Goal: Task Accomplishment & Management: Use online tool/utility

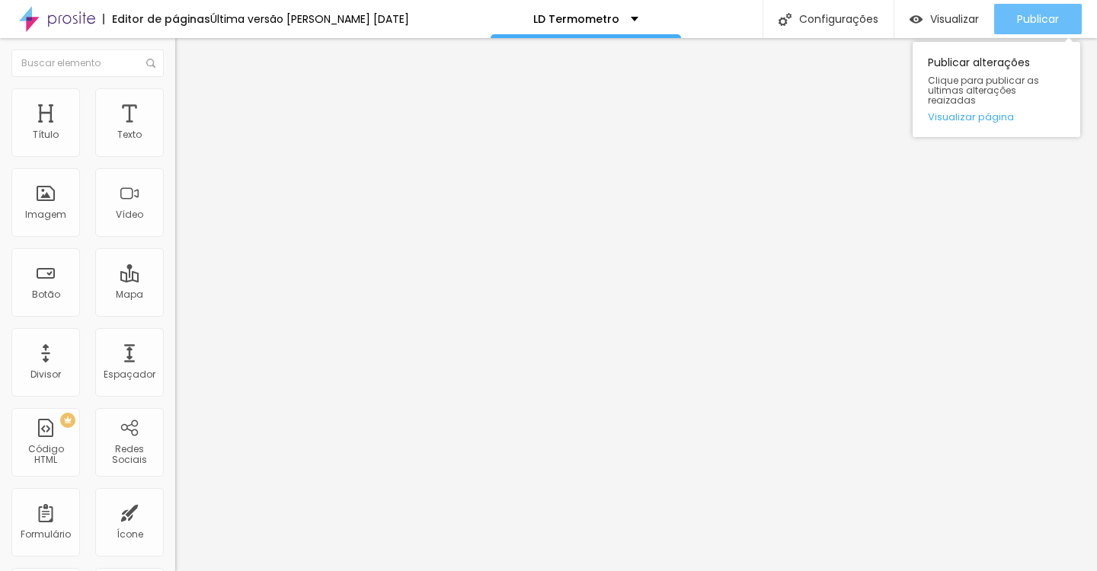
click at [1035, 27] on div "Publicar" at bounding box center [1038, 19] width 42 height 30
click at [1047, 22] on span "Publicar" at bounding box center [1038, 19] width 42 height 12
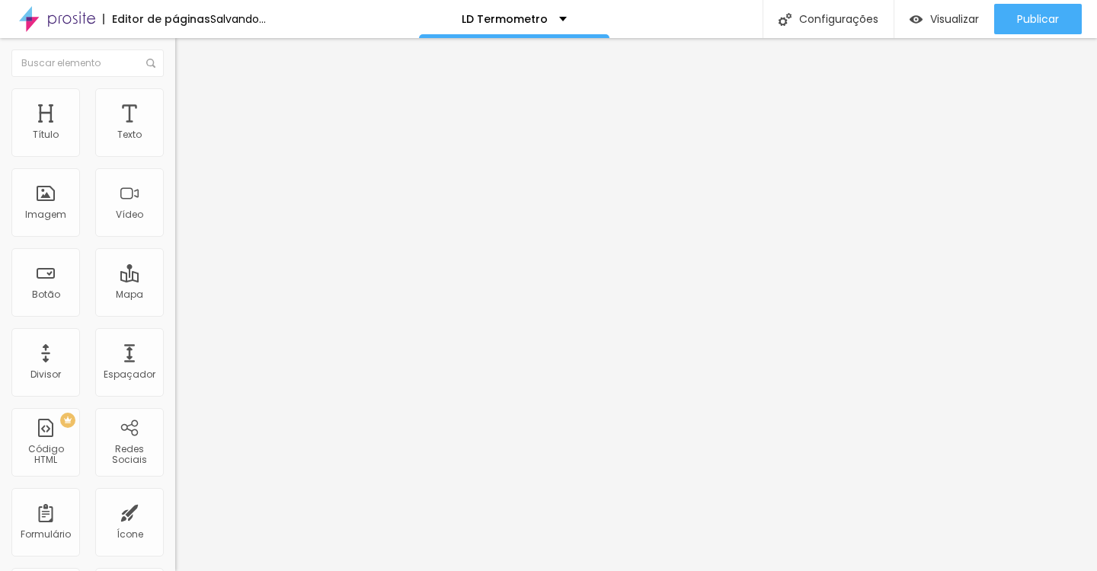
click at [175, 94] on img at bounding box center [182, 95] width 14 height 14
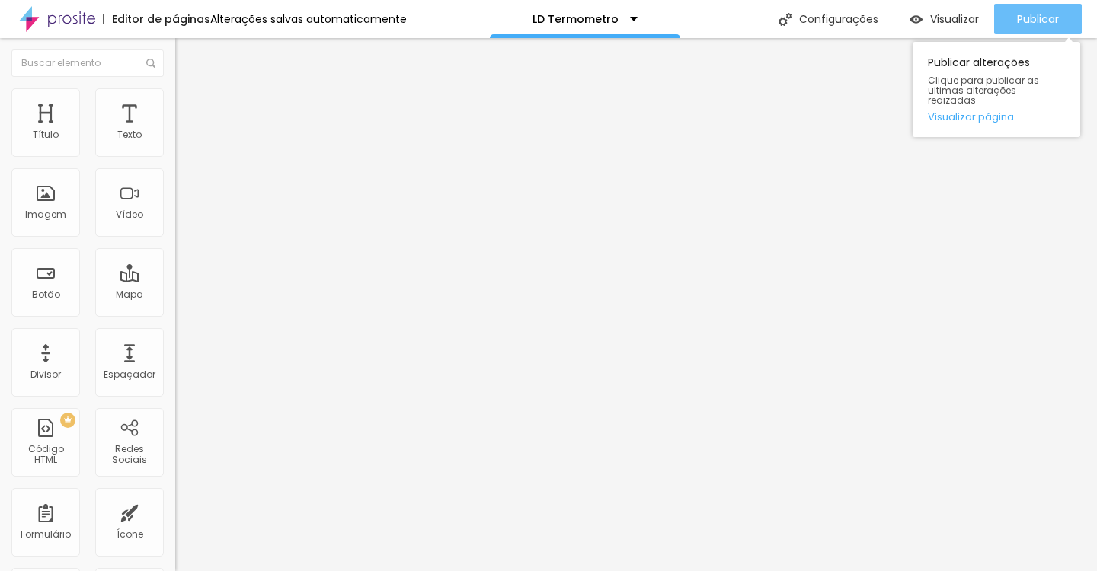
click at [1021, 29] on div "Publicar" at bounding box center [1038, 19] width 42 height 30
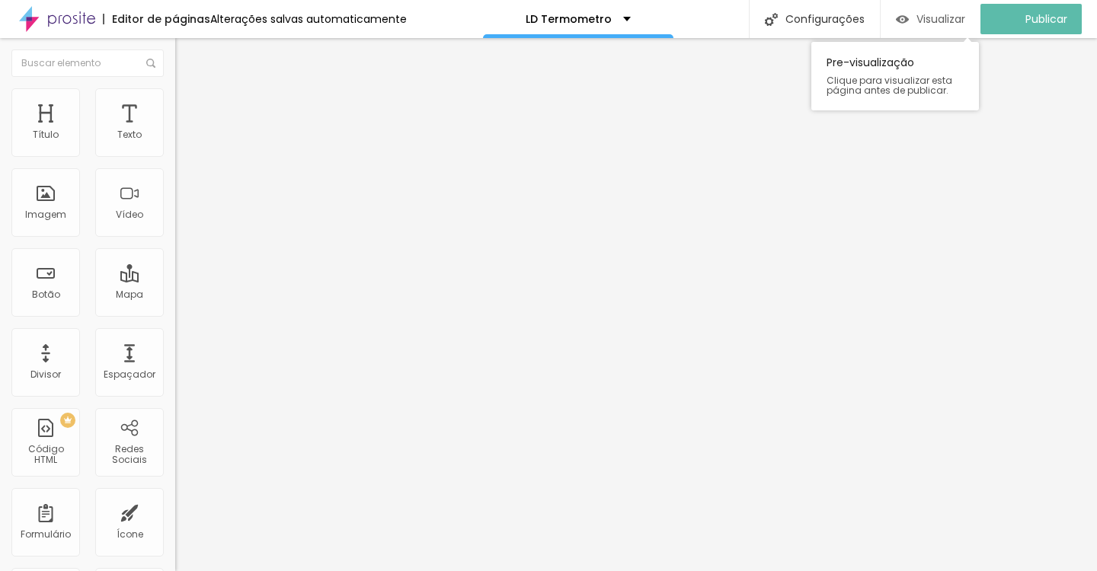
click at [964, 17] on span "Visualizar" at bounding box center [940, 19] width 49 height 12
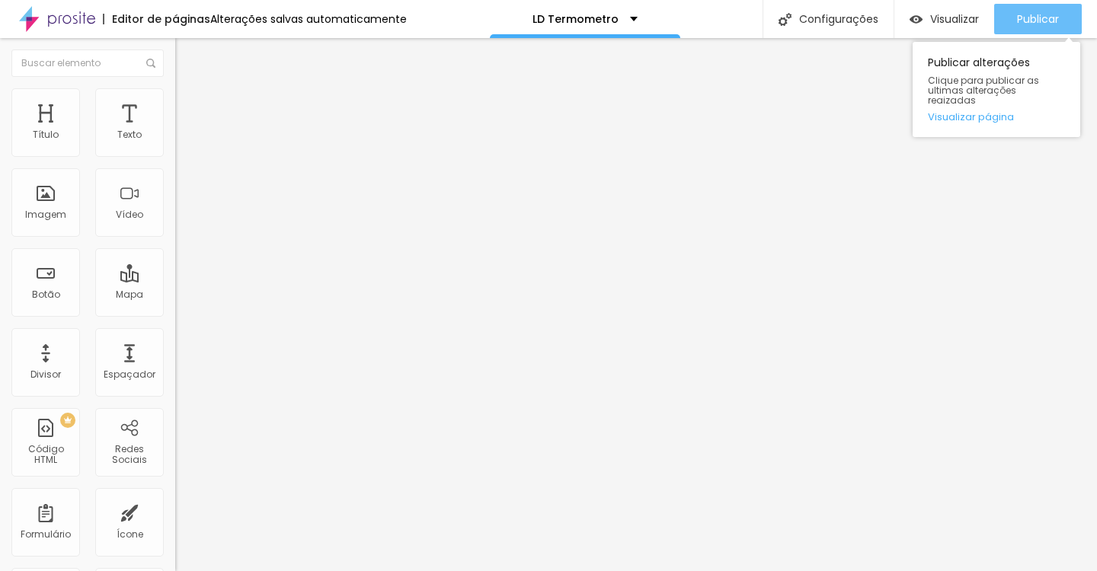
click at [1037, 24] on span "Publicar" at bounding box center [1038, 19] width 42 height 12
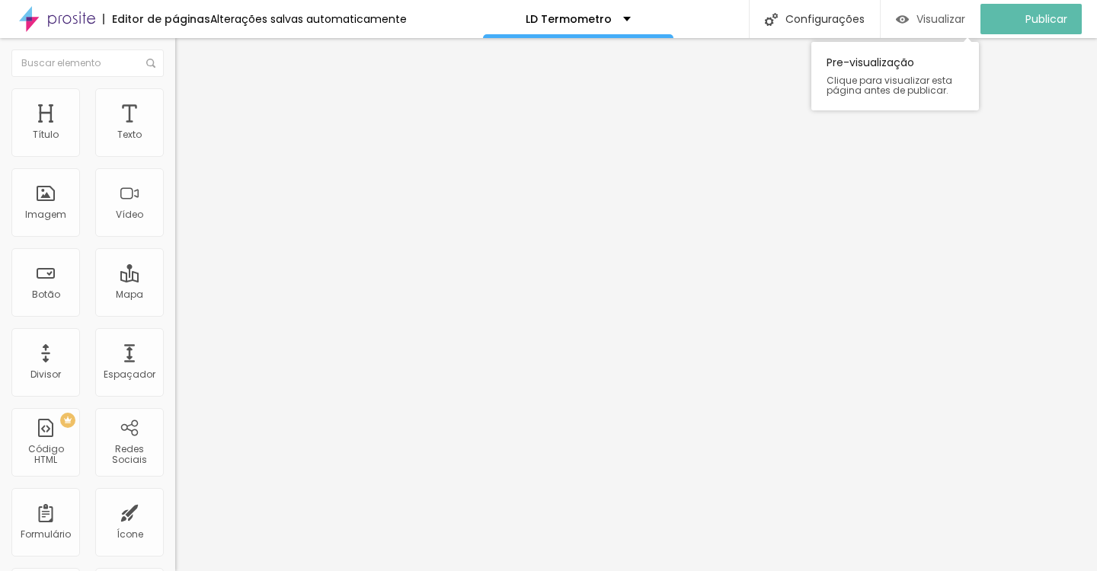
click at [926, 18] on div "Visualizar" at bounding box center [930, 19] width 69 height 13
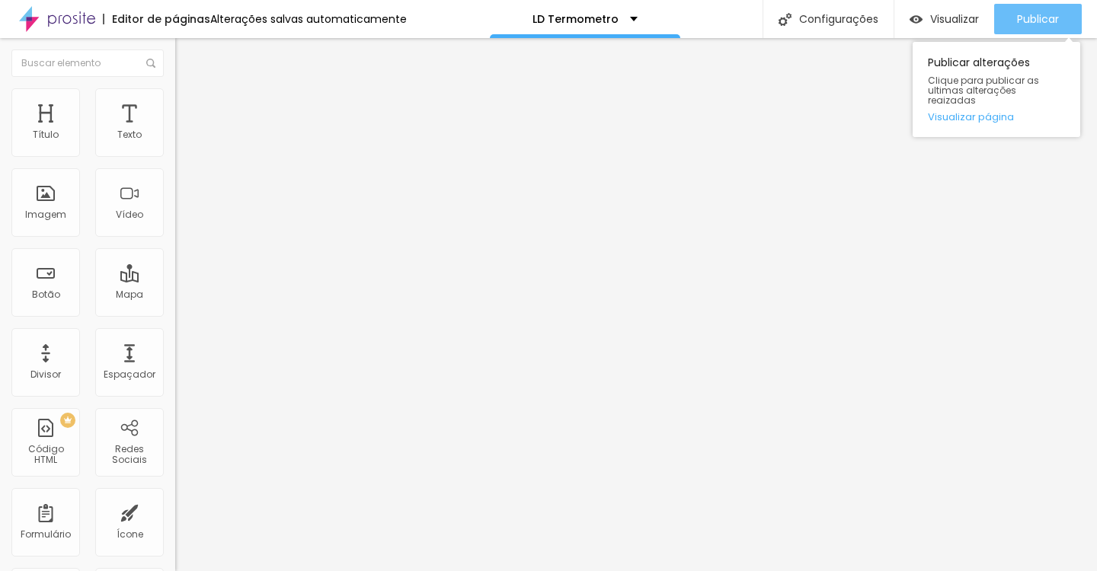
click at [1015, 27] on button "Publicar" at bounding box center [1038, 19] width 88 height 30
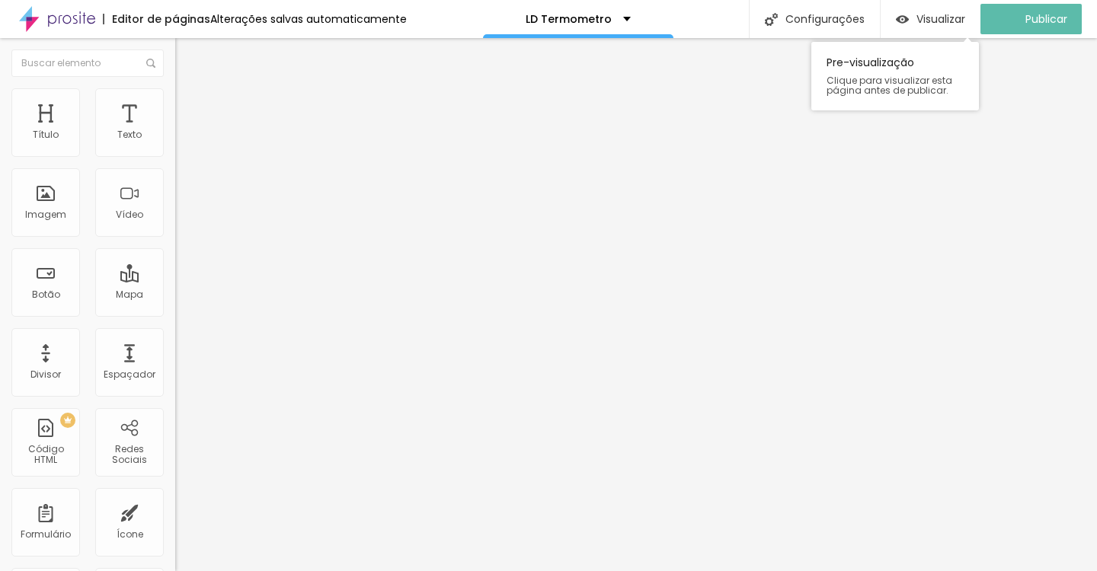
click at [939, 1] on div "Visualizar Pre-visualização Clique para visualizar esta página antes de publica…" at bounding box center [931, 19] width 100 height 38
click at [939, 36] on div "Pre-visualização Clique para visualizar esta página antes de publicar." at bounding box center [895, 72] width 168 height 76
click at [942, 20] on span "Visualizar" at bounding box center [940, 19] width 49 height 12
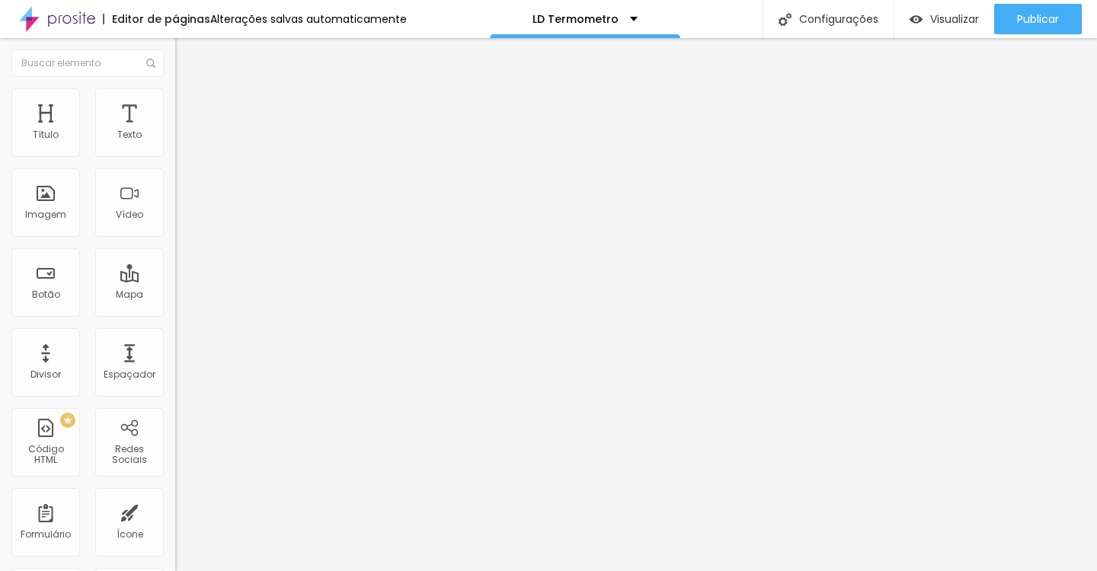
click at [175, 62] on button "Editar Coluna" at bounding box center [262, 55] width 175 height 35
click at [175, 131] on span "Adicionar imagem" at bounding box center [224, 124] width 98 height 13
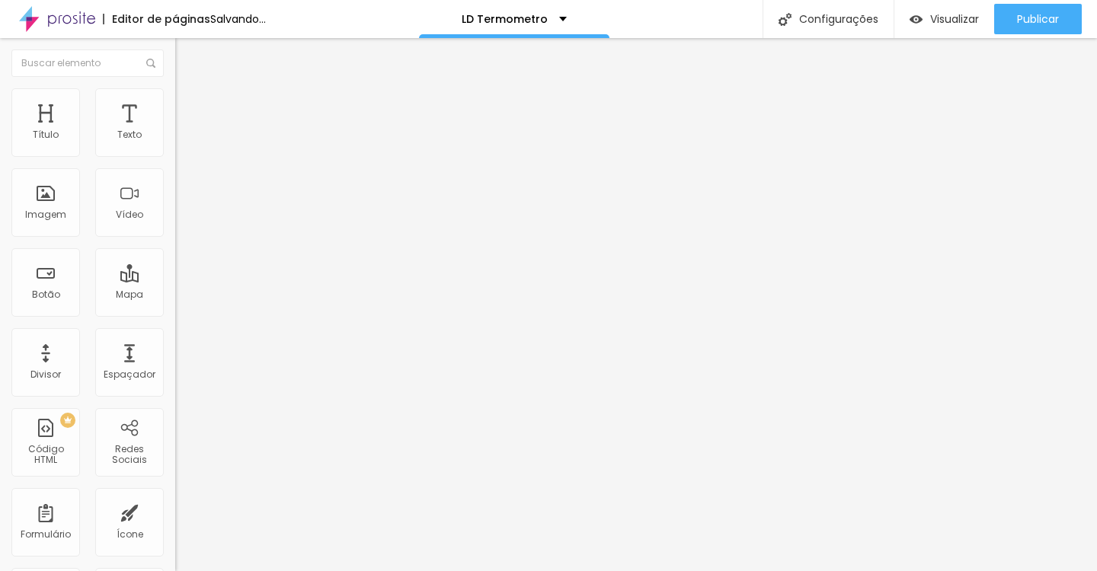
click at [175, 131] on span "Adicionar imagem" at bounding box center [224, 124] width 98 height 13
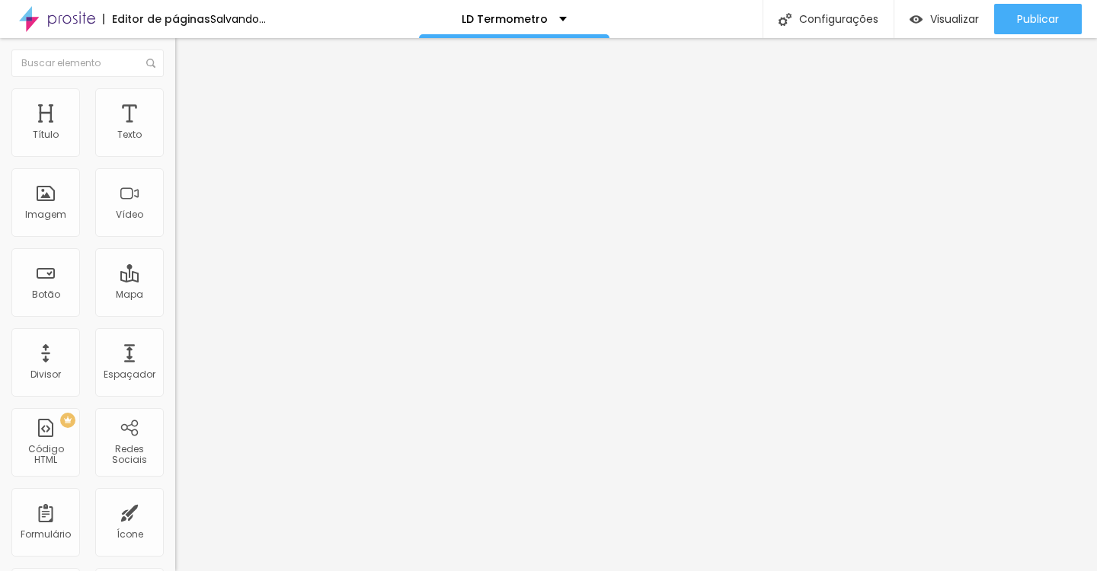
click at [175, 131] on span "Adicionar imagem" at bounding box center [224, 124] width 98 height 13
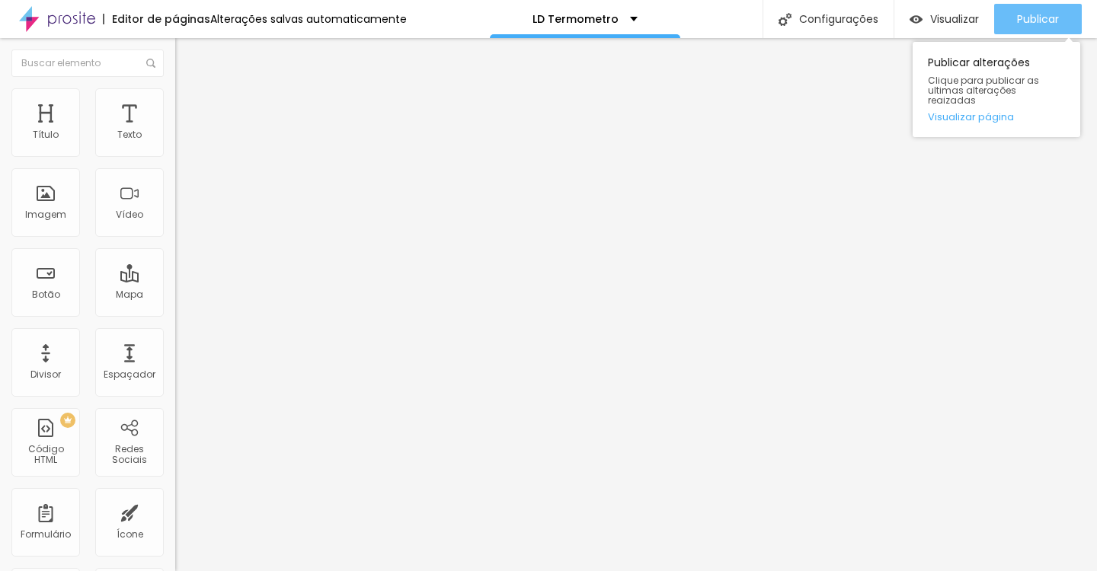
click at [1036, 14] on span "Publicar" at bounding box center [1038, 19] width 42 height 12
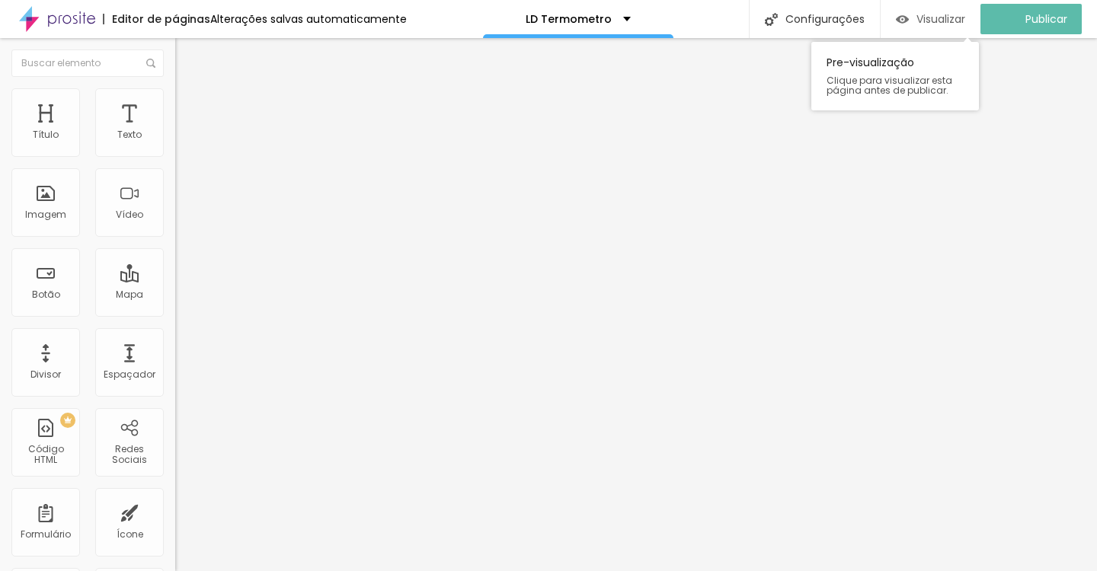
click at [961, 16] on span "Visualizar" at bounding box center [940, 19] width 49 height 12
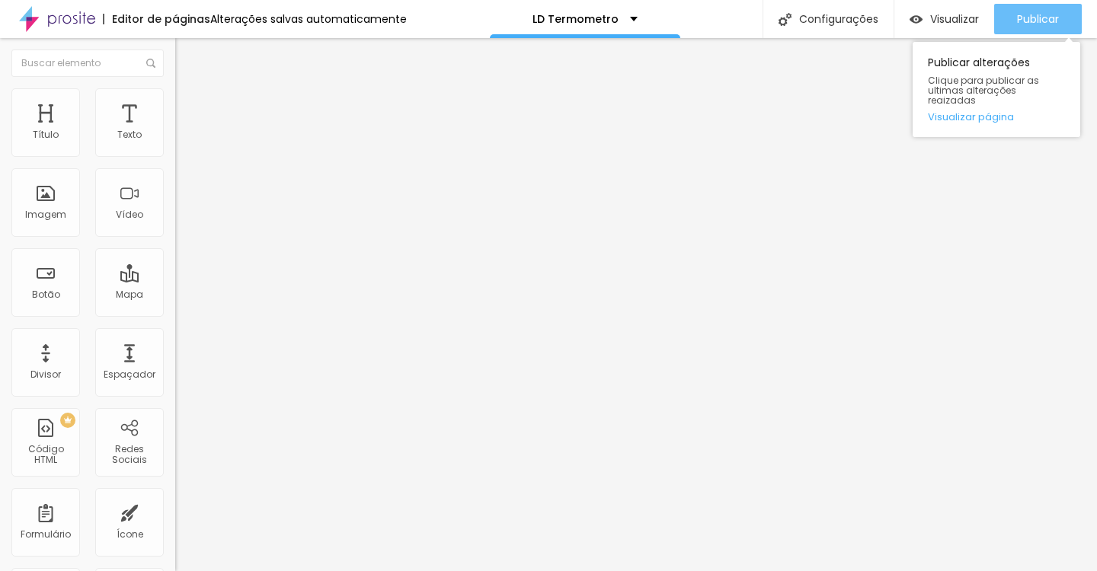
click at [1038, 19] on span "Publicar" at bounding box center [1038, 19] width 42 height 12
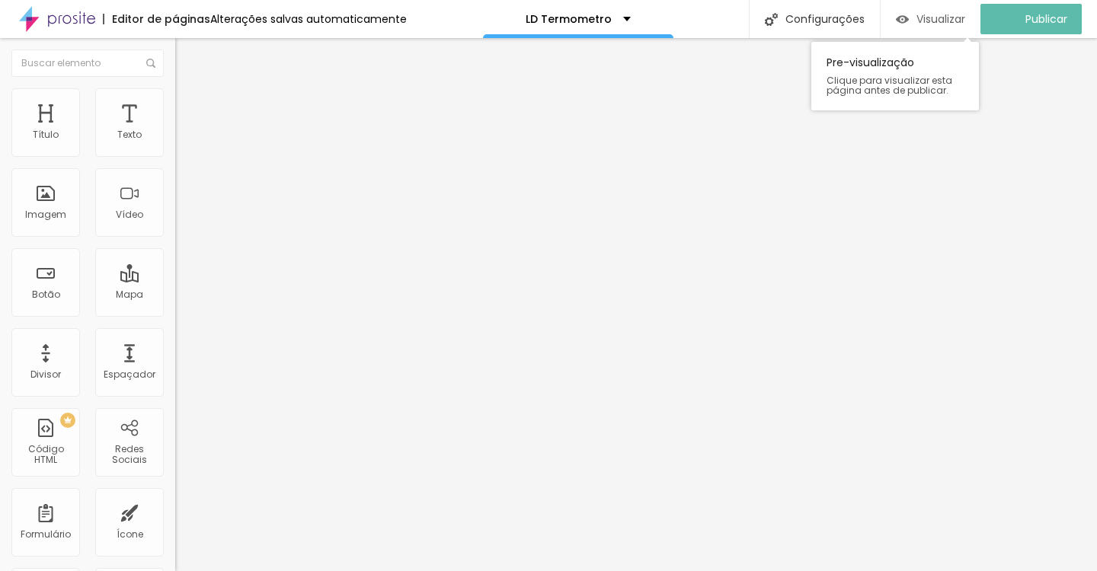
click at [933, 21] on span "Visualizar" at bounding box center [940, 19] width 49 height 12
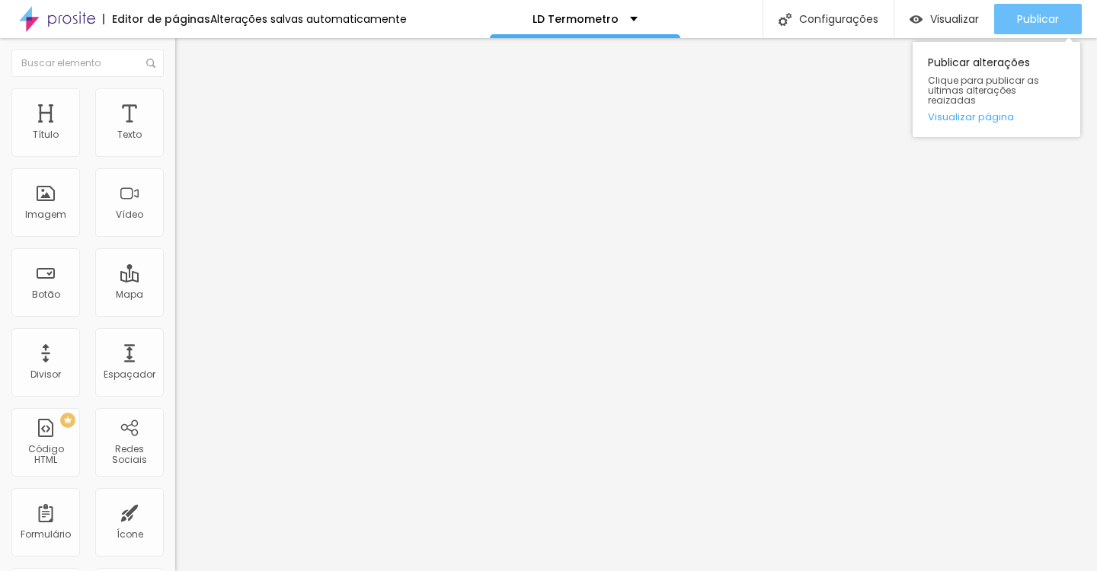
click at [1028, 11] on div "Publicar" at bounding box center [1038, 19] width 42 height 30
click at [1037, 10] on div "Publicar" at bounding box center [1038, 19] width 42 height 30
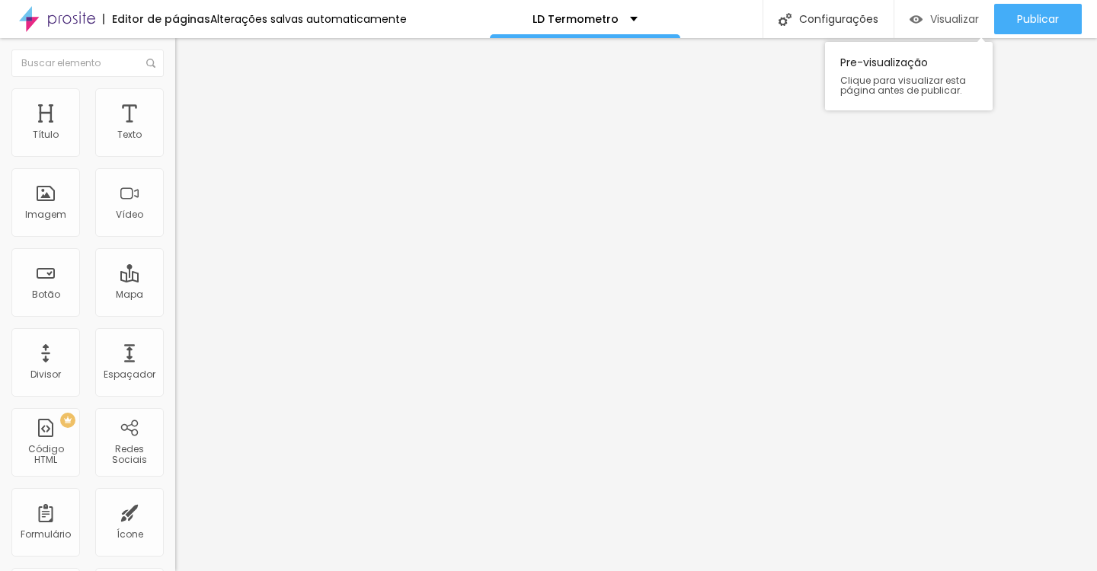
click at [935, 17] on span "Visualizar" at bounding box center [954, 19] width 49 height 12
click at [189, 105] on span "Estilo" at bounding box center [201, 98] width 24 height 13
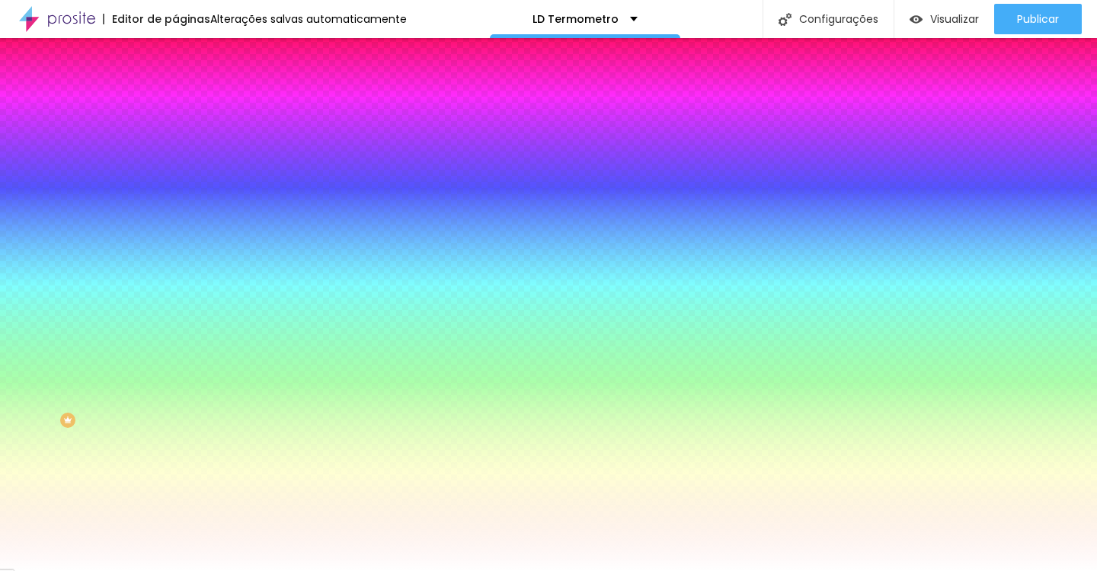
click at [175, 140] on span "Adicionar imagem" at bounding box center [224, 133] width 98 height 13
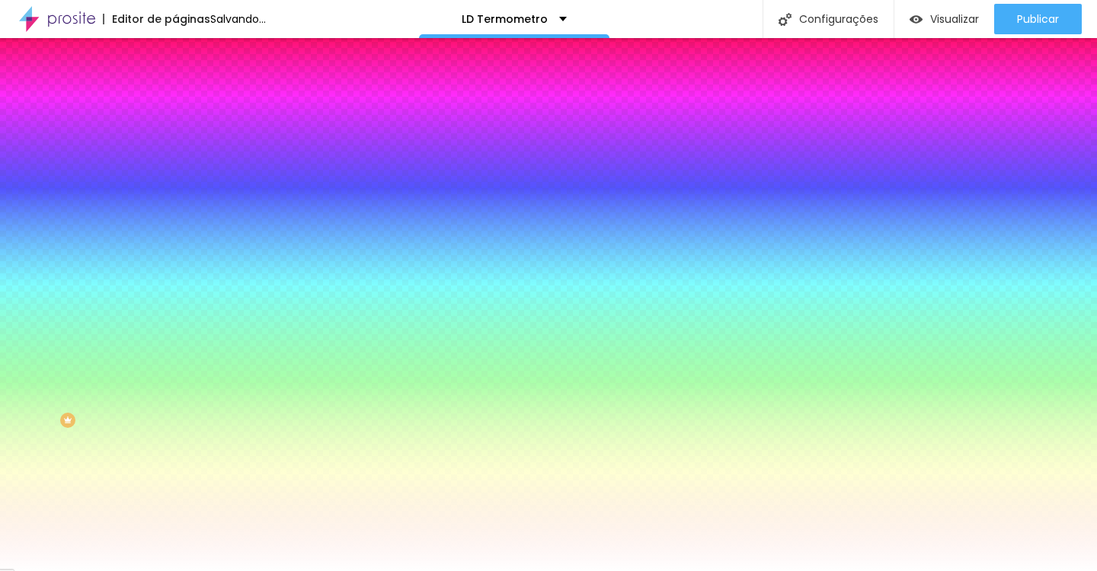
click at [175, 158] on span "Nenhum" at bounding box center [195, 152] width 40 height 13
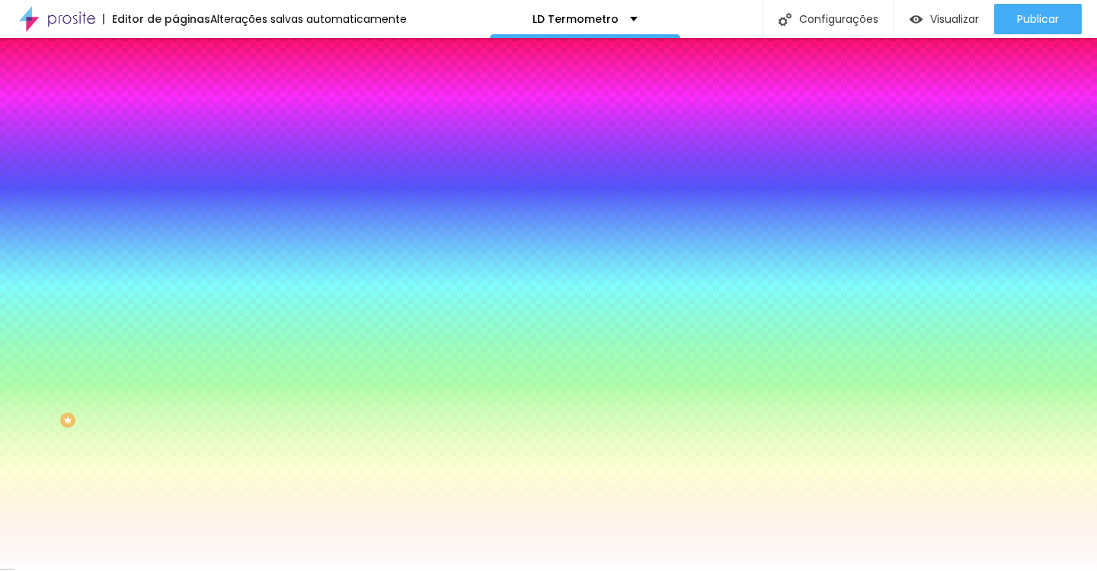
click at [175, 182] on span "Parallax" at bounding box center [193, 175] width 37 height 13
click at [175, 207] on div at bounding box center [262, 207] width 175 height 0
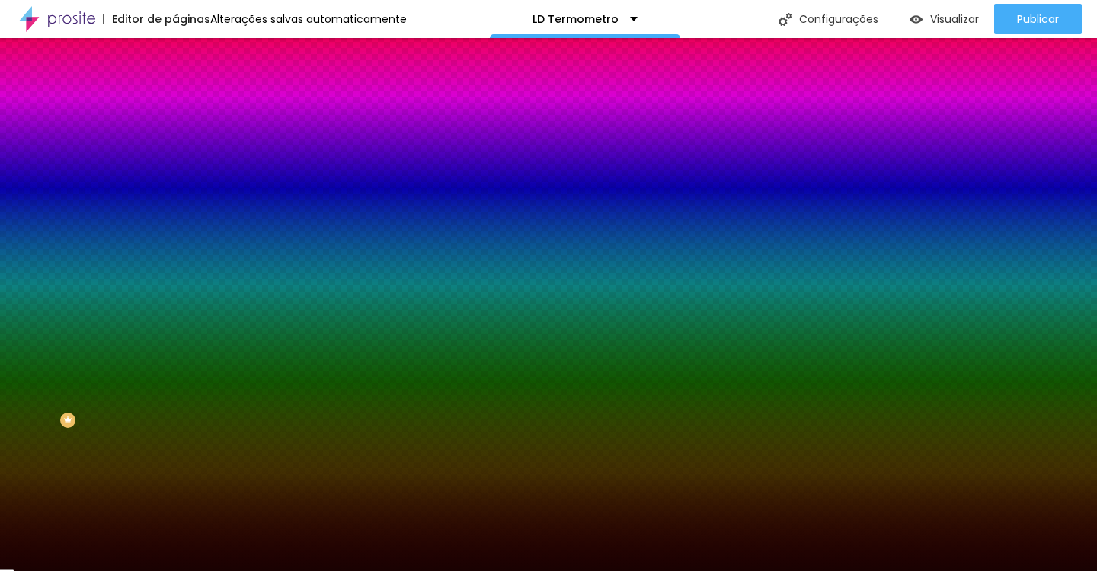
type input "#000000"
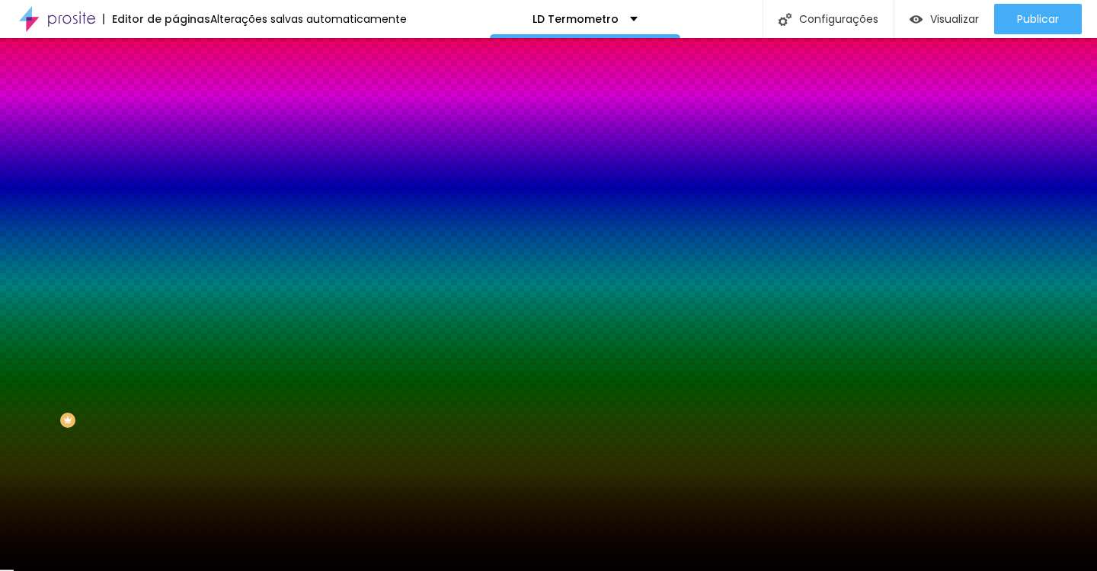
drag, startPoint x: 115, startPoint y: 445, endPoint x: 136, endPoint y: 473, distance: 35.3
click at [175, 473] on div "Editar Seção Conteúdo Estilo Avançado Imagem de fundo Trocar imagem Efeito da I…" at bounding box center [262, 304] width 175 height 533
click at [175, 207] on div at bounding box center [262, 207] width 175 height 0
drag, startPoint x: 153, startPoint y: 385, endPoint x: 161, endPoint y: 430, distance: 45.6
click at [161, 430] on div at bounding box center [548, 285] width 1097 height 571
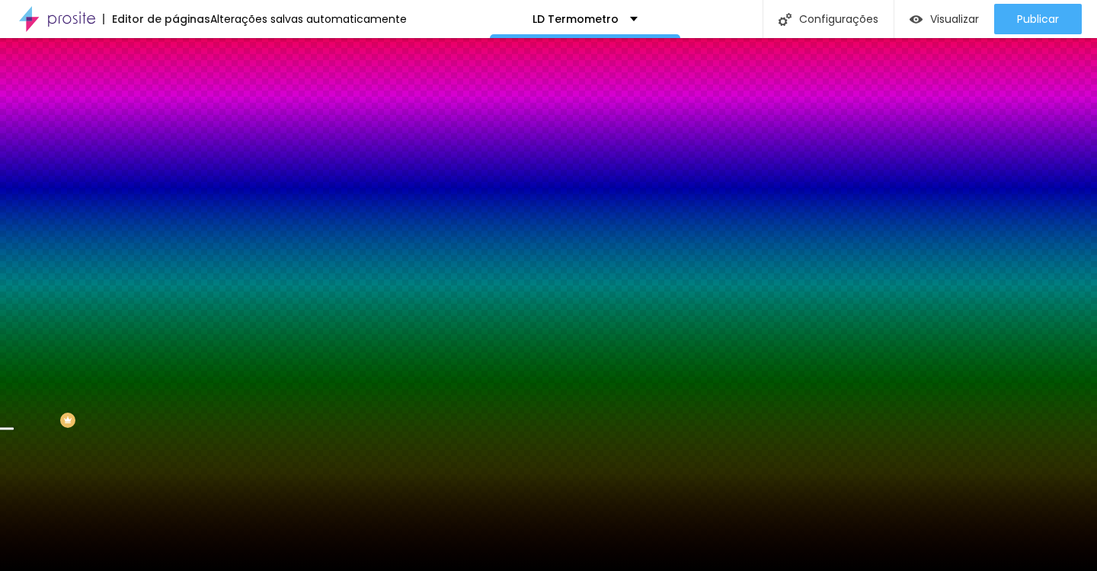
click at [15, 430] on div at bounding box center [7, 430] width 15 height 2
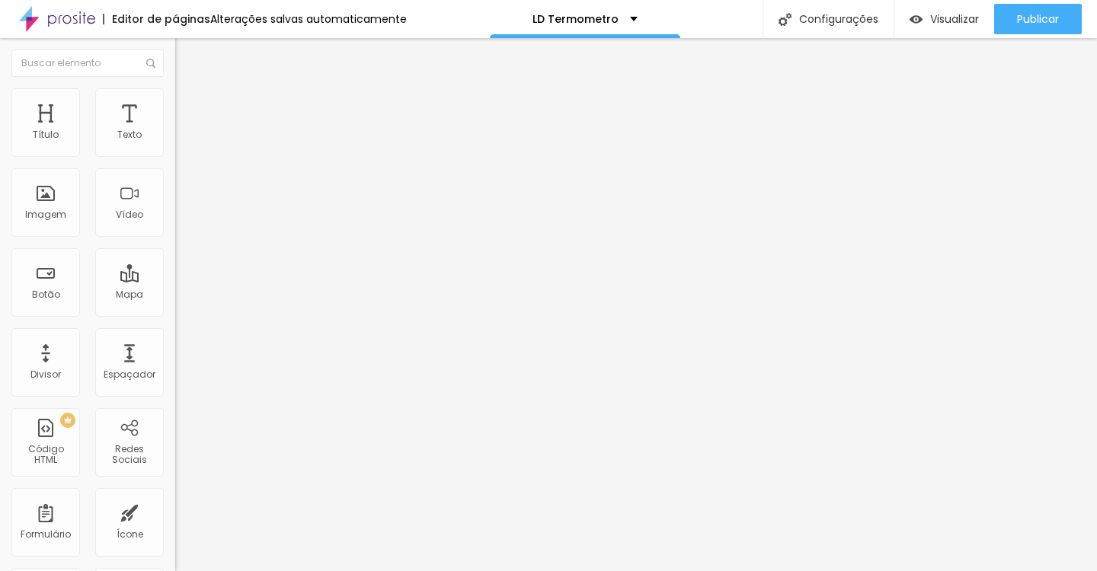
click at [451, 360] on iframe at bounding box center [636, 304] width 922 height 533
click at [189, 111] on span "Avançado" at bounding box center [214, 113] width 50 height 13
click at [175, 108] on ul "Conteúdo Estilo Avançado" at bounding box center [262, 96] width 175 height 46
click at [189, 105] on span "Estilo" at bounding box center [201, 98] width 24 height 13
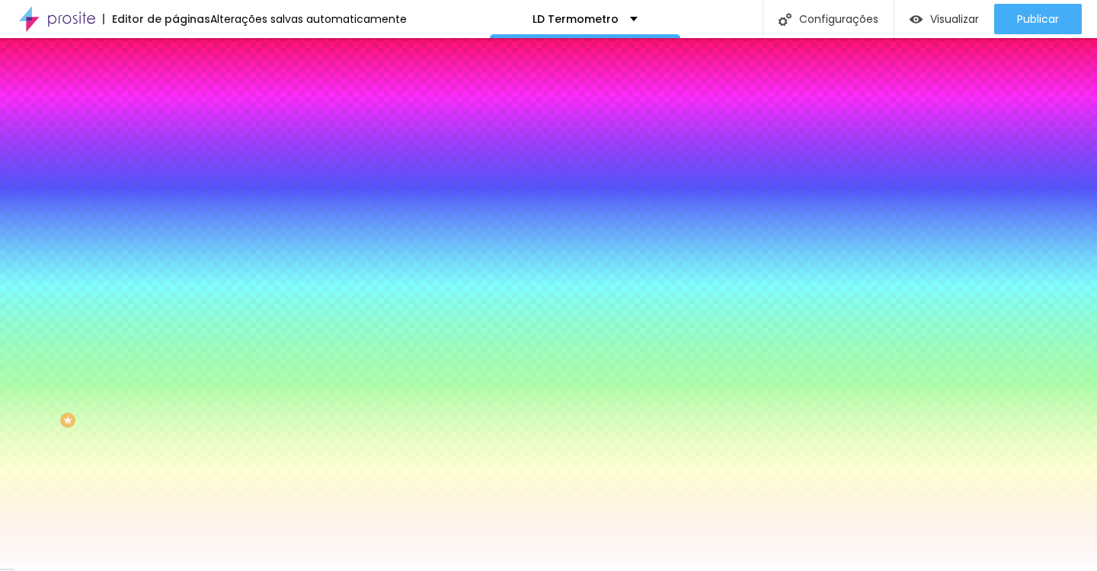
click at [175, 281] on button "button" at bounding box center [185, 289] width 21 height 16
click at [195, 397] on div at bounding box center [548, 285] width 1097 height 571
drag, startPoint x: 195, startPoint y: 397, endPoint x: 156, endPoint y: 390, distance: 39.5
click at [158, 78] on div at bounding box center [159, 76] width 3 height 3
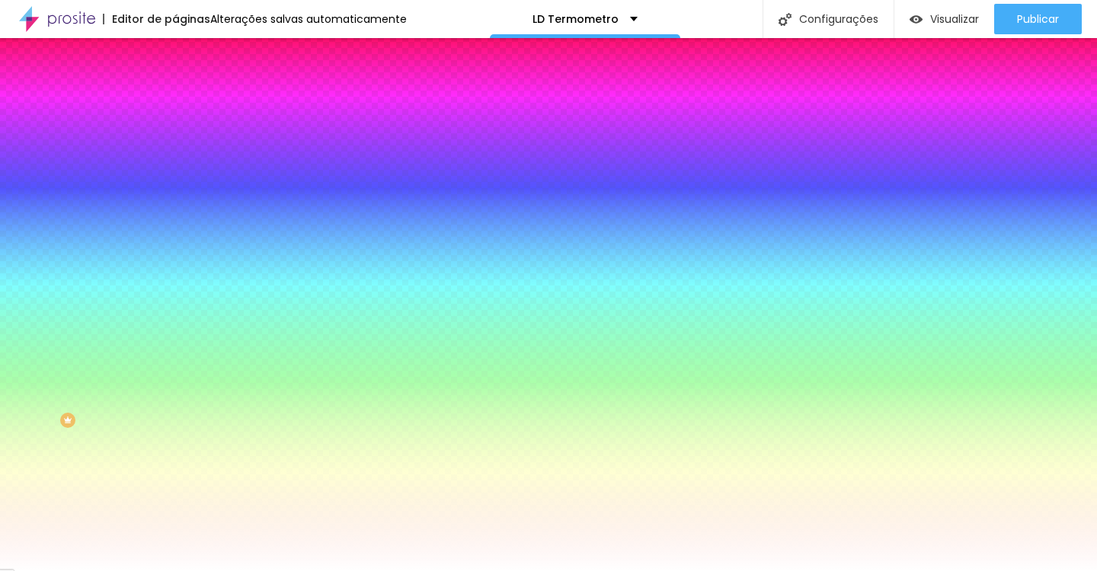
click at [209, 82] on div at bounding box center [210, 80] width 3 height 3
drag, startPoint x: 171, startPoint y: 393, endPoint x: 190, endPoint y: 401, distance: 21.5
click at [418, 116] on div at bounding box center [419, 114] width 3 height 3
click at [180, 400] on div at bounding box center [548, 285] width 1097 height 571
click at [171, 394] on div at bounding box center [548, 285] width 1097 height 571
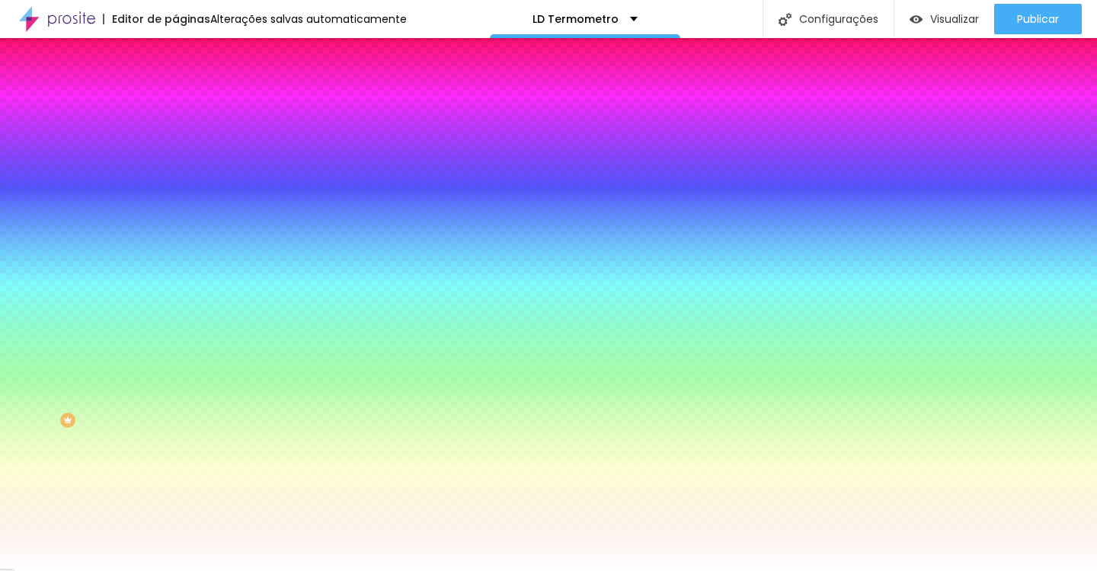
click at [216, 87] on div at bounding box center [217, 85] width 3 height 3
type input "#DB9AB7"
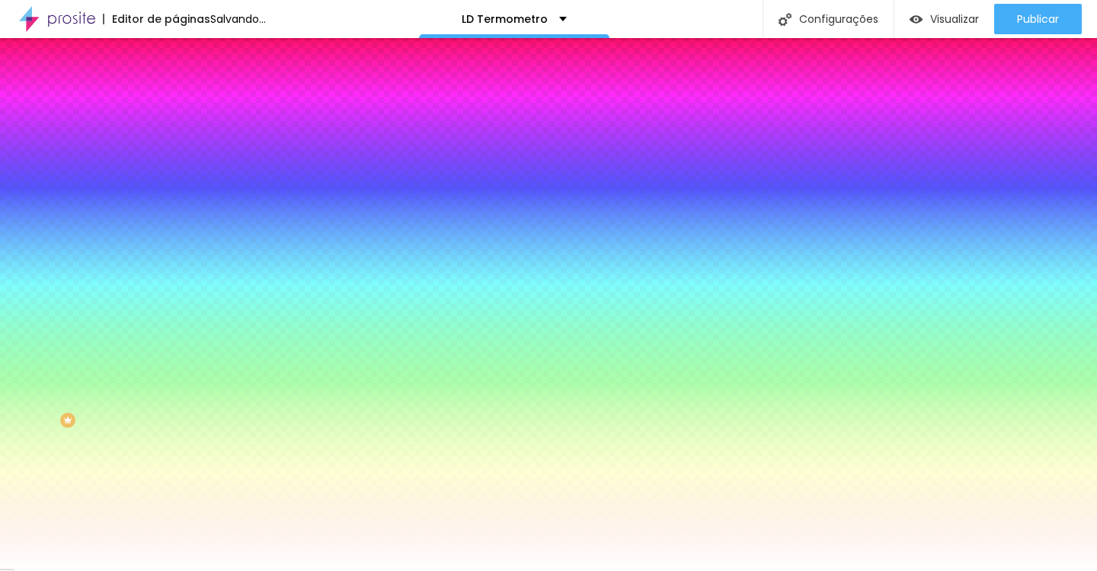
drag, startPoint x: 173, startPoint y: 395, endPoint x: 181, endPoint y: 393, distance: 7.8
click at [319, 82] on div at bounding box center [320, 80] width 3 height 3
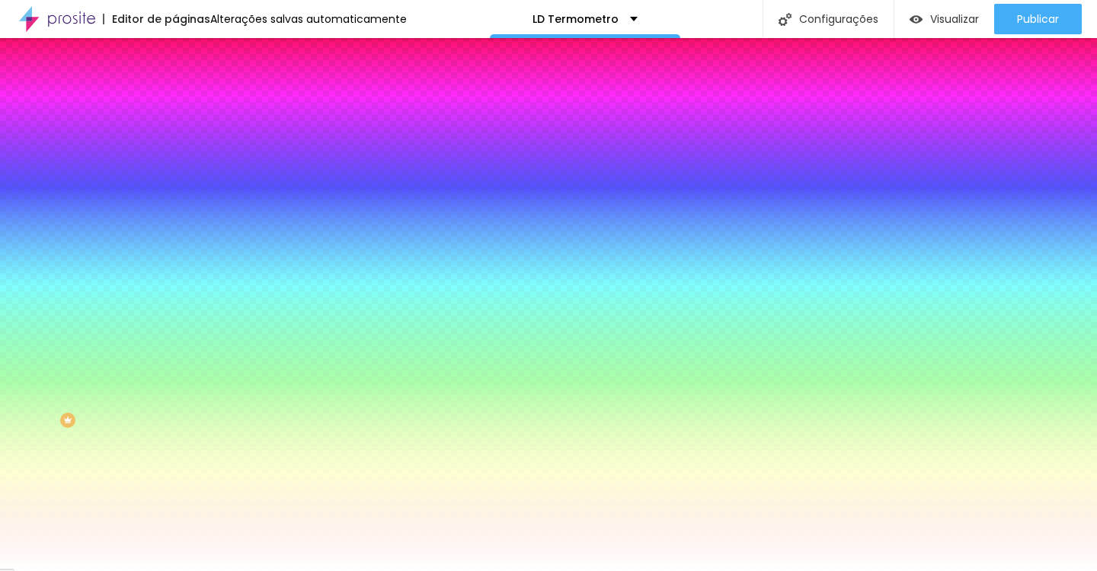
click at [235, 571] on div at bounding box center [548, 571] width 1097 height 0
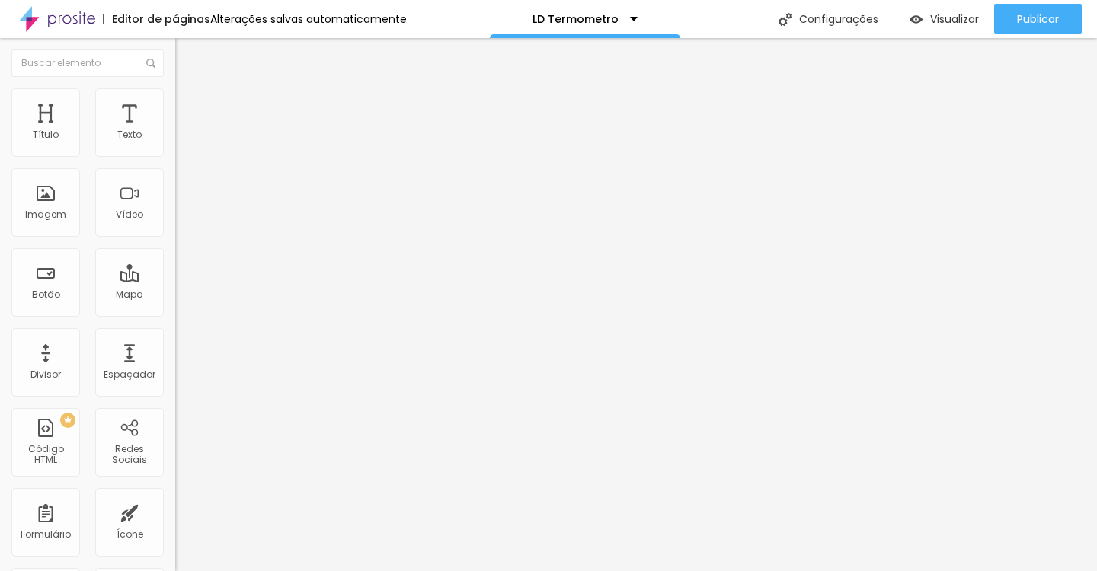
click at [175, 97] on li "Estilo" at bounding box center [262, 95] width 175 height 15
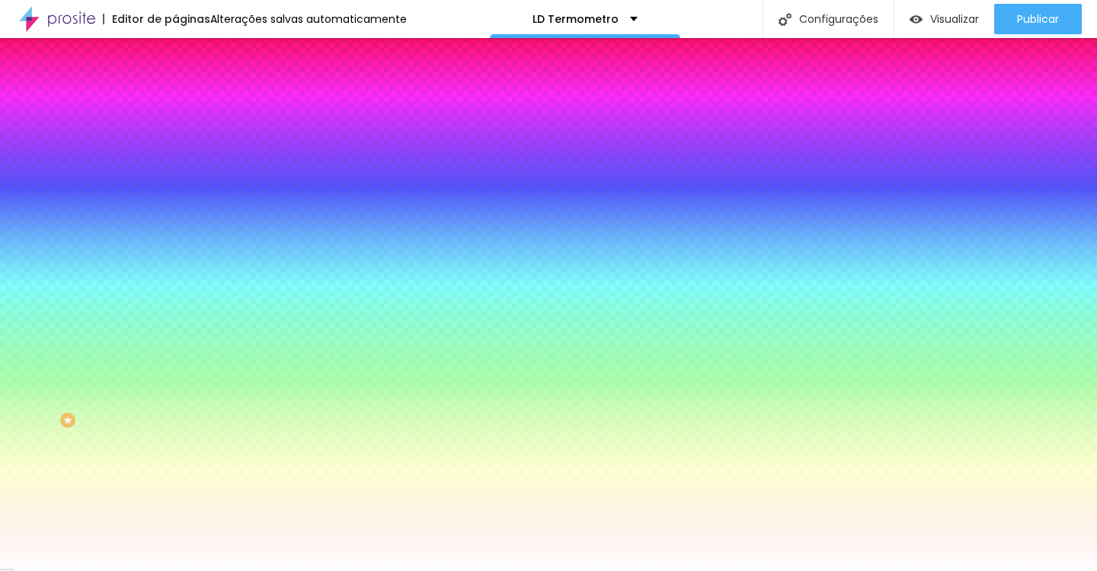
click at [175, 281] on button "button" at bounding box center [185, 289] width 21 height 16
type input "30"
type input "32"
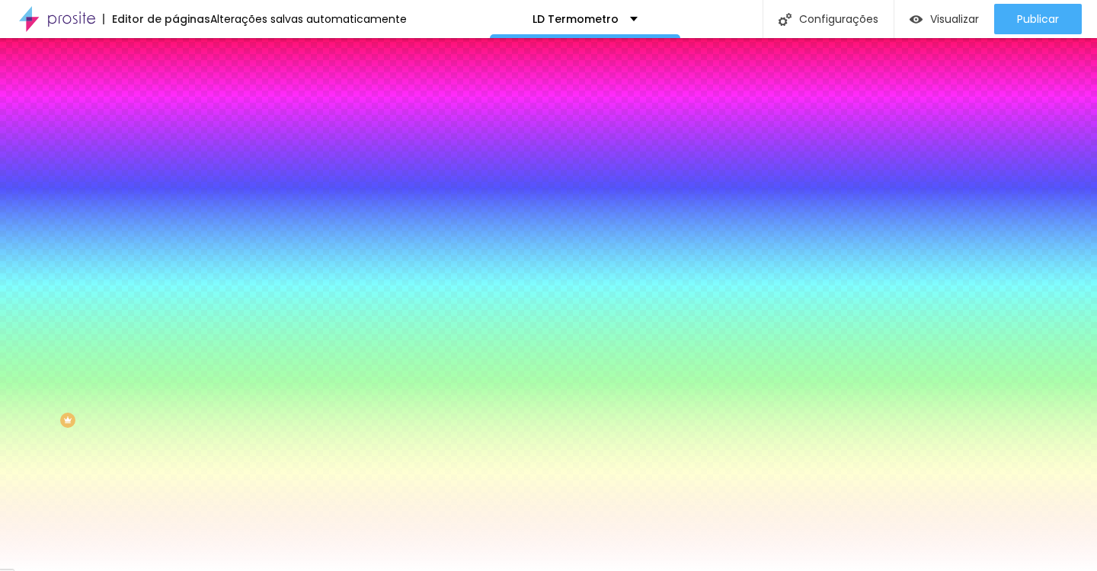
type input "34"
type input "35"
type input "37"
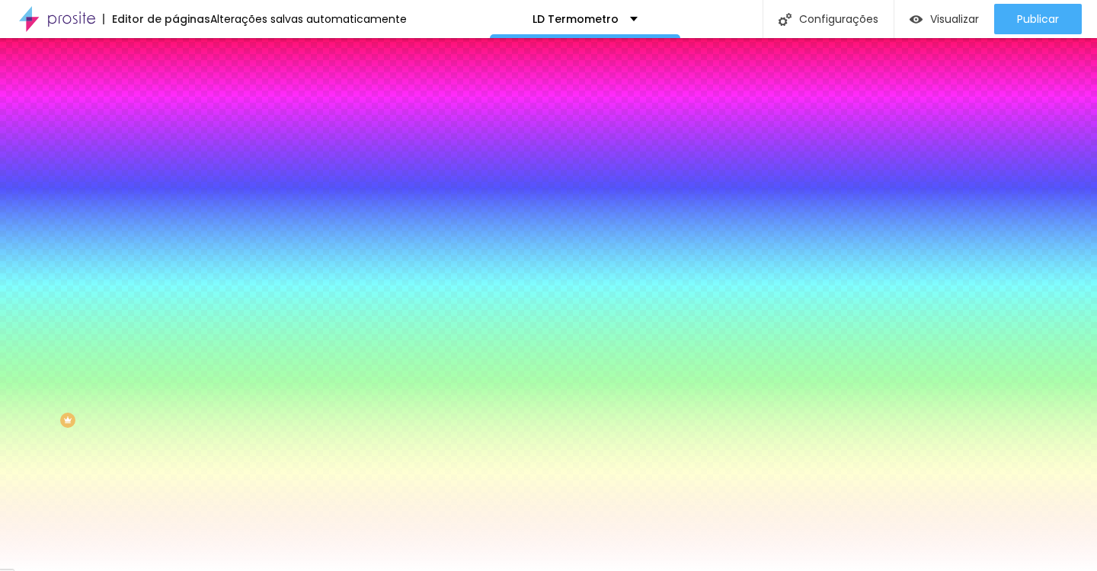
type input "37"
type input "38"
type input "39"
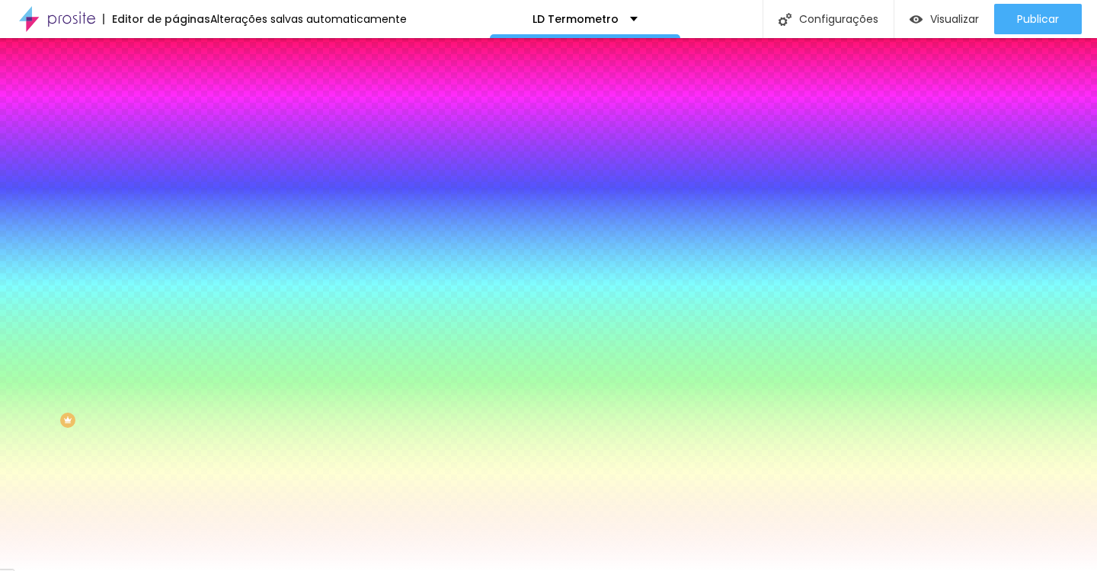
type input "37"
type input "36"
type input "27"
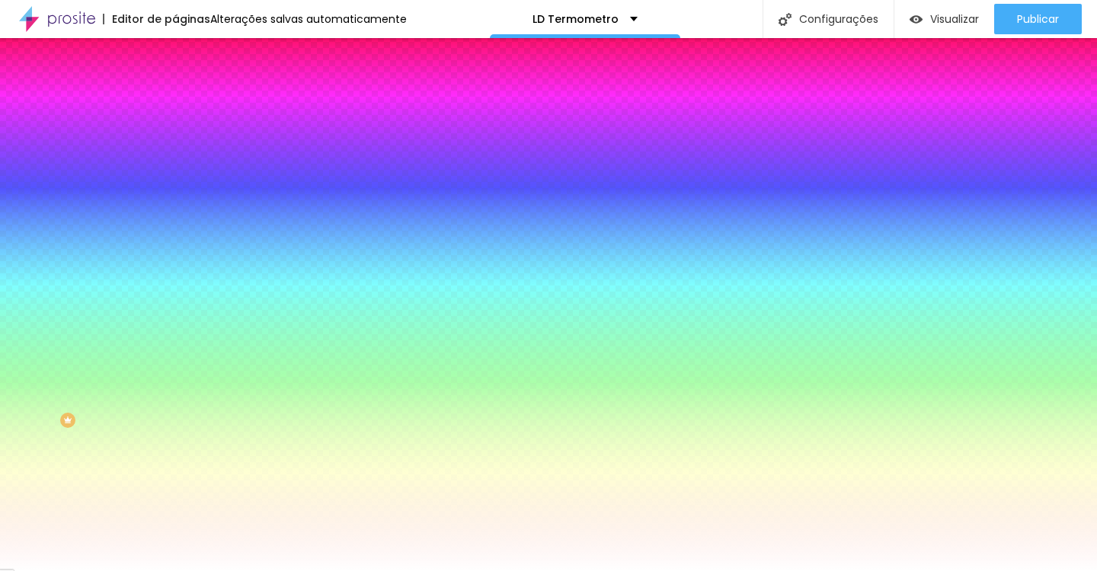
type input "27"
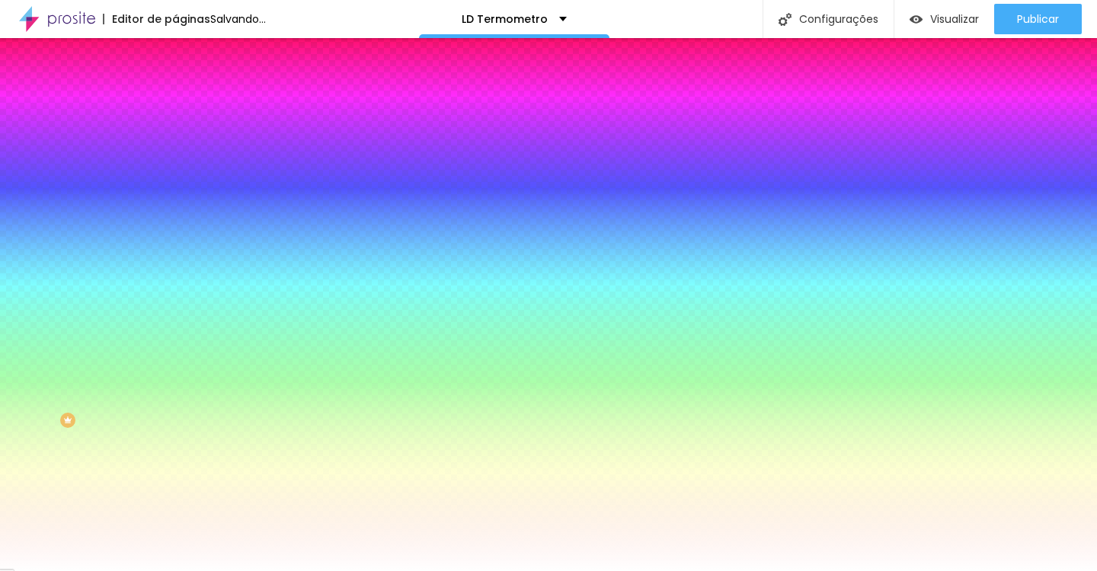
type input "25"
type input "22"
type input "20"
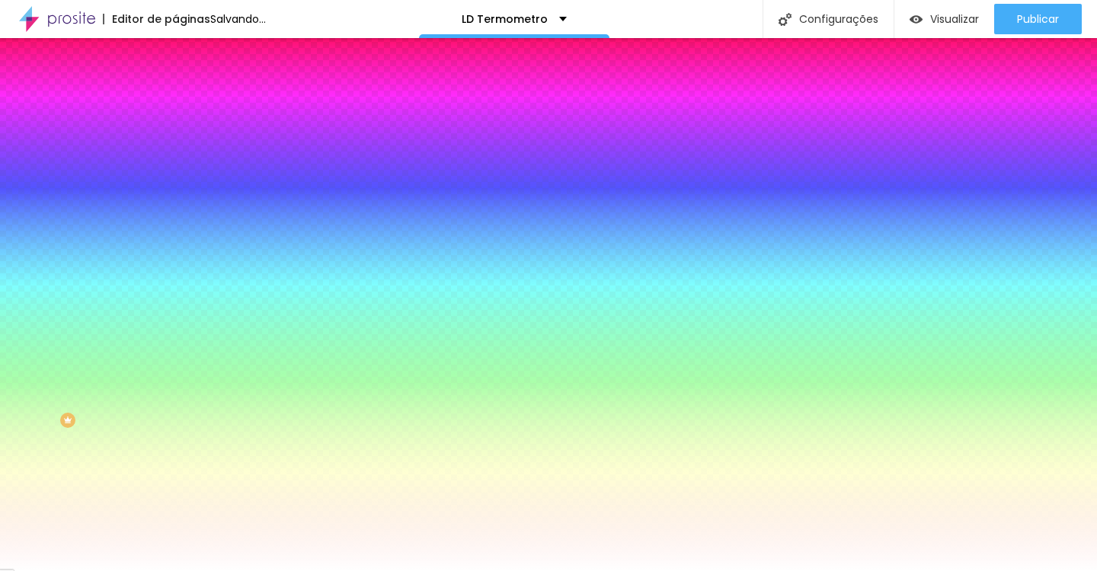
type input "20"
type input "18"
type input "16"
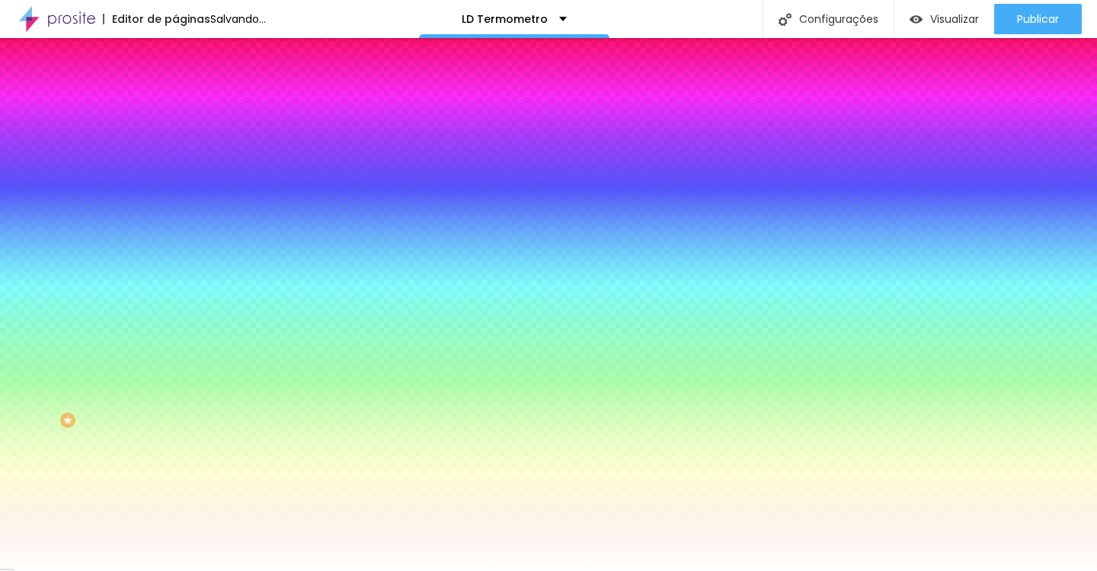
type input "13"
type input "10"
type input "7"
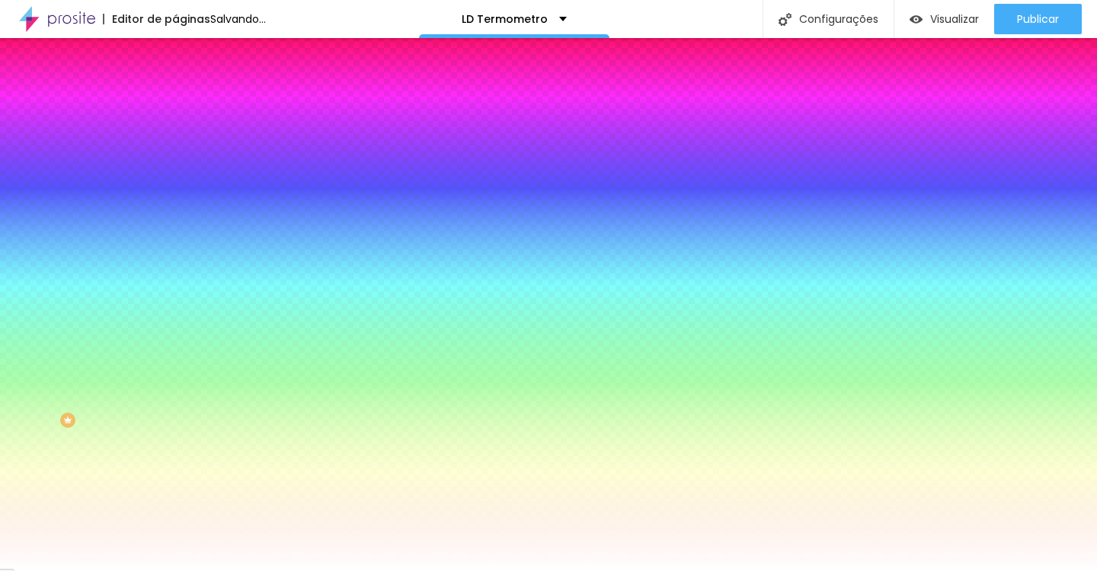
type input "7"
type input "4"
type input "2"
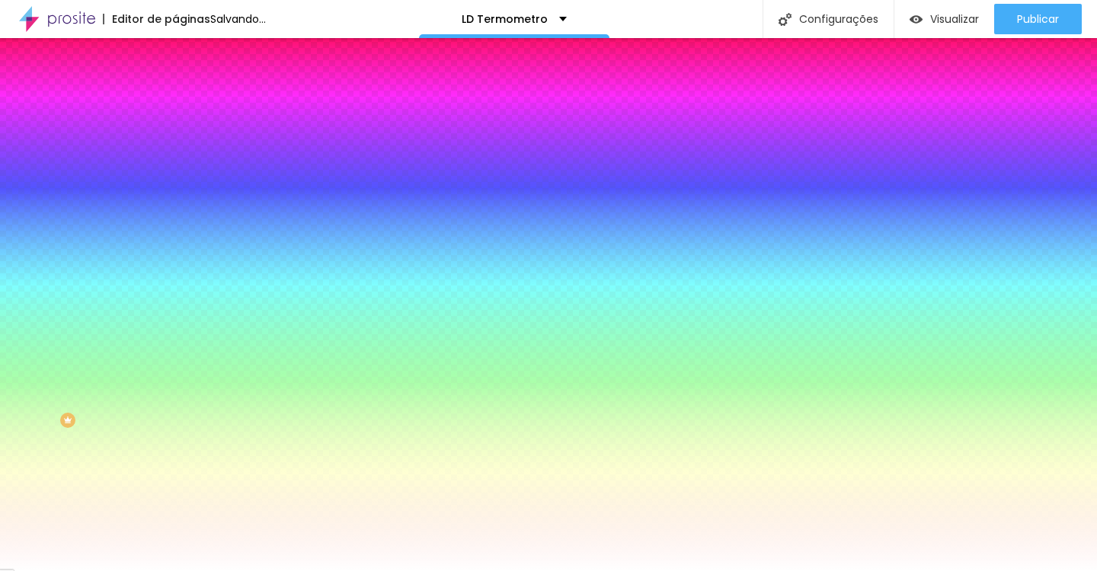
type input "0"
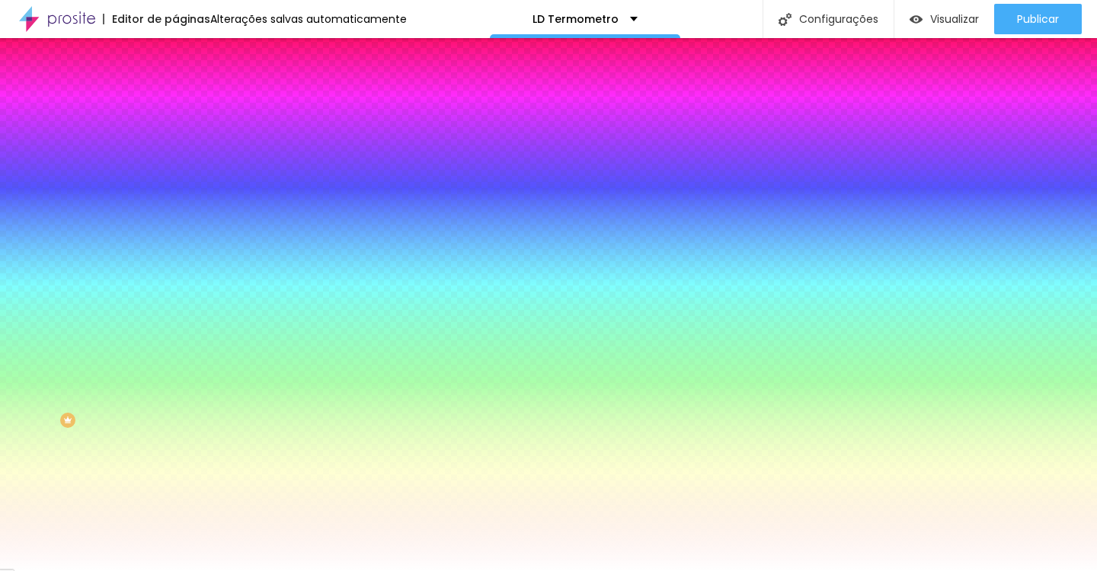
type input "6"
type input "7"
type input "8"
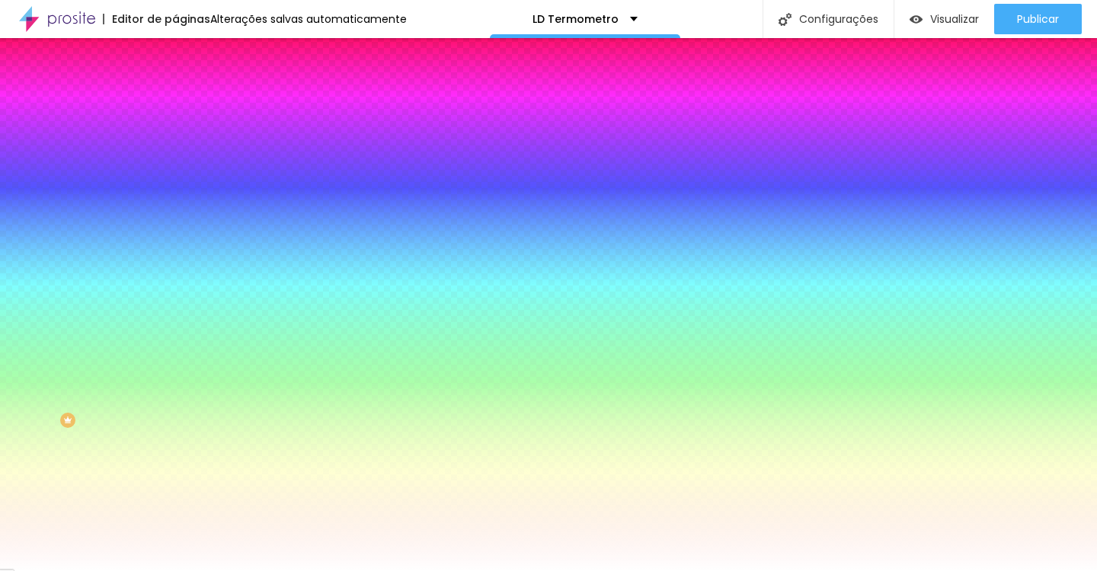
type input "8"
type input "9"
type input "10"
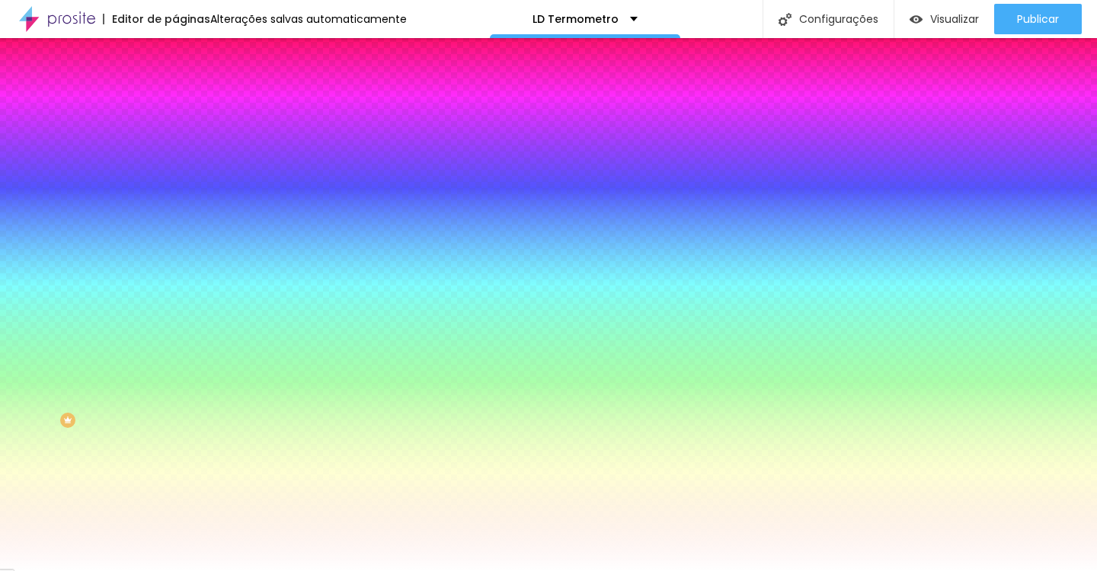
type input "13"
type input "16"
type input "19"
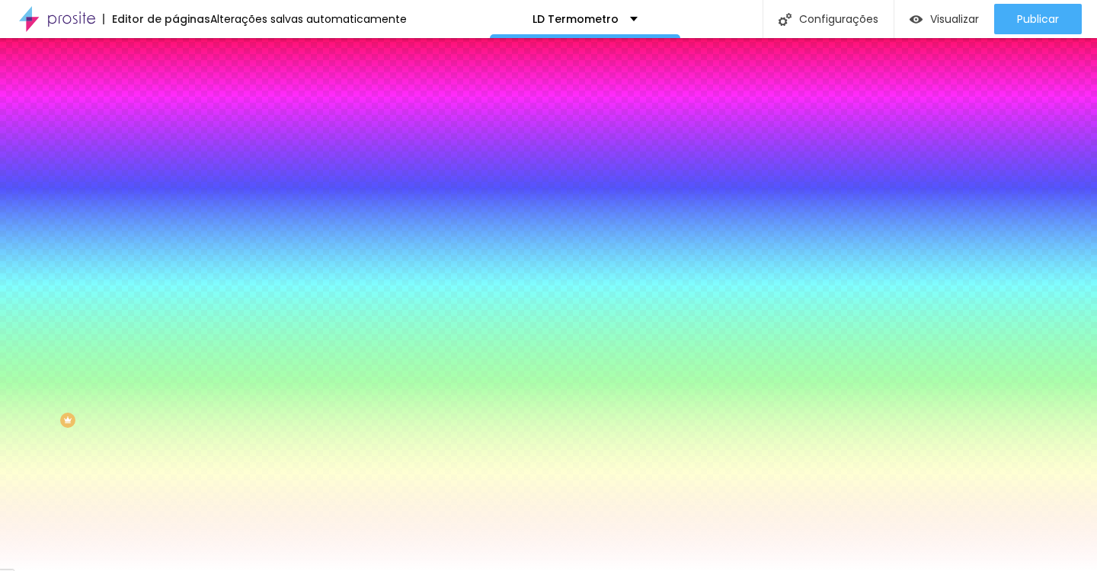
type input "19"
type input "21"
type input "24"
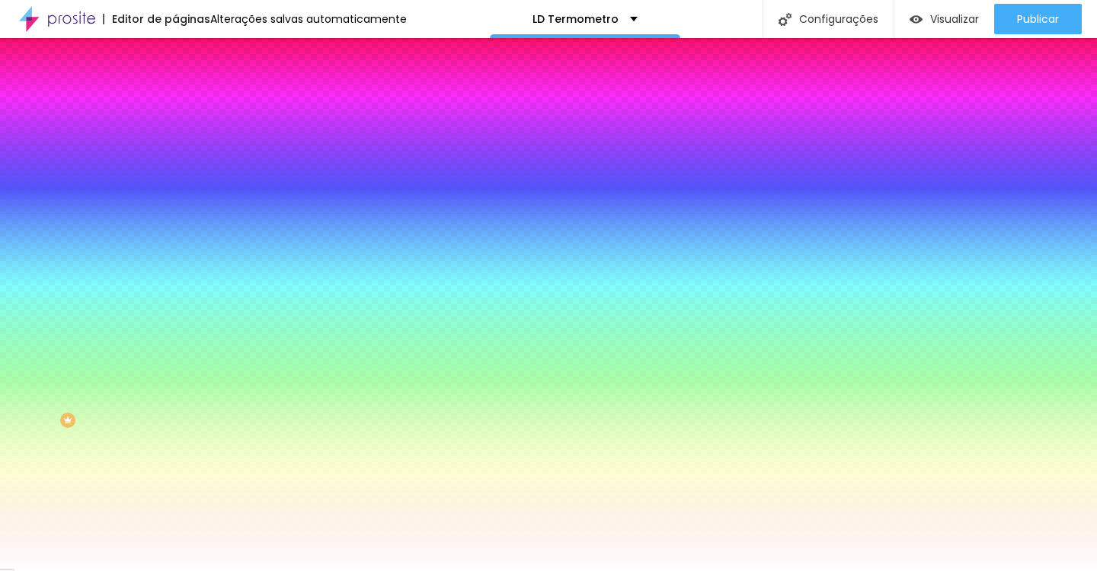
type input "25"
type input "27"
type input "28"
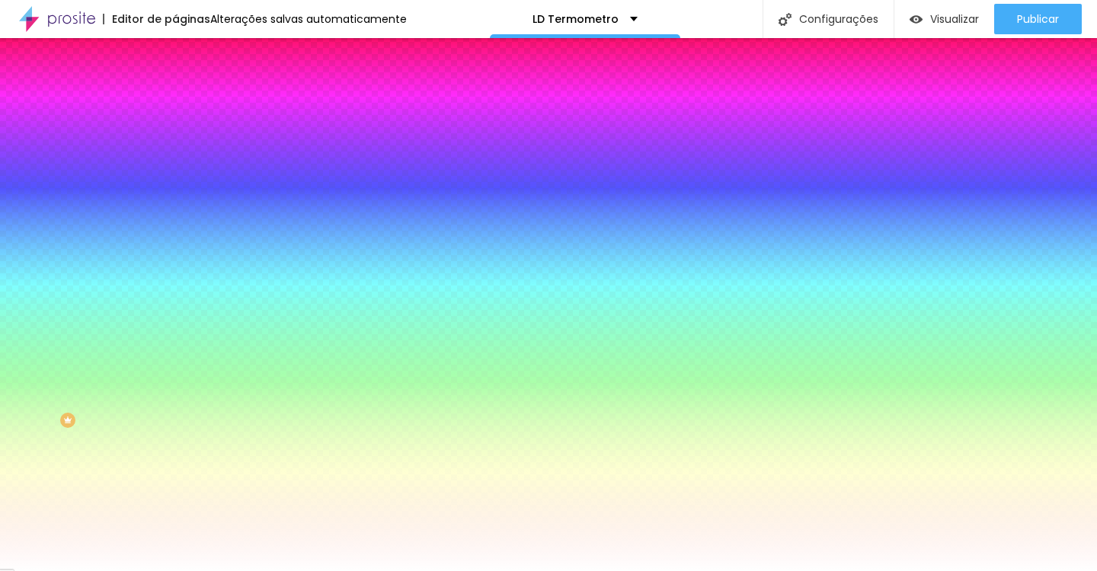
type input "28"
type input "29"
type input "26"
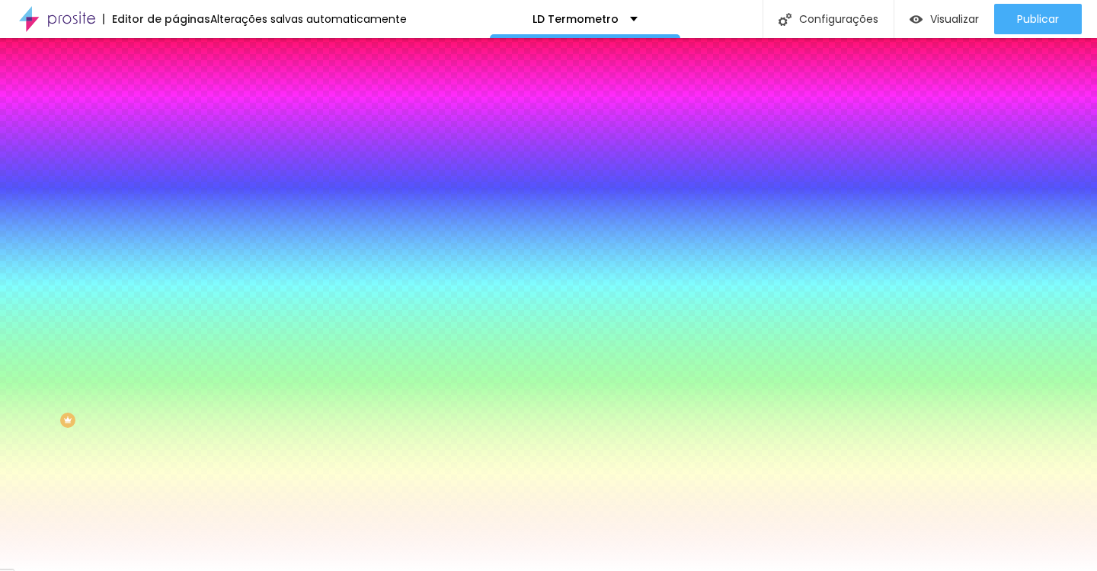
type input "24"
type input "23"
type input "22"
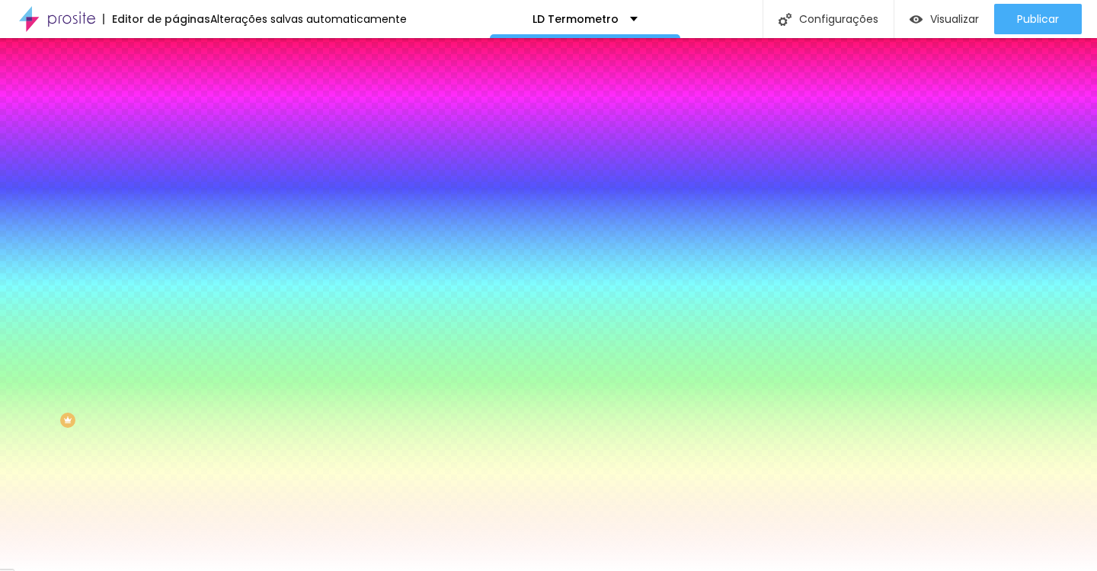
type input "22"
type input "21"
type input "20"
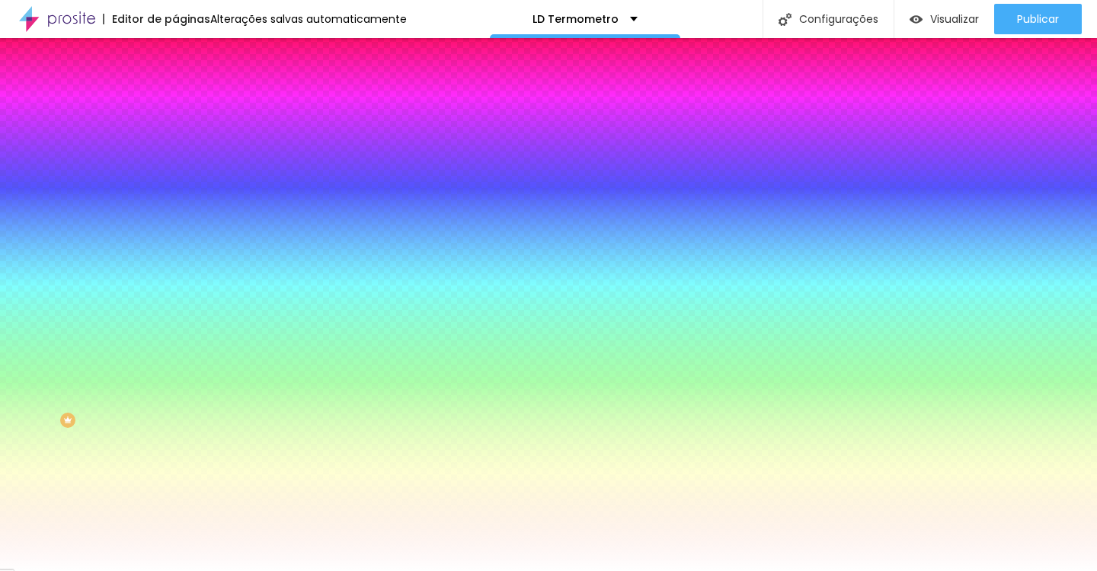
type input "19"
type input "18"
type input "17"
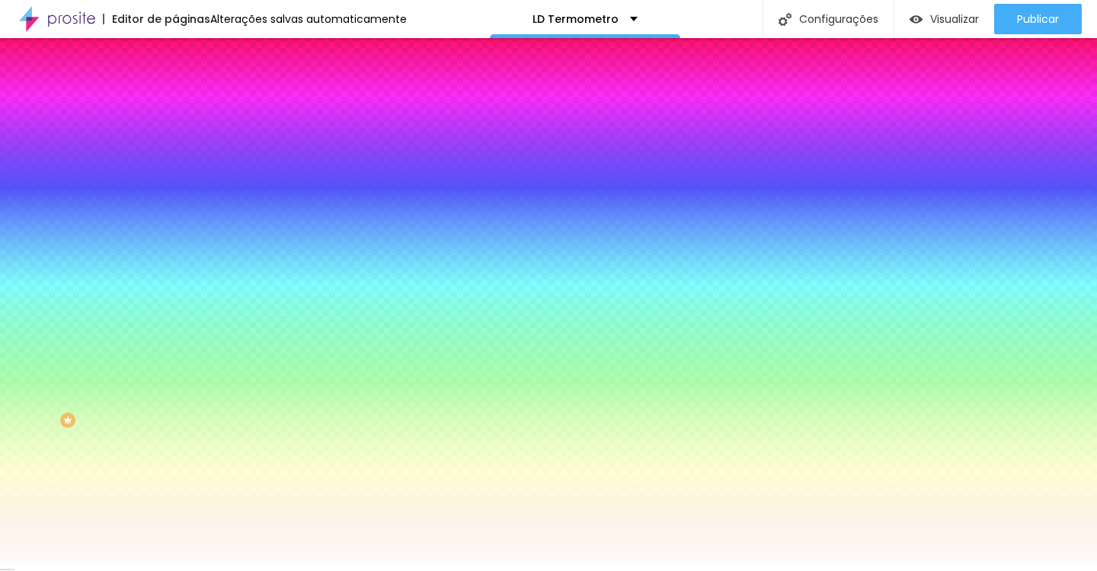
type input "17"
type input "16"
type input "15"
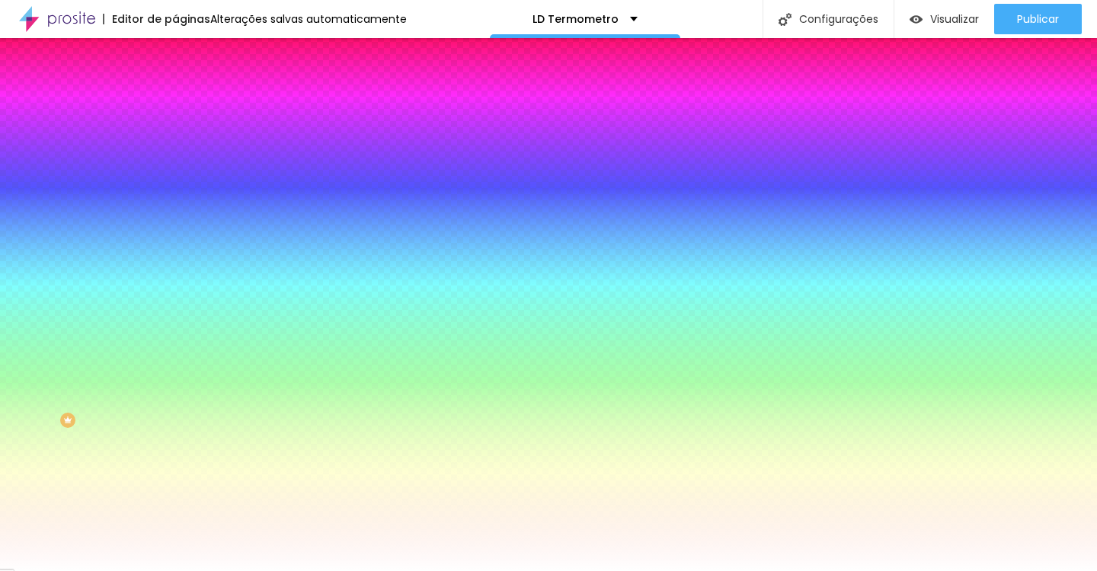
click at [335, 571] on div at bounding box center [548, 571] width 1097 height 0
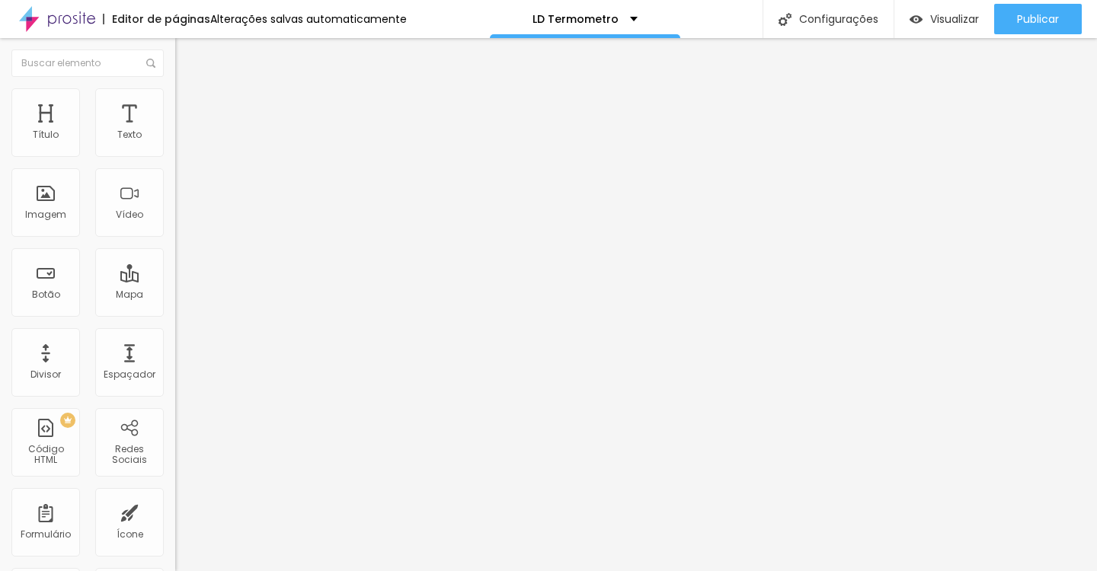
click at [175, 62] on button "Editar Botão" at bounding box center [262, 55] width 175 height 35
click at [187, 53] on div "Editar Botão" at bounding box center [231, 56] width 88 height 12
click at [175, 104] on li "Estilo" at bounding box center [262, 95] width 175 height 15
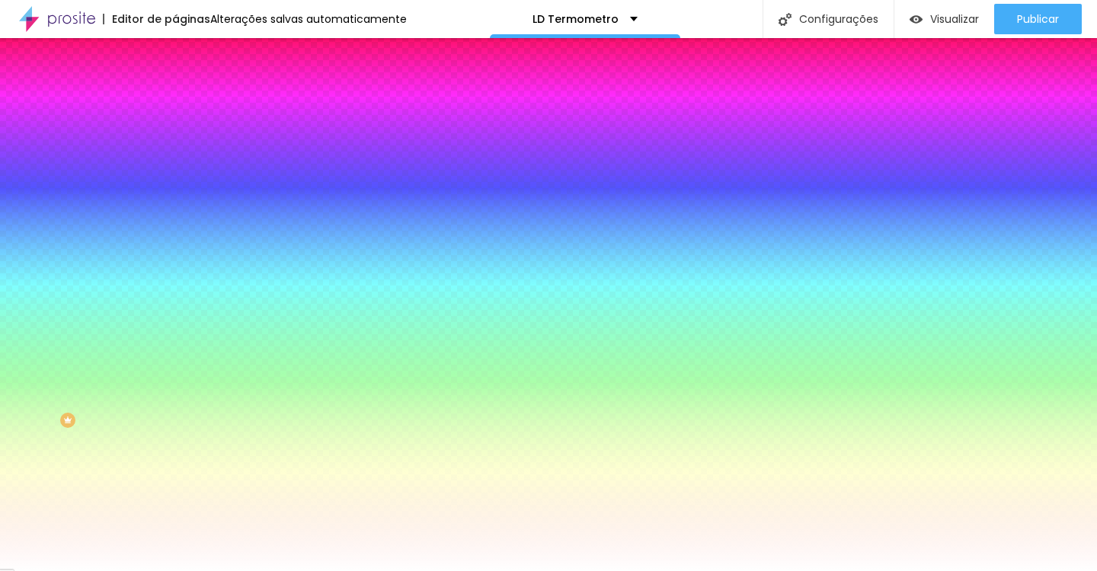
click at [175, 281] on button "button" at bounding box center [185, 289] width 21 height 16
click at [211, 571] on div at bounding box center [548, 571] width 1097 height 0
click at [175, 46] on button "Editar Botão" at bounding box center [262, 55] width 175 height 35
click at [187, 50] on img "button" at bounding box center [193, 56] width 12 height 12
click at [187, 53] on img "button" at bounding box center [193, 56] width 12 height 12
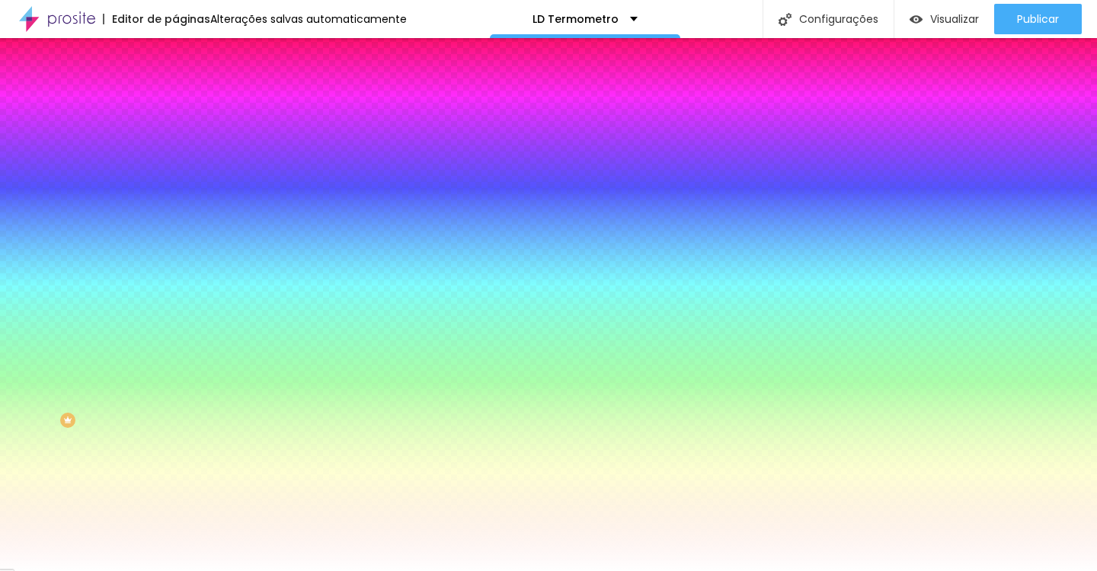
click at [187, 53] on img "button" at bounding box center [193, 56] width 12 height 12
click at [175, 87] on img at bounding box center [182, 80] width 14 height 14
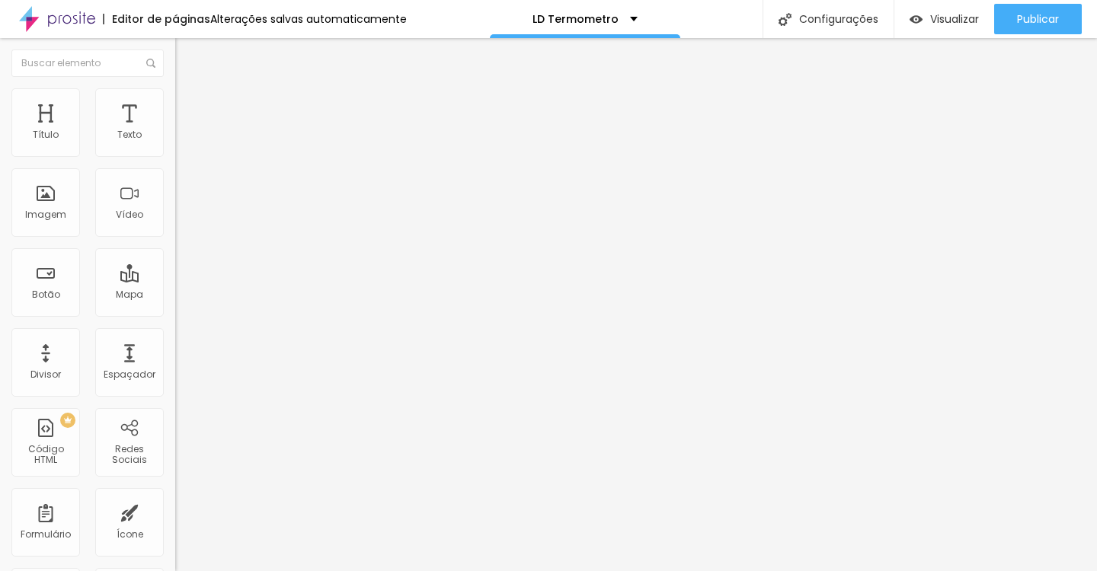
click at [175, 104] on li "Avançado" at bounding box center [262, 111] width 175 height 15
click at [189, 102] on span "Estilo" at bounding box center [201, 98] width 24 height 13
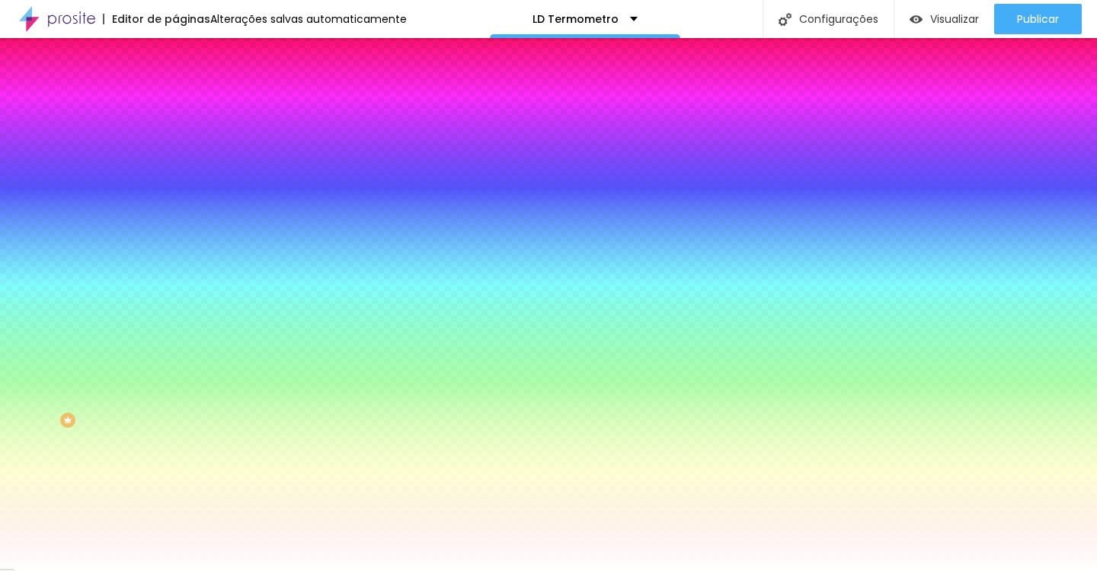
click at [175, 281] on button "button" at bounding box center [185, 289] width 21 height 16
type input "10"
type input "9"
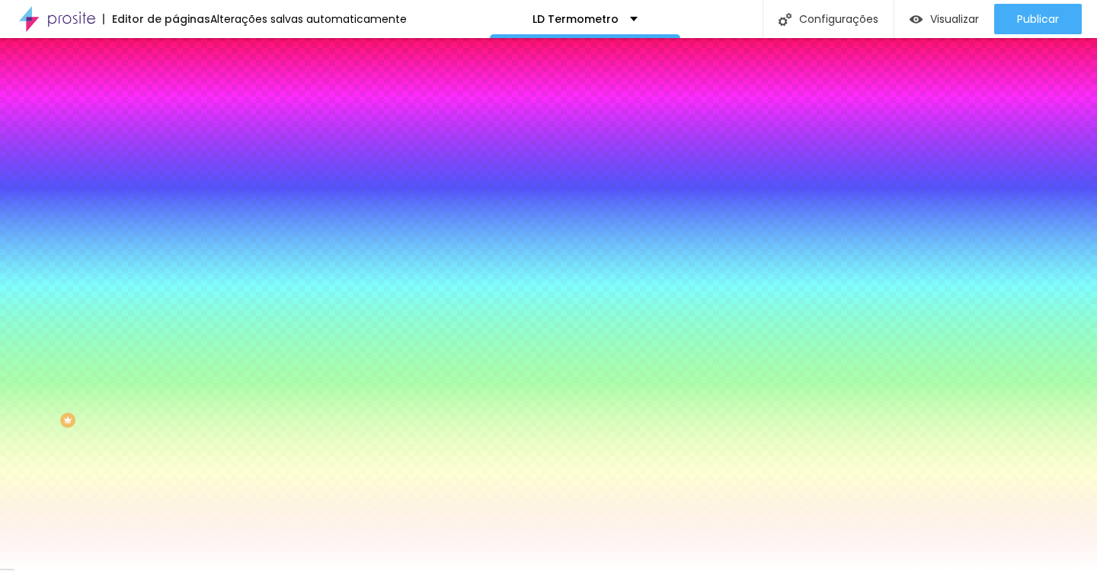
type input "8"
type input "7"
type input "6"
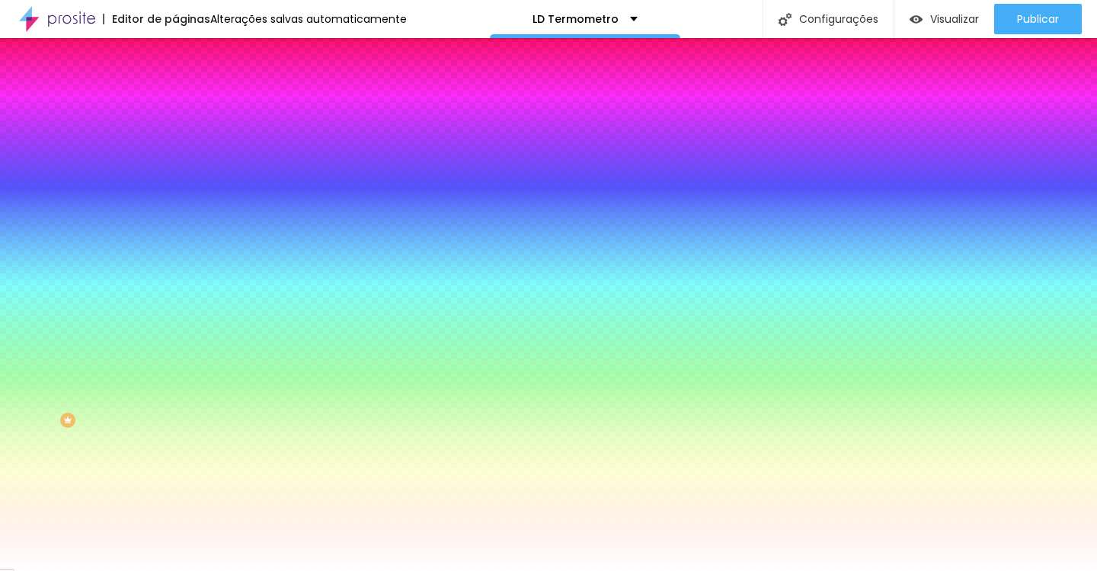
type input "6"
type input "4"
type input "3"
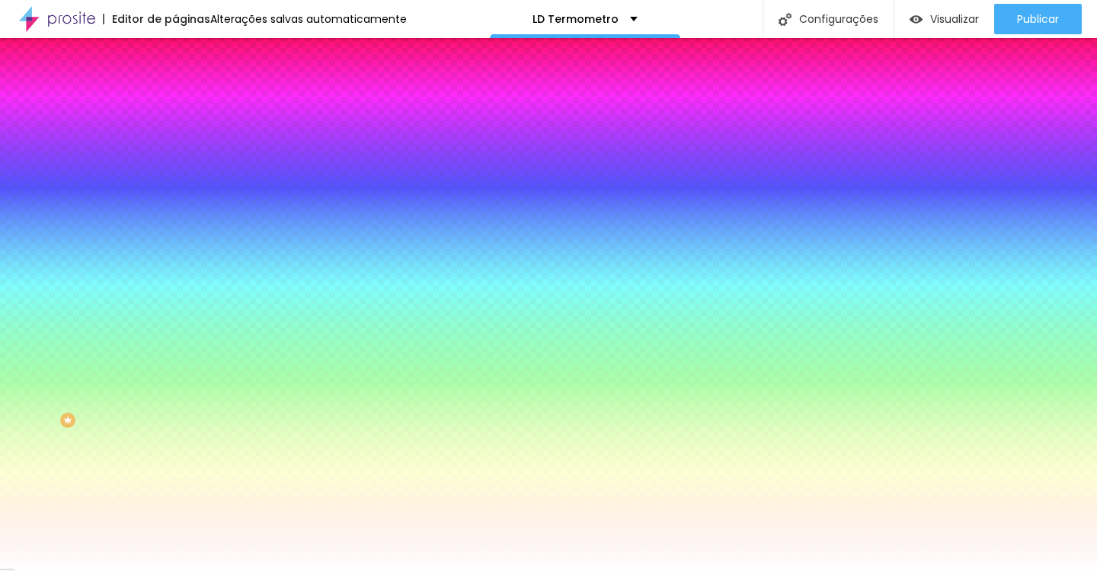
type input "2"
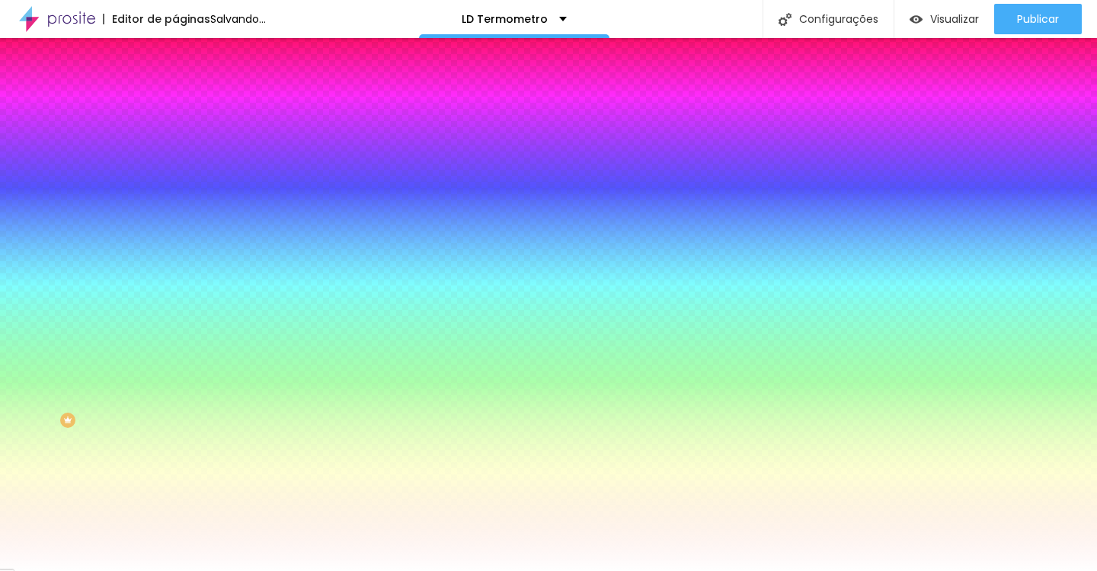
type input "3"
type input "4"
type input "5"
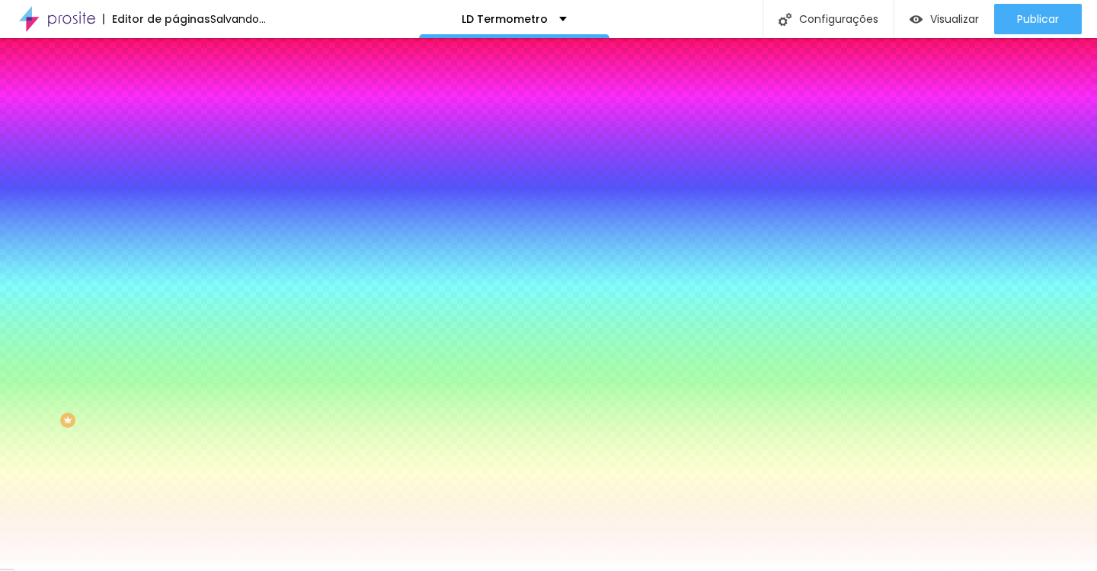
type input "5"
type input "6"
type input "7"
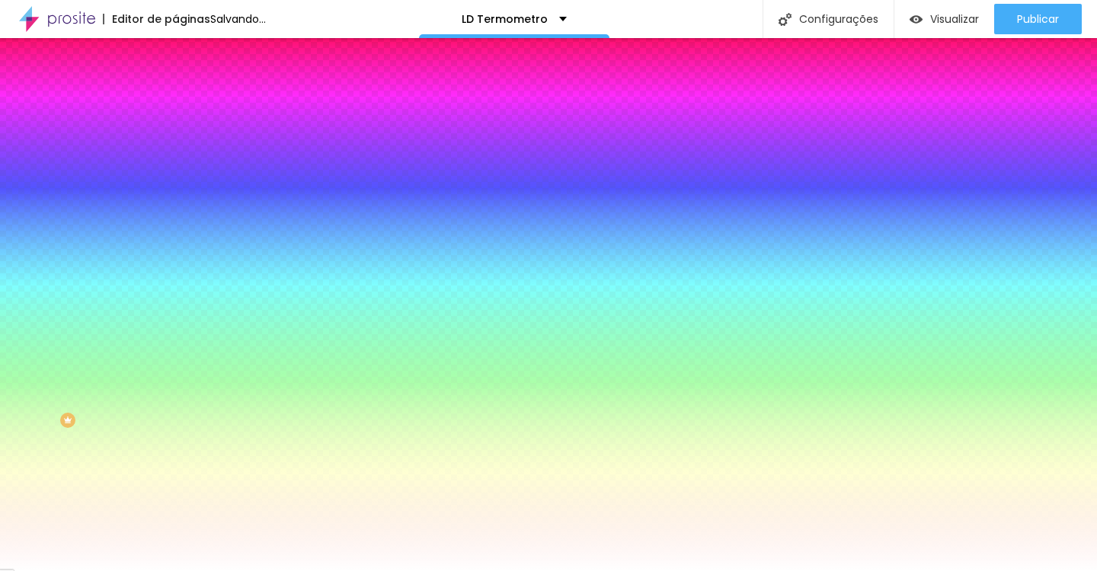
type input "8"
type input "9"
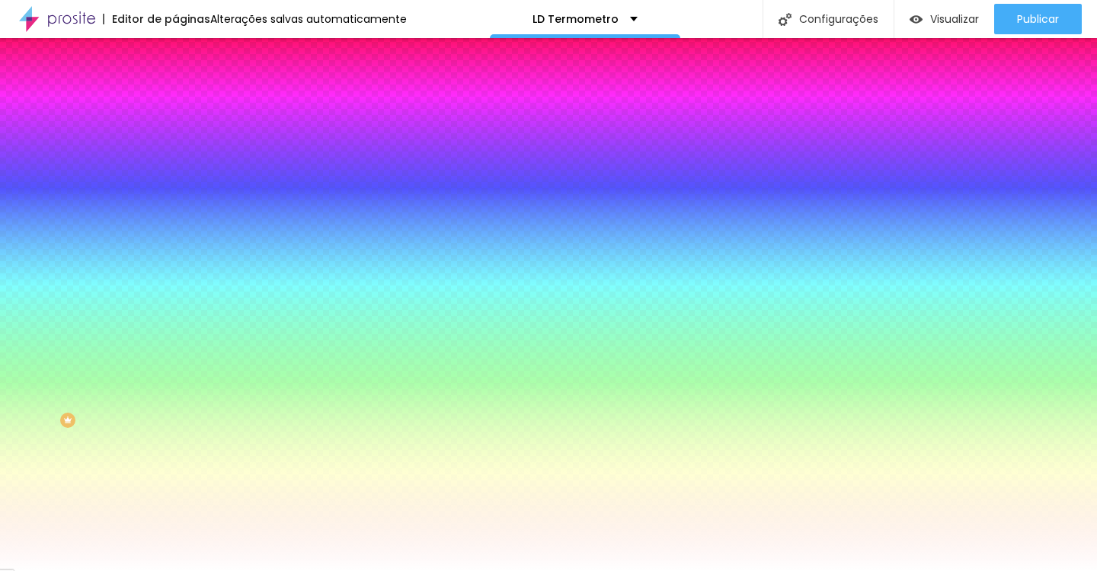
type input "10"
click at [235, 571] on div at bounding box center [548, 571] width 1097 height 0
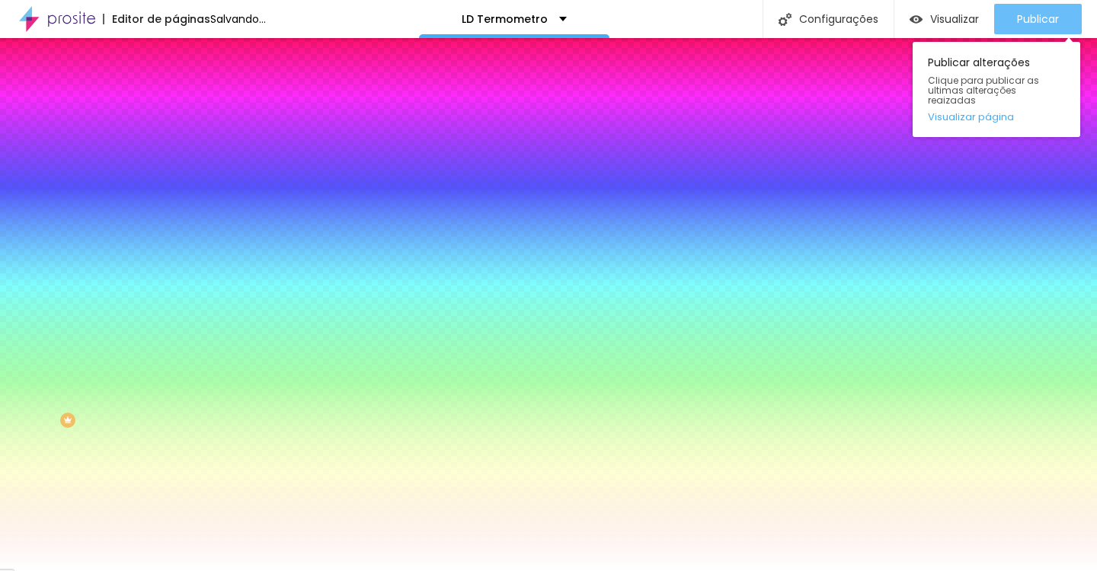
click at [1048, 8] on div "Publicar" at bounding box center [1038, 19] width 42 height 30
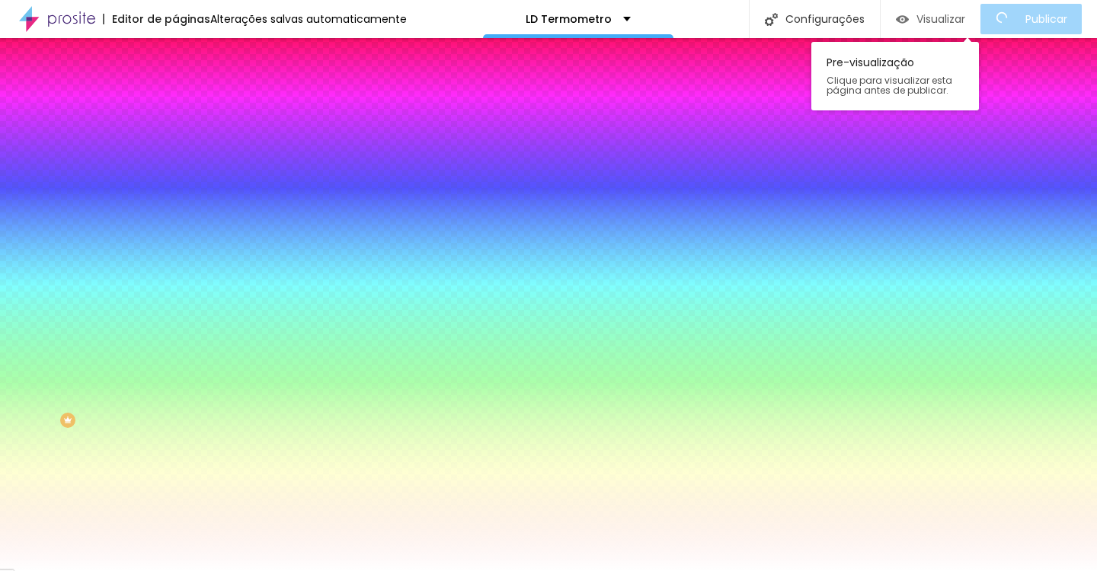
click at [965, 18] on span "Visualizar" at bounding box center [940, 19] width 49 height 12
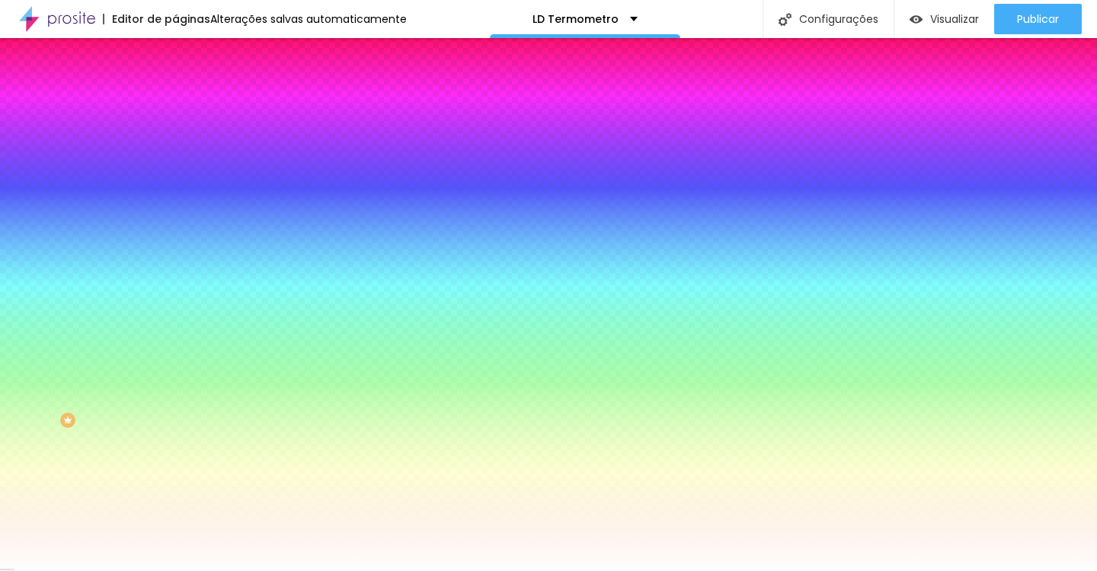
click at [187, 50] on div "Editar Botão" at bounding box center [231, 56] width 88 height 12
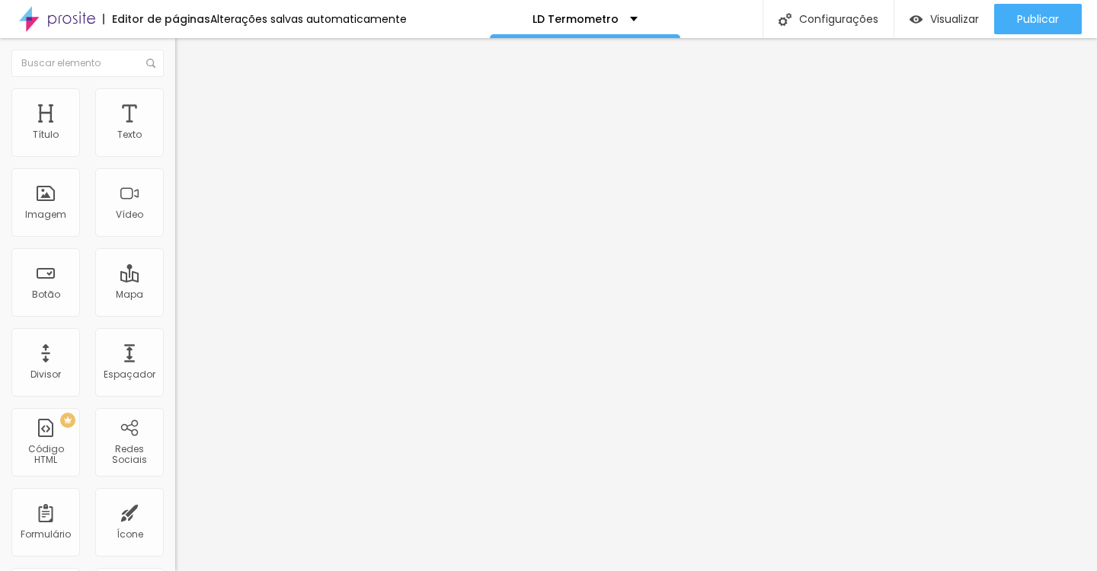
click at [189, 105] on span "Estilo" at bounding box center [201, 98] width 24 height 13
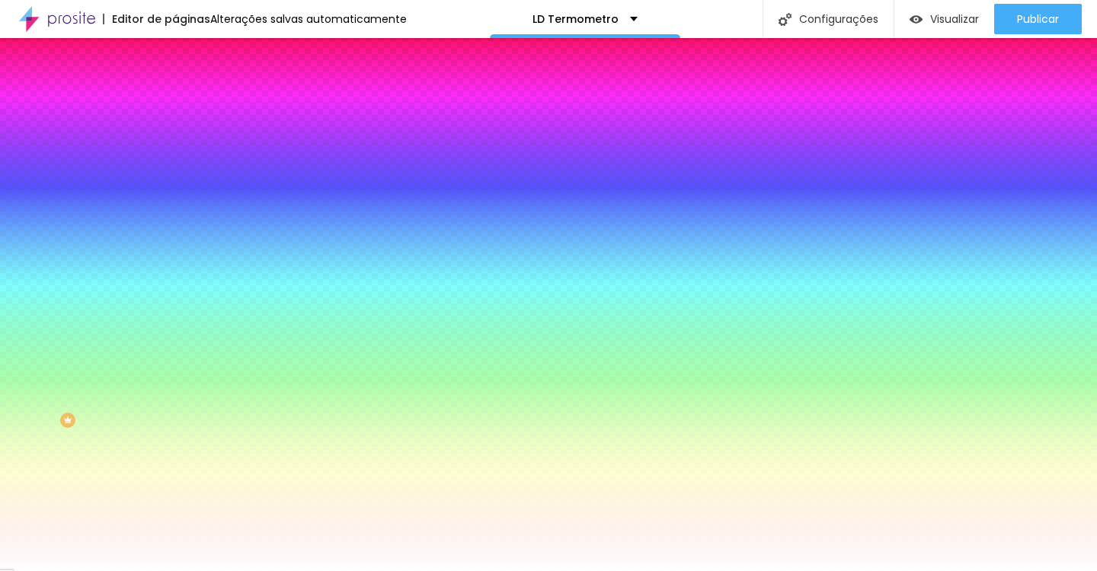
click at [175, 140] on span "Adicionar imagem" at bounding box center [224, 133] width 98 height 13
click at [175, 181] on div "Efeito da Imagem Nenhum Nenhum Parallax" at bounding box center [262, 160] width 175 height 42
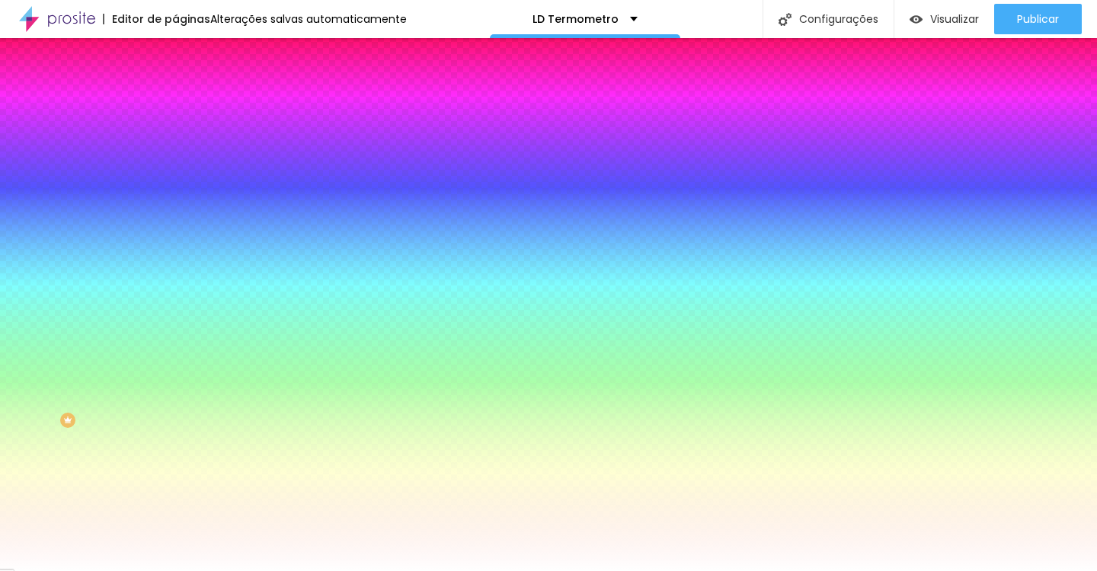
click at [175, 158] on span "Nenhum" at bounding box center [195, 152] width 40 height 13
click at [175, 181] on div "Parallax" at bounding box center [262, 175] width 175 height 9
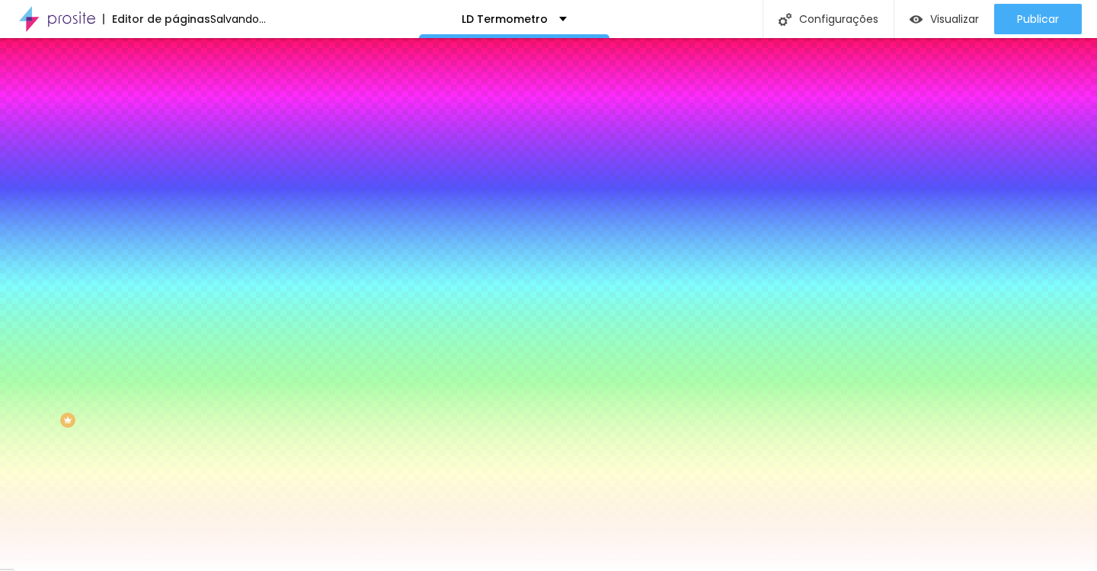
click at [175, 207] on div at bounding box center [262, 207] width 175 height 0
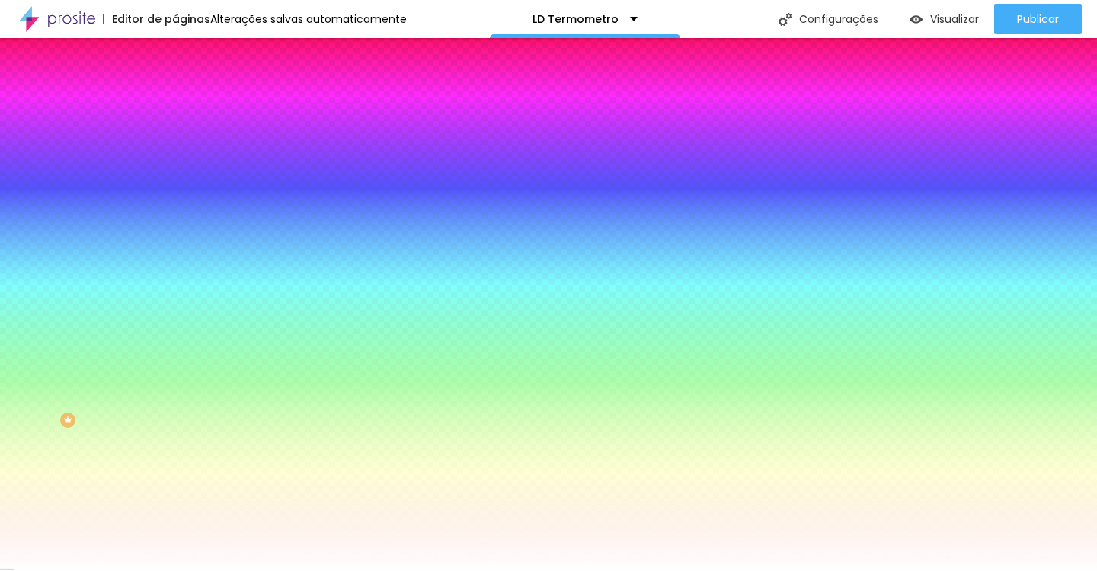
click at [37, 357] on div at bounding box center [548, 285] width 1097 height 571
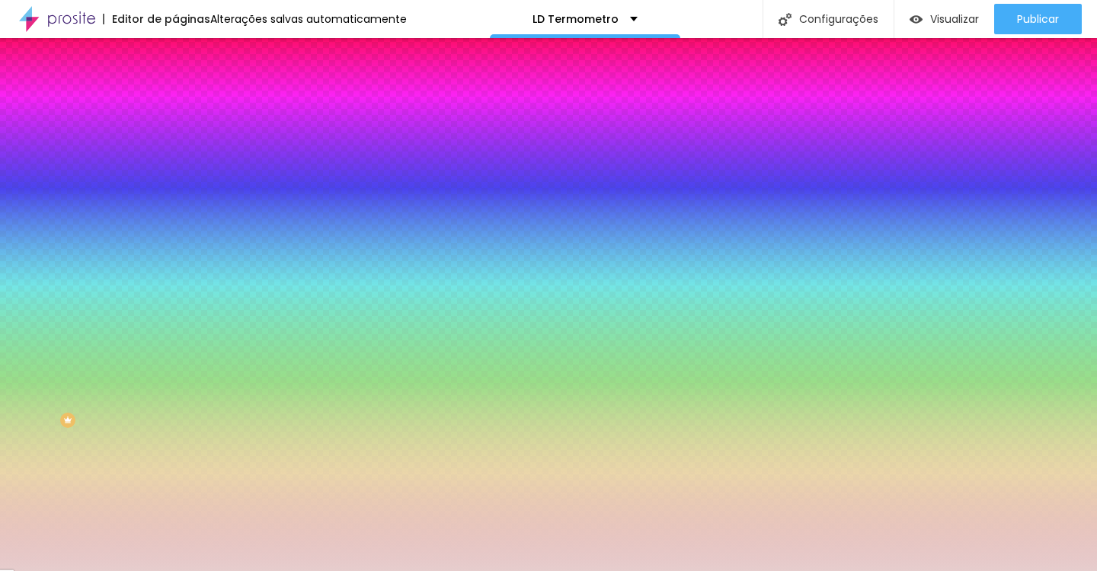
click at [34, 356] on div at bounding box center [548, 285] width 1097 height 571
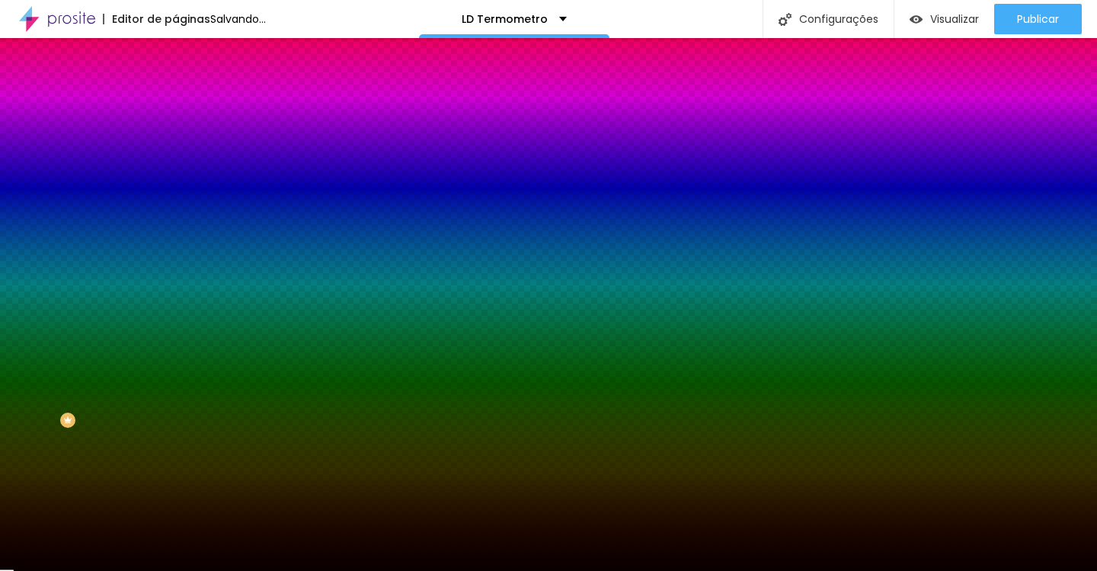
type input "#000000"
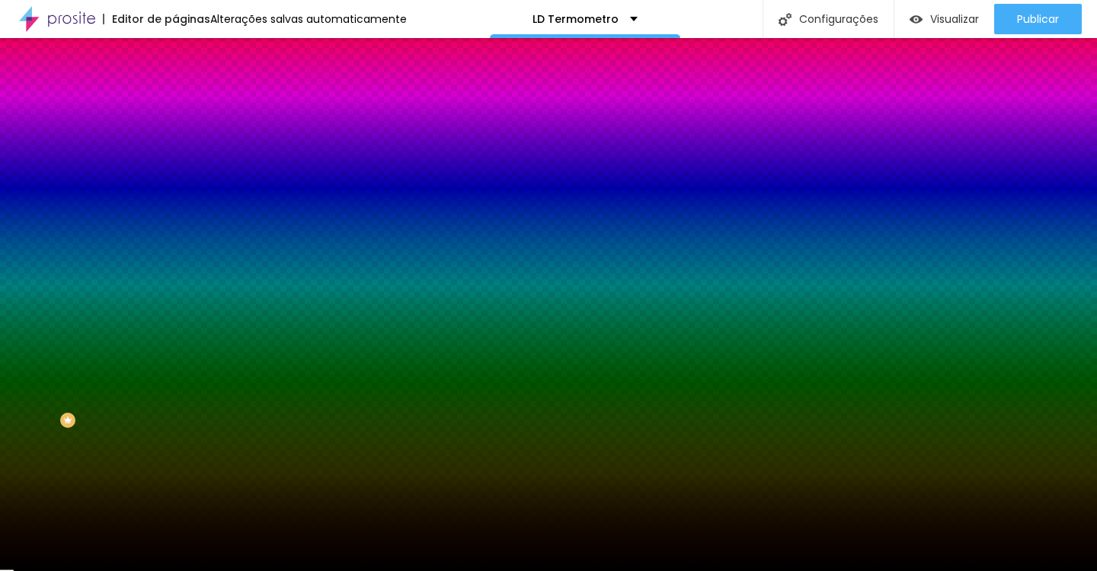
drag, startPoint x: 34, startPoint y: 356, endPoint x: 130, endPoint y: 470, distance: 149.2
click at [175, 470] on div "Editar Seção Conteúdo Estilo Avançado Imagem de fundo Trocar imagem Efeito da I…" at bounding box center [262, 304] width 175 height 533
click at [175, 207] on div at bounding box center [262, 207] width 175 height 0
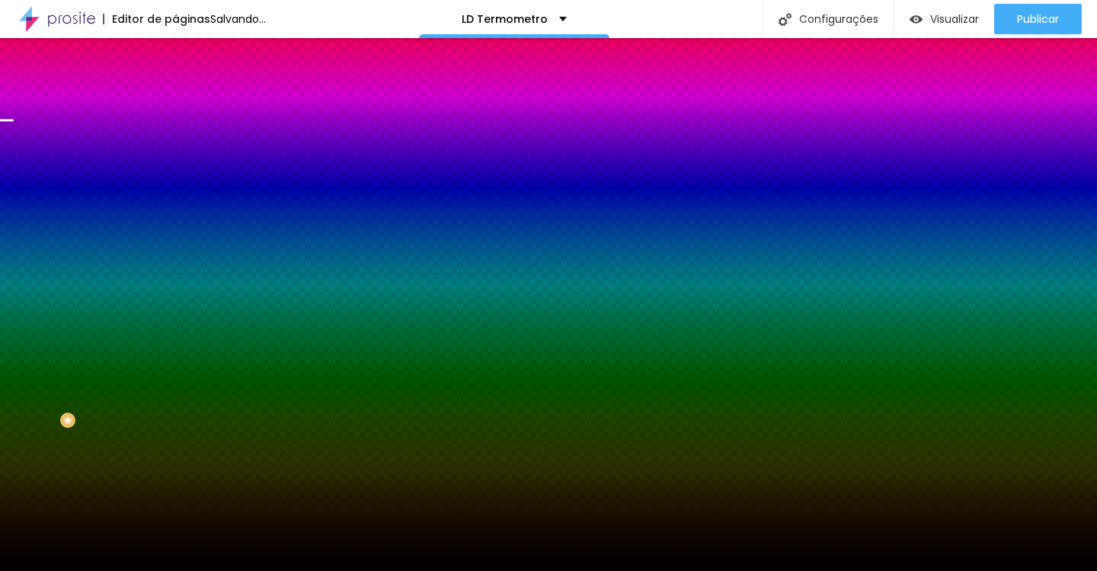
click at [155, 369] on div at bounding box center [548, 285] width 1097 height 571
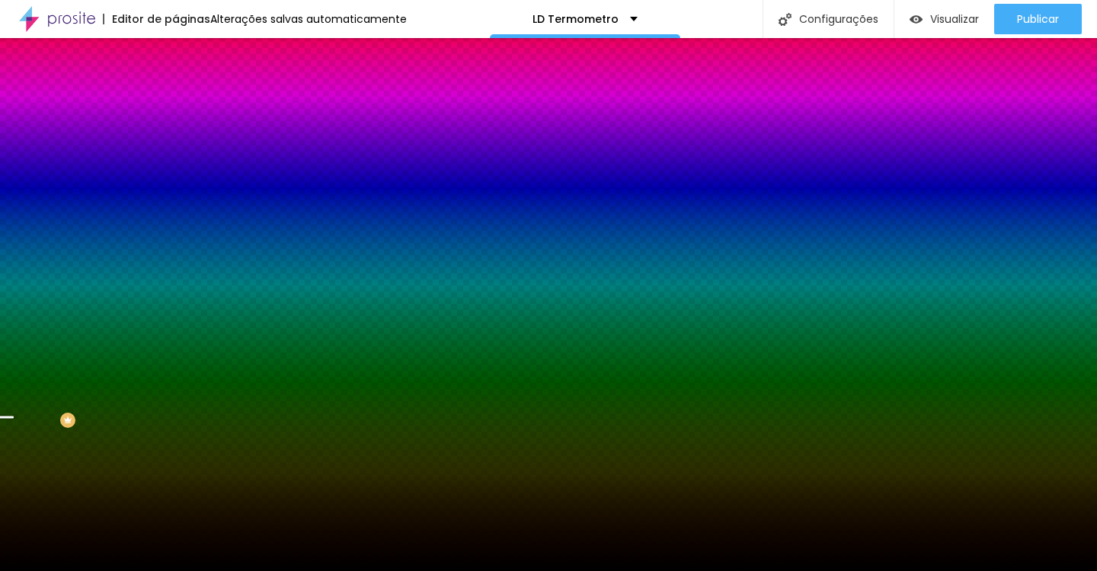
drag, startPoint x: 155, startPoint y: 369, endPoint x: 155, endPoint y: 427, distance: 58.7
click at [14, 418] on div at bounding box center [5, 417] width 15 height 2
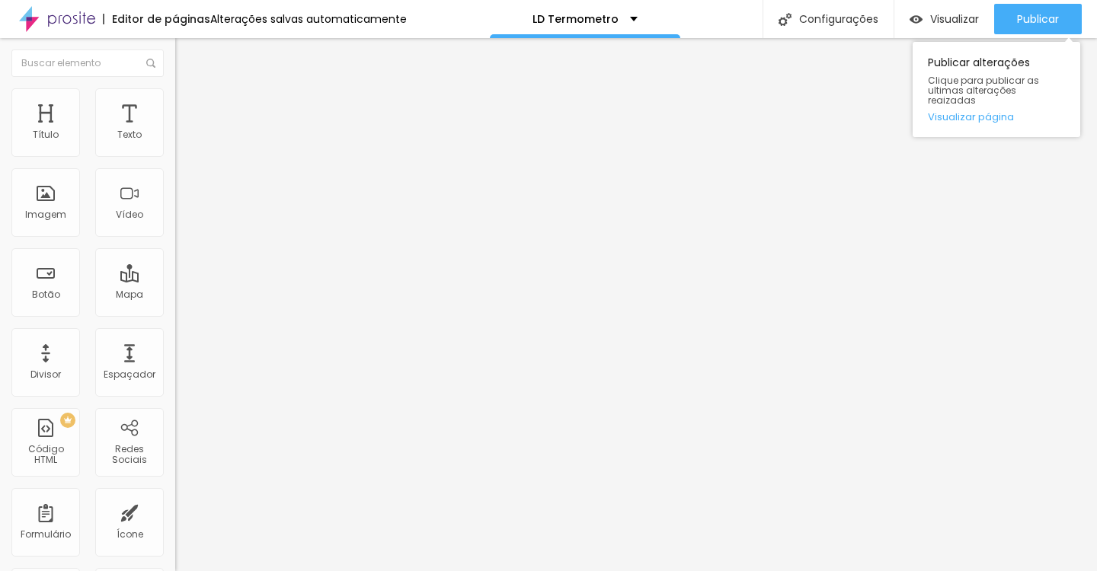
click at [1051, 34] on div "Publicar alterações Clique para publicar as ultimas alterações reaizadas Visual…" at bounding box center [997, 85] width 168 height 103
click at [1051, 19] on span "Publicar" at bounding box center [1038, 19] width 42 height 12
click at [1038, 18] on span "Publicar" at bounding box center [1038, 19] width 42 height 12
click at [175, 98] on img at bounding box center [182, 95] width 14 height 14
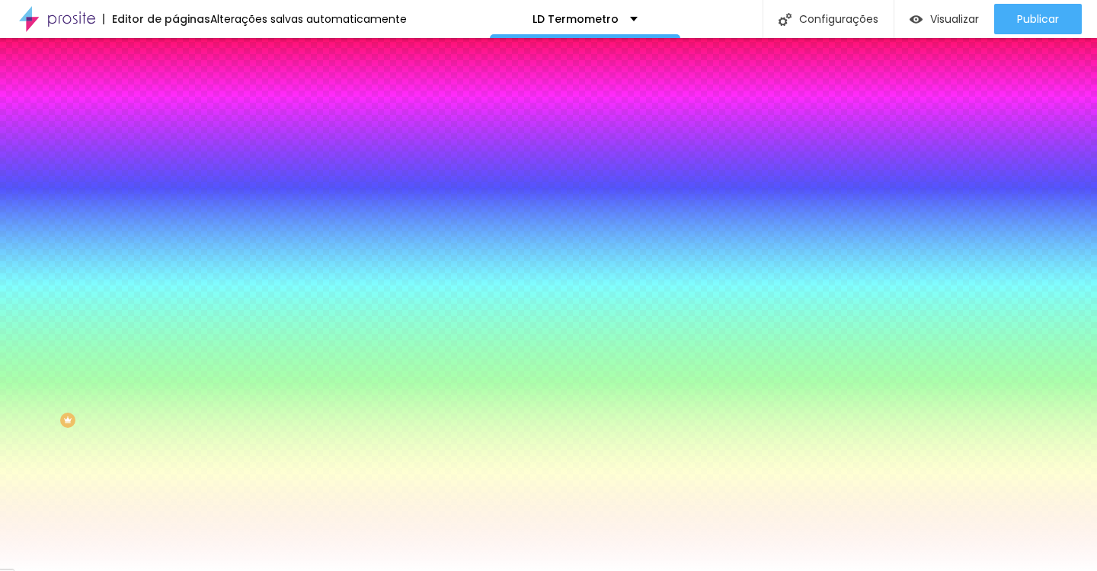
click at [175, 281] on button "button" at bounding box center [185, 289] width 21 height 16
click at [168, 392] on div at bounding box center [548, 285] width 1097 height 571
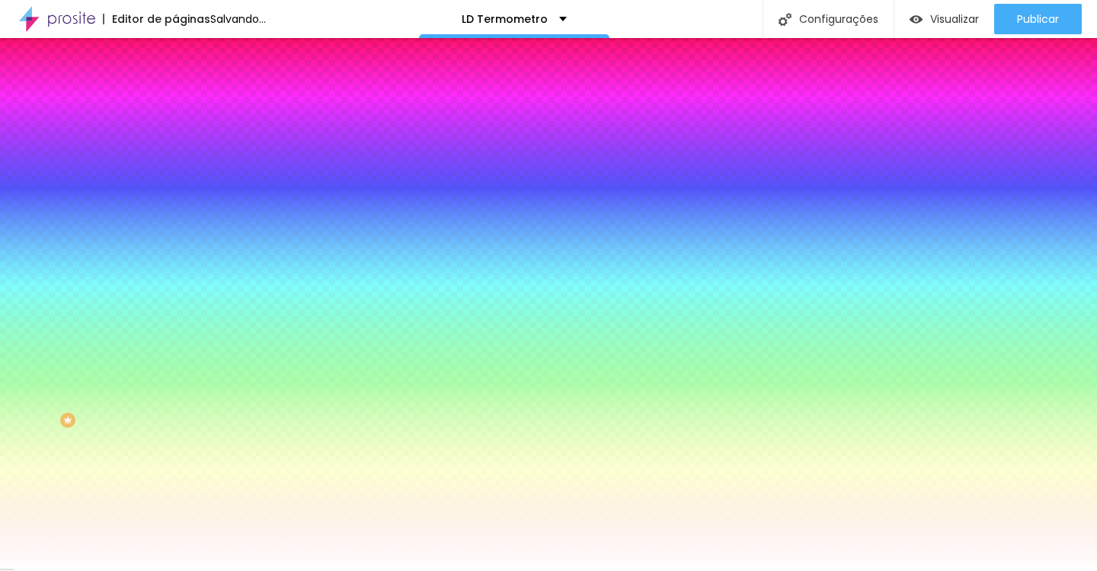
click at [178, 401] on div at bounding box center [548, 285] width 1097 height 571
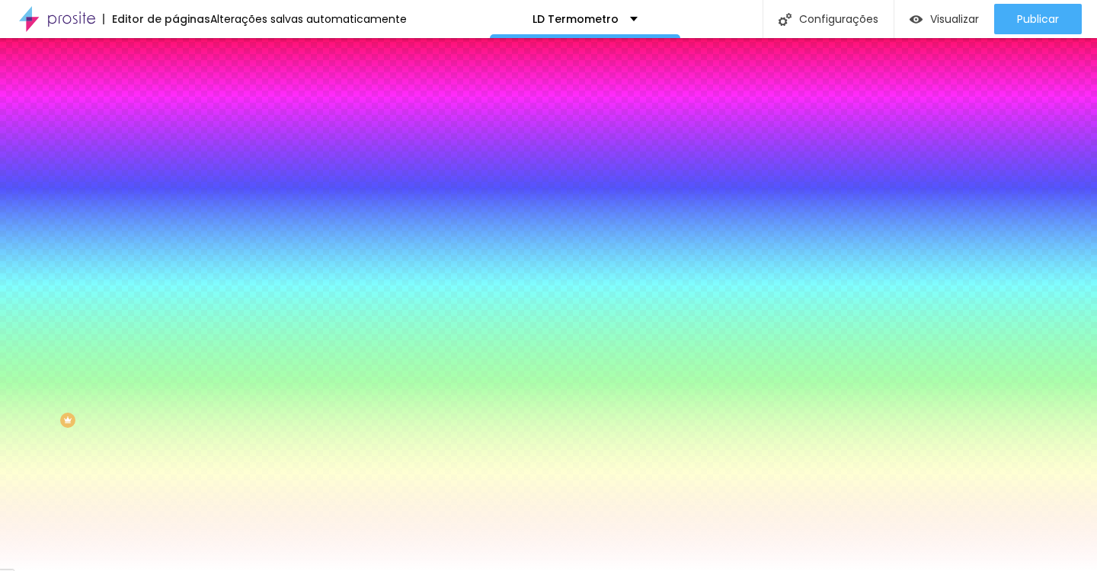
click at [184, 410] on div at bounding box center [548, 285] width 1097 height 571
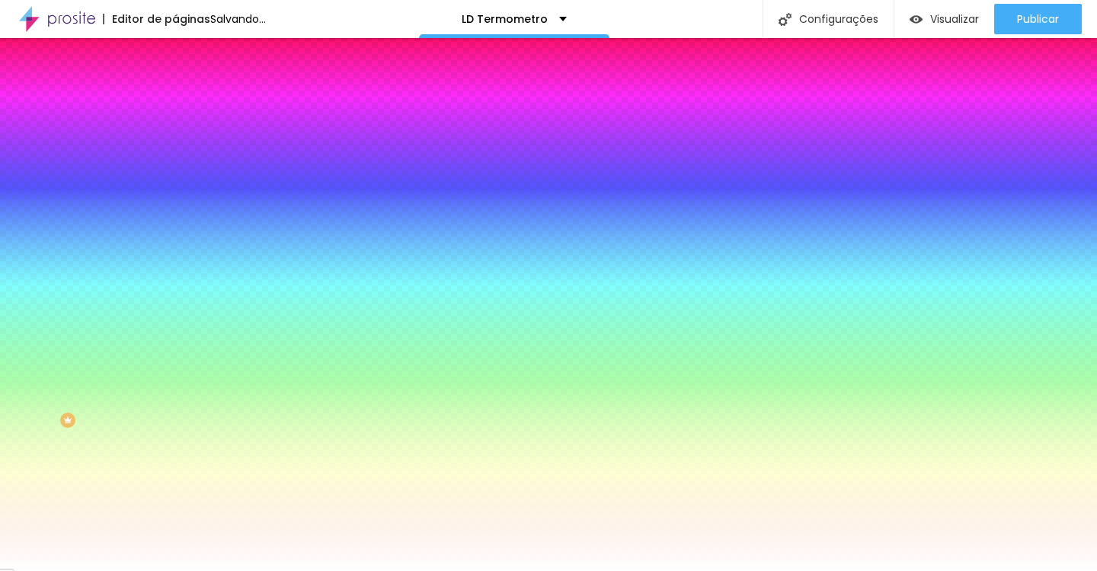
type input "#B57A9E"
click at [190, 419] on div at bounding box center [548, 285] width 1097 height 571
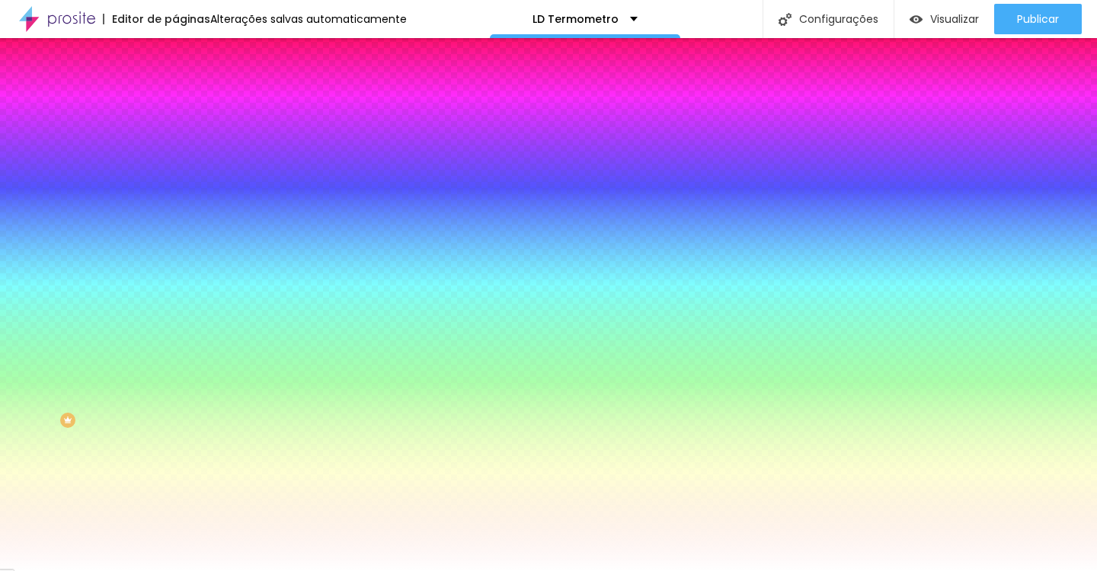
click at [339, 571] on div at bounding box center [548, 571] width 1097 height 0
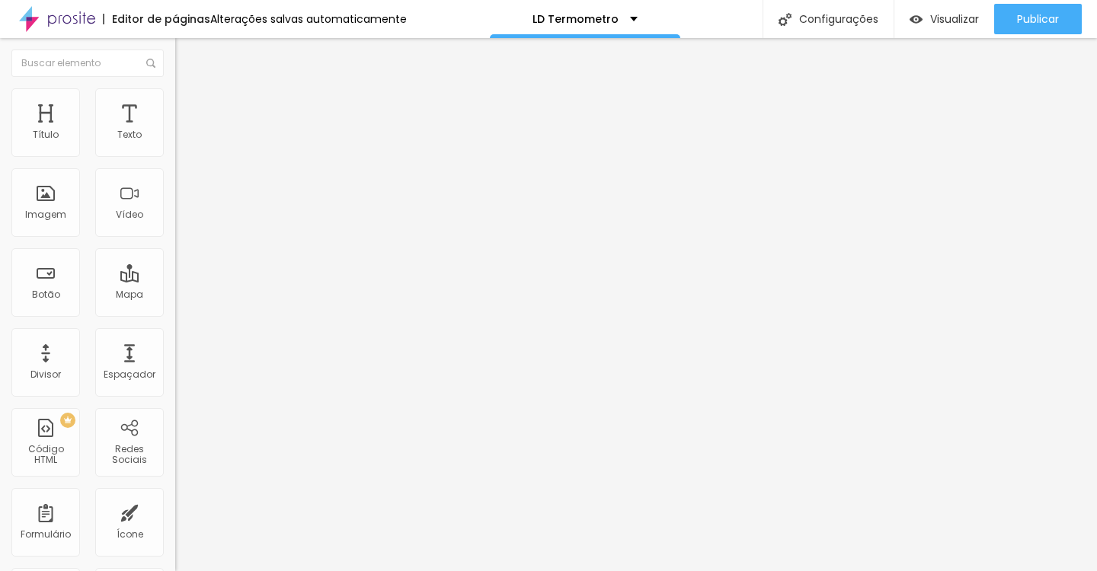
click at [175, 97] on img at bounding box center [182, 95] width 14 height 14
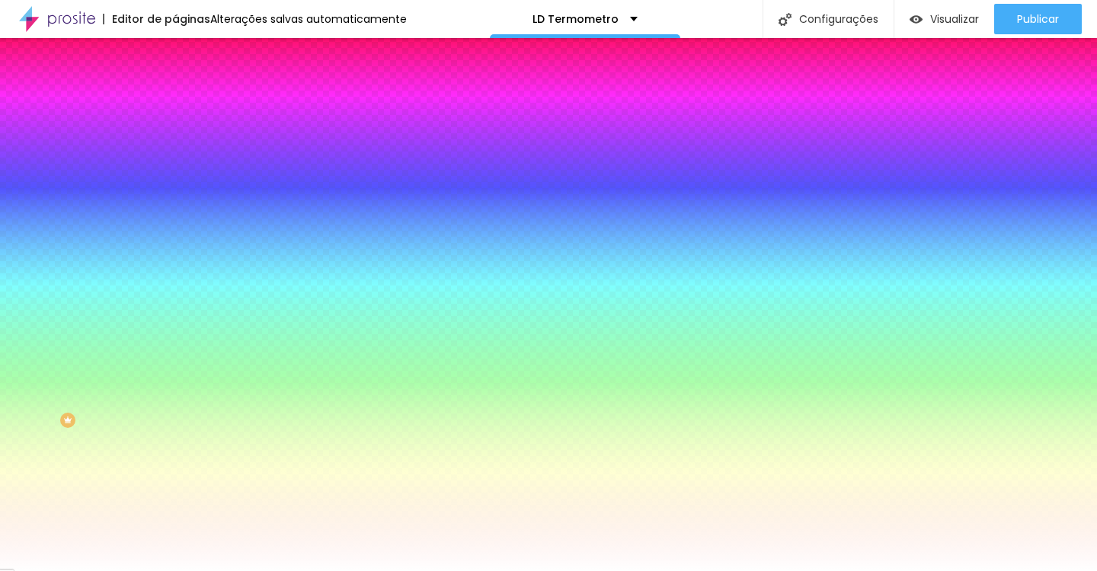
click at [181, 283] on icon "button" at bounding box center [185, 287] width 9 height 9
click at [187, 414] on div at bounding box center [548, 285] width 1097 height 571
click at [189, 420] on div at bounding box center [548, 285] width 1097 height 571
type input "#9F647F"
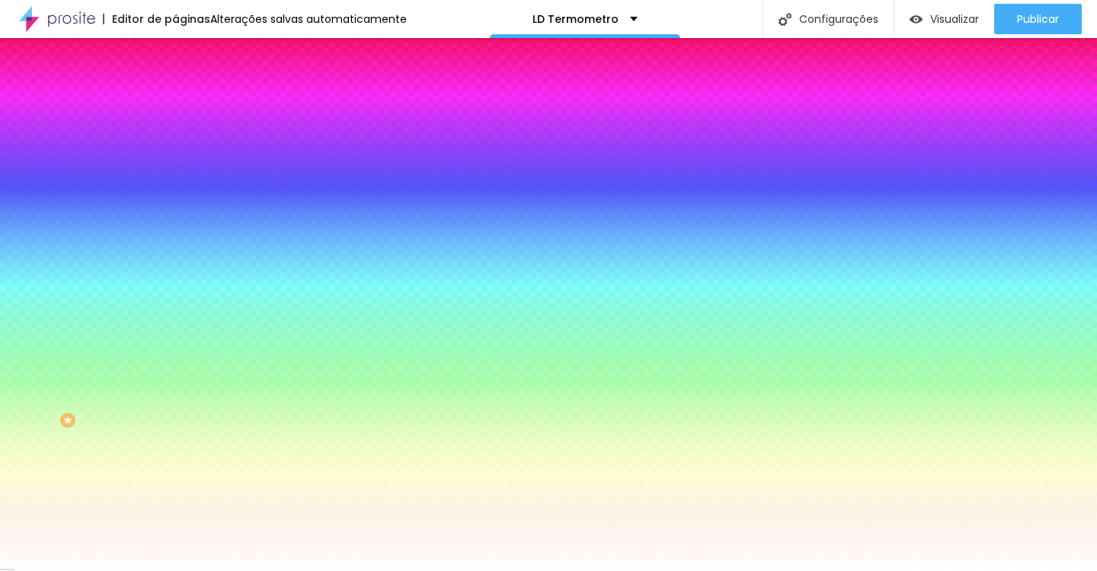
click at [193, 424] on div at bounding box center [548, 285] width 1097 height 571
click at [394, 571] on div at bounding box center [548, 571] width 1097 height 0
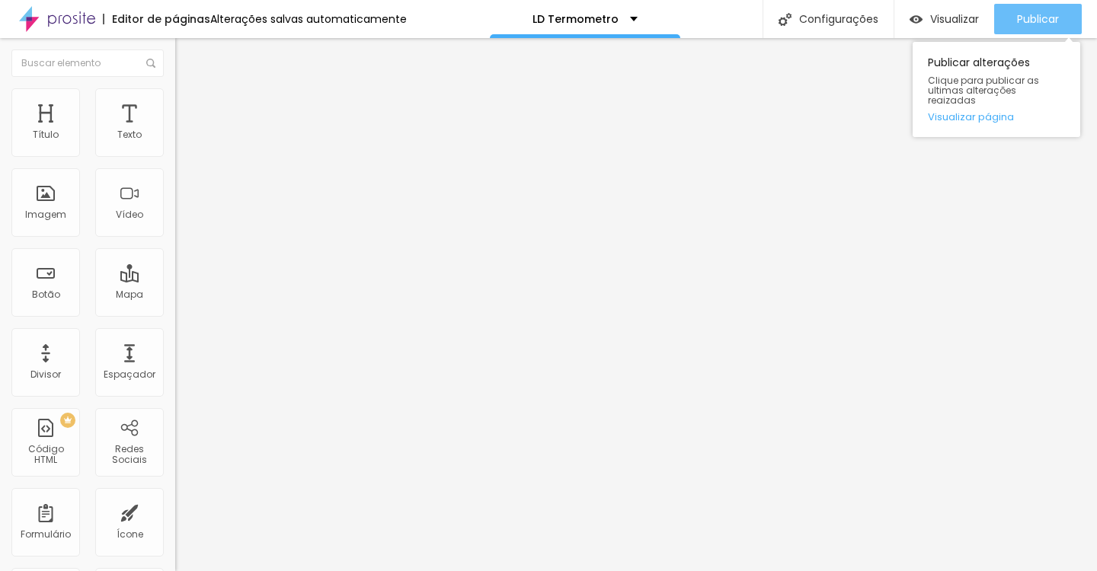
click at [1030, 21] on span "Publicar" at bounding box center [1038, 19] width 42 height 12
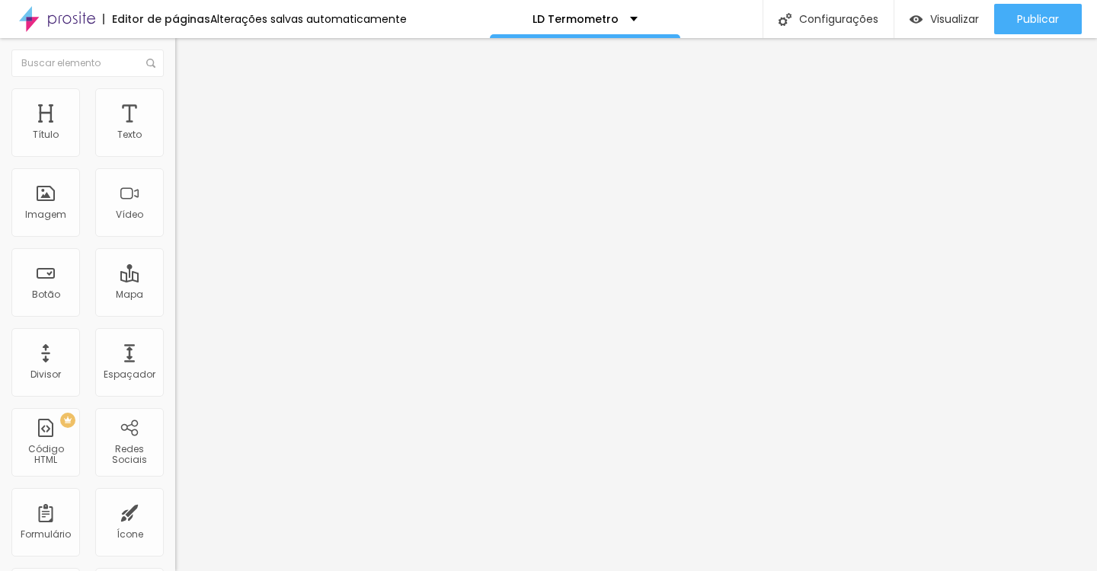
click at [175, 139] on span "Encaixotado" at bounding box center [204, 132] width 59 height 13
click at [175, 162] on span "Completo" at bounding box center [198, 155] width 46 height 13
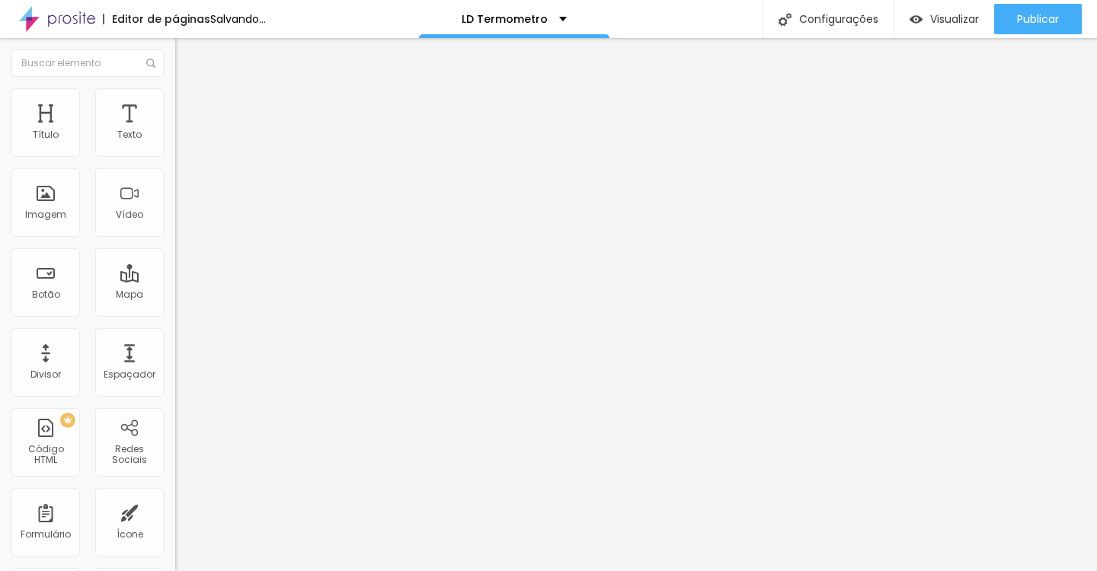
click at [175, 148] on span "Encaixotado" at bounding box center [204, 141] width 59 height 13
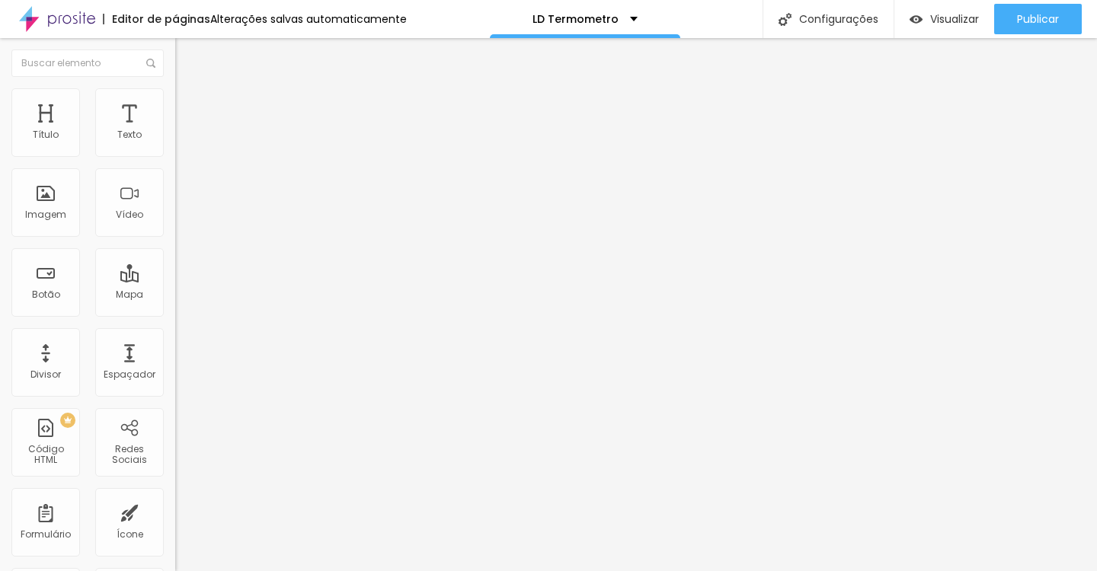
click at [175, 100] on li "Estilo" at bounding box center [262, 95] width 175 height 15
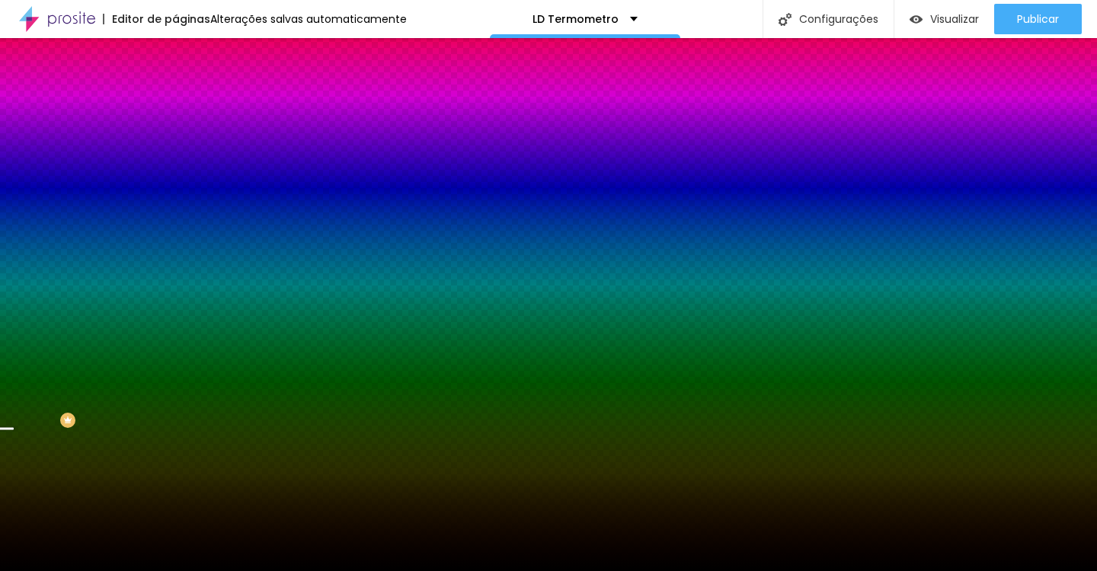
click at [181, 269] on icon "button" at bounding box center [185, 264] width 9 height 9
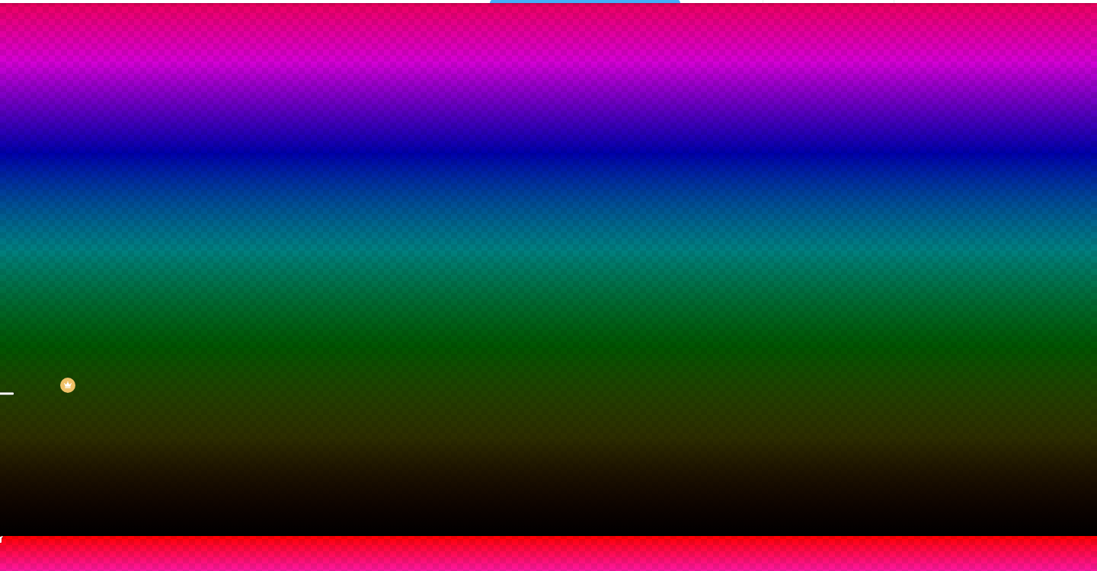
scroll to position [40, 0]
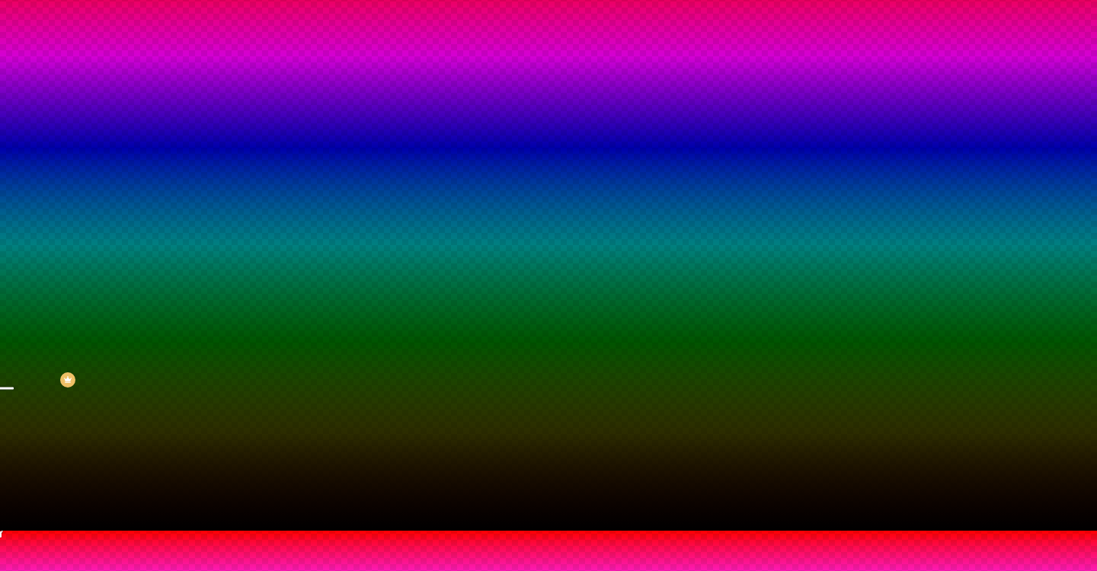
radio input "false"
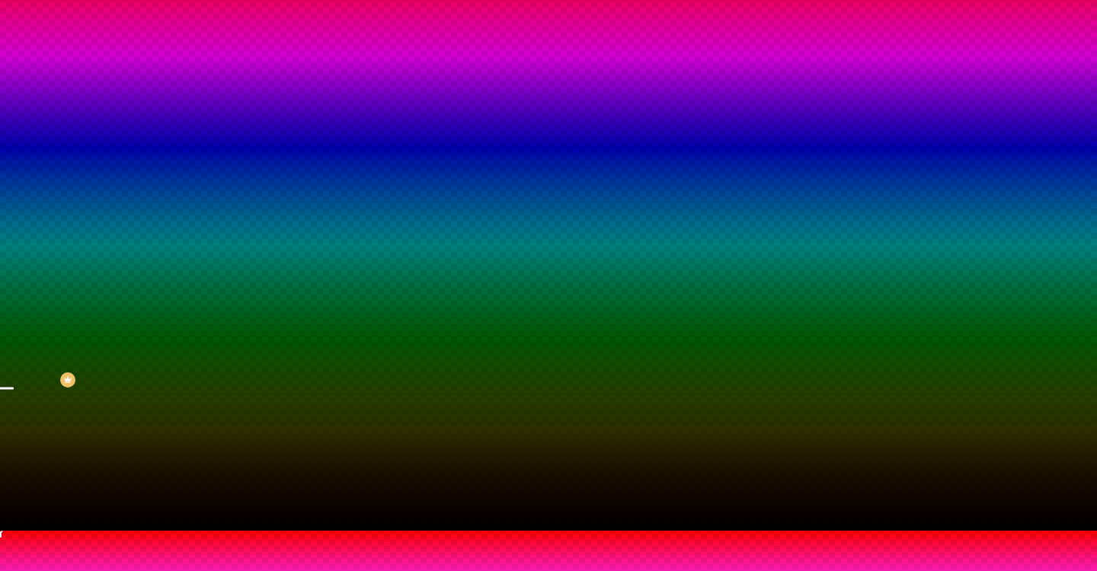
radio input "false"
radio input "true"
radio input "false"
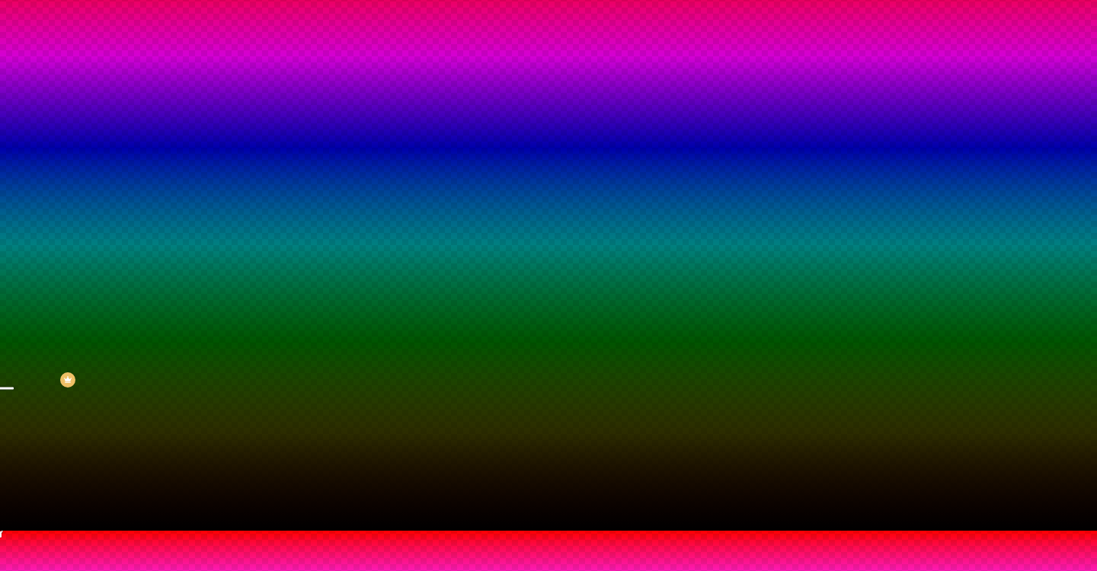
scroll to position [71, 0]
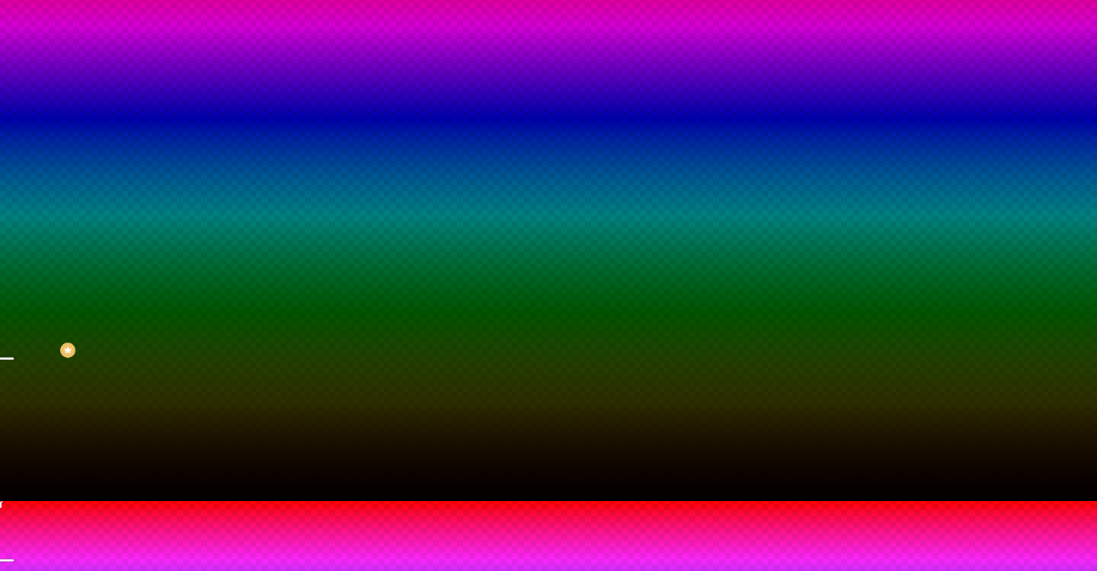
drag, startPoint x: 332, startPoint y: 488, endPoint x: 331, endPoint y: 469, distance: 18.3
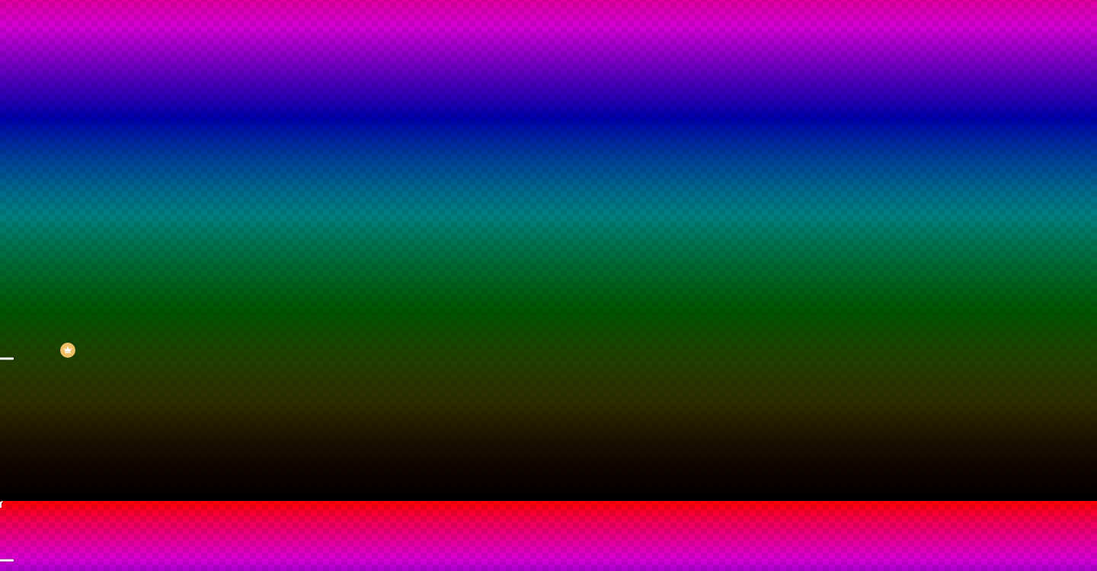
type input "#000000"
drag, startPoint x: 291, startPoint y: 549, endPoint x: 309, endPoint y: 582, distance: 38.2
click at [309, 501] on html "Editor de páginas Alterações salvas automaticamente LD Termometro Configurações…" at bounding box center [548, 215] width 1097 height 571
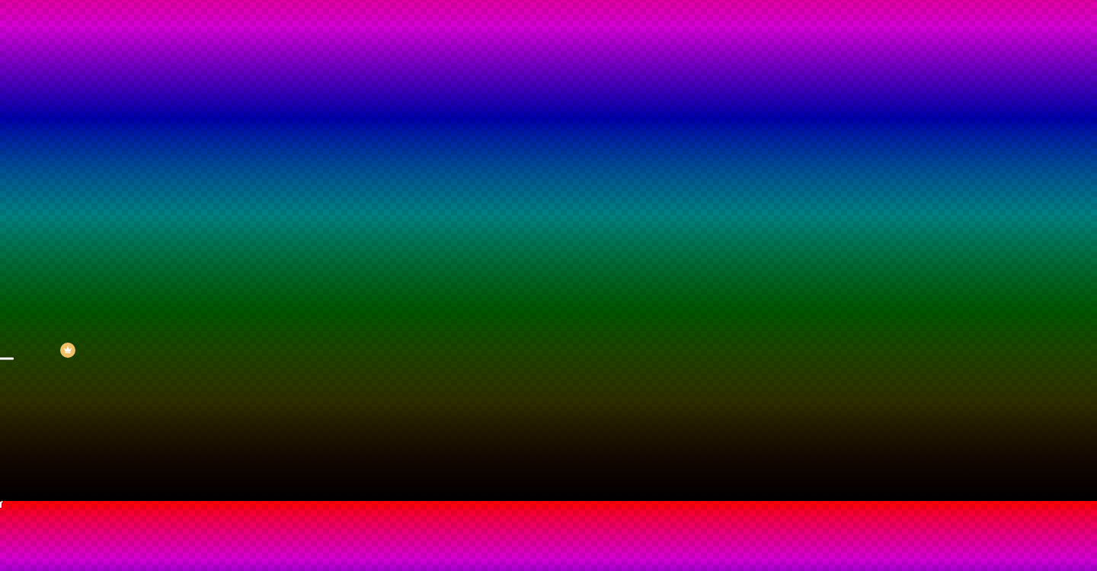
drag, startPoint x: 334, startPoint y: 472, endPoint x: 338, endPoint y: 491, distance: 19.4
radio input "false"
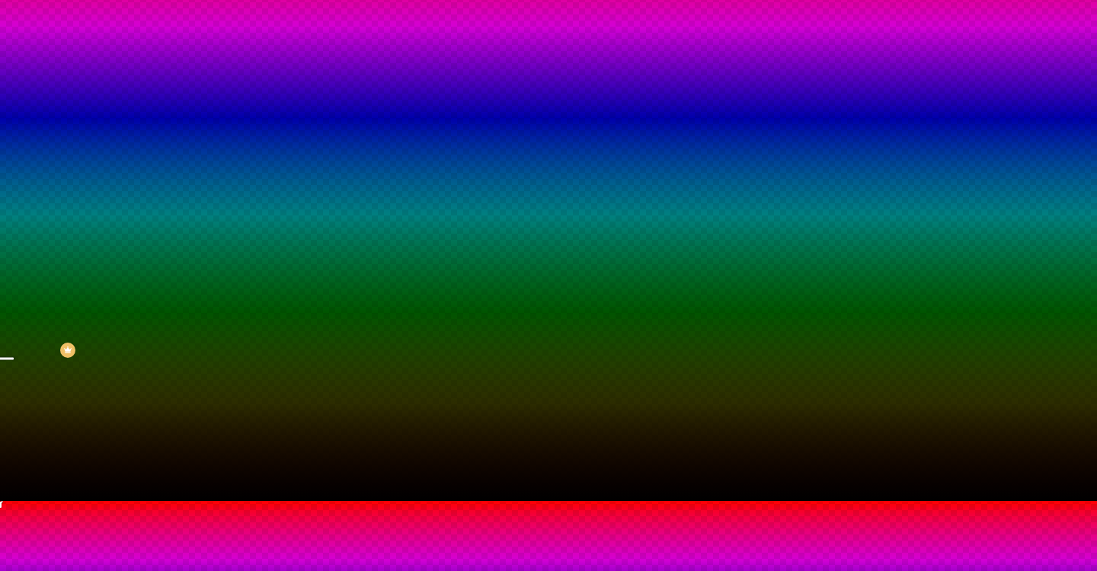
radio input "false"
radio input "true"
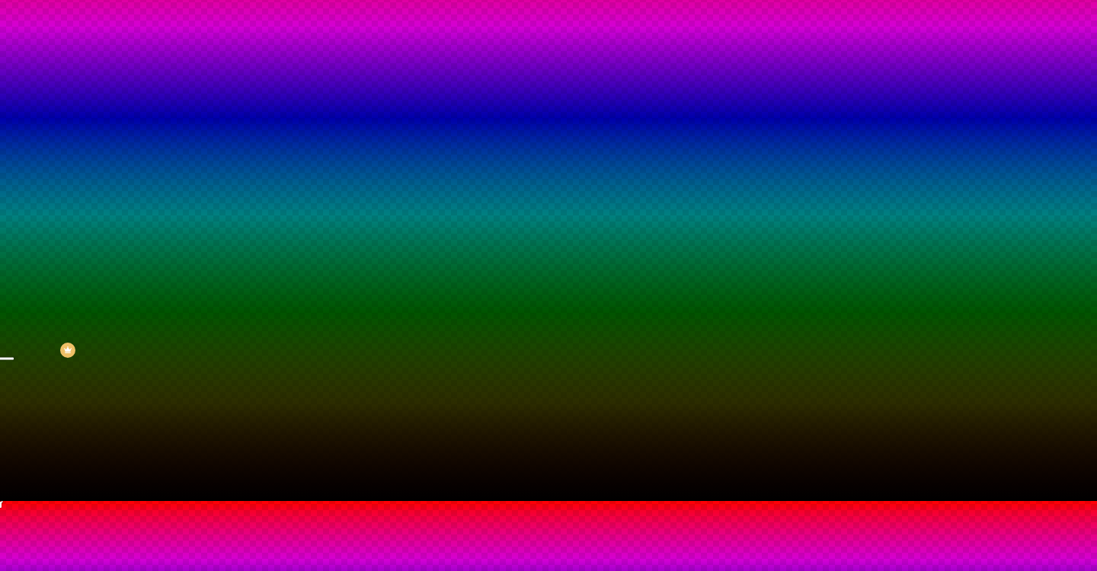
radio input "true"
radio input "false"
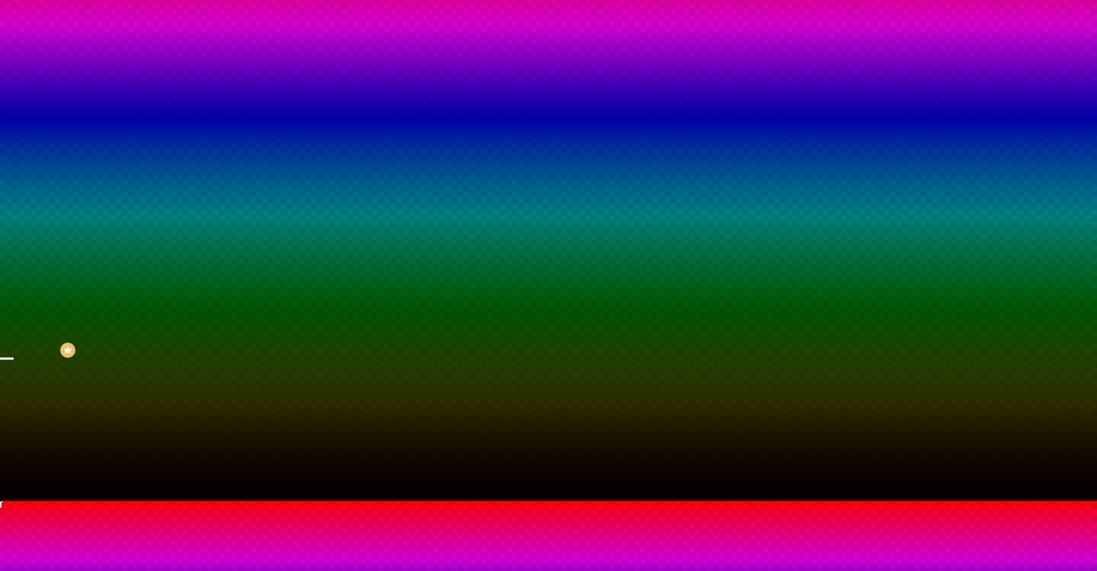
radio input "false"
radio input "true"
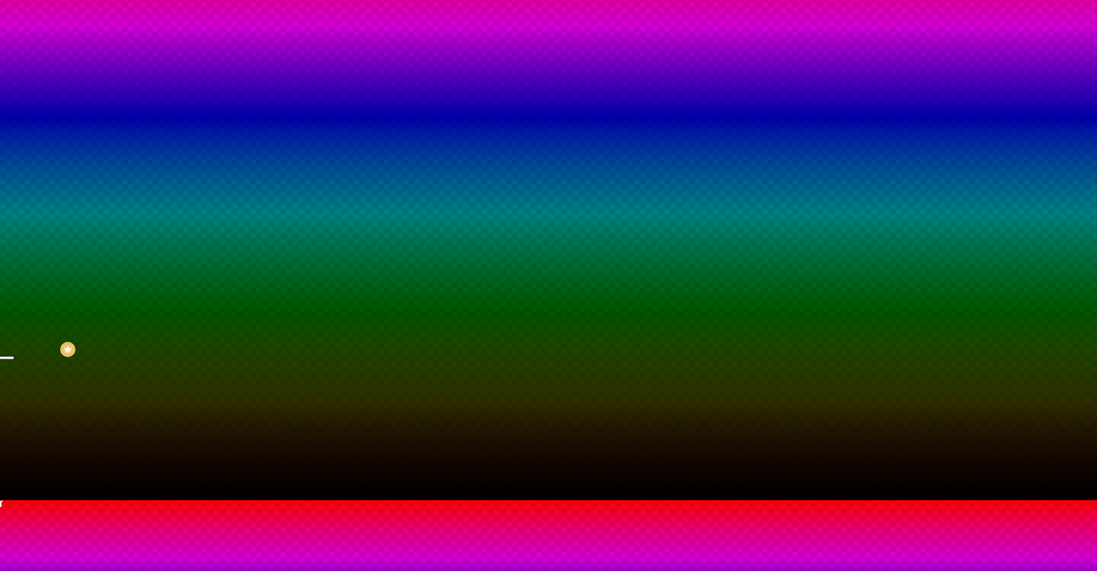
type input "110"
type input "125"
type input "160"
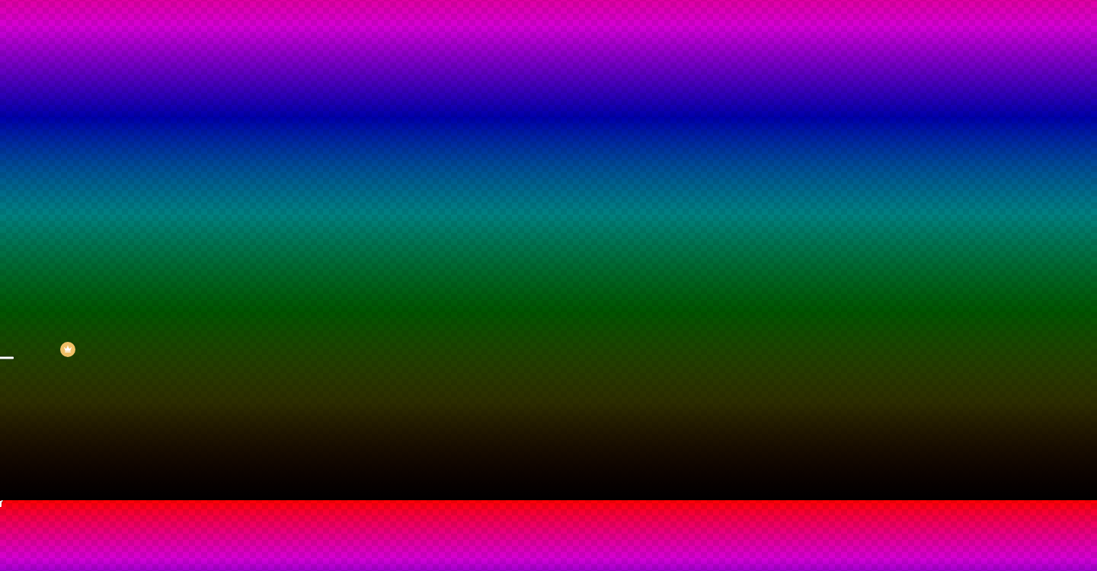
type input "160"
type input "170"
type input "195"
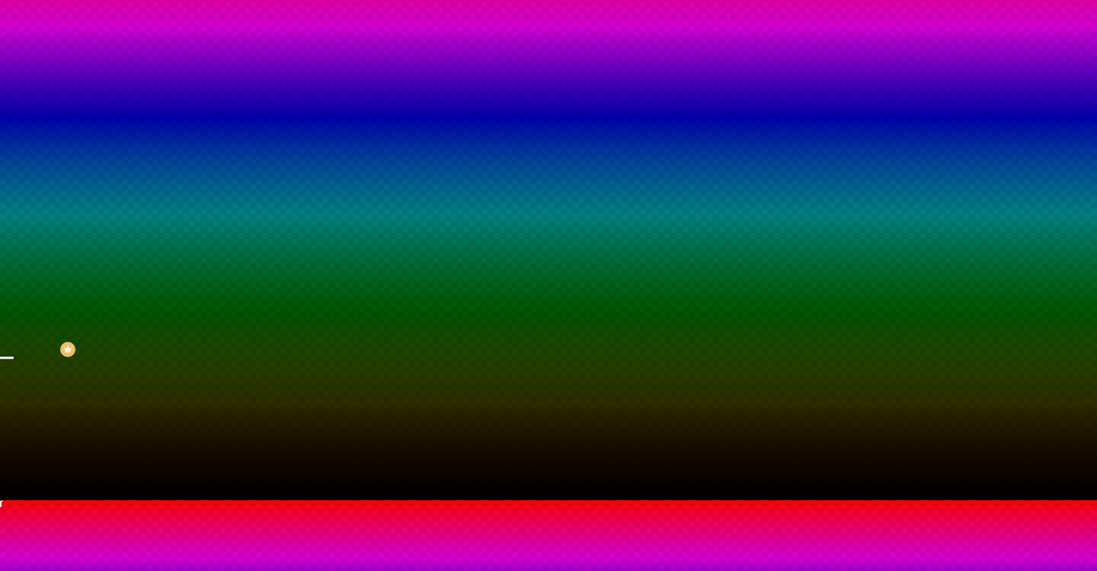
type input "200"
type input "205"
type input "210"
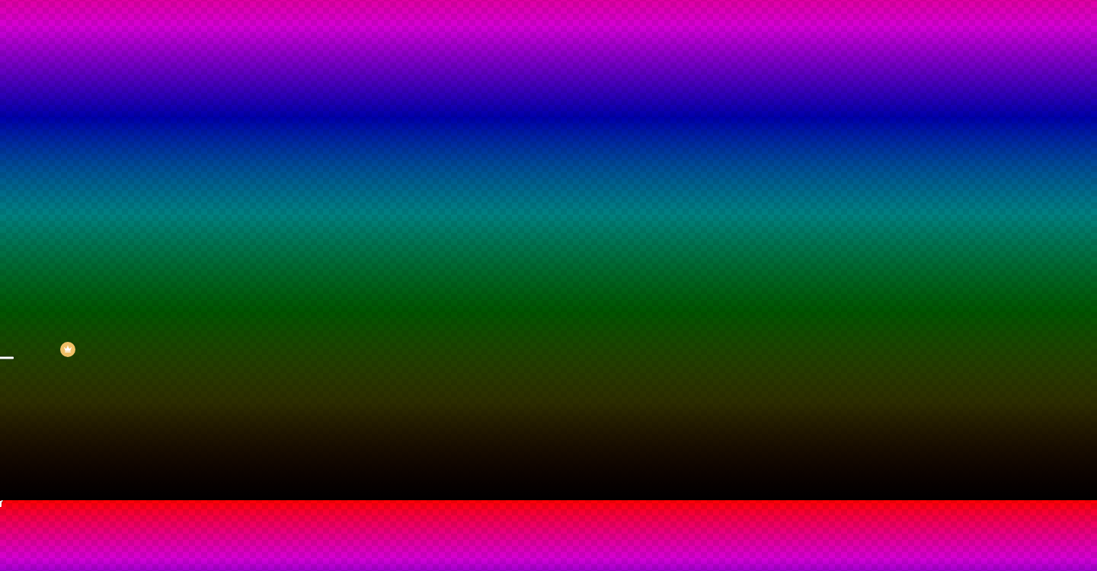
type input "210"
type input "215"
type input "220"
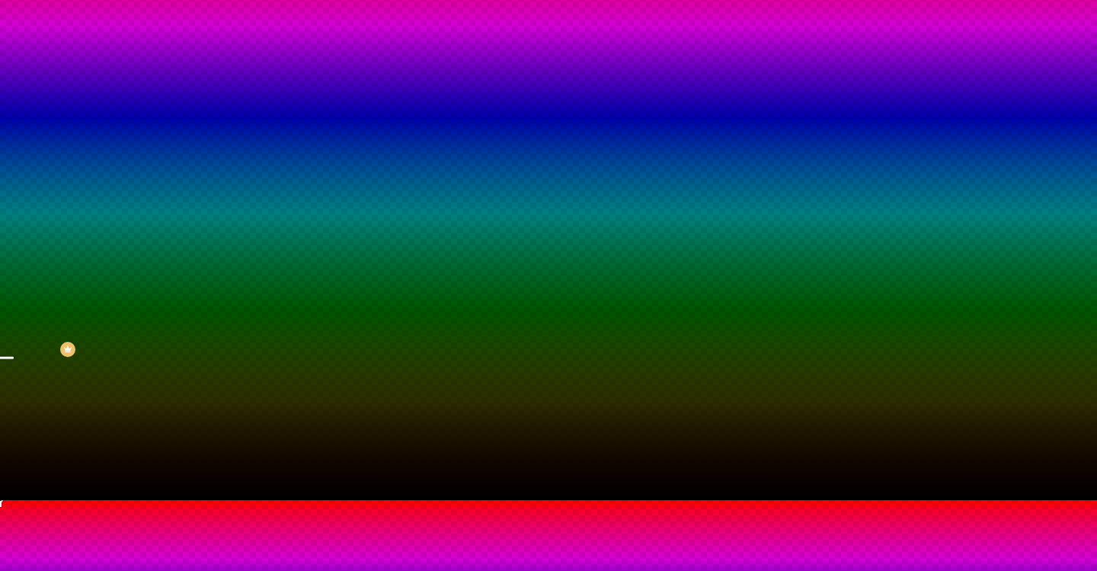
type input "225"
type input "230"
type input "235"
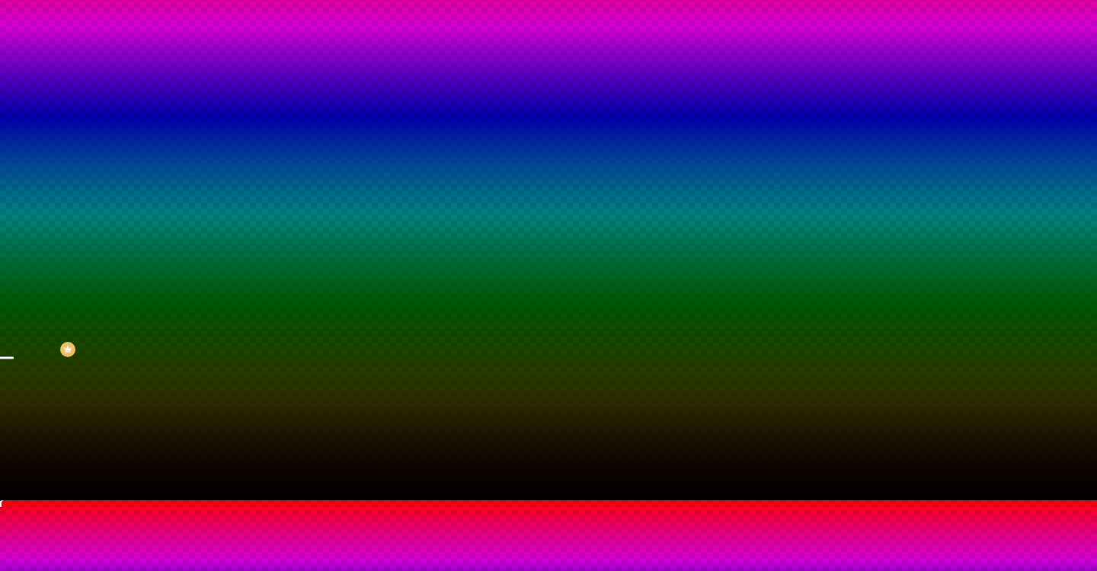
type input "235"
type input "240"
type input "245"
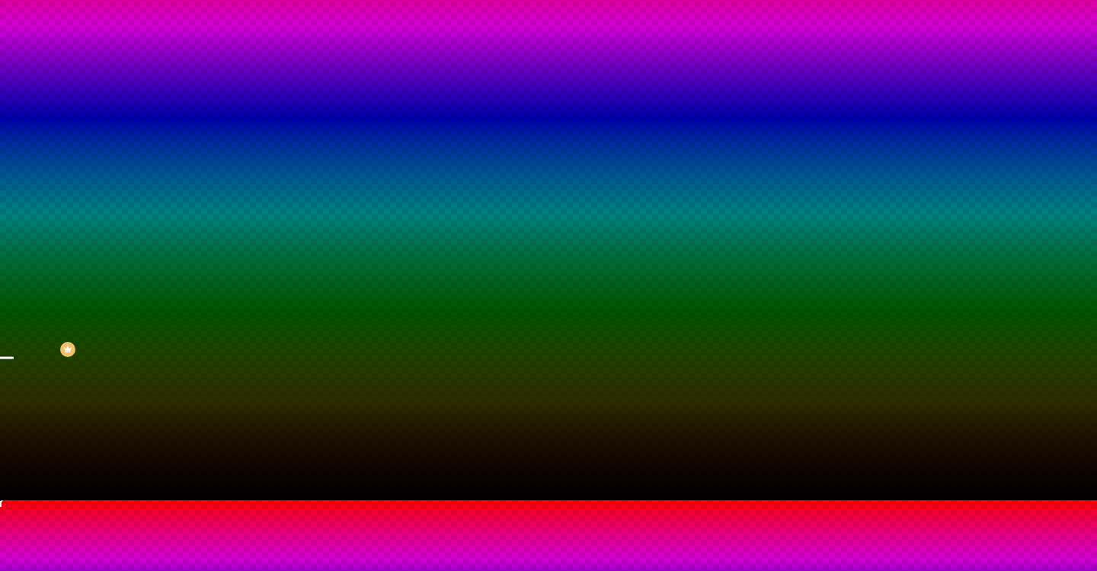
type input "250"
type input "255"
type input "260"
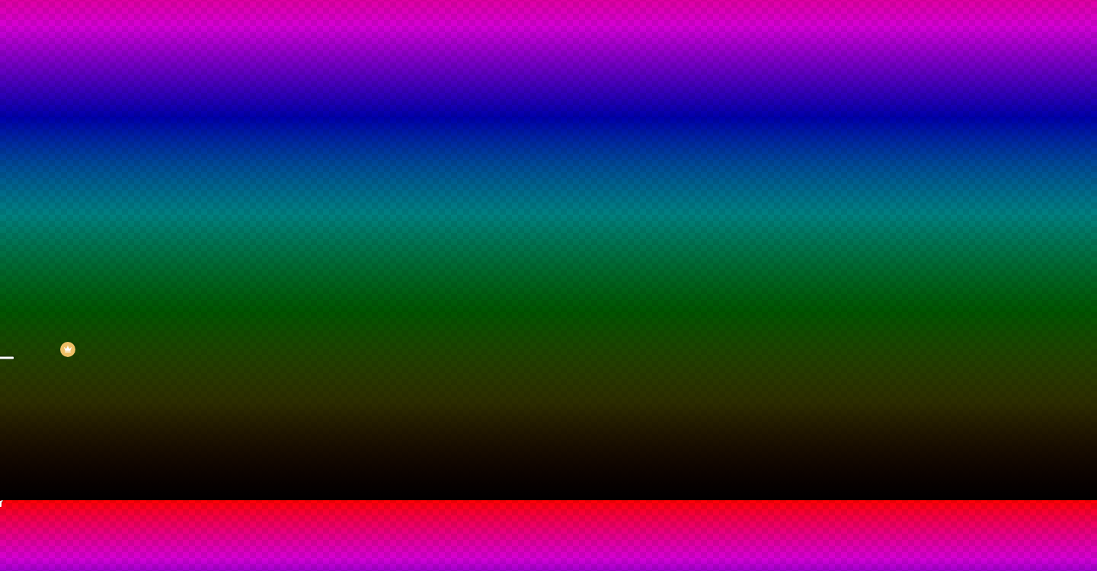
type input "260"
type input "265"
type input "270"
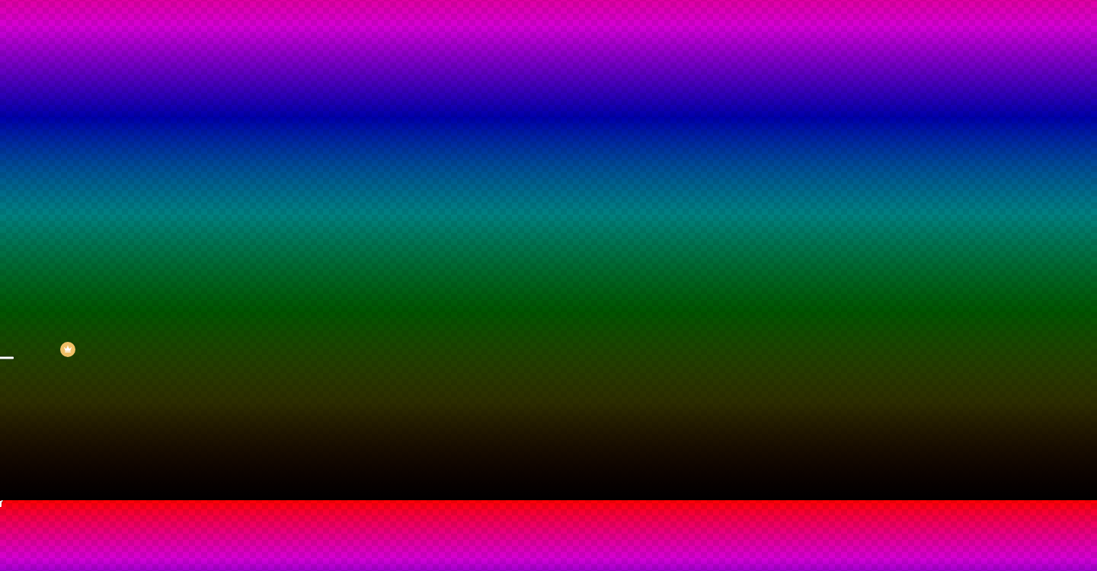
type input "280"
type input "285"
type input "295"
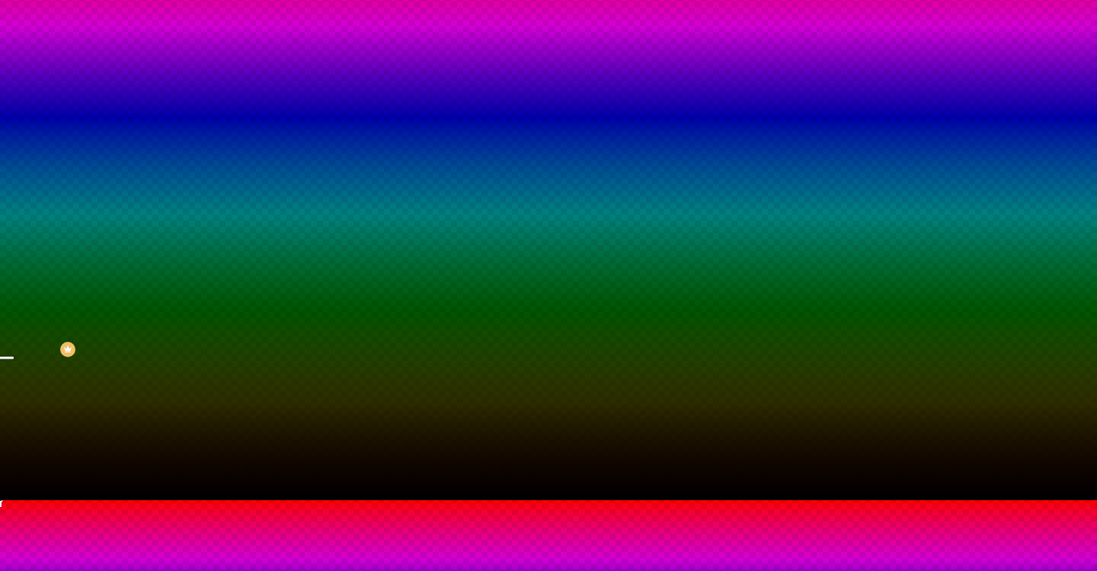
type input "295"
type input "300"
type input "305"
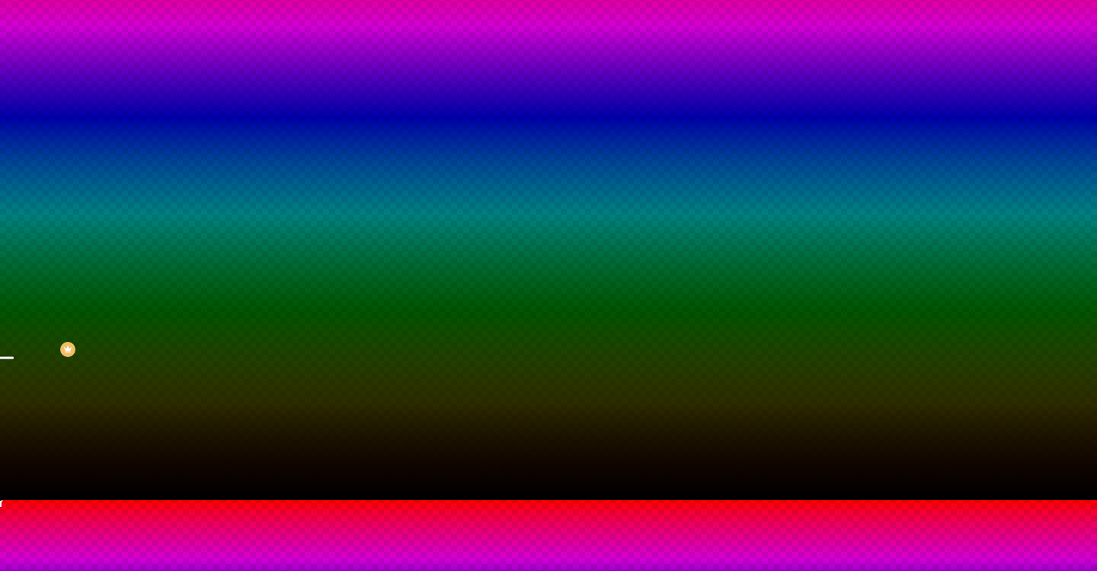
type input "315"
type input "320"
type input "325"
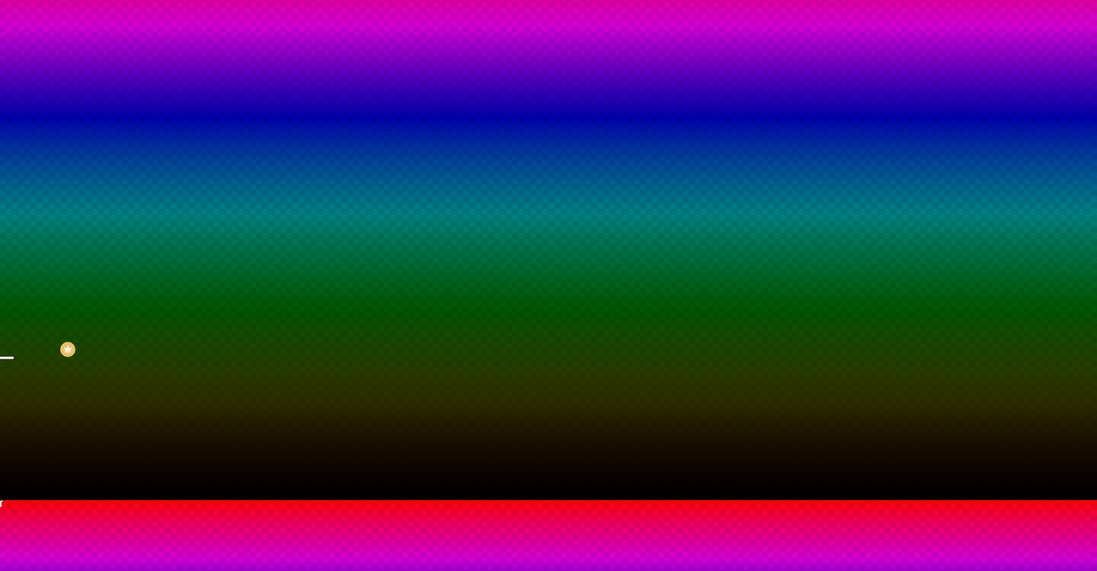
type input "325"
type input "335"
type input "340"
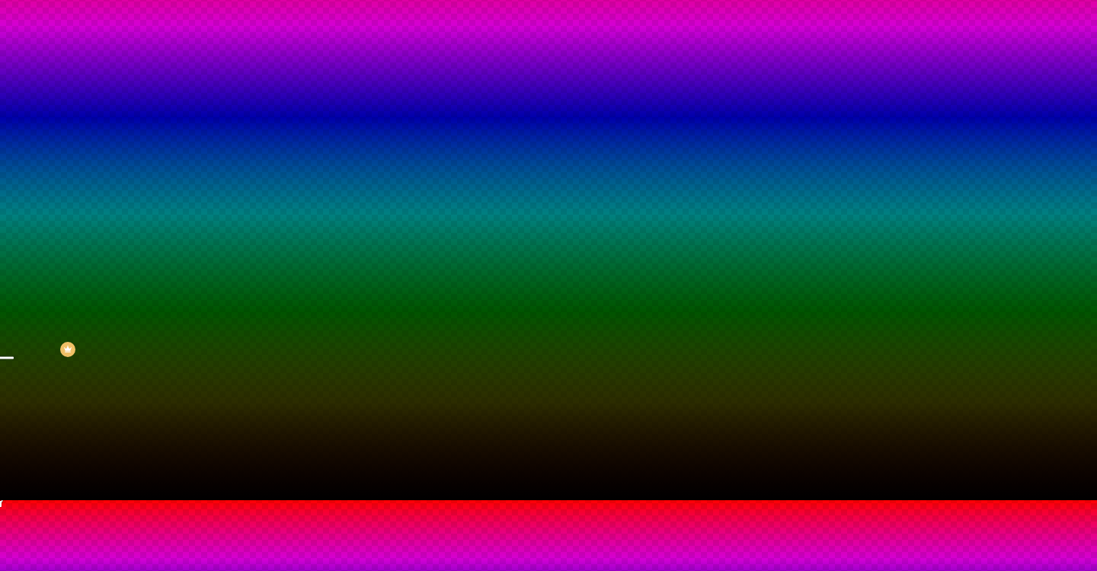
type input "345"
type input "350"
type input "310"
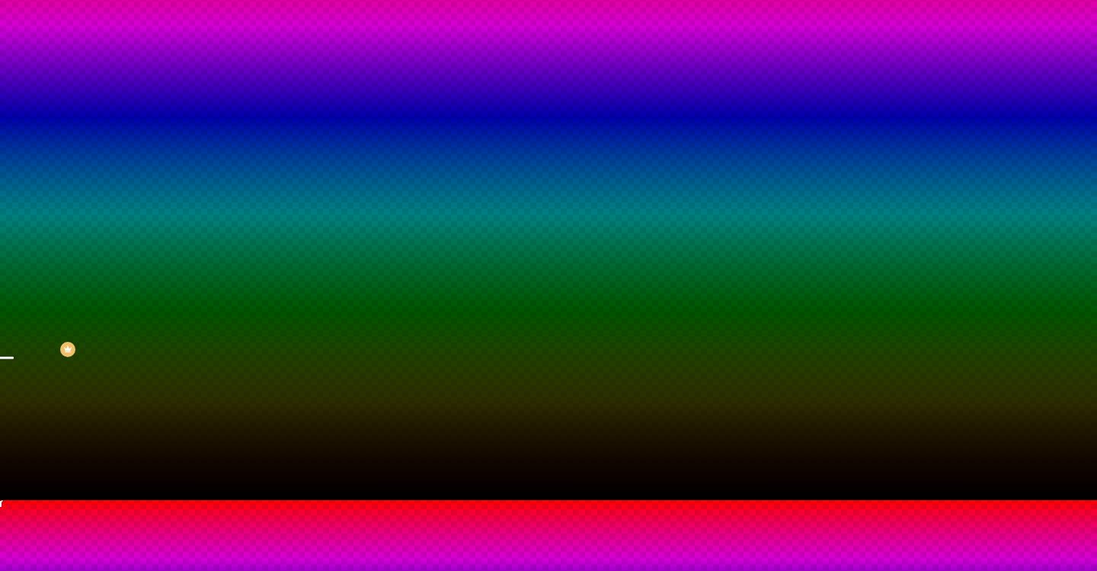
type input "310"
type input "195"
type input "150"
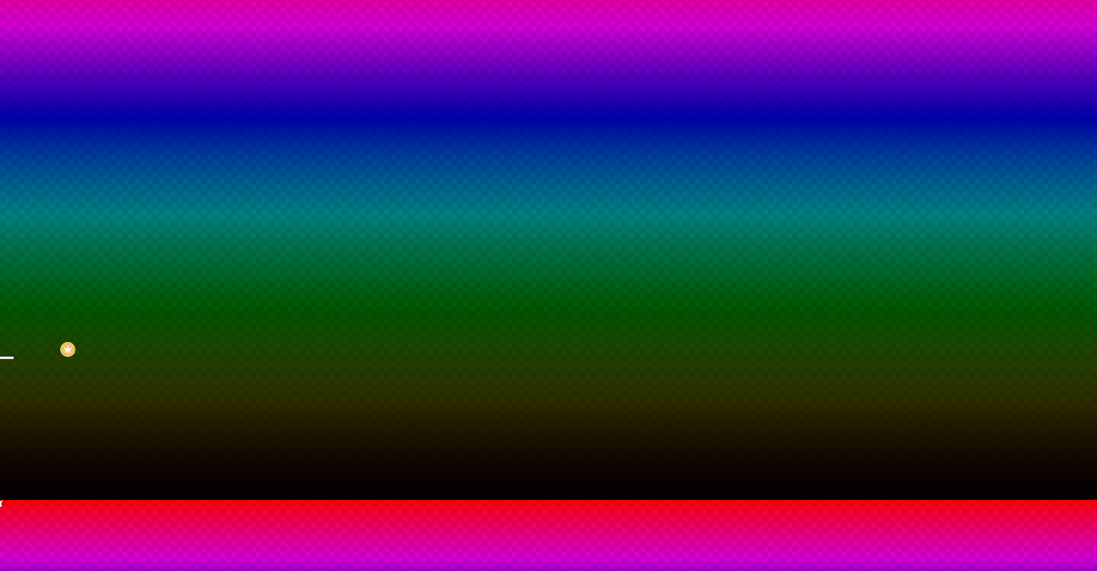
type input "120"
type input "100"
type input "170"
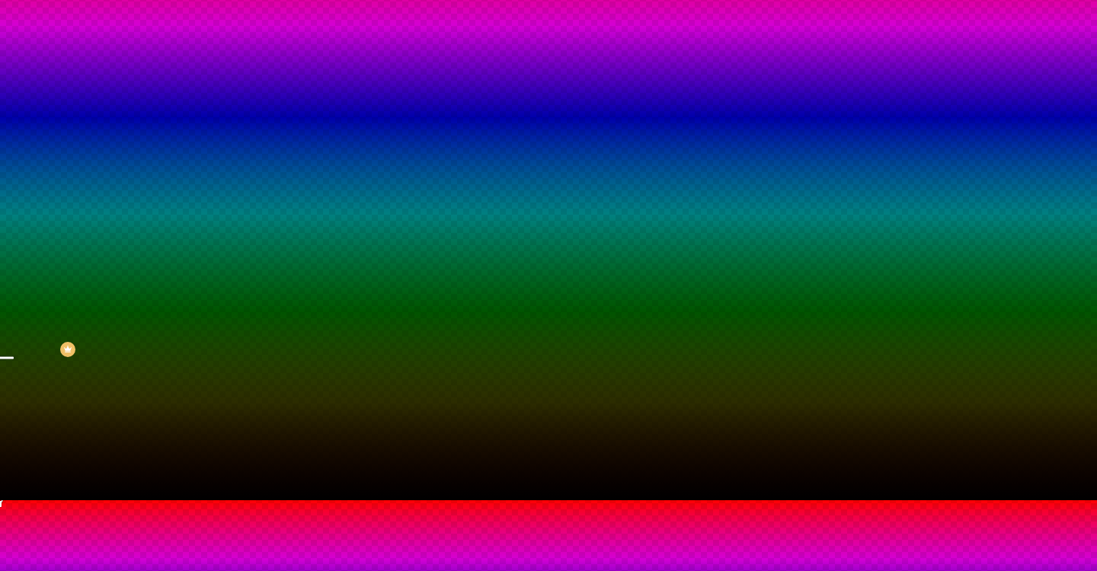
type input "170"
type input "195"
type input "225"
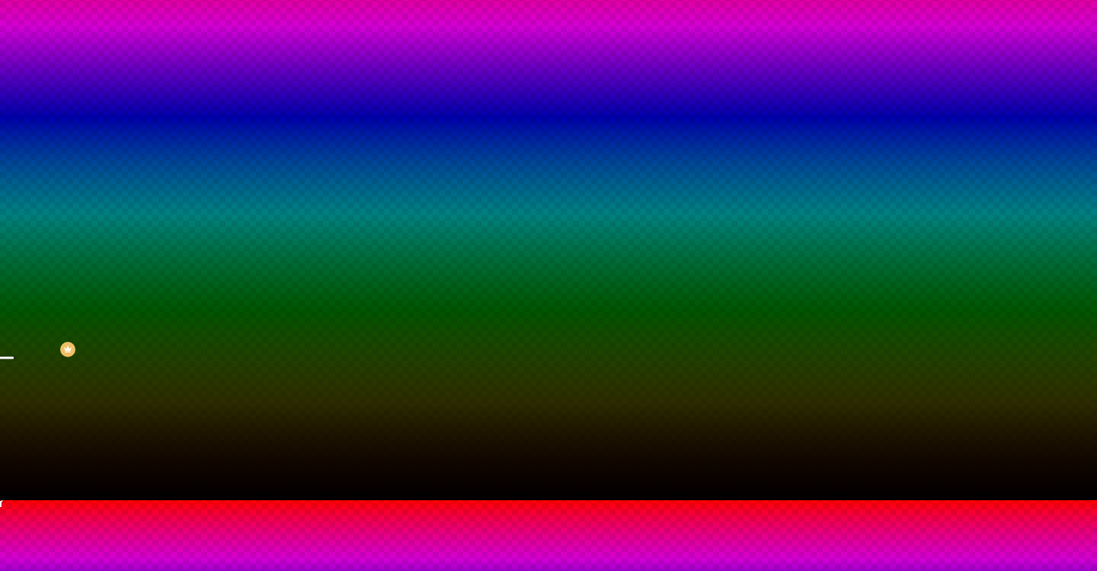
type input "250"
type input "275"
type input "295"
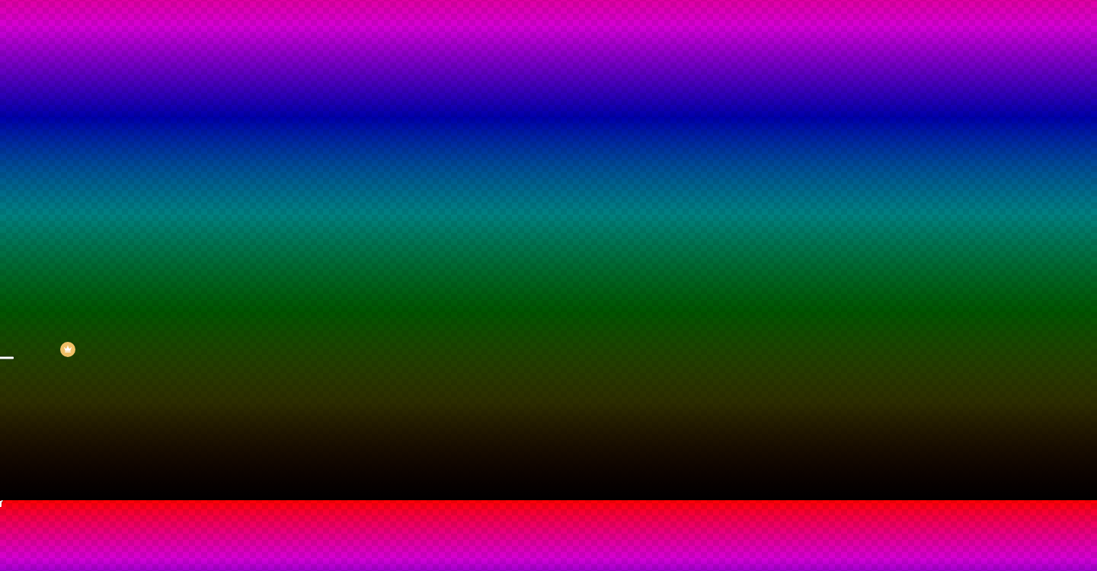
type input "295"
type input "310"
type input "320"
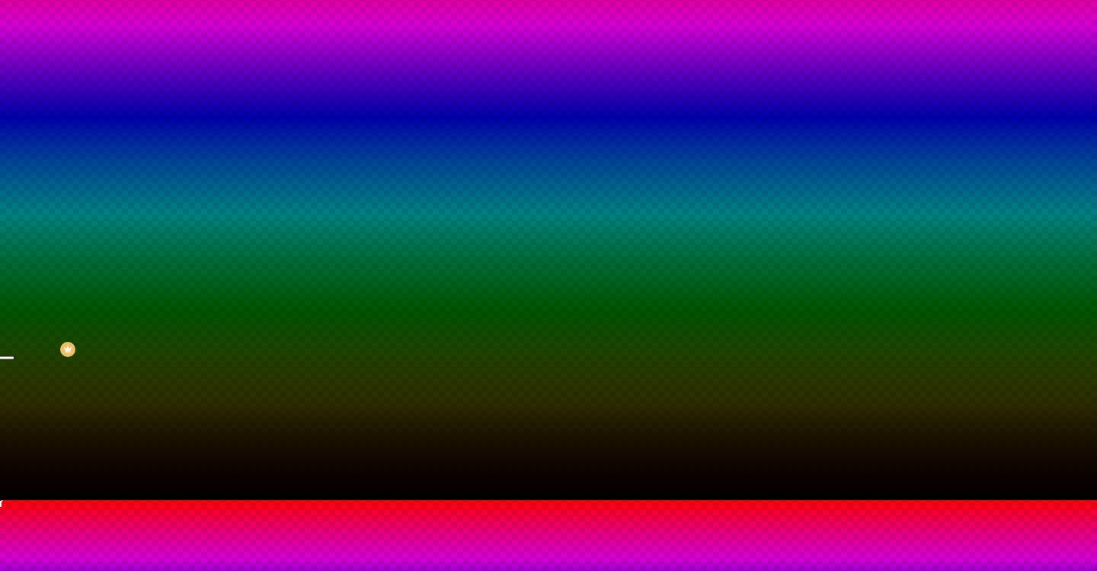
type input "330"
type input "335"
type input "345"
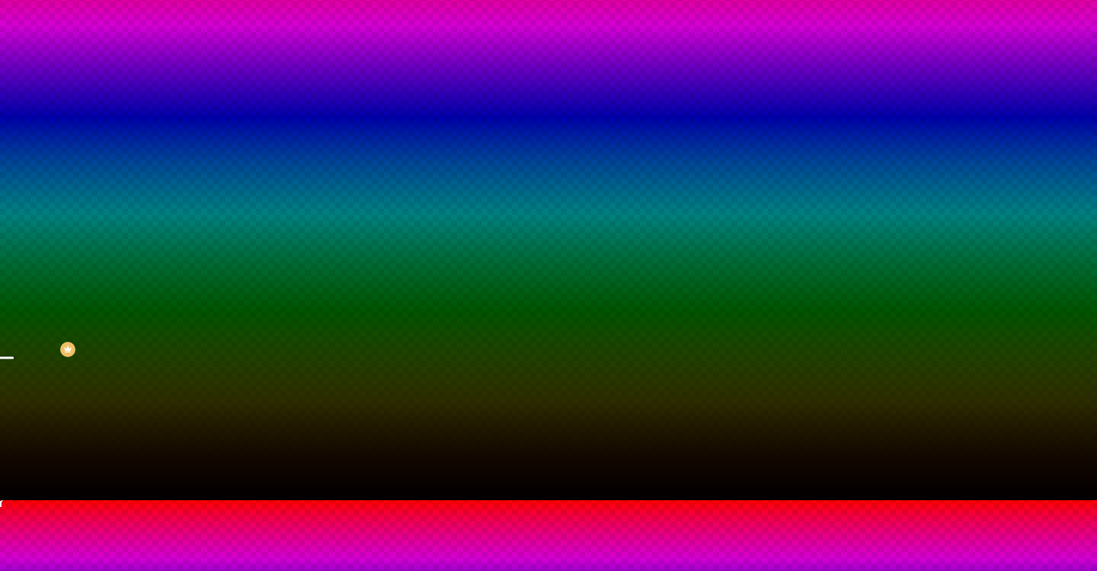
type input "345"
type input "350"
type input "355"
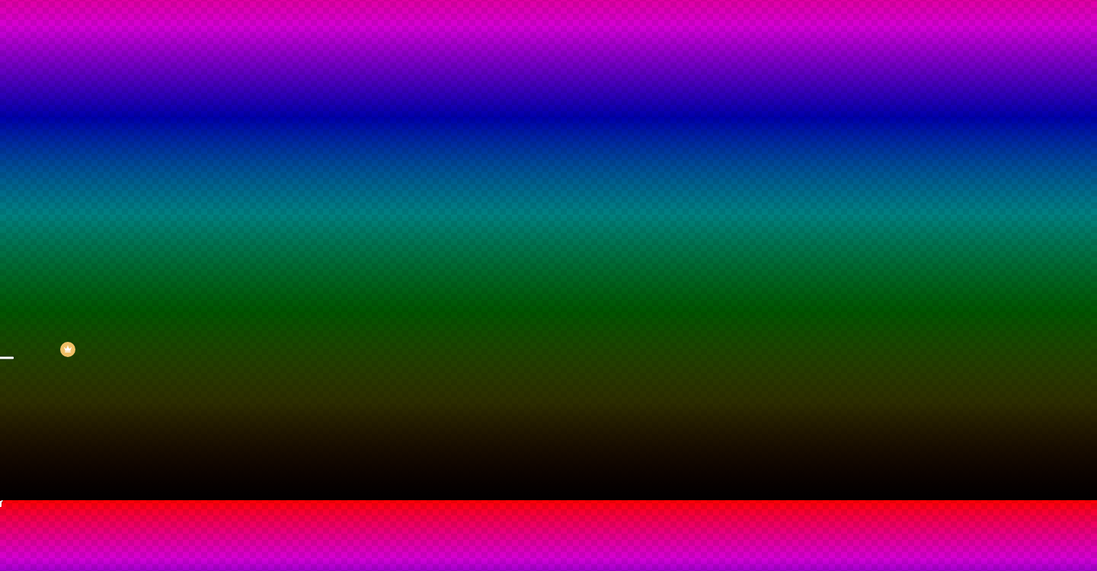
type input "360"
type input "365"
type input "370"
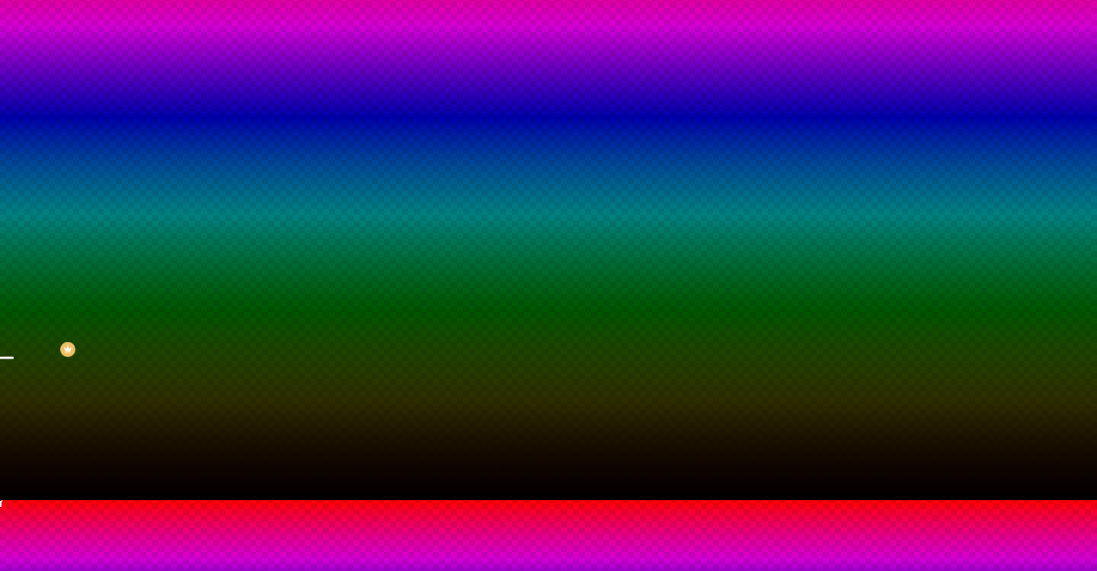
type input "370"
type input "375"
type input "380"
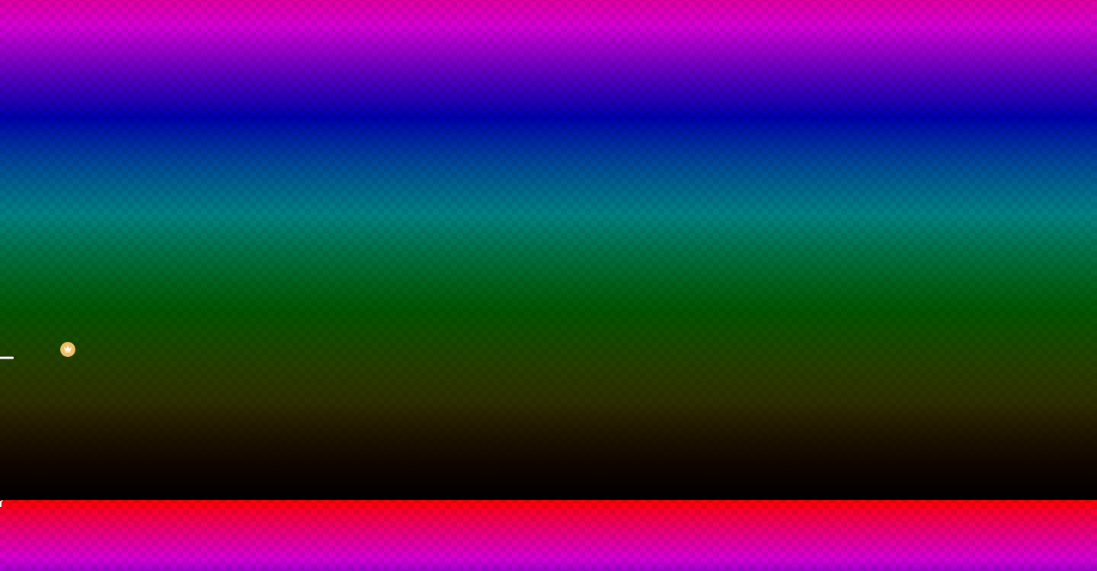
type input "385"
type input "390"
type input "395"
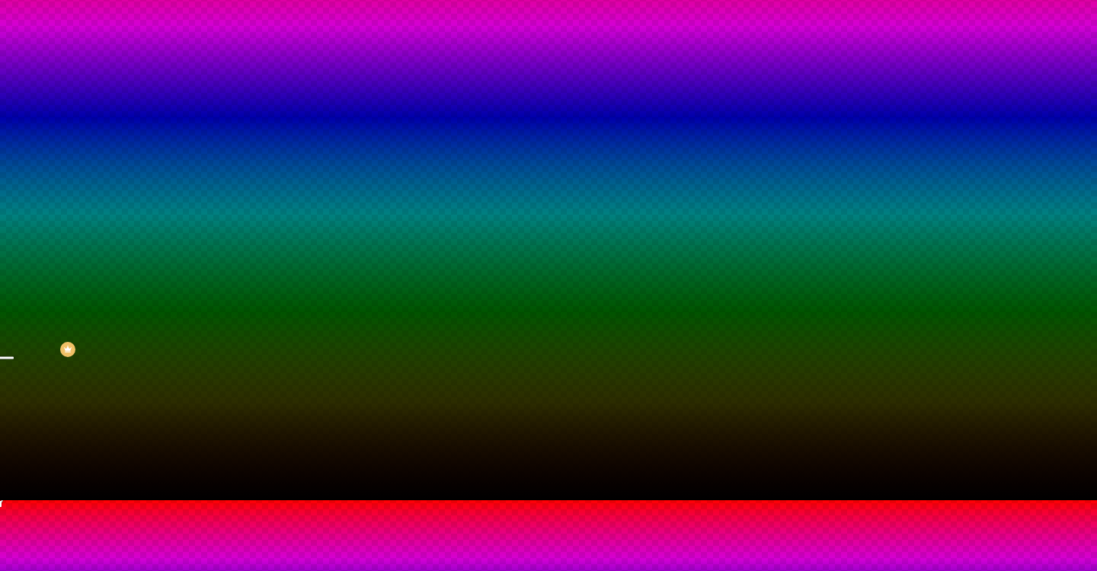
type input "395"
type input "370"
type input "355"
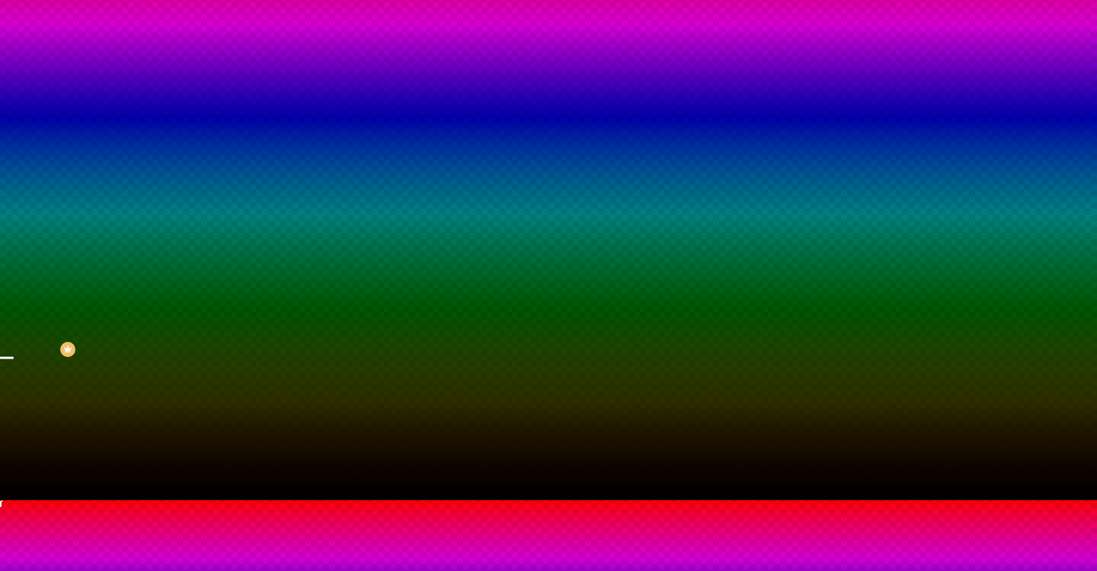
type input "340"
type input "325"
type input "305"
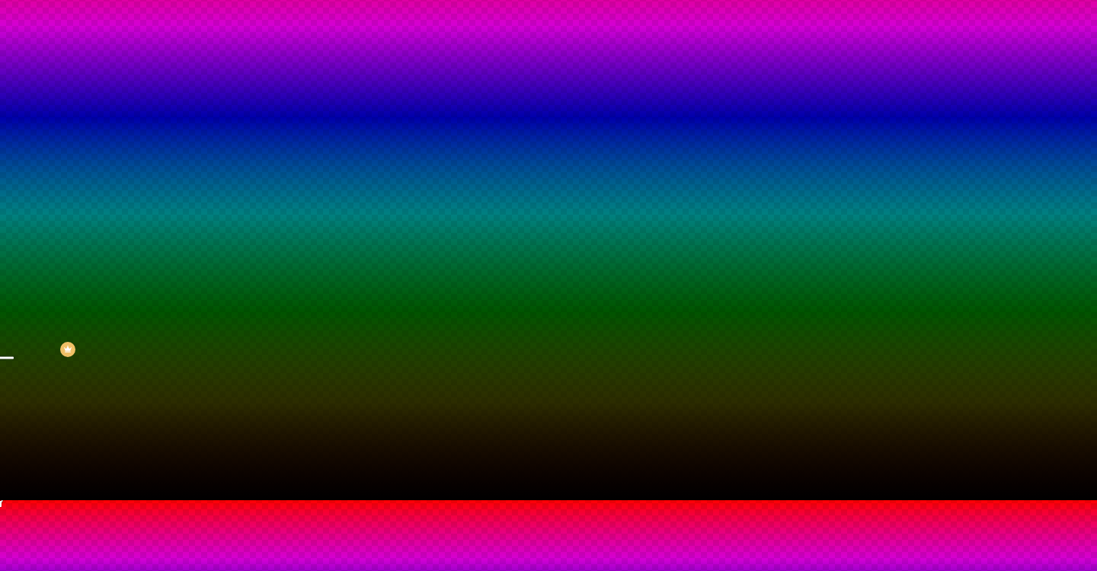
type input "305"
type input "285"
type input "255"
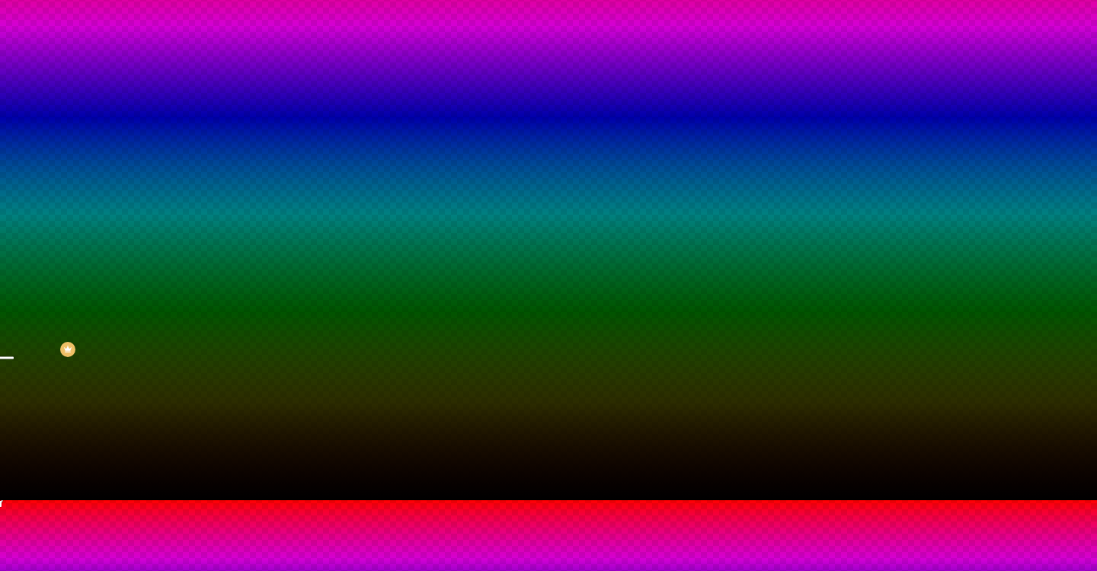
type input "220"
type input "185"
type input "155"
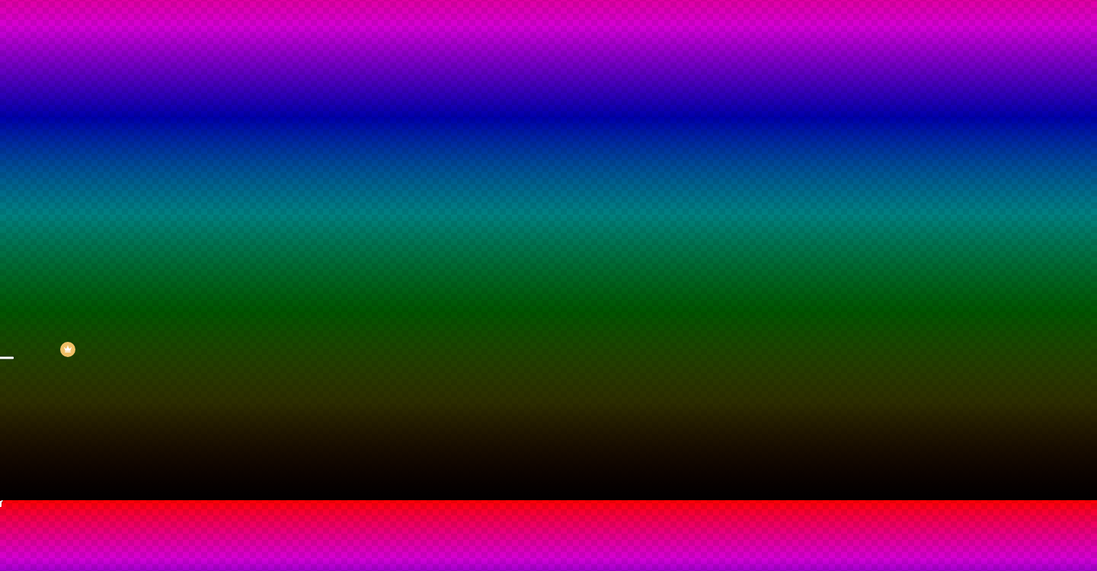
type input "155"
type input "130"
type input "115"
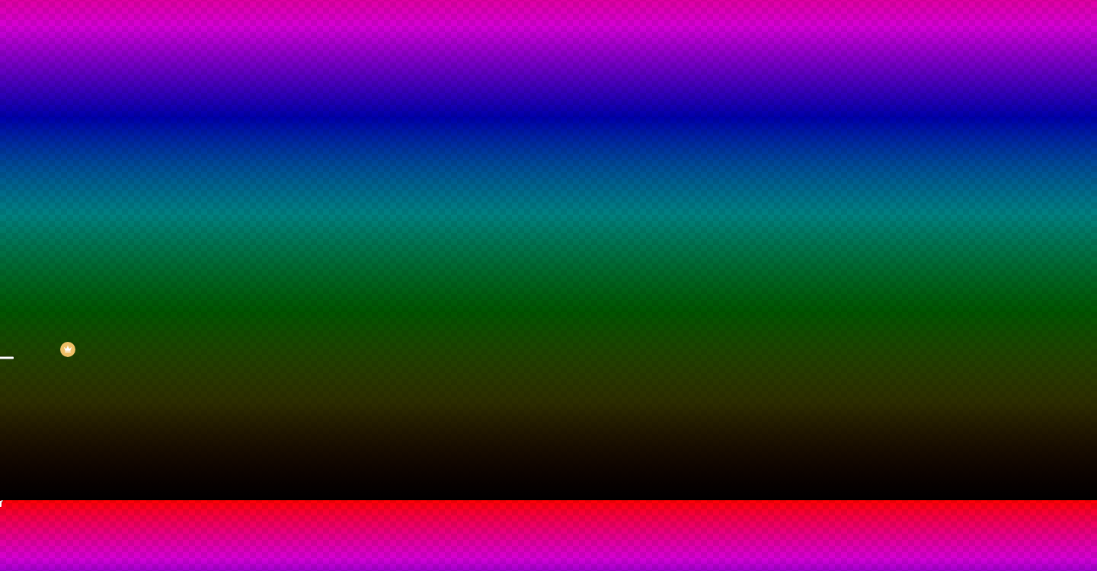
type input "100"
drag, startPoint x: 165, startPoint y: 517, endPoint x: 84, endPoint y: 540, distance: 83.9
click at [81, 501] on div at bounding box center [548, 501] width 1097 height 0
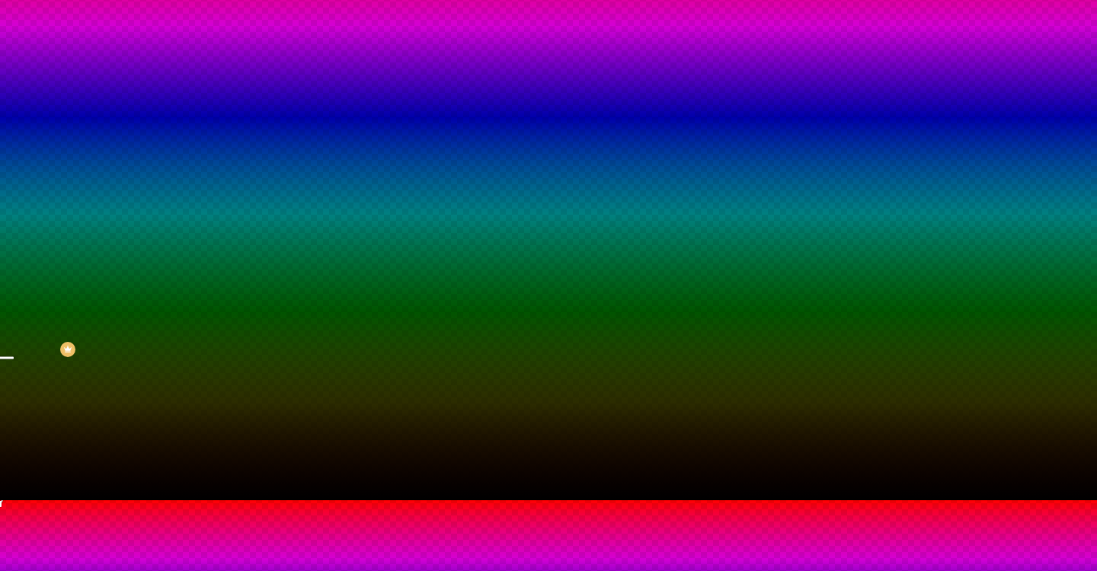
scroll to position [0, 0]
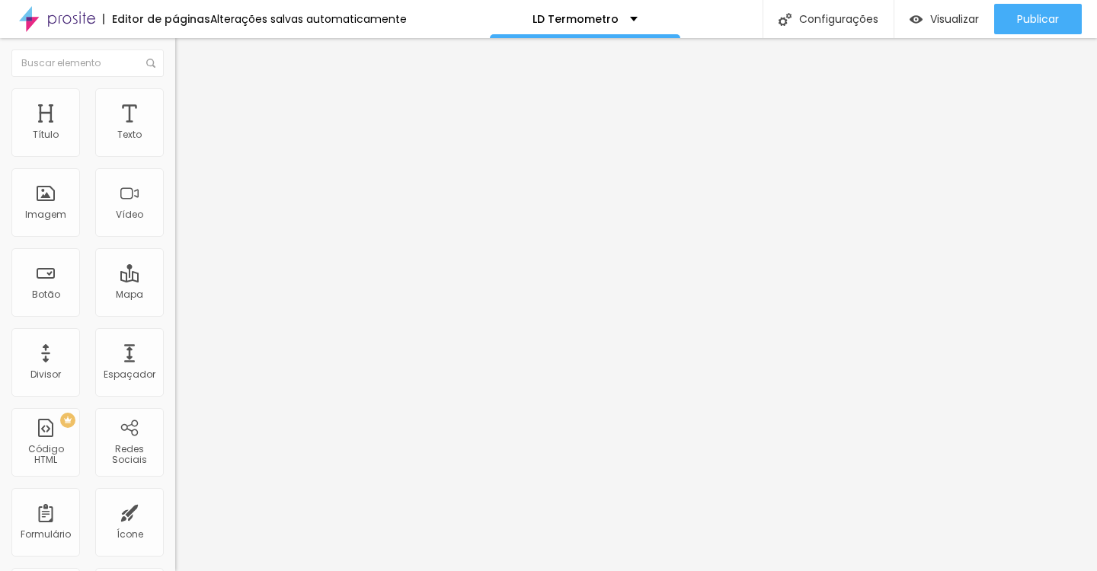
click at [175, 94] on img at bounding box center [182, 95] width 14 height 14
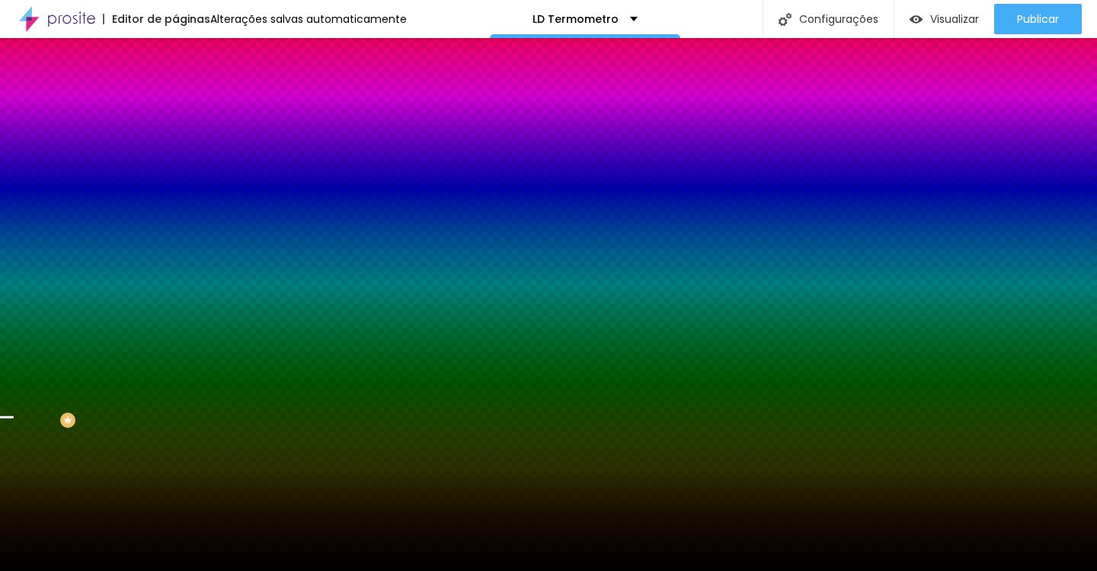
click at [175, 273] on button "button" at bounding box center [185, 265] width 21 height 16
radio input "false"
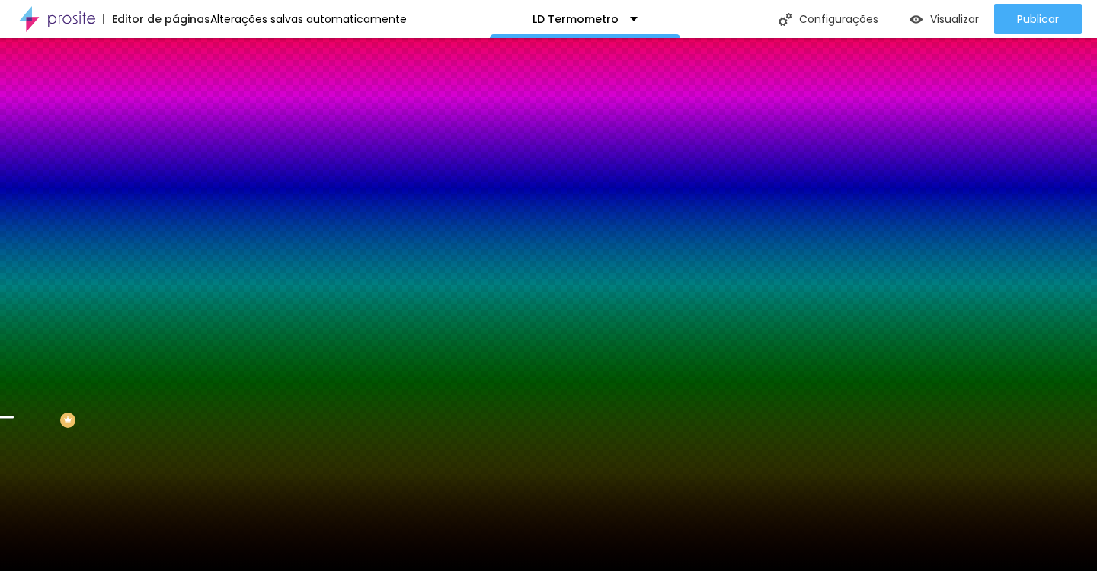
radio input "false"
radio input "true"
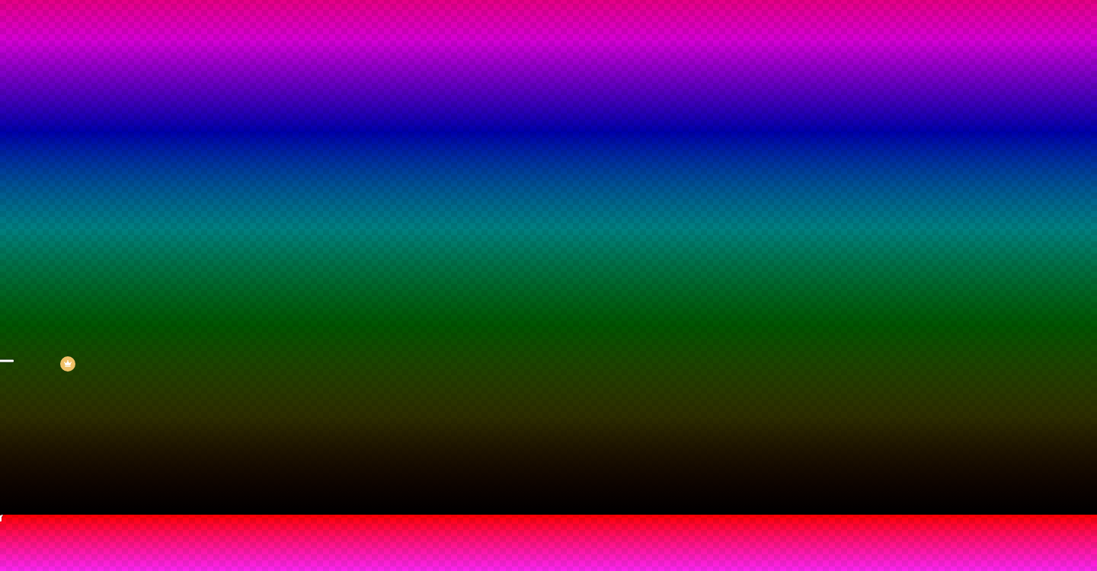
scroll to position [71, 0]
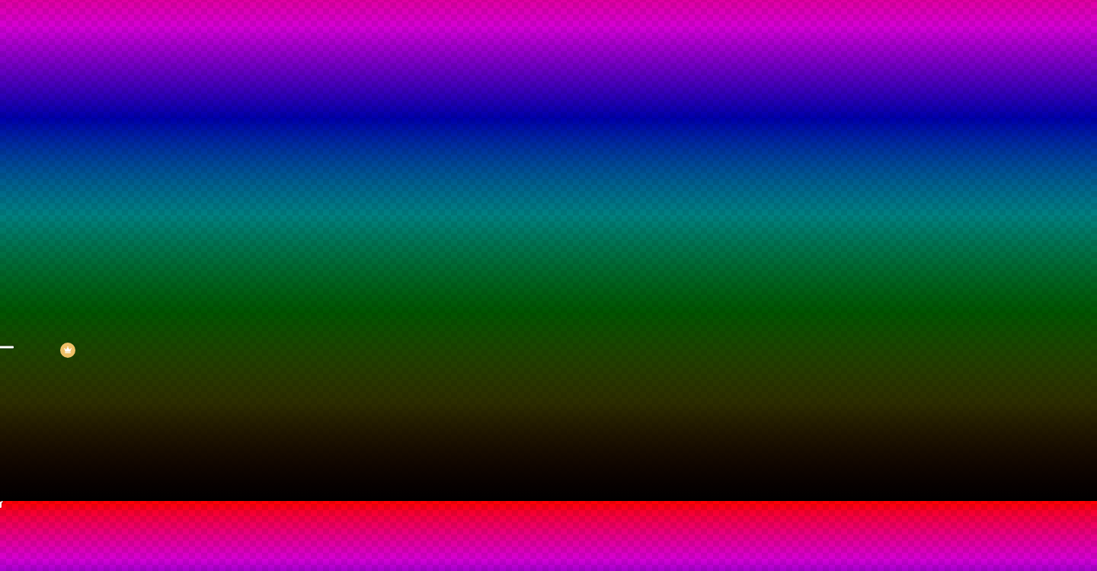
drag, startPoint x: 281, startPoint y: 505, endPoint x: 307, endPoint y: 603, distance: 101.6
click at [307, 501] on html "Editor de páginas Alterações salvas automaticamente LD Termometro Configurações…" at bounding box center [548, 215] width 1097 height 571
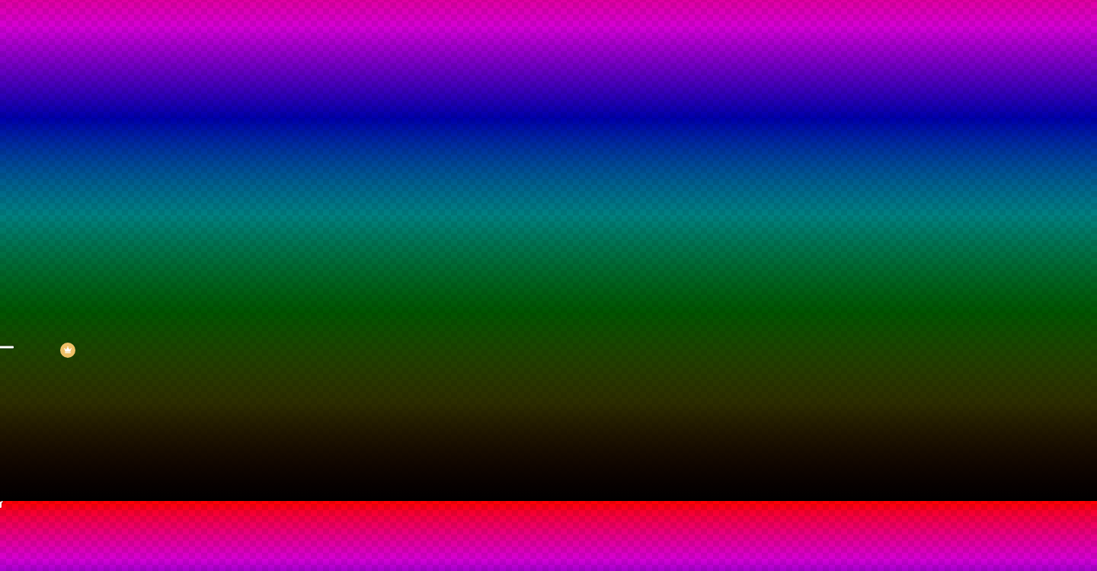
drag, startPoint x: 278, startPoint y: 527, endPoint x: 305, endPoint y: 577, distance: 57.3
click at [305, 501] on html "Editor de páginas Alterações salvas automaticamente LD Termometro Configurações…" at bounding box center [548, 215] width 1097 height 571
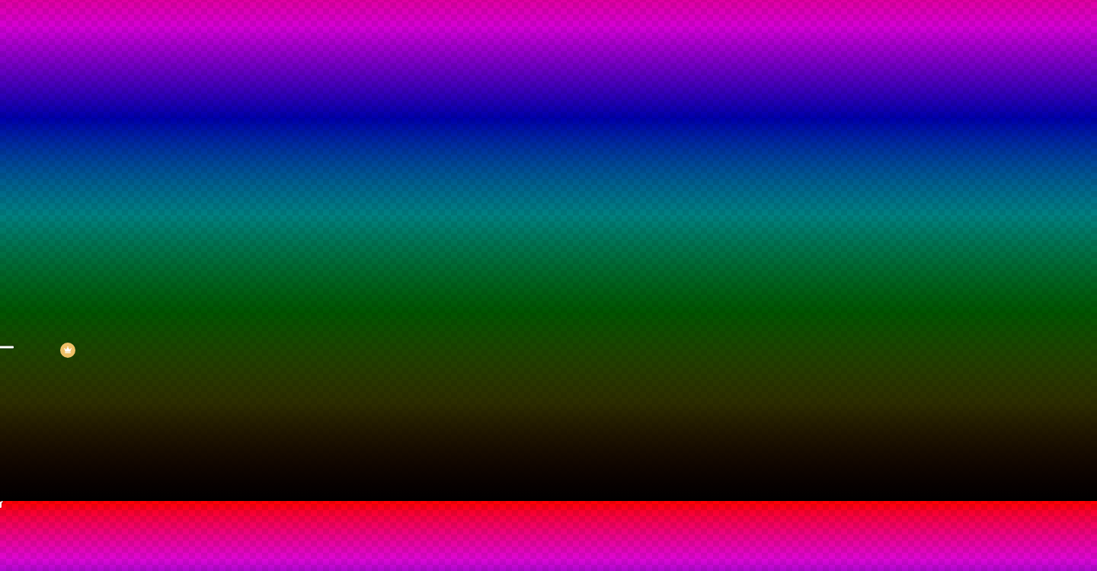
drag, startPoint x: 291, startPoint y: 534, endPoint x: 296, endPoint y: 542, distance: 9.5
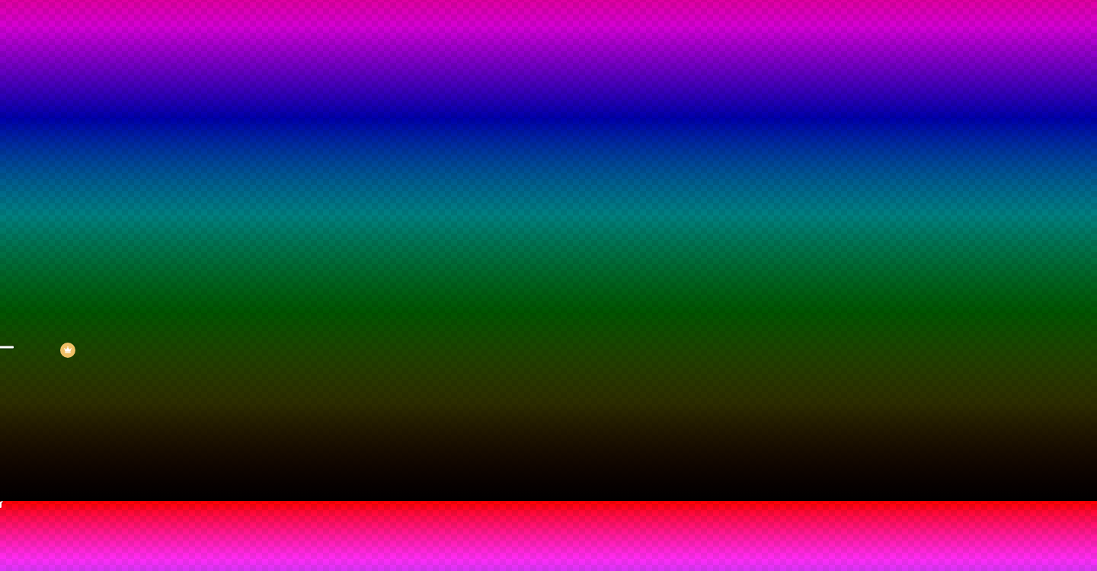
drag, startPoint x: 296, startPoint y: 542, endPoint x: 222, endPoint y: 430, distance: 134.2
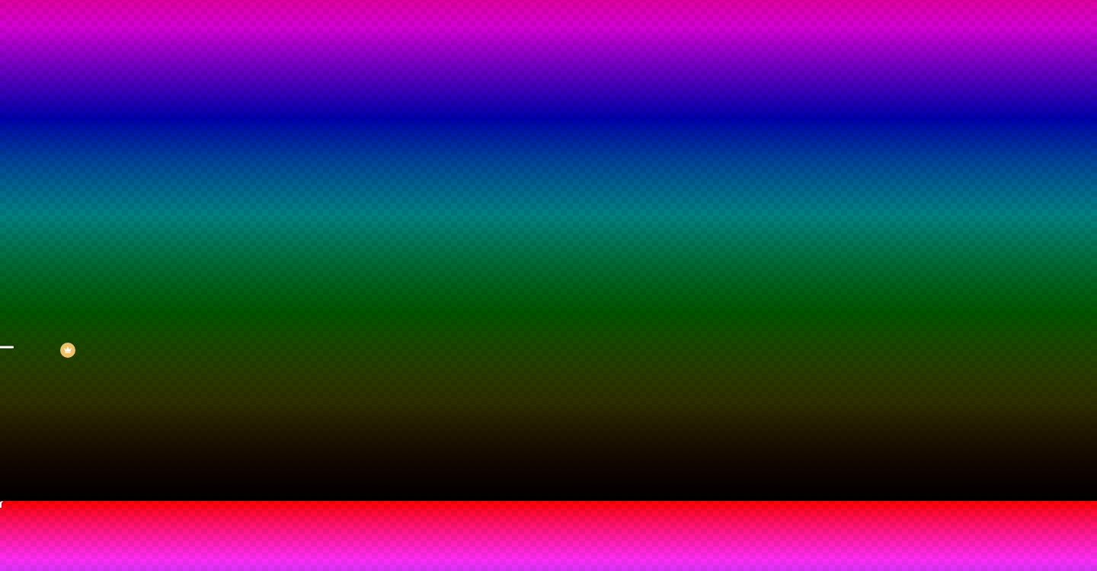
drag, startPoint x: 334, startPoint y: 542, endPoint x: 336, endPoint y: 520, distance: 22.2
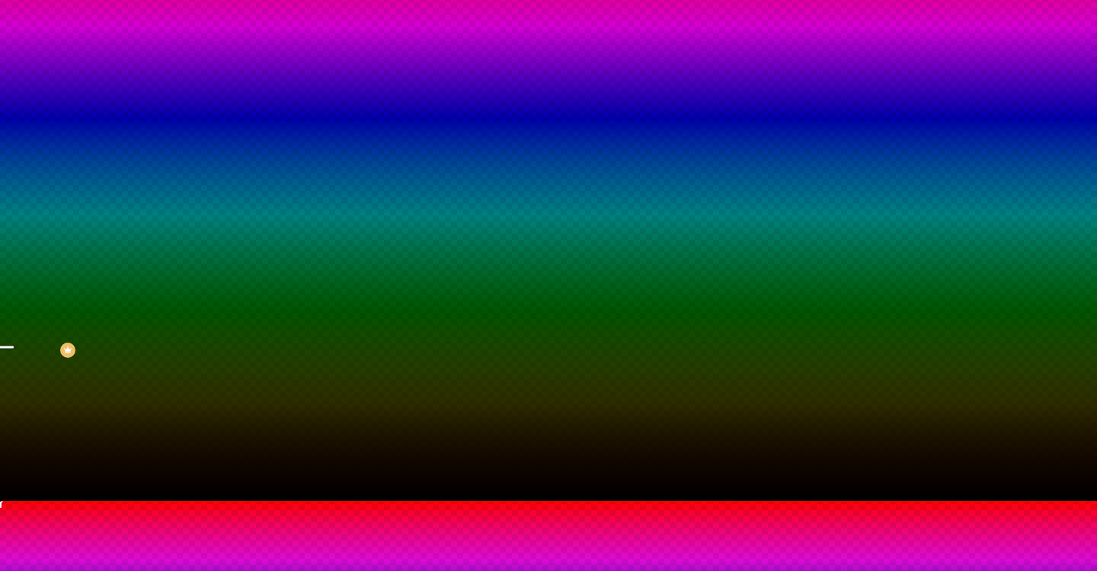
type input "#2C2C05"
click at [321, 510] on div at bounding box center [548, 510] width 1097 height 0
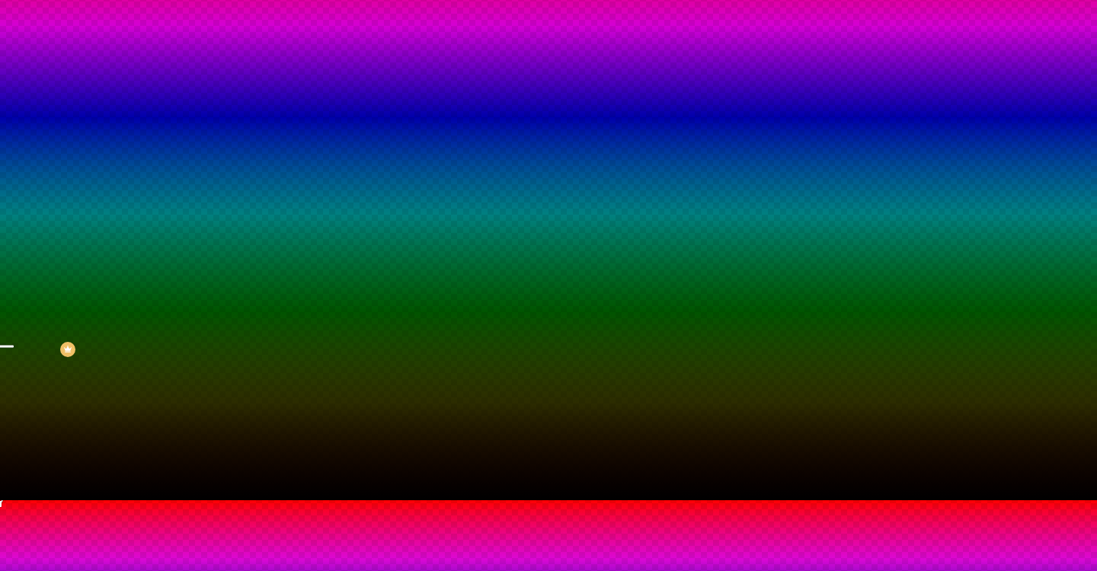
click at [334, 501] on div at bounding box center [548, 501] width 1097 height 0
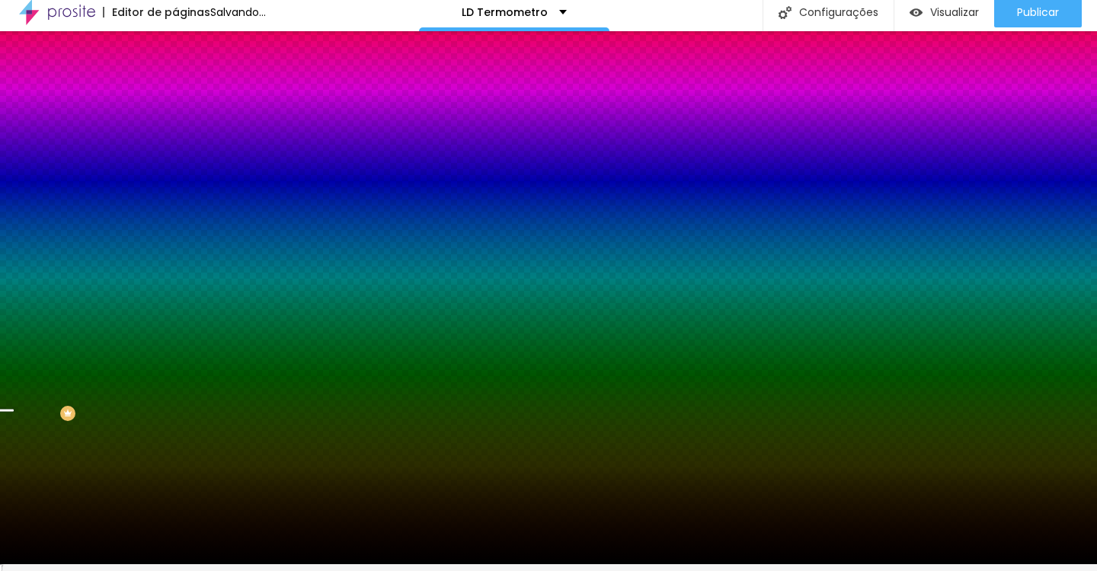
scroll to position [0, 0]
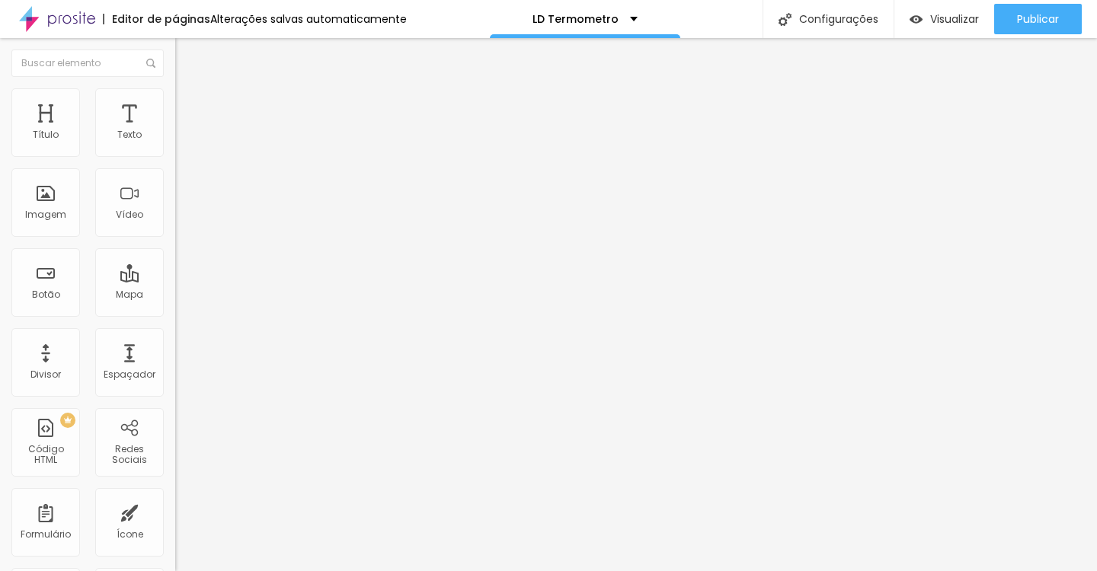
click at [175, 91] on img at bounding box center [182, 95] width 14 height 14
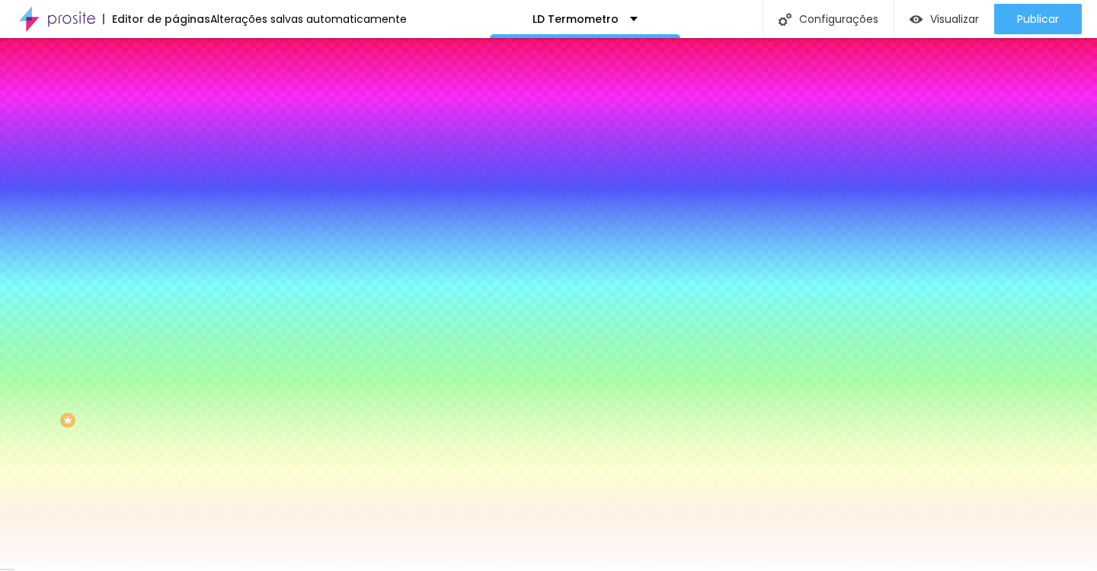
click at [181, 312] on icon "button" at bounding box center [185, 306] width 9 height 9
click at [325, 571] on div at bounding box center [548, 581] width 1097 height 0
radio input "false"
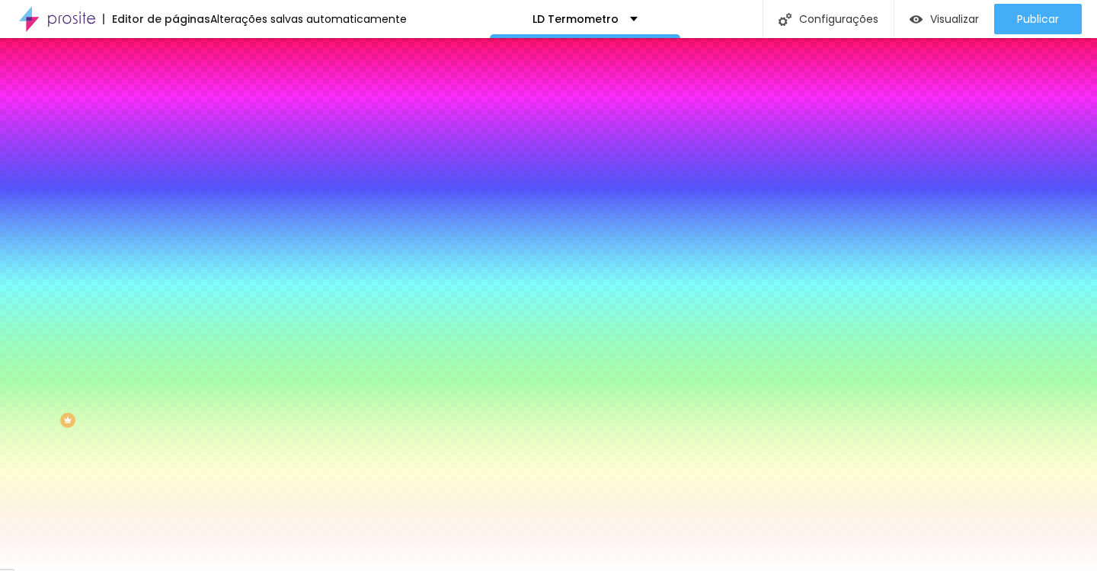
radio input "false"
radio input "true"
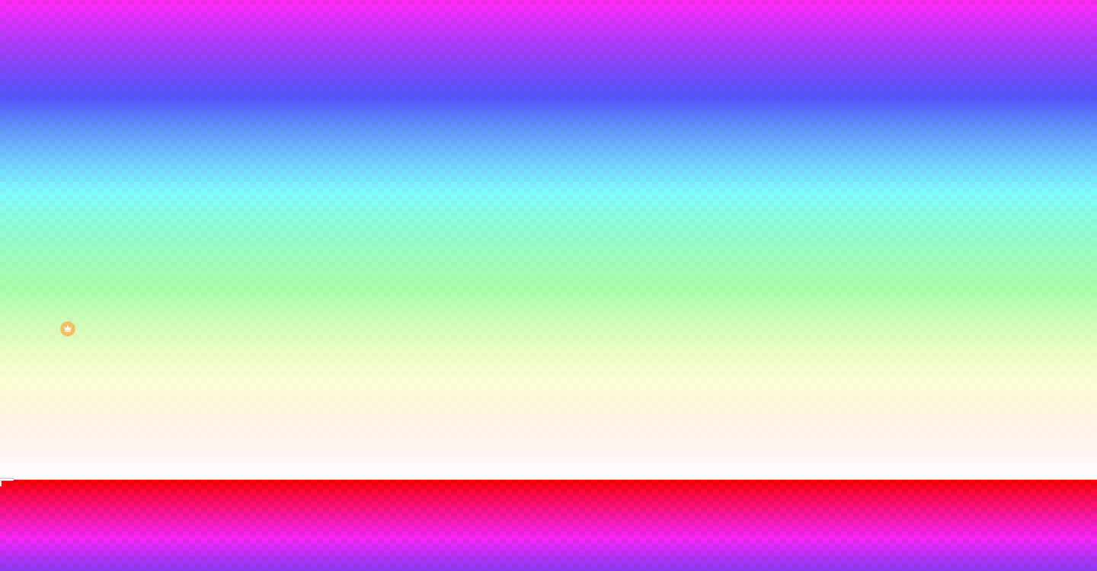
scroll to position [107, 0]
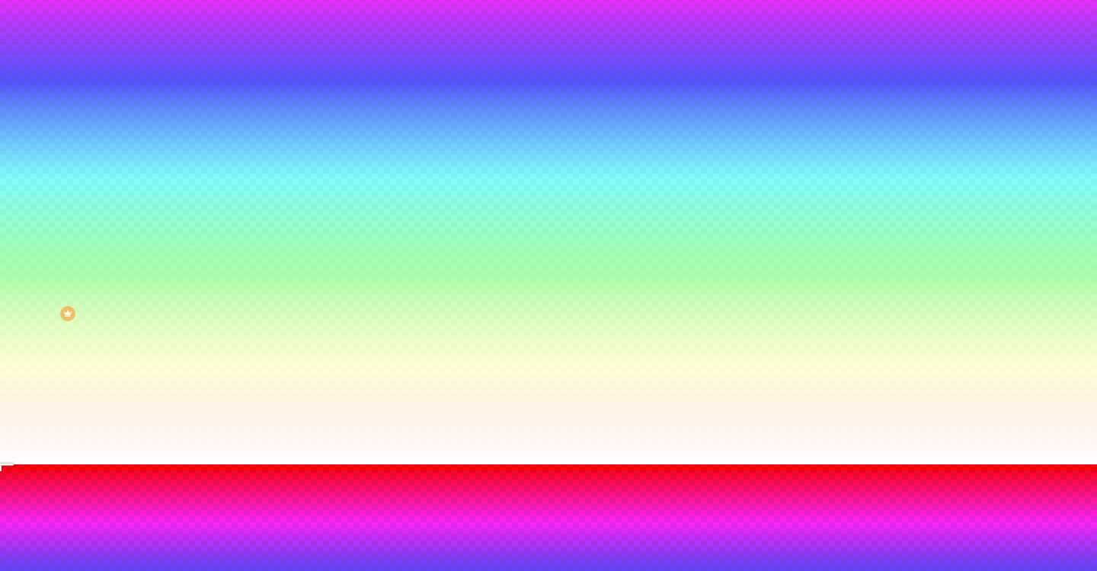
drag, startPoint x: 339, startPoint y: 518, endPoint x: 335, endPoint y: 540, distance: 22.4
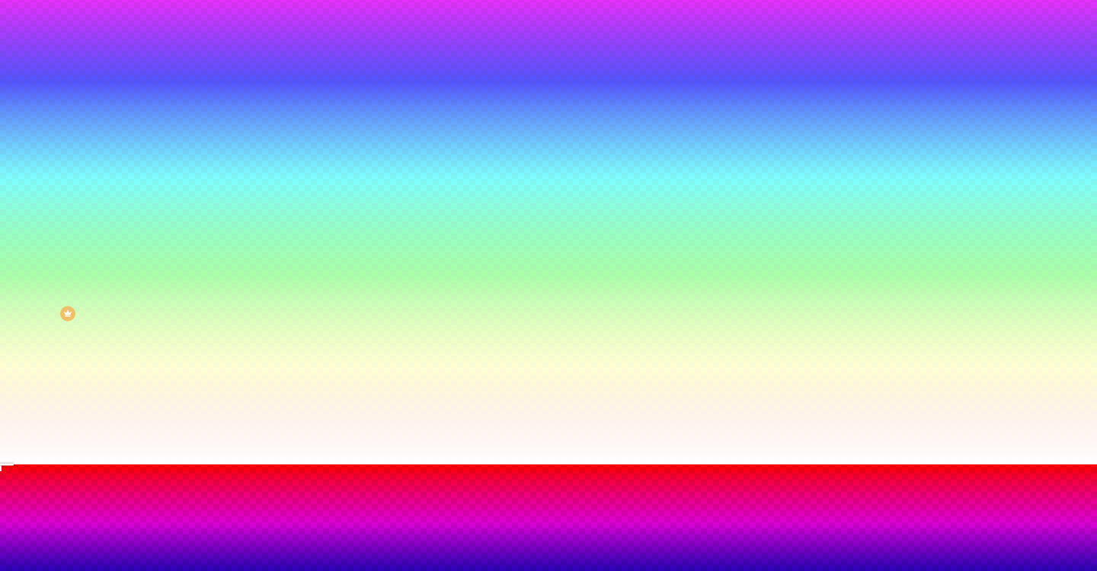
type input "#000000"
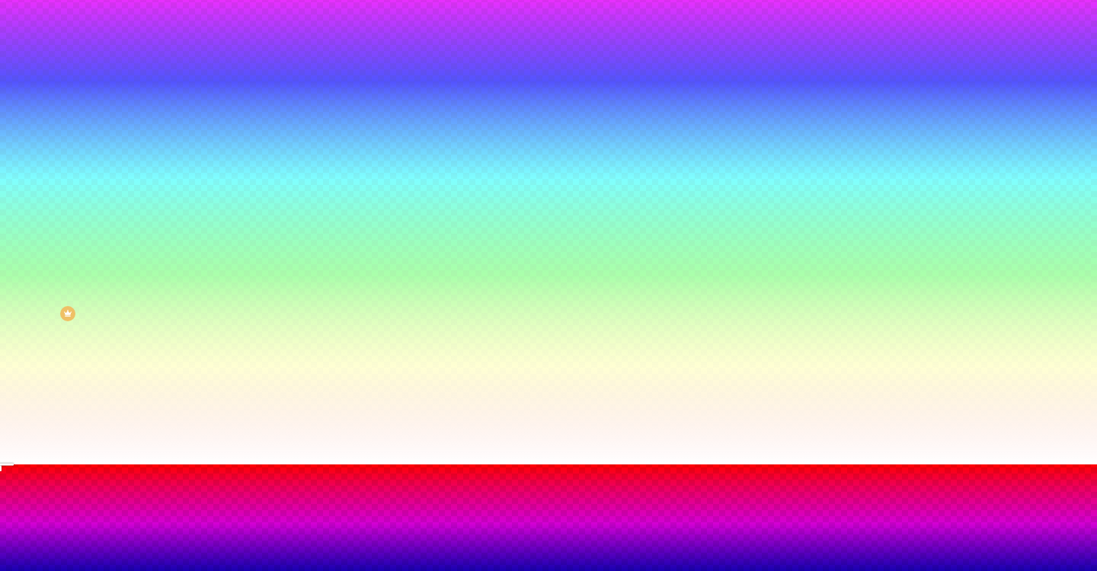
drag, startPoint x: 275, startPoint y: 523, endPoint x: 302, endPoint y: 571, distance: 55.9
click at [302, 465] on html "Editor de páginas Salvando... LD Termometro Configurações Configurações da pági…" at bounding box center [548, 178] width 1097 height 571
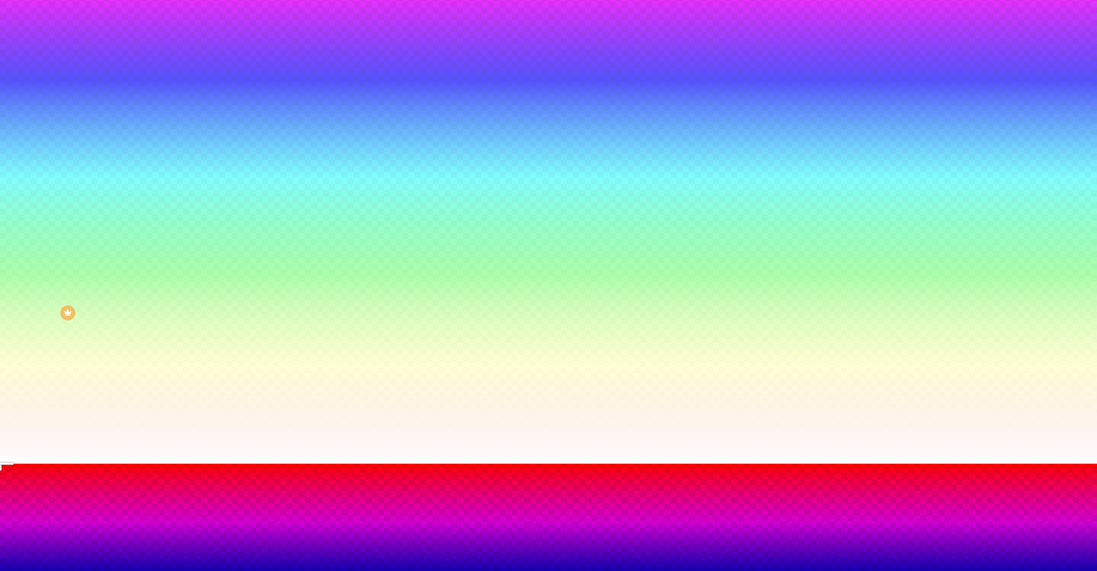
type input "95"
type input "90"
type input "85"
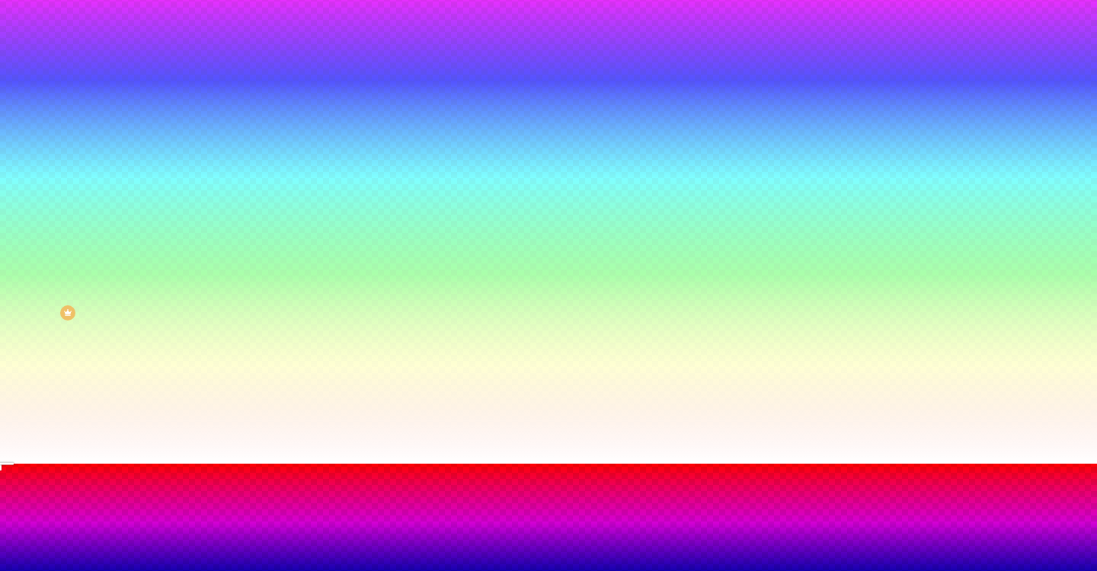
type input "85"
type input "80"
type input "75"
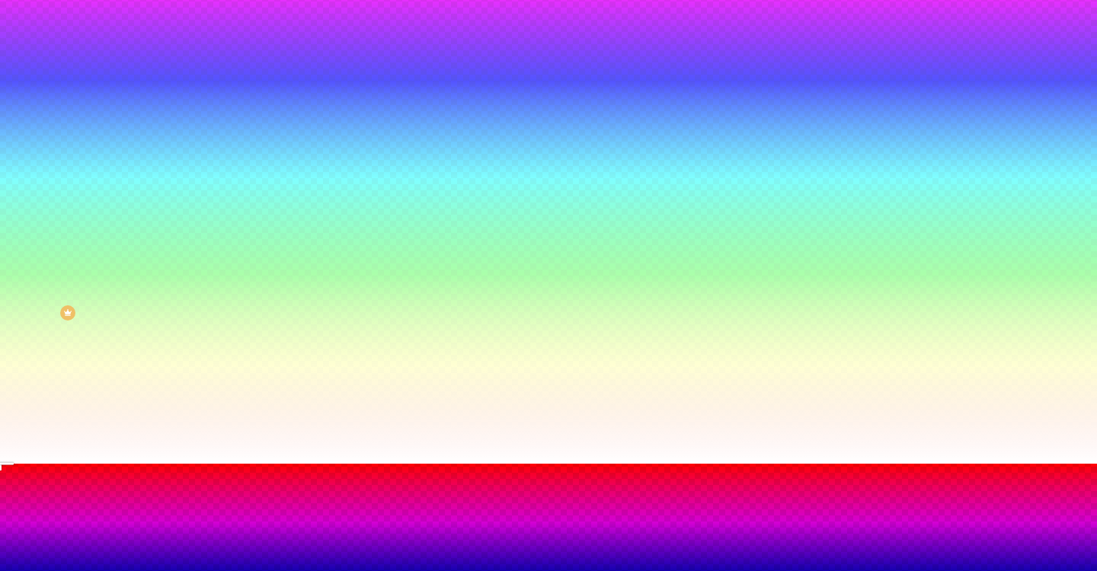
type input "70"
type input "65"
type input "60"
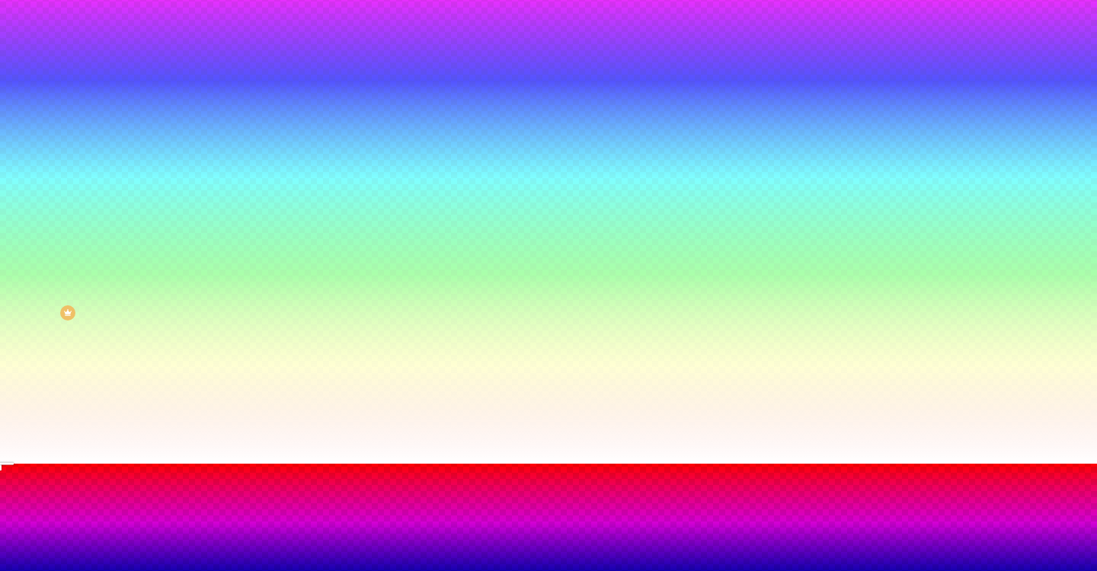
type input "60"
type input "55"
type input "50"
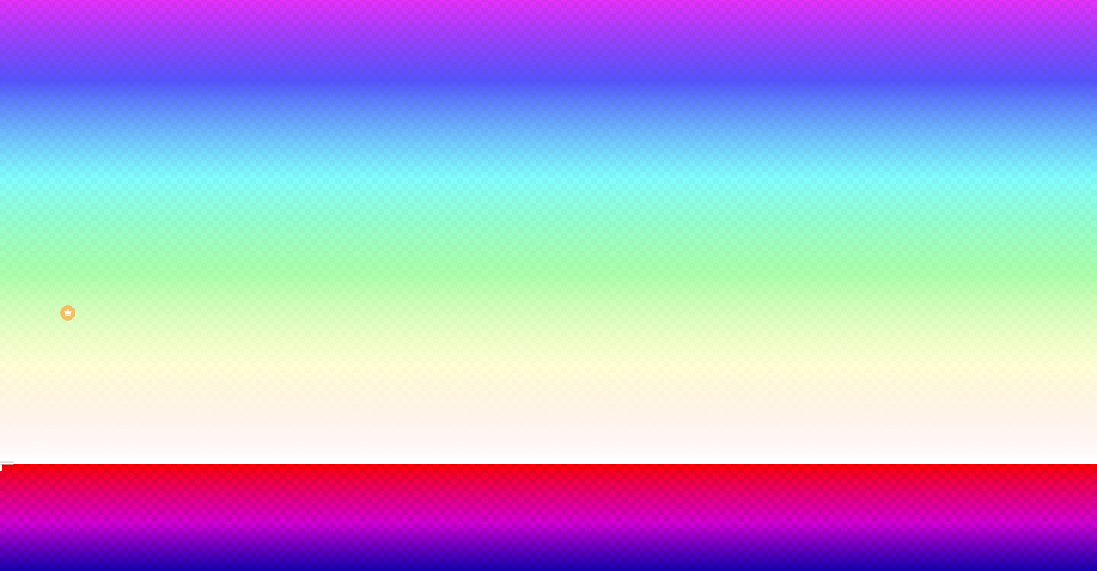
type input "70"
type input "85"
type input "90"
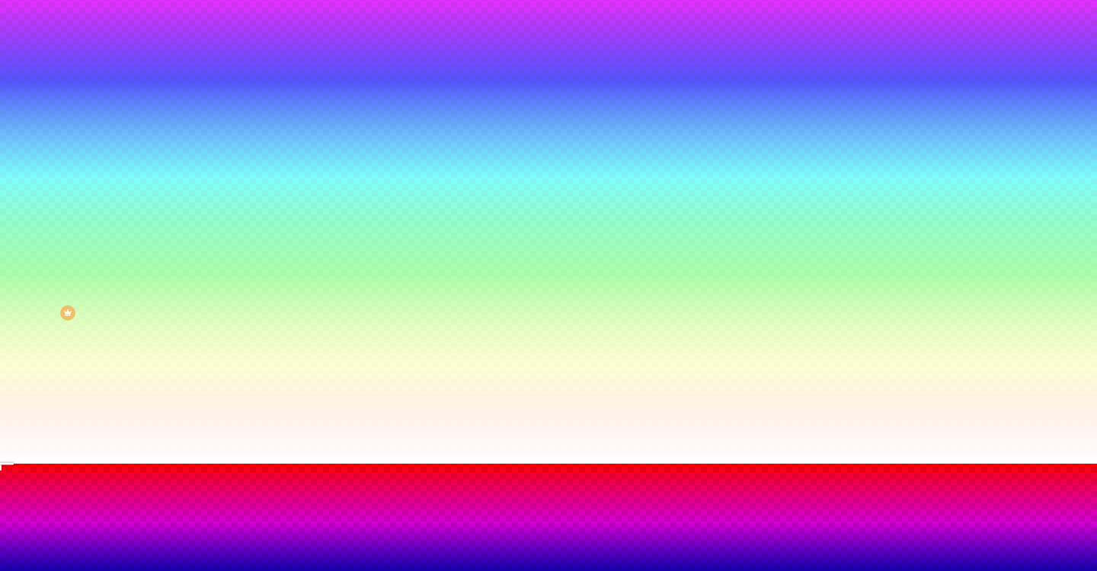
type input "90"
type input "95"
type input "100"
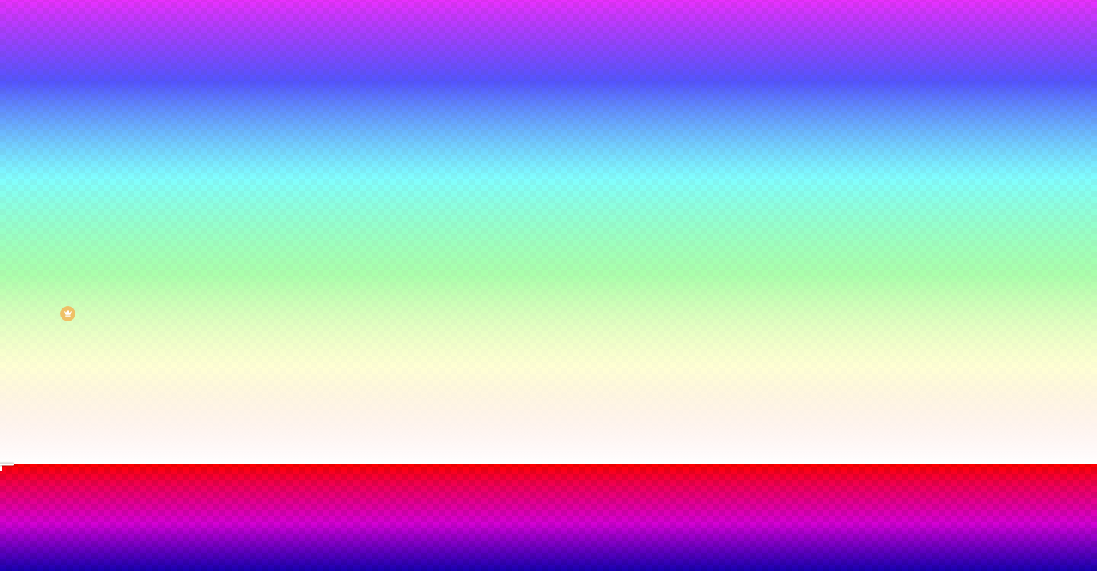
drag, startPoint x: 332, startPoint y: 534, endPoint x: 334, endPoint y: 491, distance: 43.5
click at [405, 465] on div at bounding box center [548, 465] width 1097 height 0
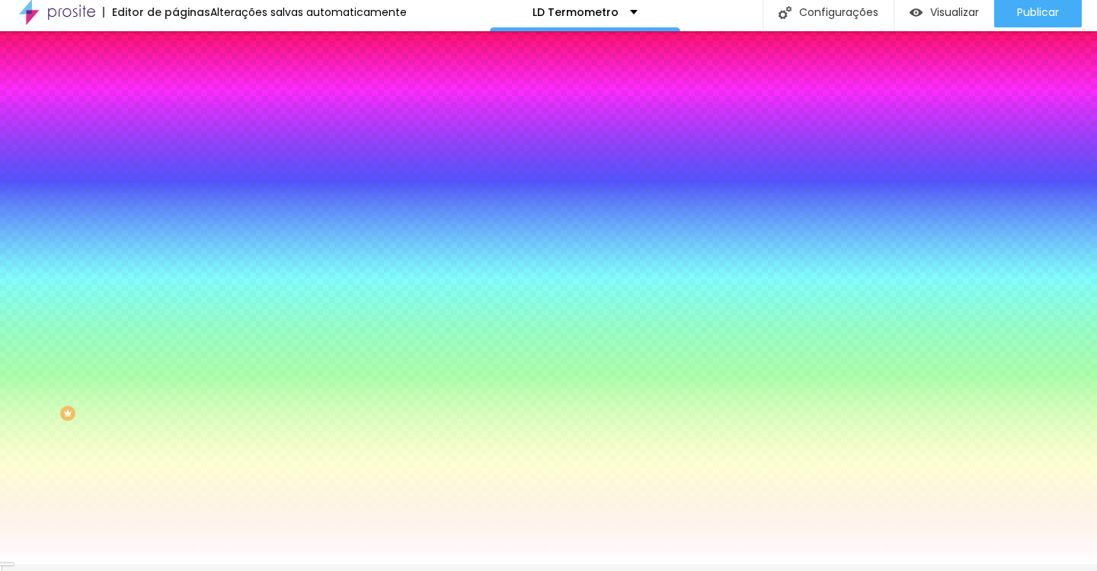
scroll to position [0, 0]
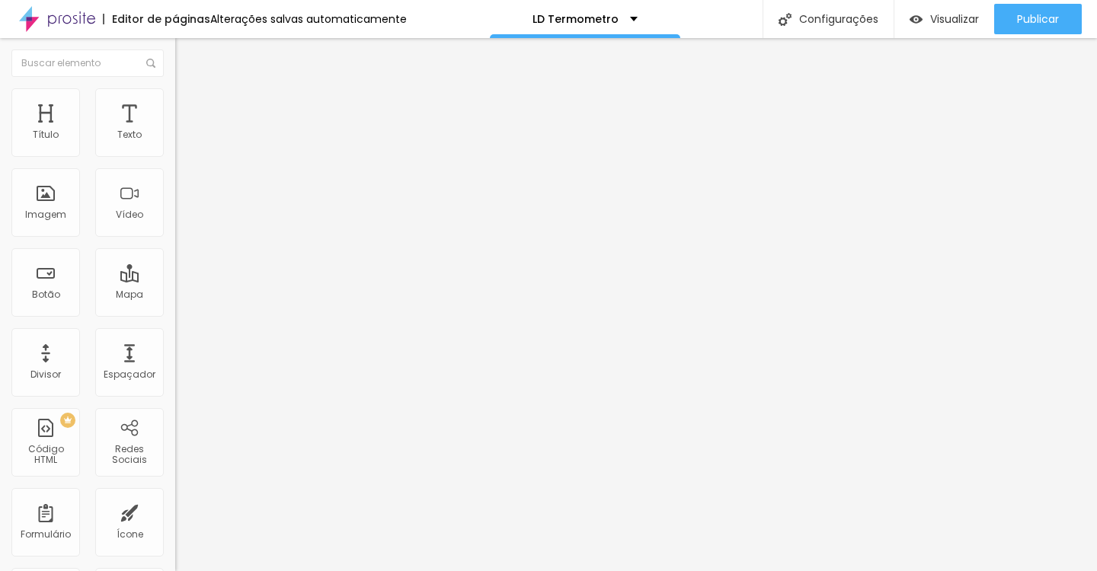
click at [175, 94] on li "Estilo" at bounding box center [262, 95] width 175 height 15
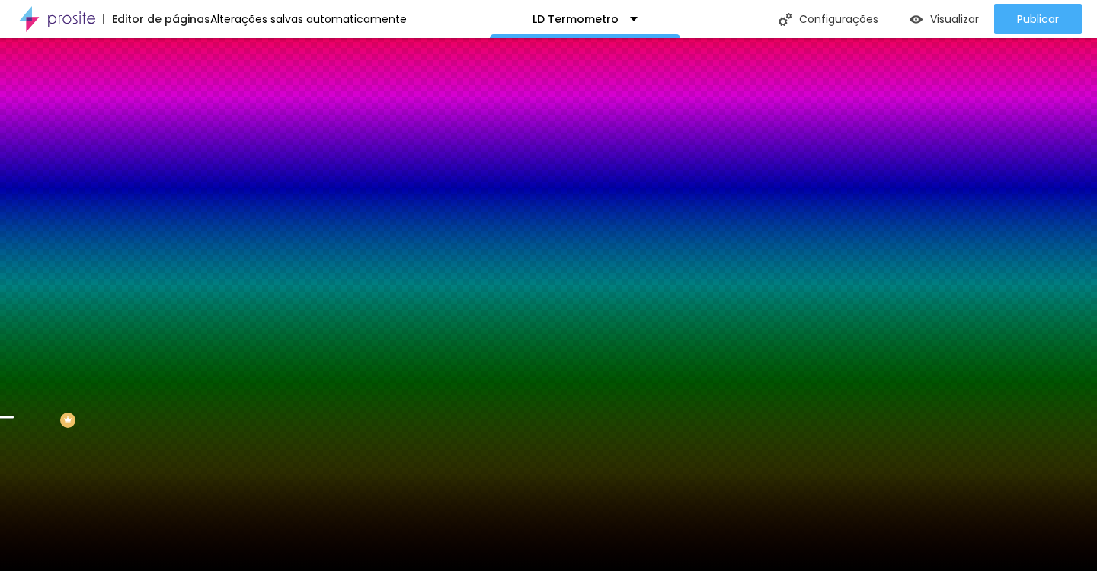
click at [187, 264] on icon "button" at bounding box center [188, 262] width 3 height 3
click at [331, 571] on div at bounding box center [548, 581] width 1097 height 0
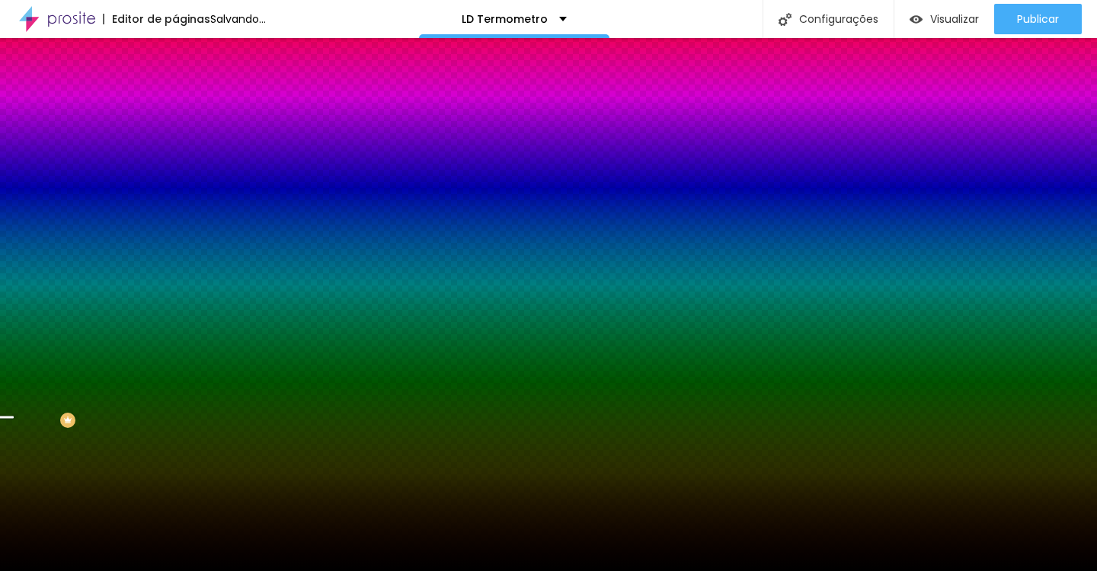
scroll to position [70, 0]
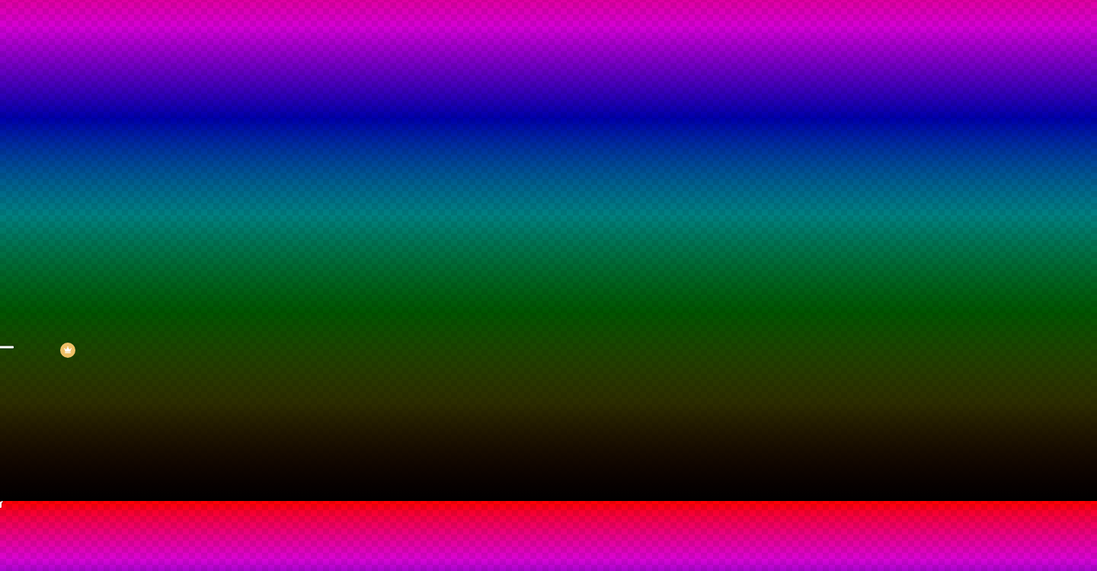
drag, startPoint x: 295, startPoint y: 554, endPoint x: 304, endPoint y: 567, distance: 15.9
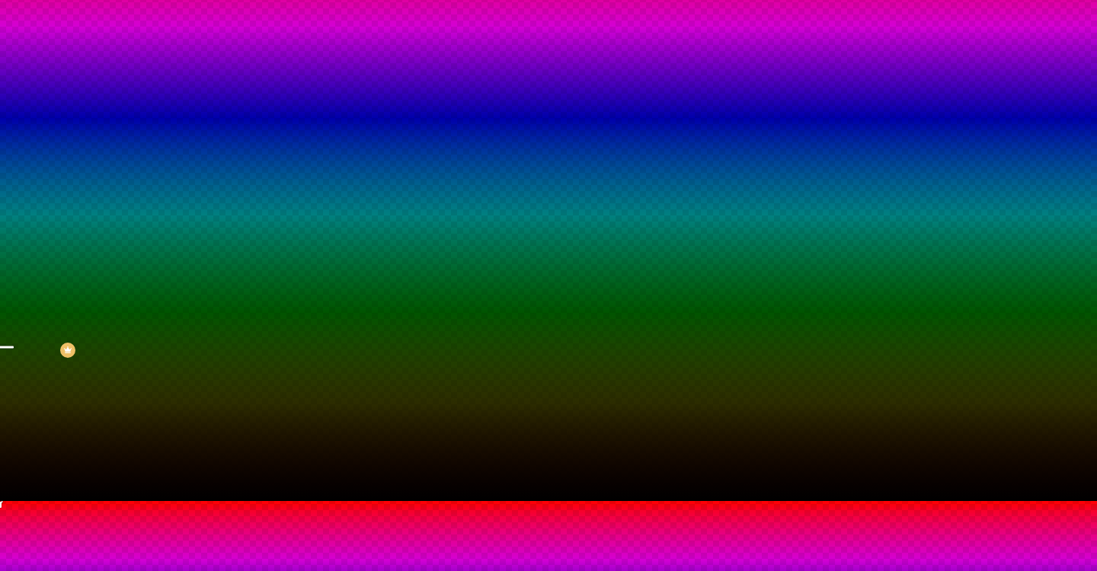
click at [323, 510] on div at bounding box center [548, 510] width 1097 height 0
click at [390, 501] on div at bounding box center [548, 501] width 1097 height 0
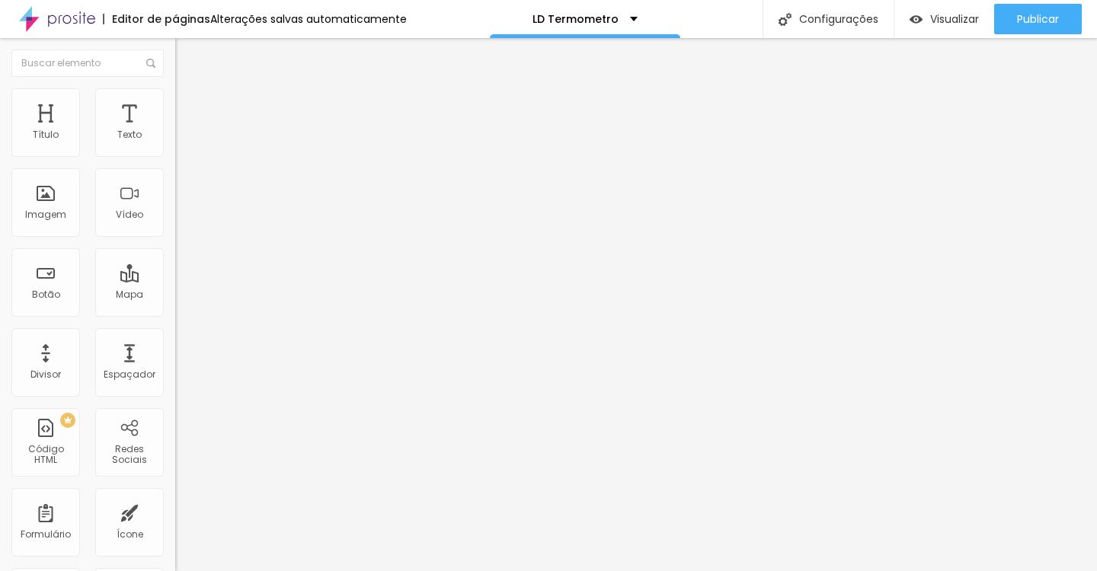
click at [189, 105] on span "Estilo" at bounding box center [201, 98] width 24 height 13
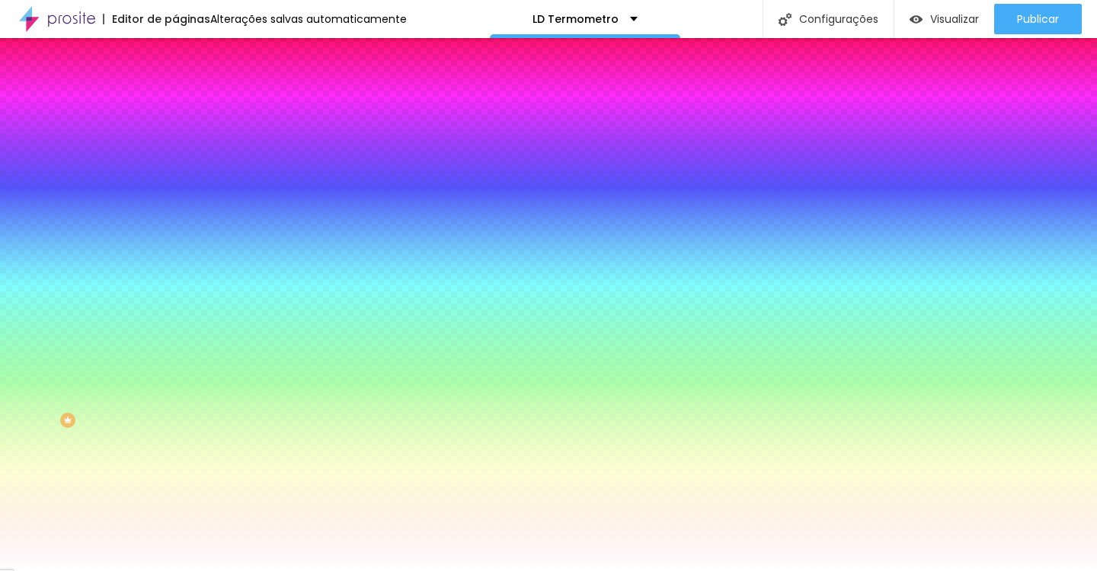
click at [183, 310] on icon "button" at bounding box center [186, 307] width 6 height 6
click at [321, 571] on div at bounding box center [548, 581] width 1097 height 0
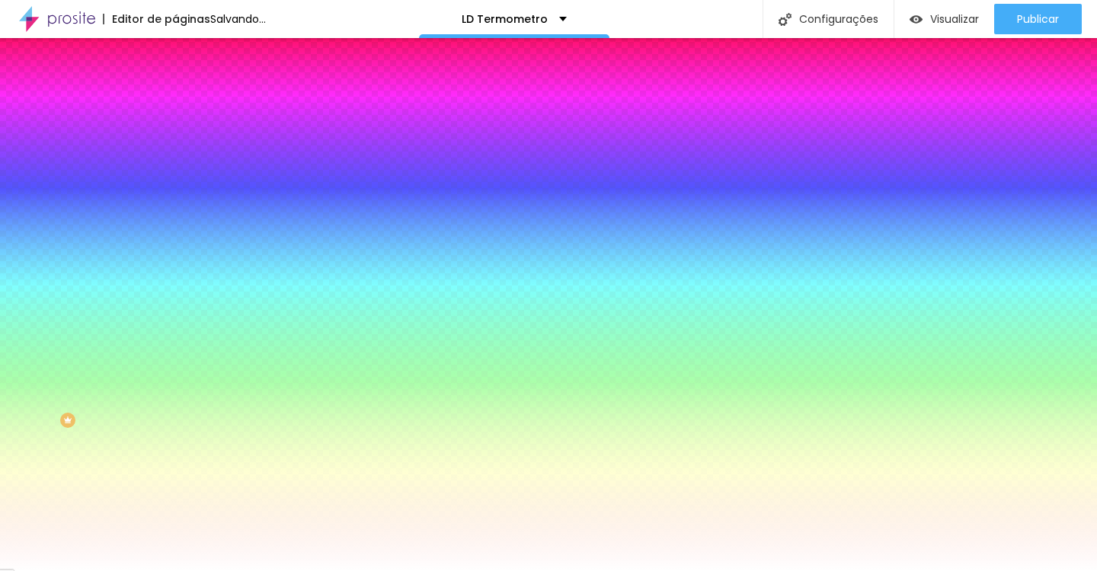
click at [405, 571] on div at bounding box center [548, 571] width 1097 height 0
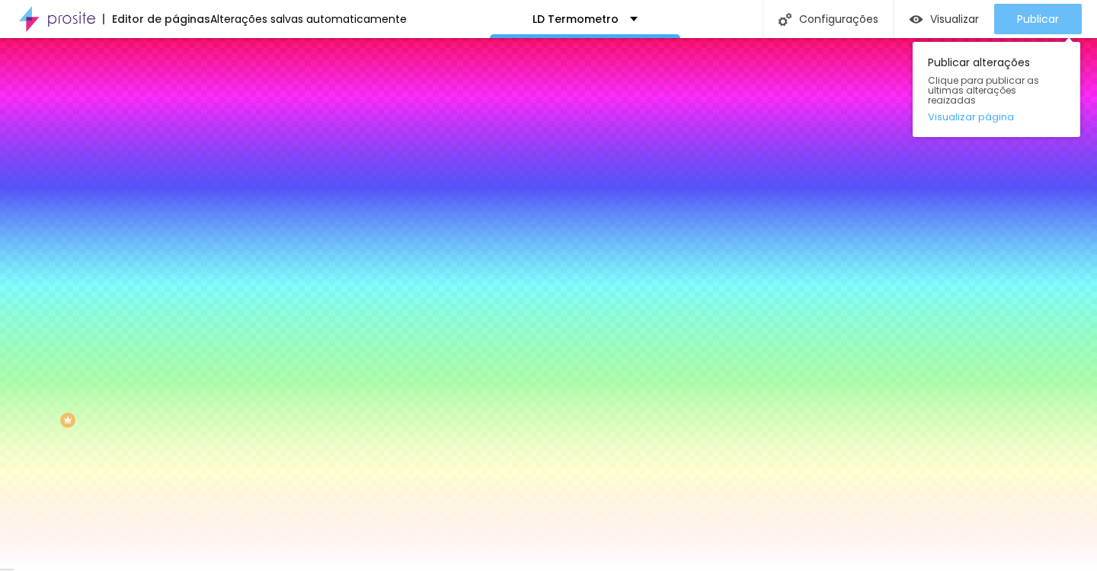
click at [1043, 25] on span "Publicar" at bounding box center [1038, 19] width 42 height 12
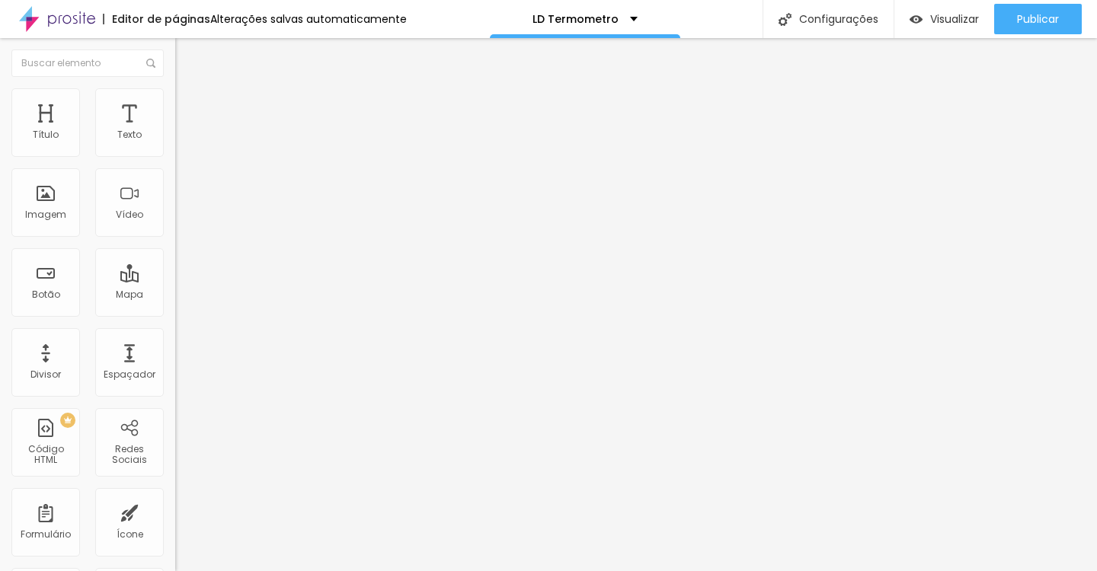
click at [175, 93] on ul "Conteúdo Estilo Avançado" at bounding box center [262, 96] width 175 height 46
click at [189, 105] on span "Estilo" at bounding box center [201, 98] width 24 height 13
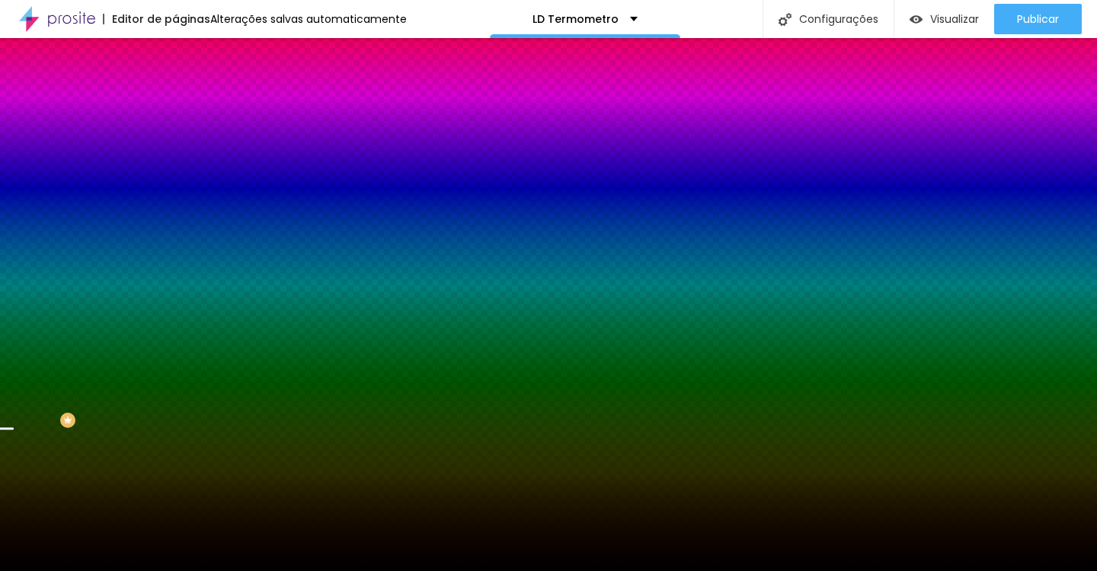
click at [175, 273] on button "button" at bounding box center [185, 265] width 21 height 16
click at [328, 571] on div at bounding box center [548, 581] width 1097 height 0
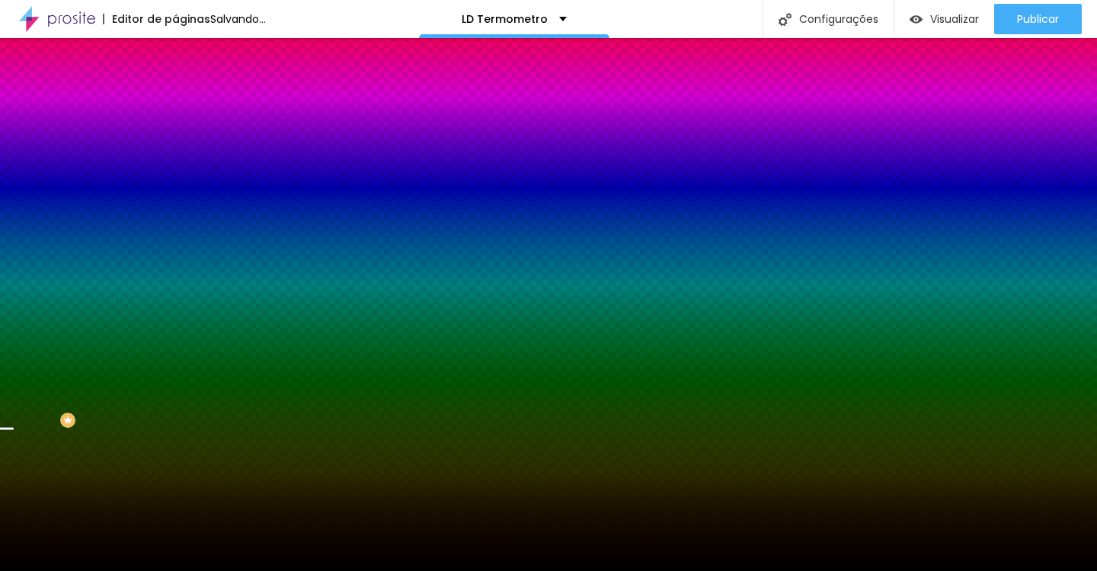
click at [673, 571] on div at bounding box center [548, 571] width 1097 height 0
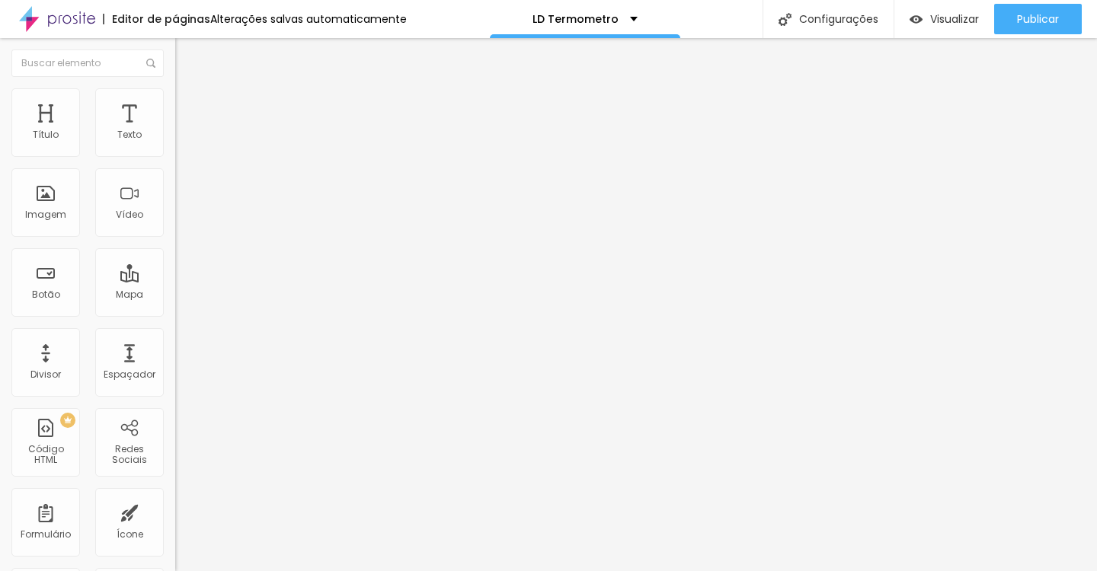
click at [175, 100] on li "Estilo" at bounding box center [262, 95] width 175 height 15
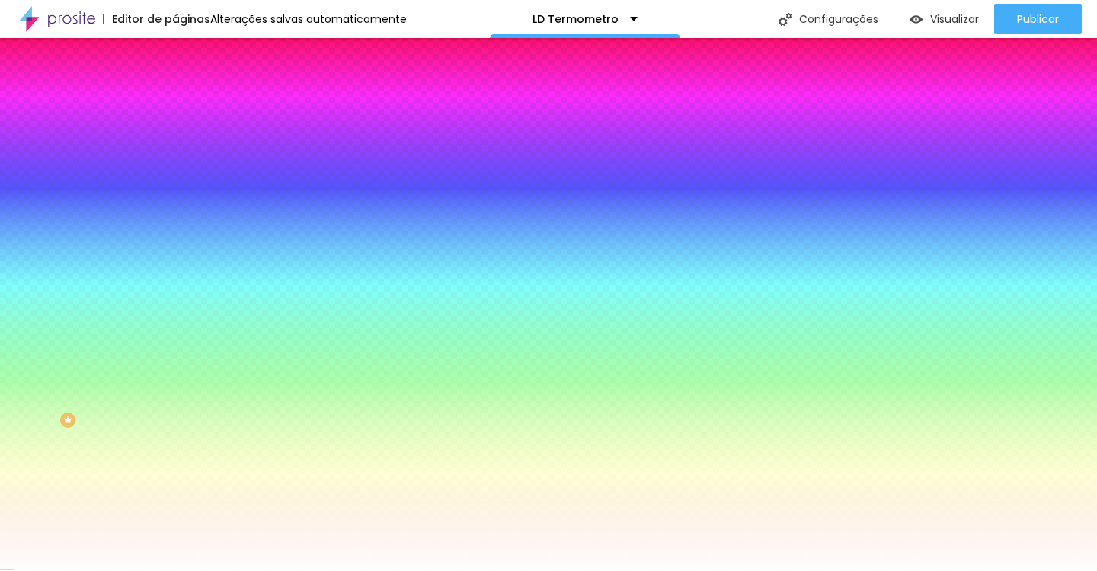
click at [175, 300] on button "Voltar ao padrão" at bounding box center [227, 292] width 104 height 18
click at [175, 316] on button "button" at bounding box center [185, 308] width 21 height 16
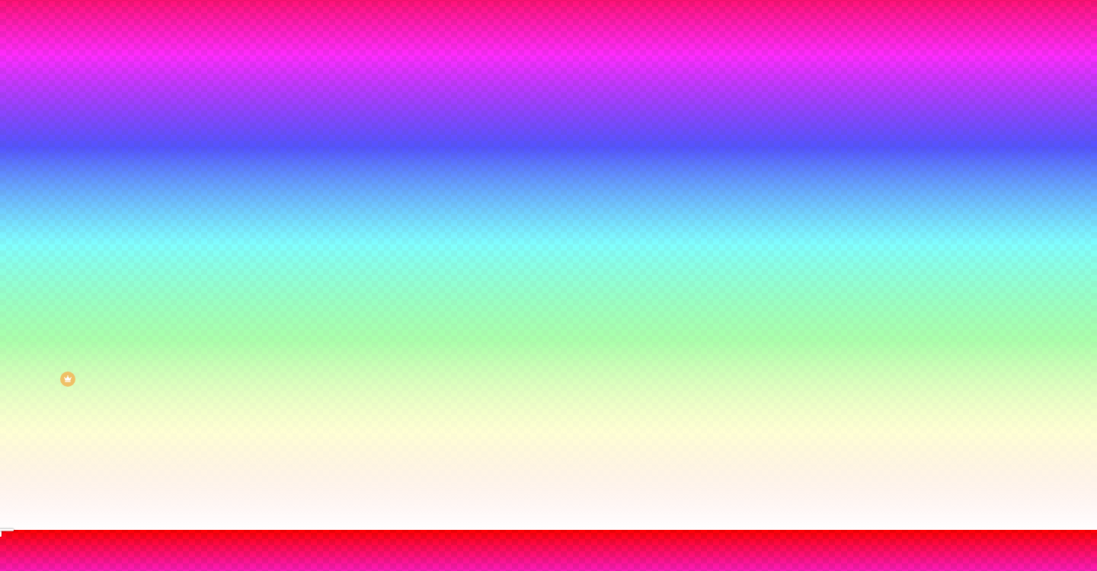
scroll to position [107, 0]
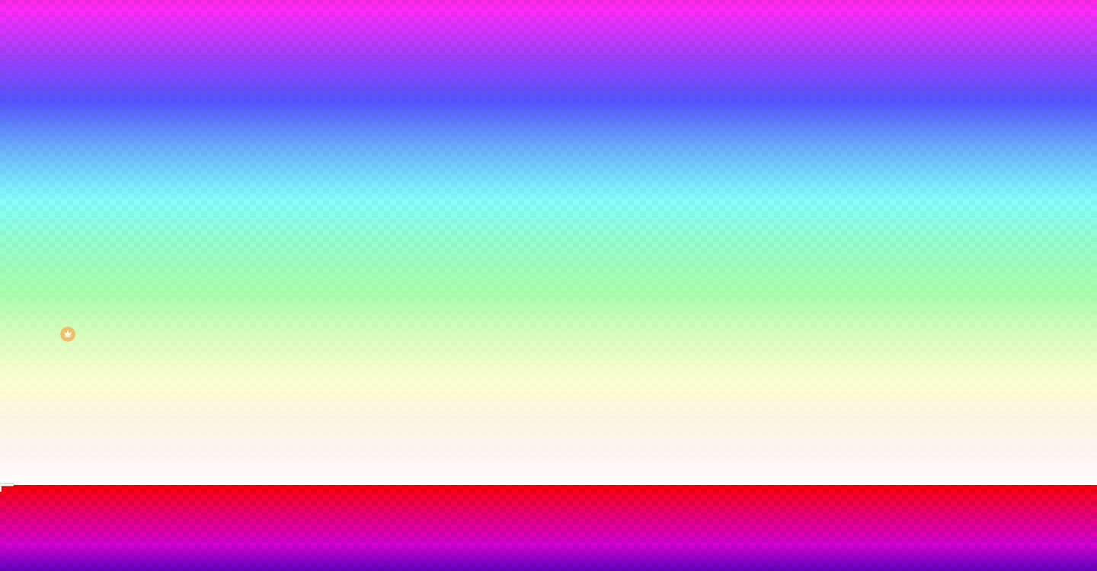
scroll to position [107, 0]
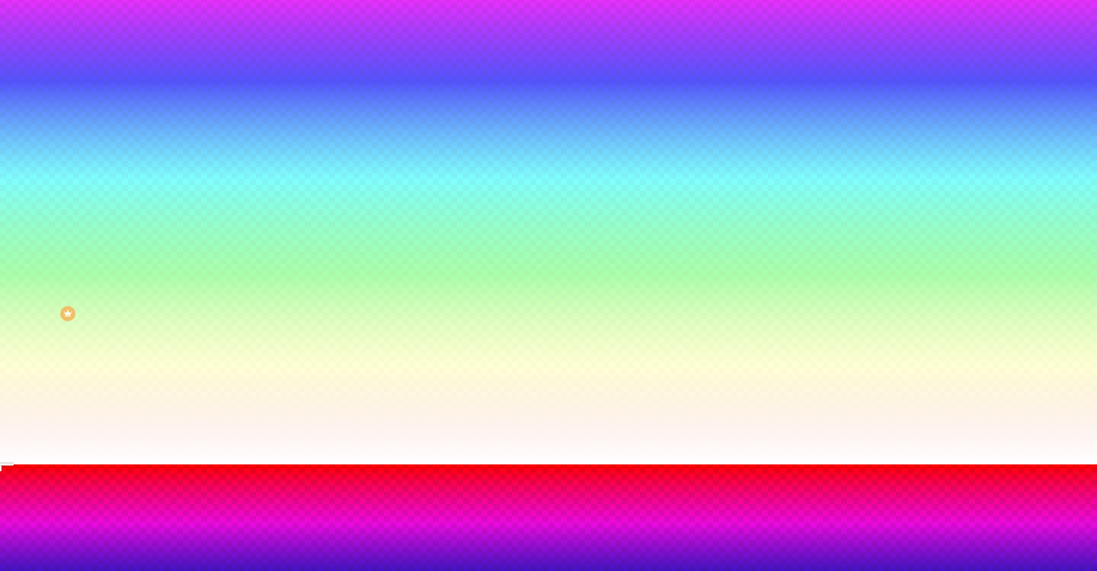
drag, startPoint x: 331, startPoint y: 538, endPoint x: 332, endPoint y: 502, distance: 35.8
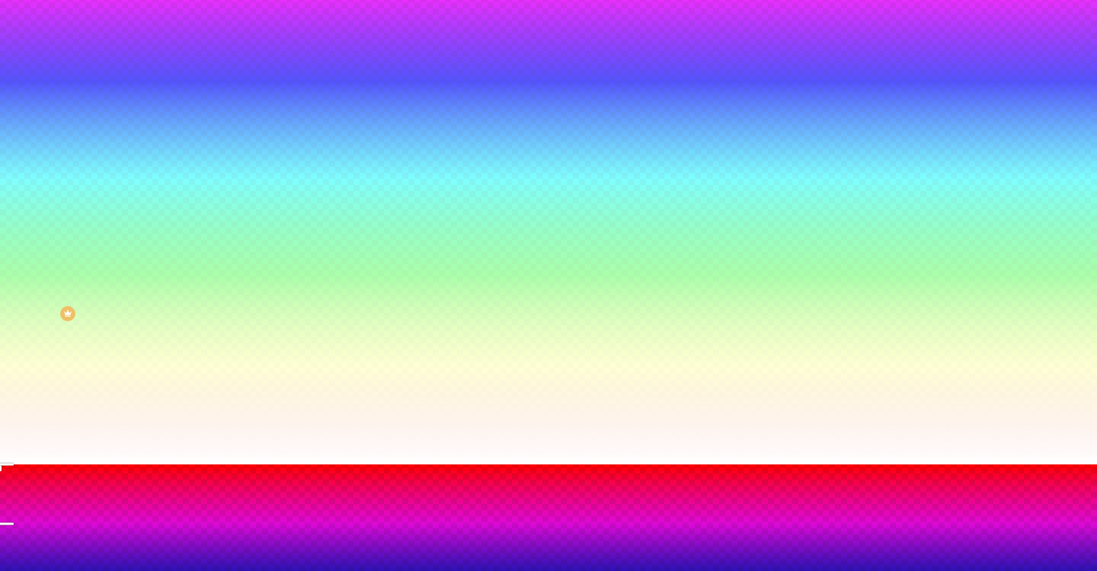
drag, startPoint x: 336, startPoint y: 501, endPoint x: 336, endPoint y: 469, distance: 31.2
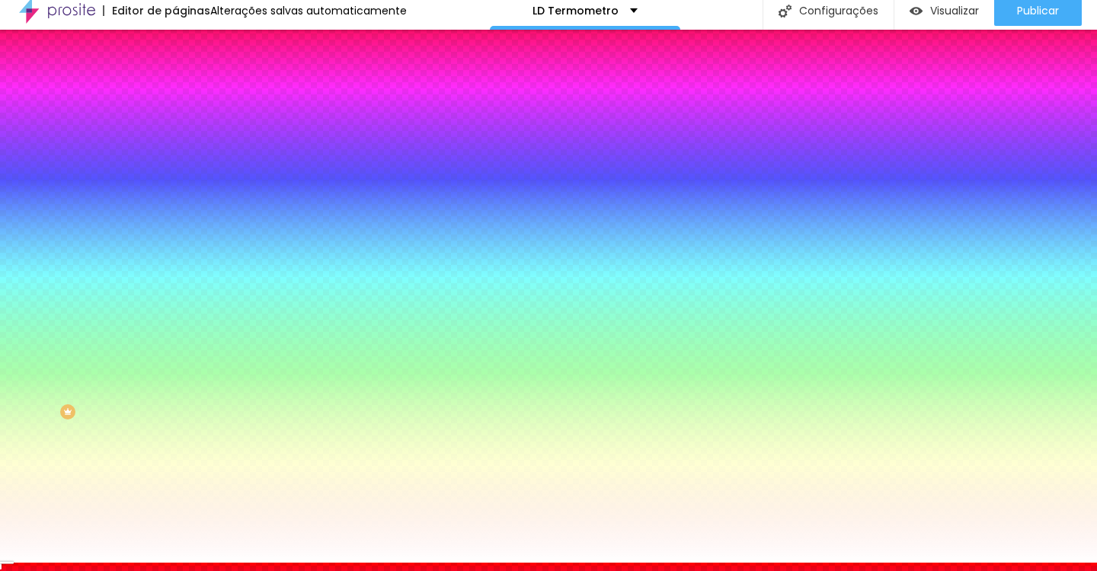
scroll to position [12, 0]
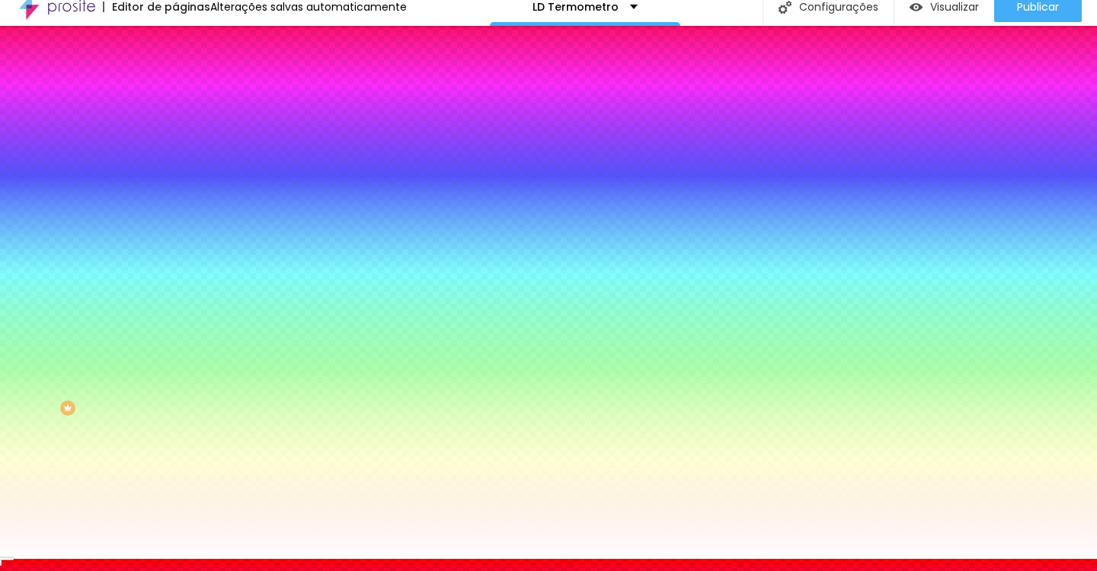
click at [415, 559] on div at bounding box center [548, 559] width 1097 height 0
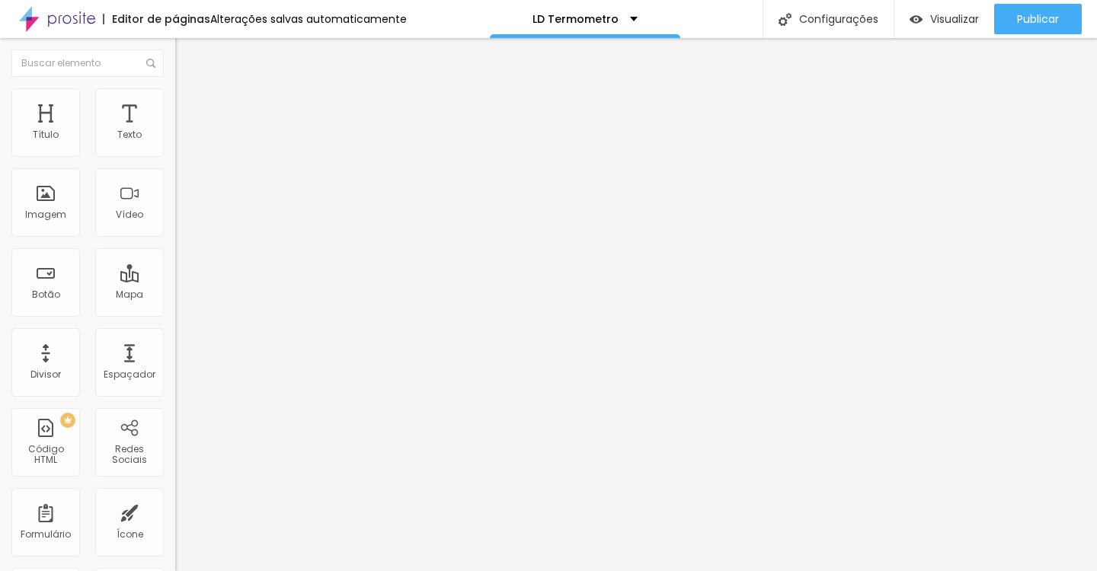
click at [189, 105] on span "Estilo" at bounding box center [201, 98] width 24 height 13
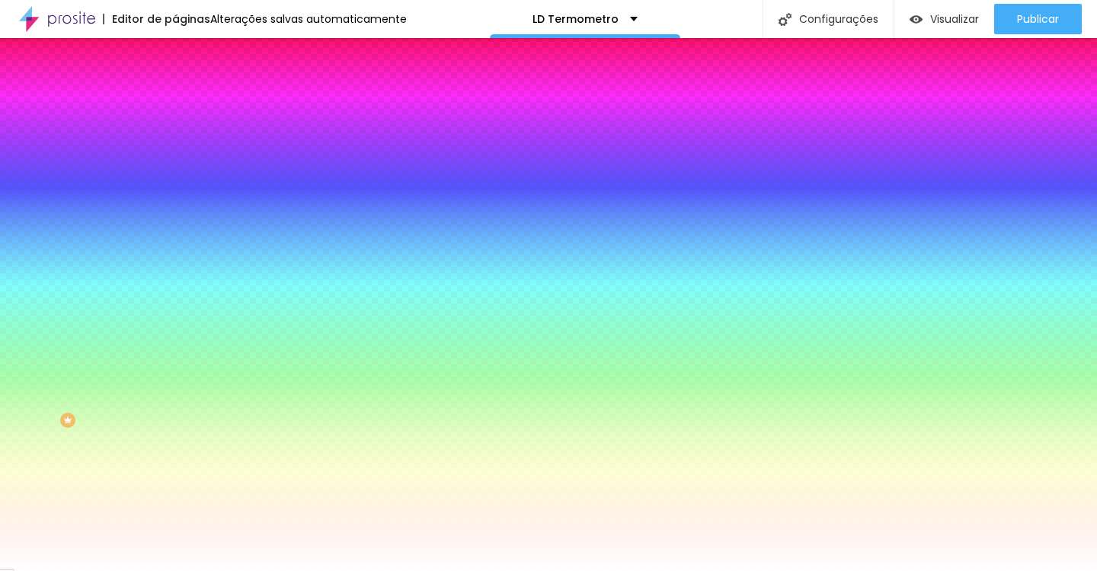
click at [175, 316] on button "button" at bounding box center [185, 308] width 21 height 16
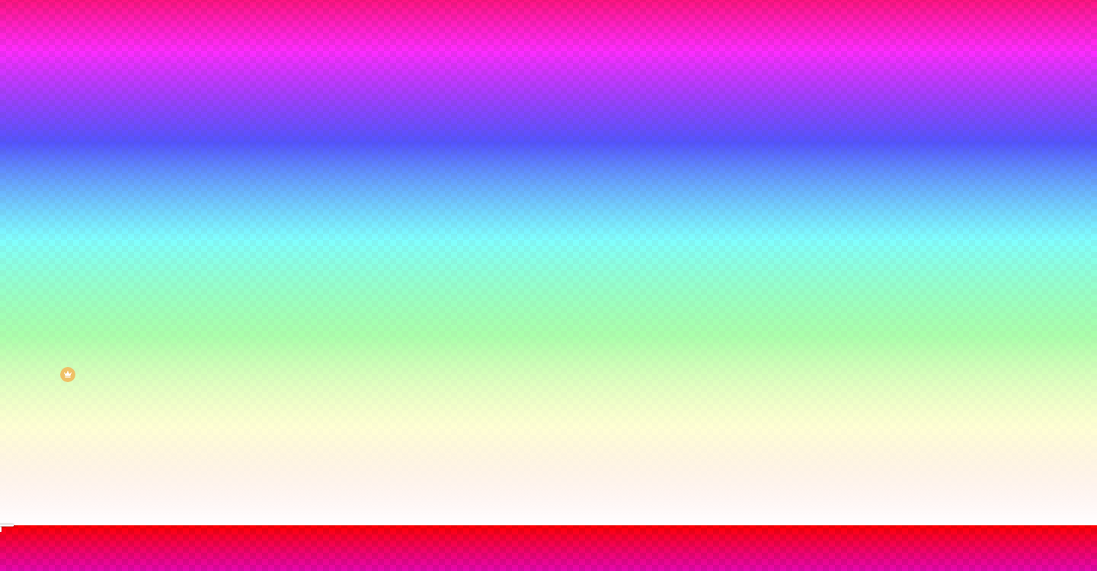
scroll to position [54, 0]
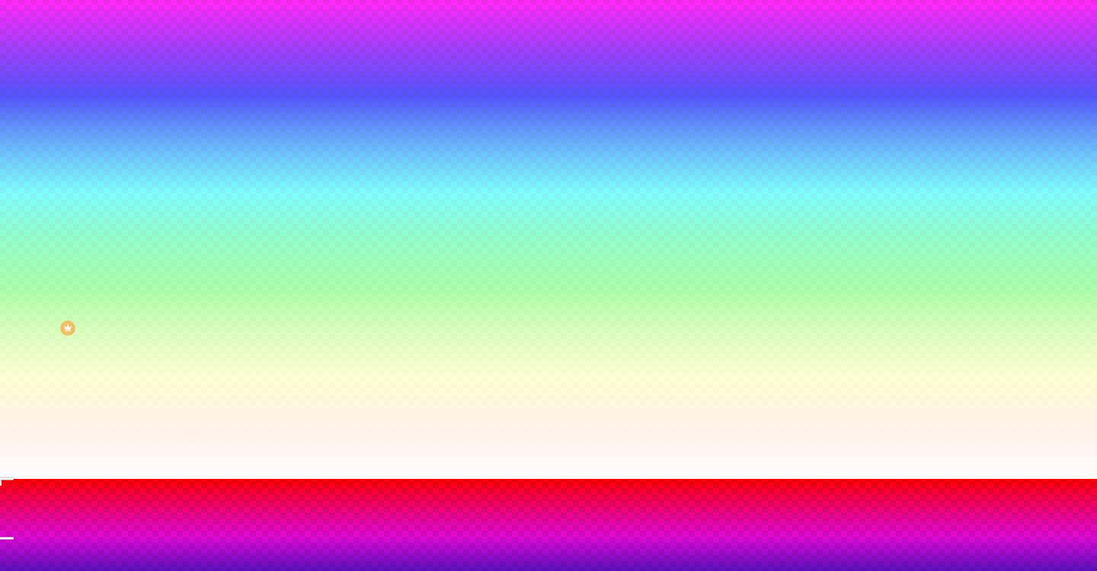
scroll to position [94, 0]
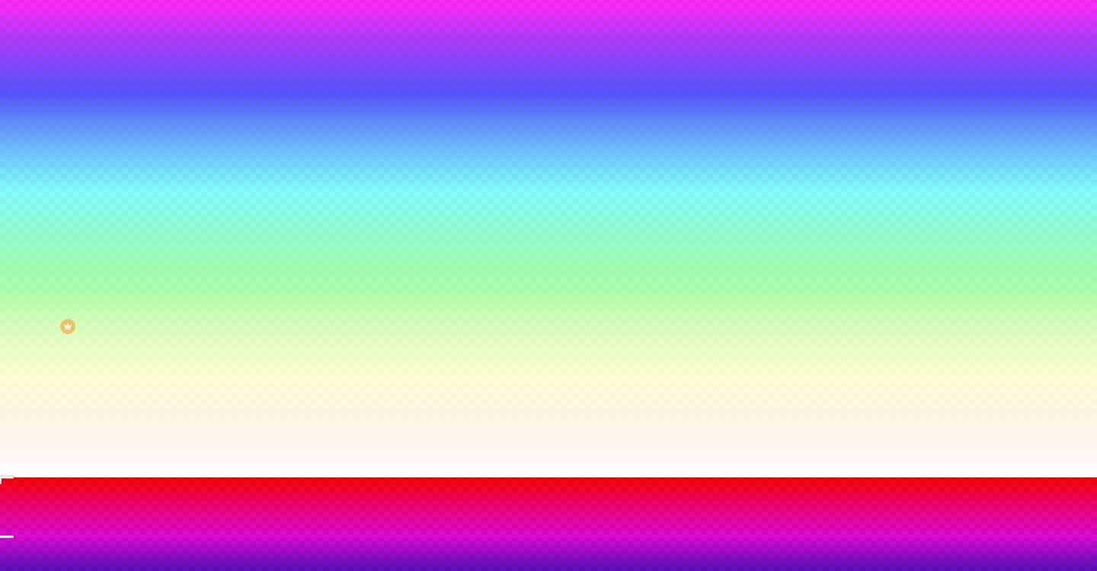
drag, startPoint x: 164, startPoint y: 533, endPoint x: 278, endPoint y: 533, distance: 114.3
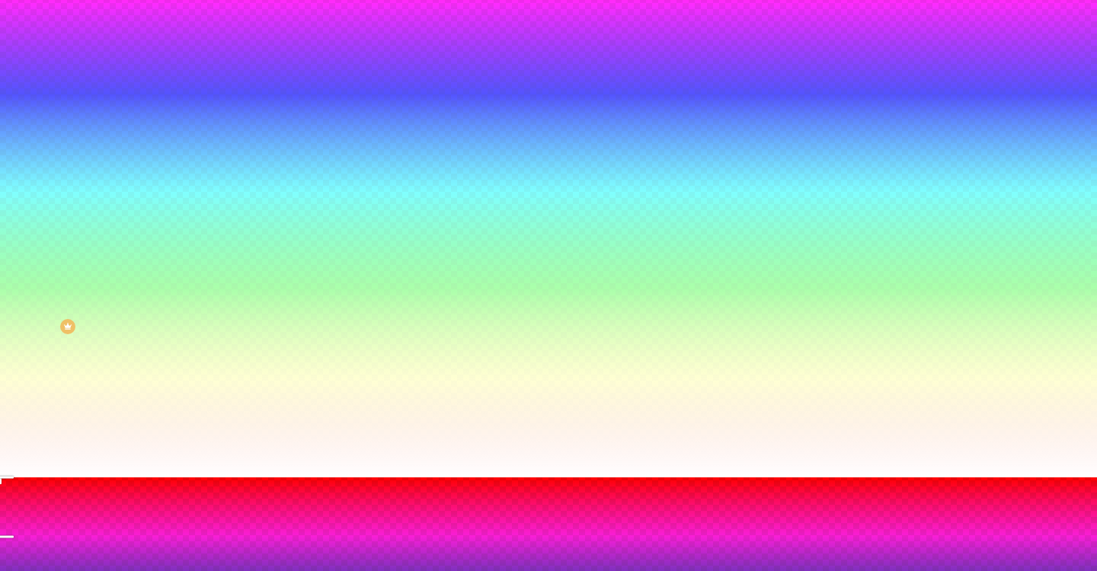
drag, startPoint x: 280, startPoint y: 532, endPoint x: 32, endPoint y: 541, distance: 248.5
click at [32, 478] on body "Editor de páginas Alterações salvas automaticamente LD Termometro Configurações…" at bounding box center [548, 191] width 1097 height 571
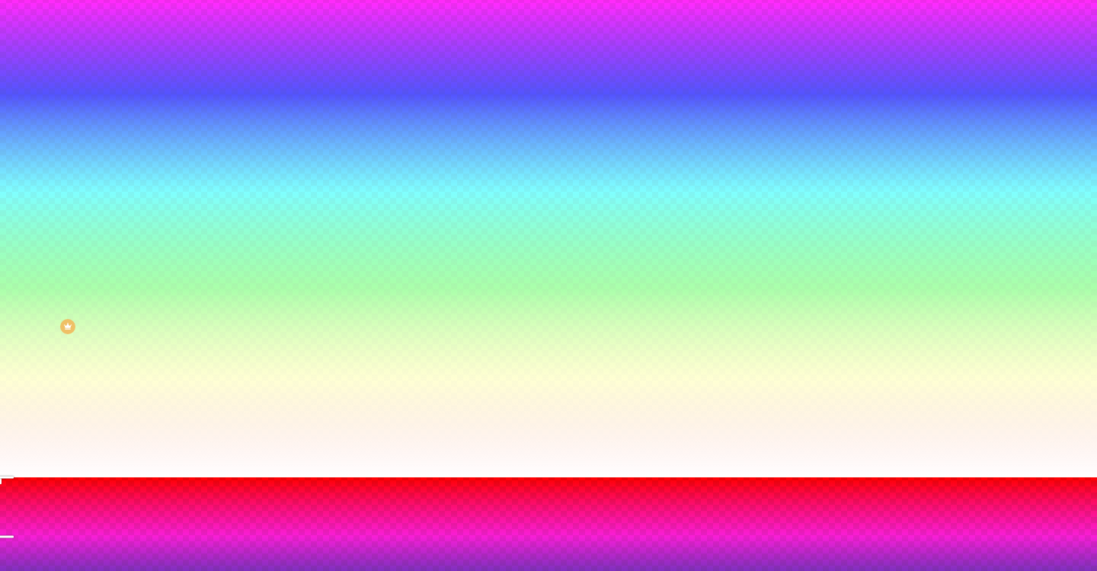
drag, startPoint x: 201, startPoint y: 488, endPoint x: 229, endPoint y: 477, distance: 30.4
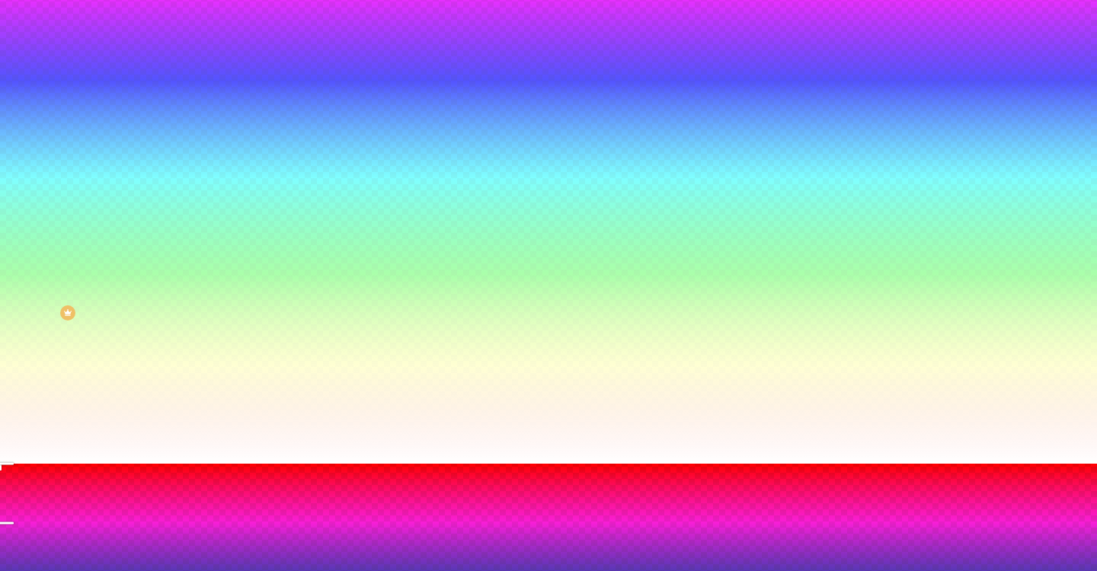
scroll to position [107, 0]
click at [319, 473] on div at bounding box center [548, 473] width 1097 height 0
click at [494, 464] on div at bounding box center [548, 464] width 1097 height 0
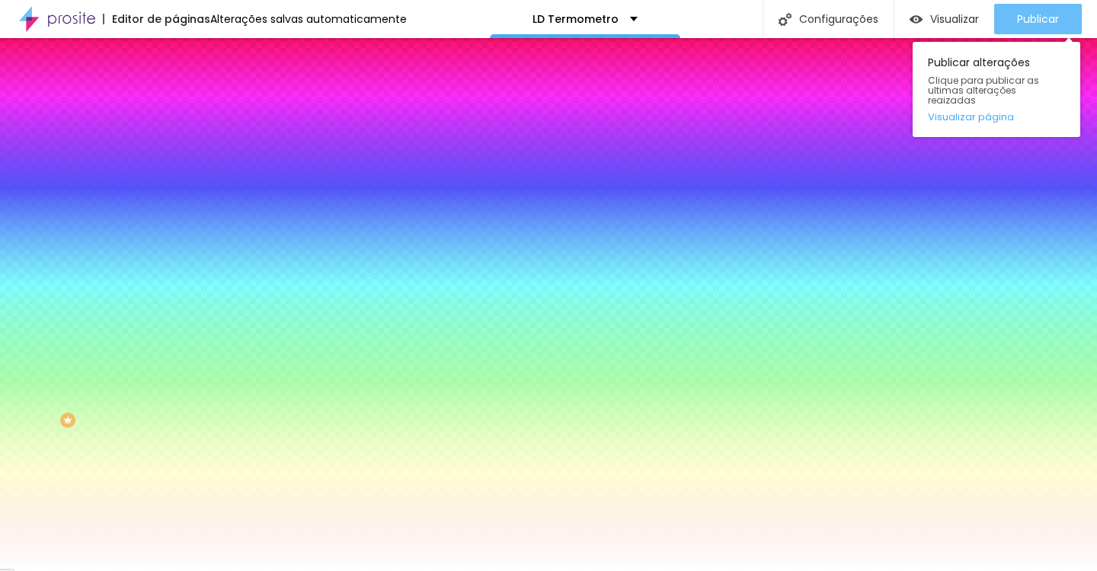
click at [1045, 16] on span "Publicar" at bounding box center [1038, 19] width 42 height 12
click at [1028, 14] on span "Publicar" at bounding box center [1038, 19] width 42 height 12
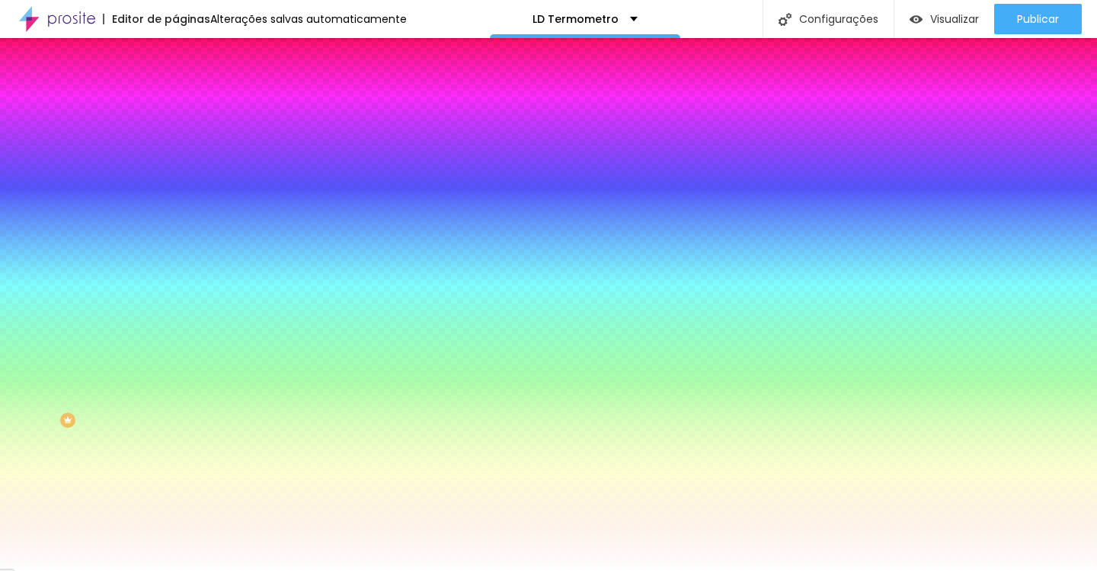
click at [187, 58] on img "button" at bounding box center [193, 56] width 12 height 12
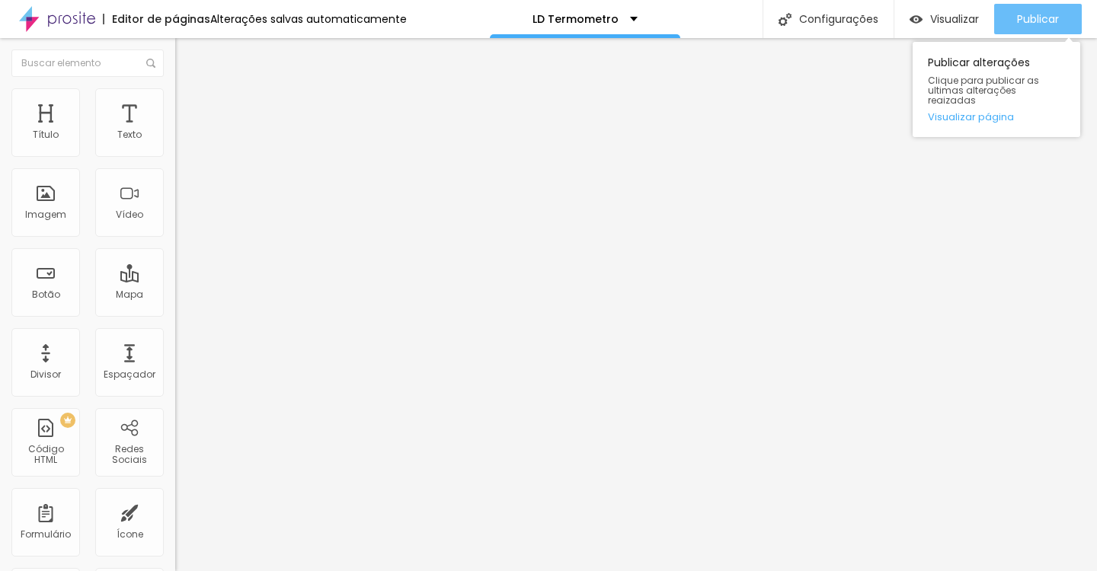
click at [1013, 11] on button "Publicar" at bounding box center [1038, 19] width 88 height 30
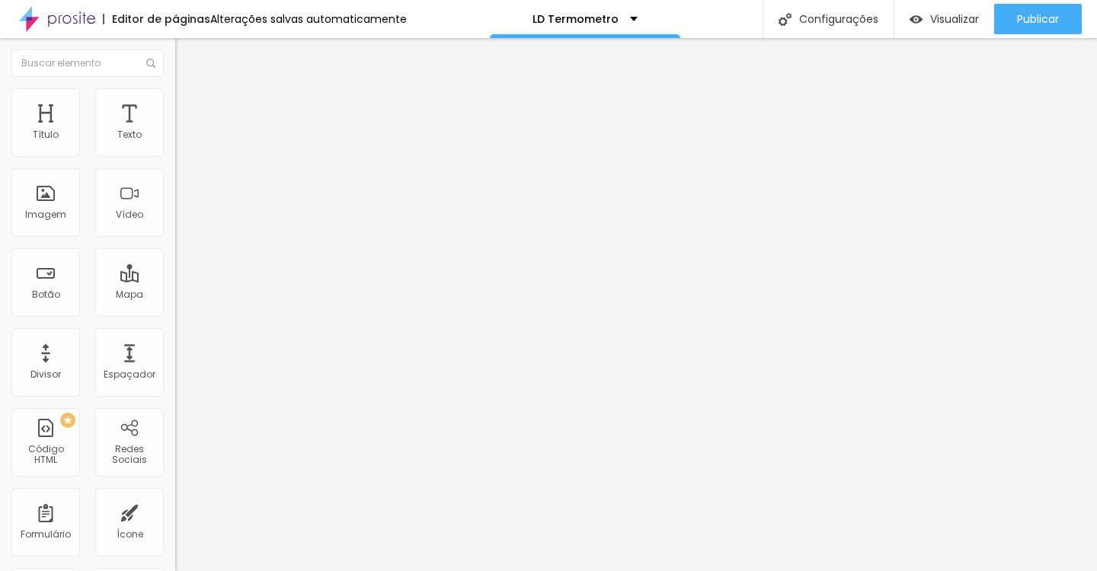
click at [175, 146] on button "button" at bounding box center [185, 138] width 21 height 16
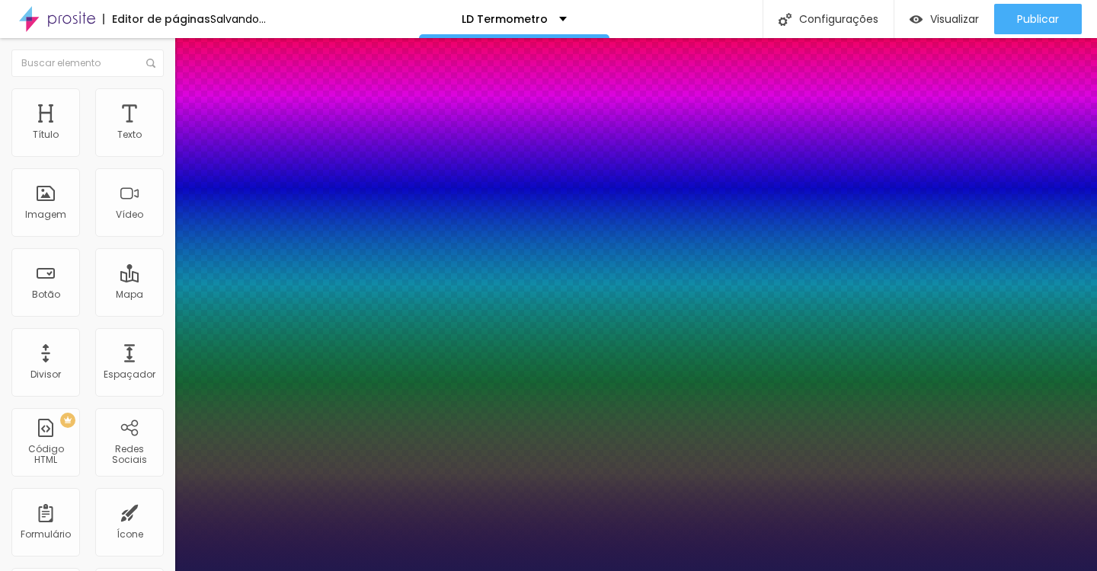
click at [683, 571] on div at bounding box center [548, 571] width 1097 height 0
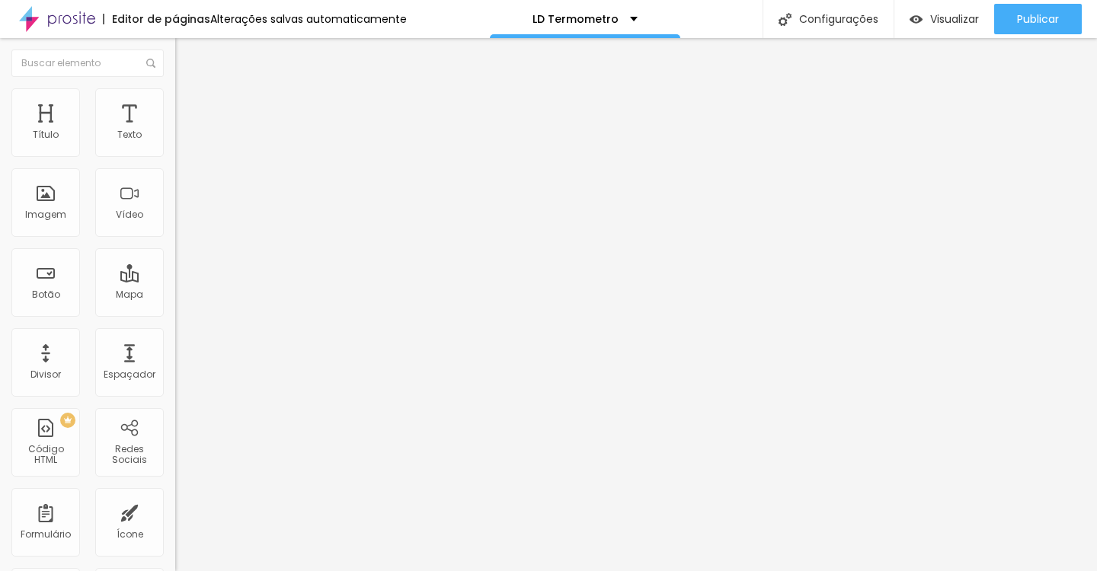
click at [181, 142] on icon "button" at bounding box center [182, 140] width 3 height 3
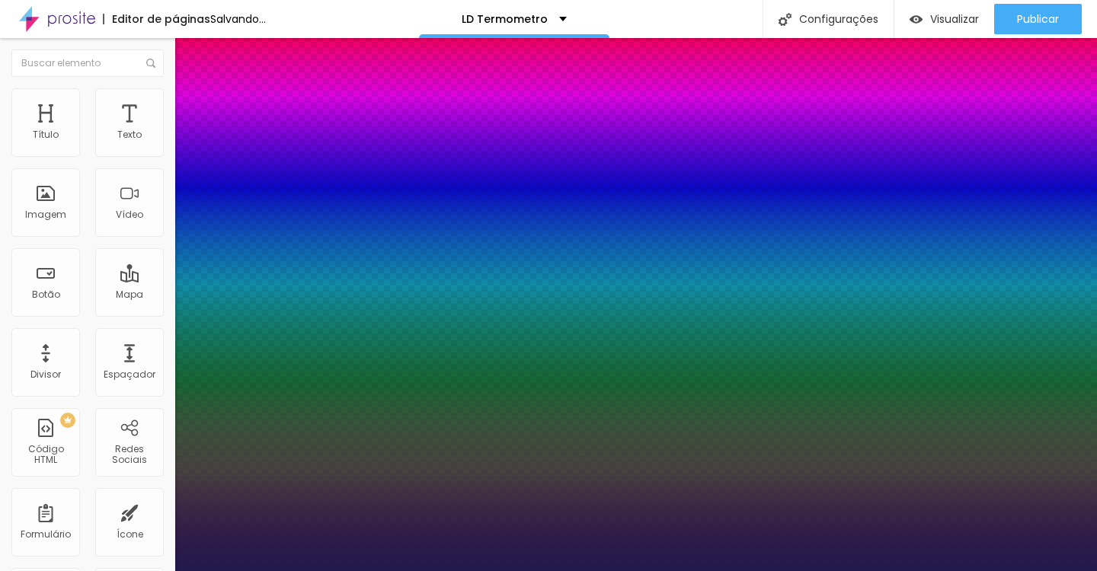
click at [531, 571] on div at bounding box center [548, 571] width 1097 height 0
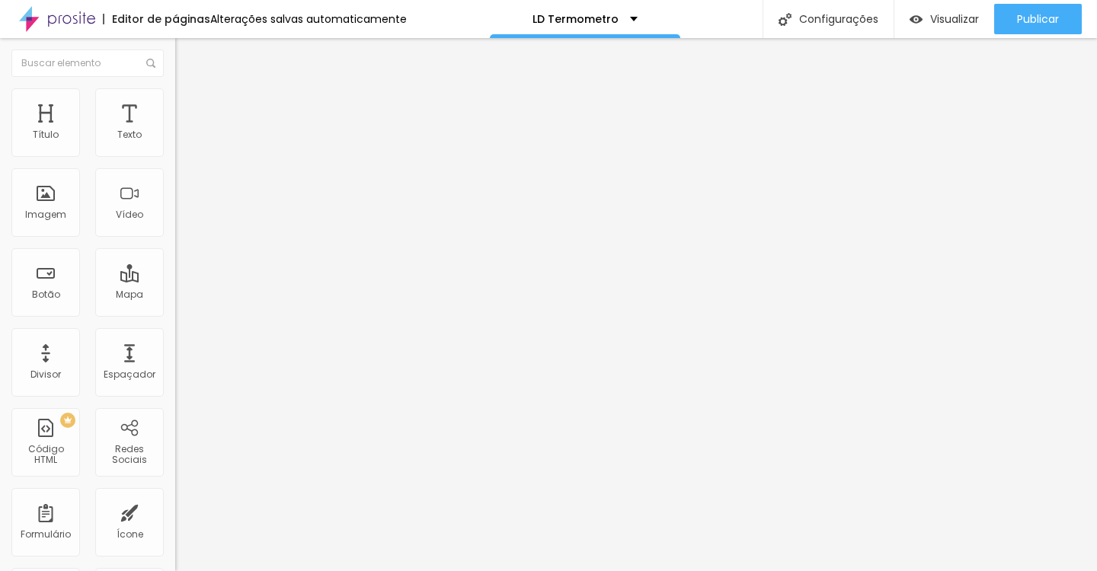
click at [175, 185] on button "button" at bounding box center [185, 189] width 21 height 16
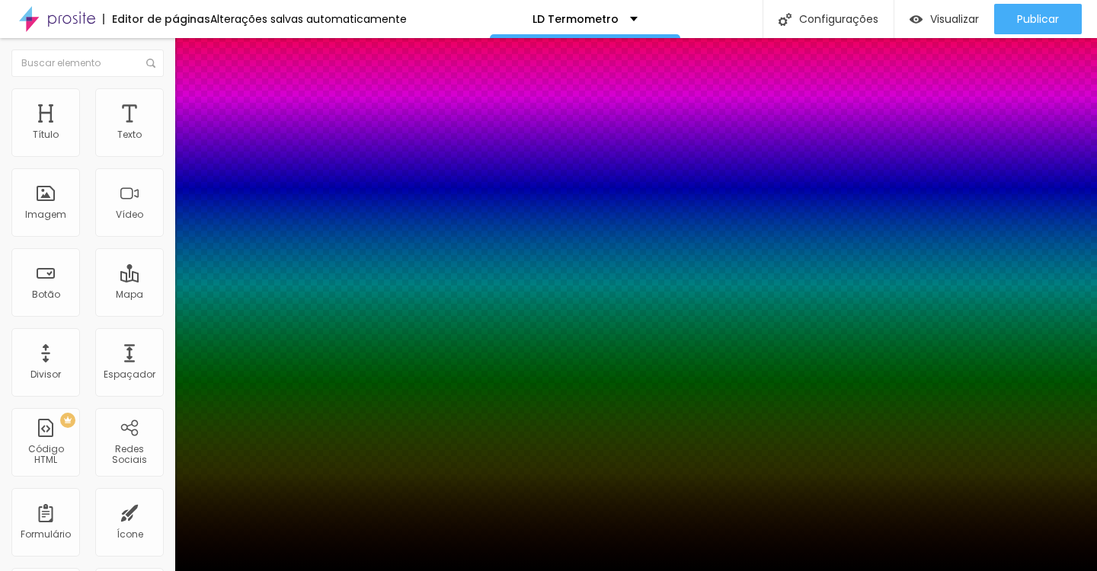
click at [283, 571] on div at bounding box center [548, 581] width 1097 height 0
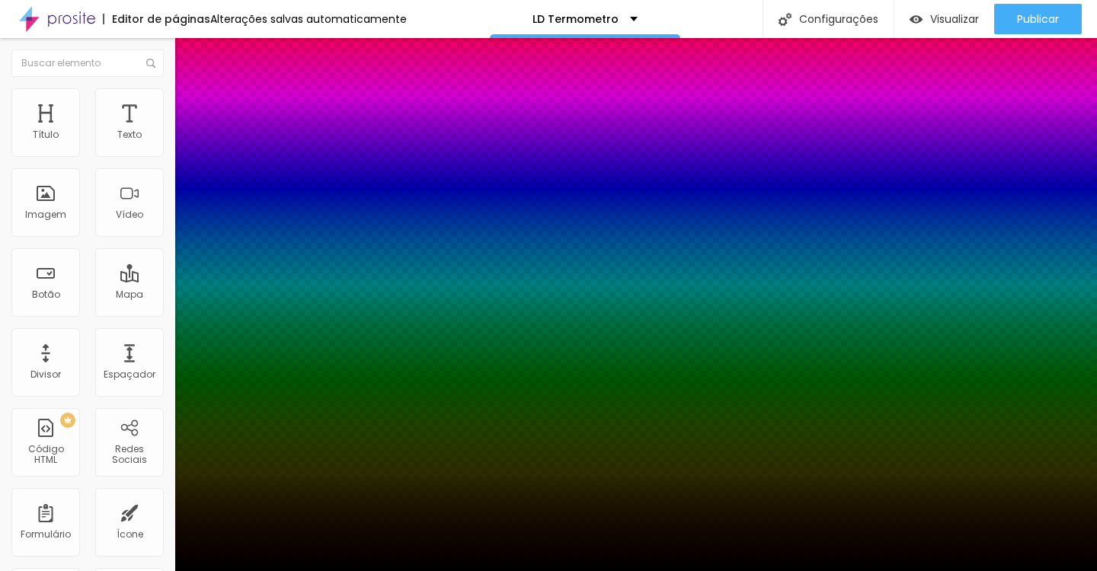
click at [280, 319] on div at bounding box center [548, 285] width 1097 height 571
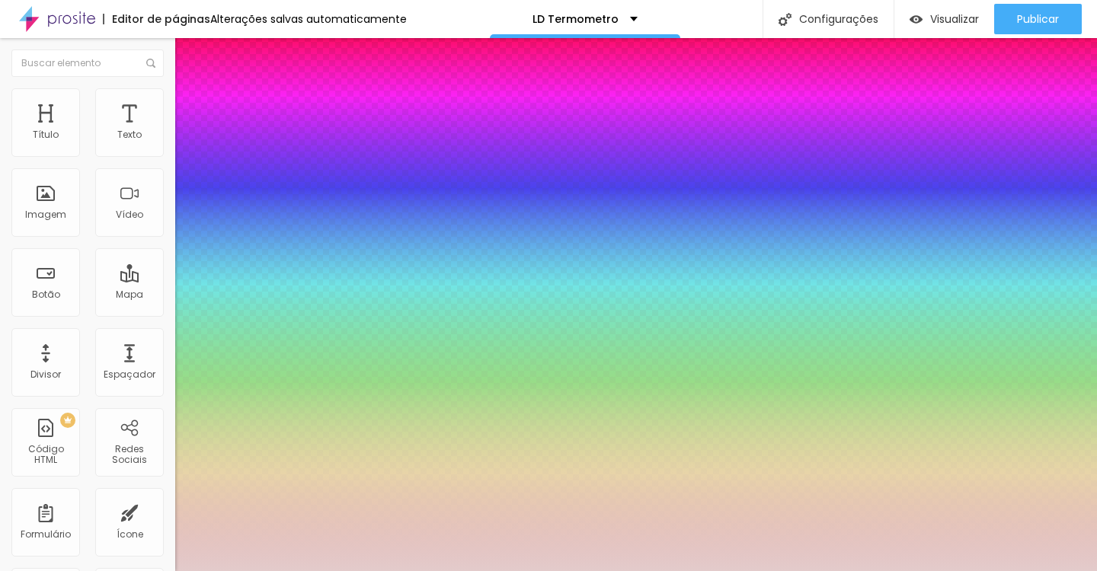
click at [162, 317] on div at bounding box center [548, 285] width 1097 height 571
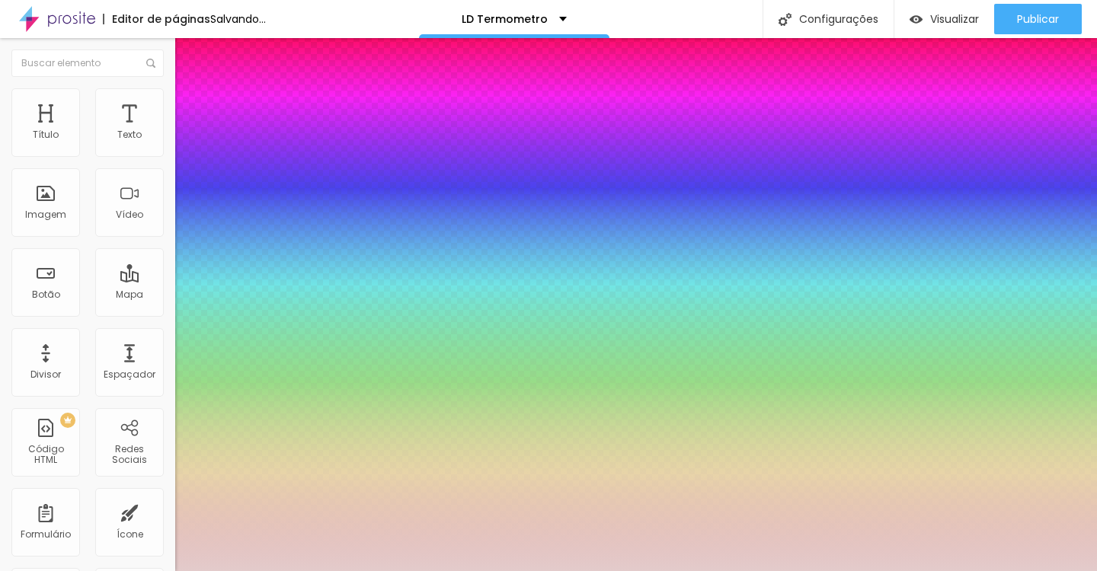
click at [117, 64] on div at bounding box center [115, 62] width 3 height 3
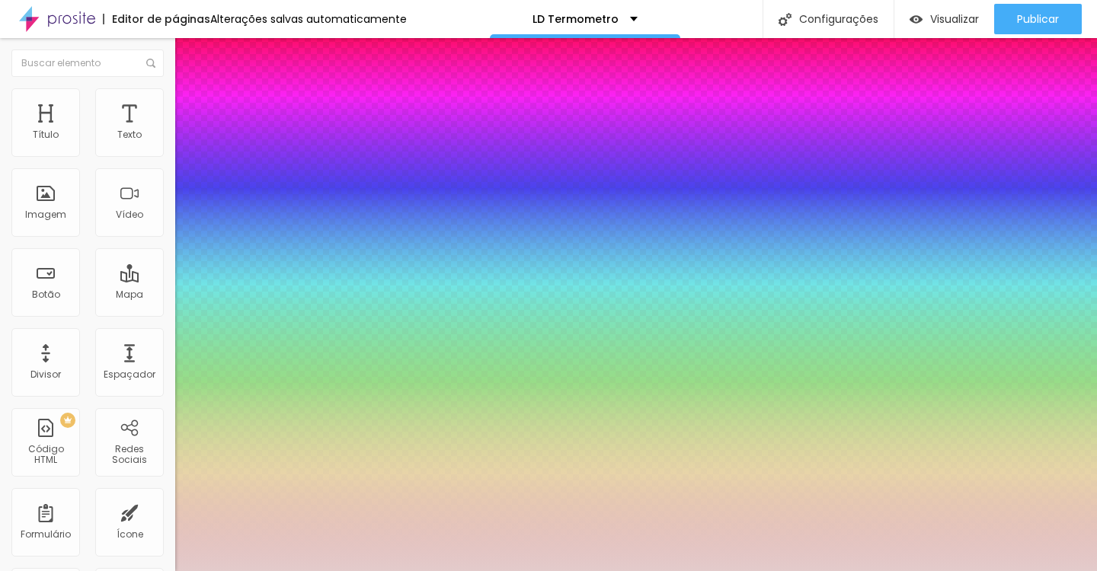
click at [117, 64] on div at bounding box center [115, 62] width 3 height 3
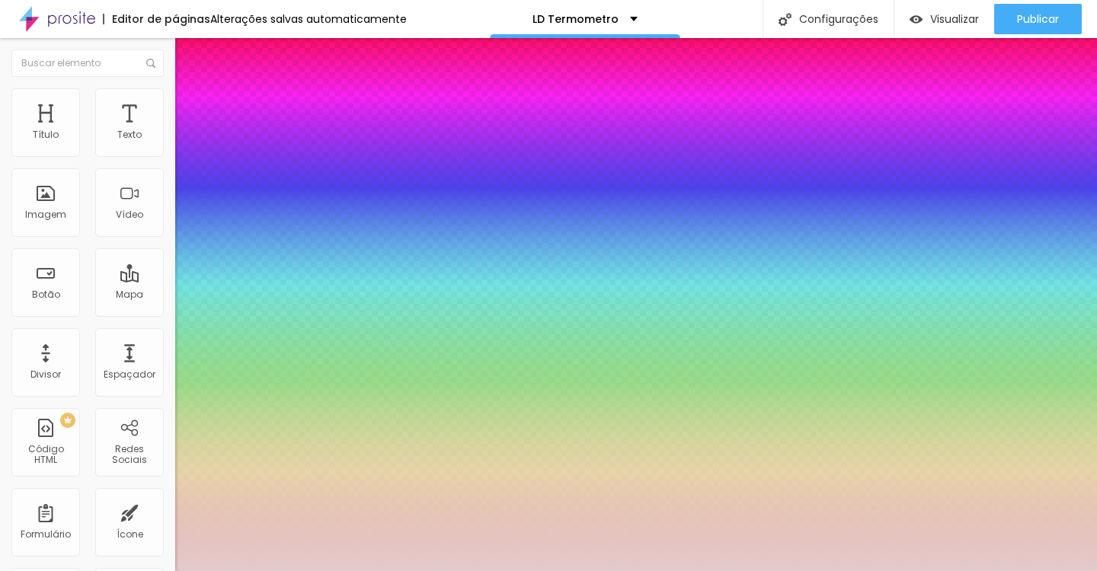
click at [117, 64] on div at bounding box center [115, 62] width 3 height 3
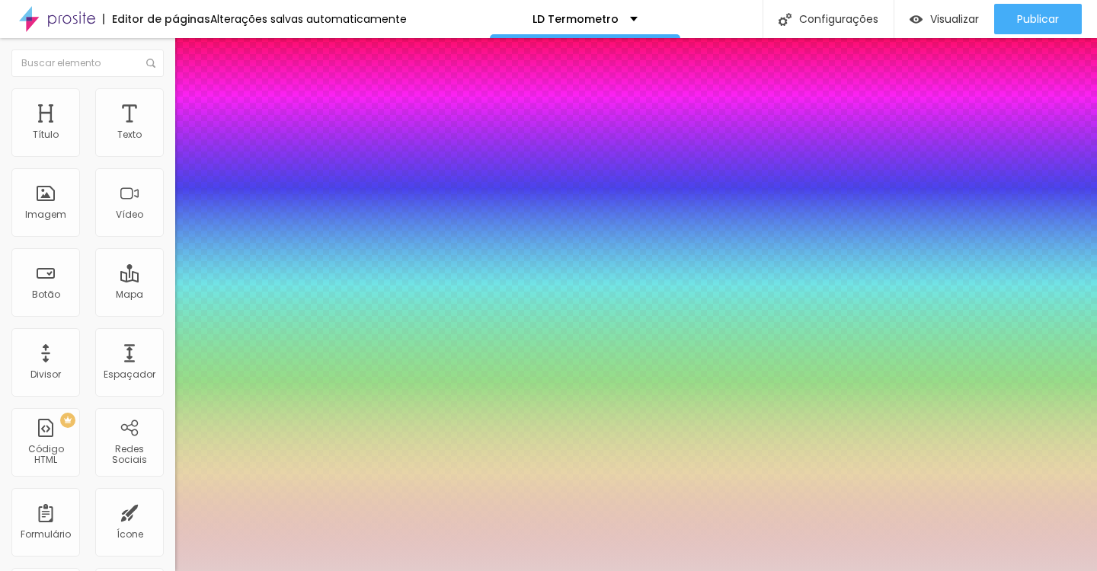
click at [117, 64] on div at bounding box center [115, 62] width 3 height 3
click at [281, 359] on div at bounding box center [548, 285] width 1097 height 571
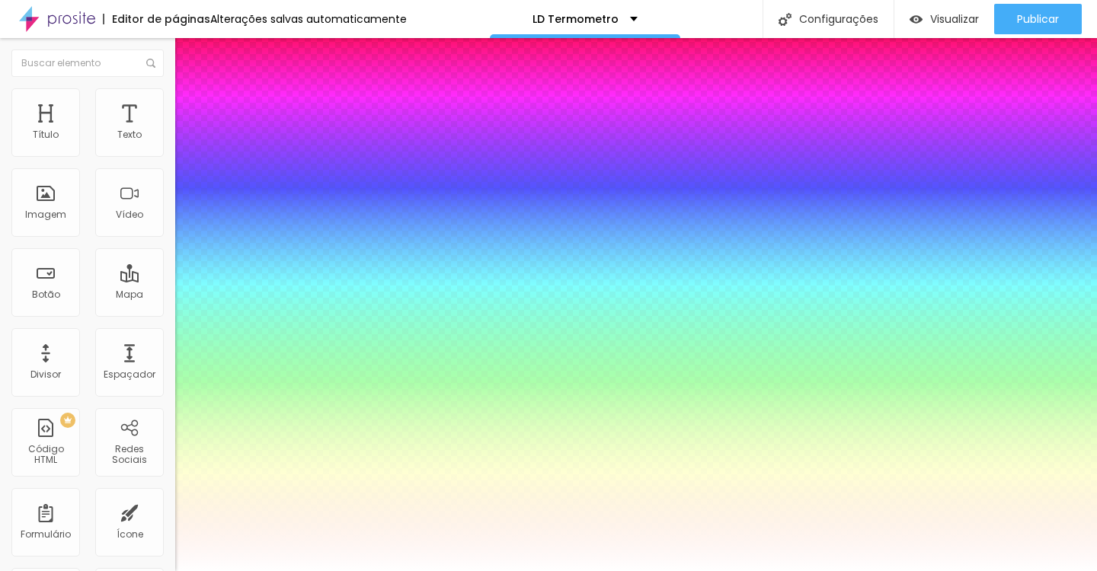
drag, startPoint x: 159, startPoint y: 314, endPoint x: 152, endPoint y: 304, distance: 12.5
click at [15, 265] on div at bounding box center [7, 264] width 15 height 2
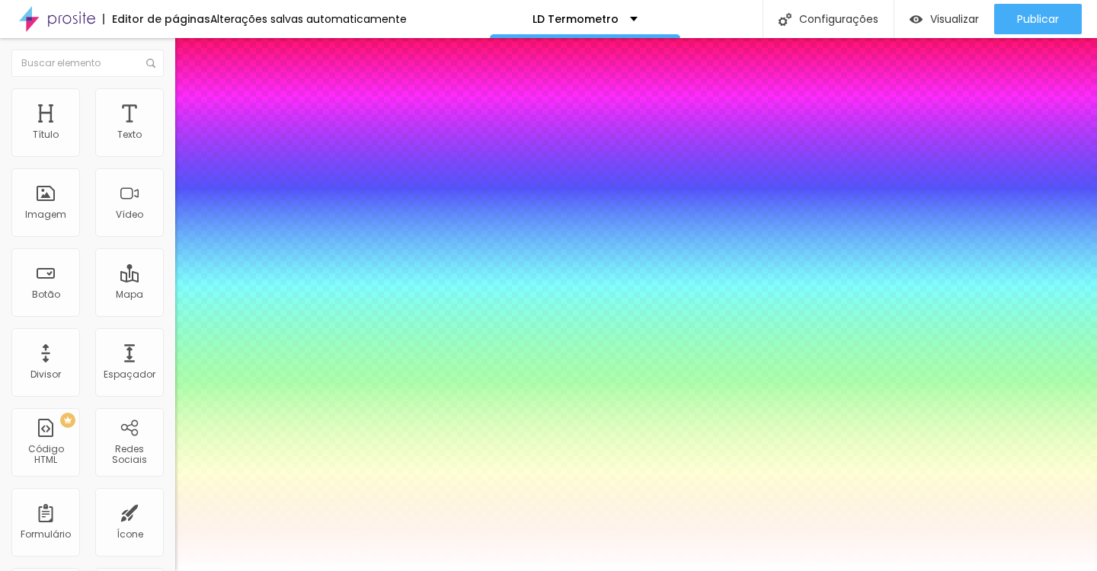
click at [449, 571] on div at bounding box center [548, 571] width 1097 height 0
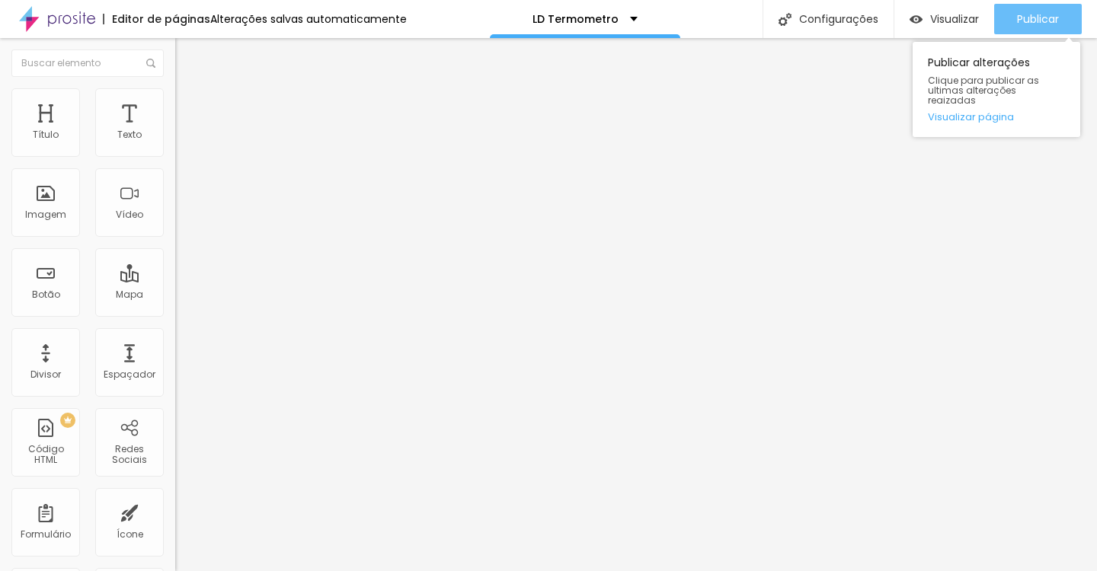
click at [1023, 17] on span "Publicar" at bounding box center [1038, 19] width 42 height 12
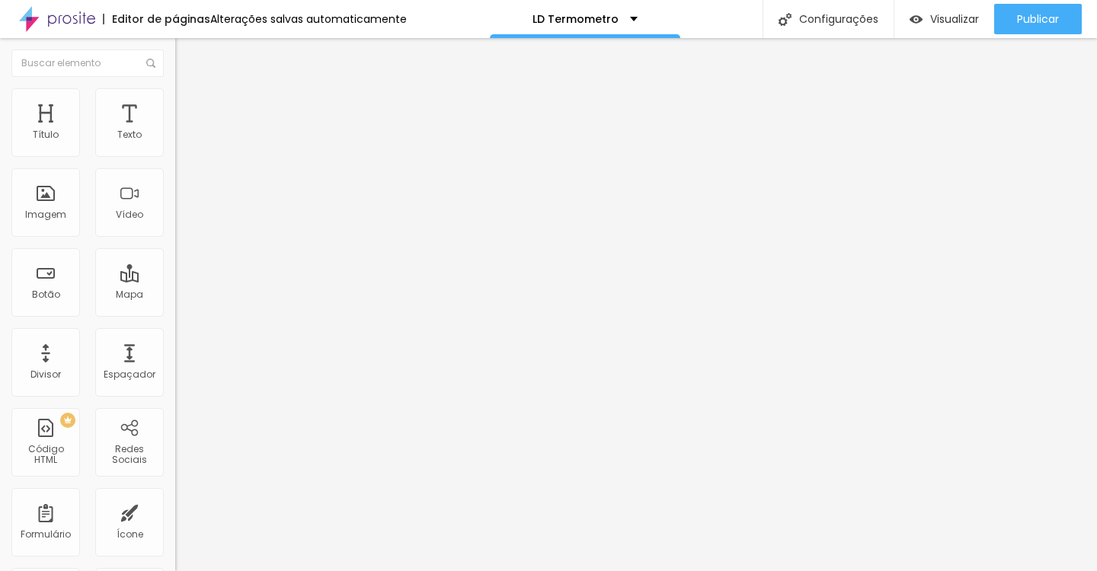
click at [175, 146] on button "button" at bounding box center [185, 138] width 21 height 16
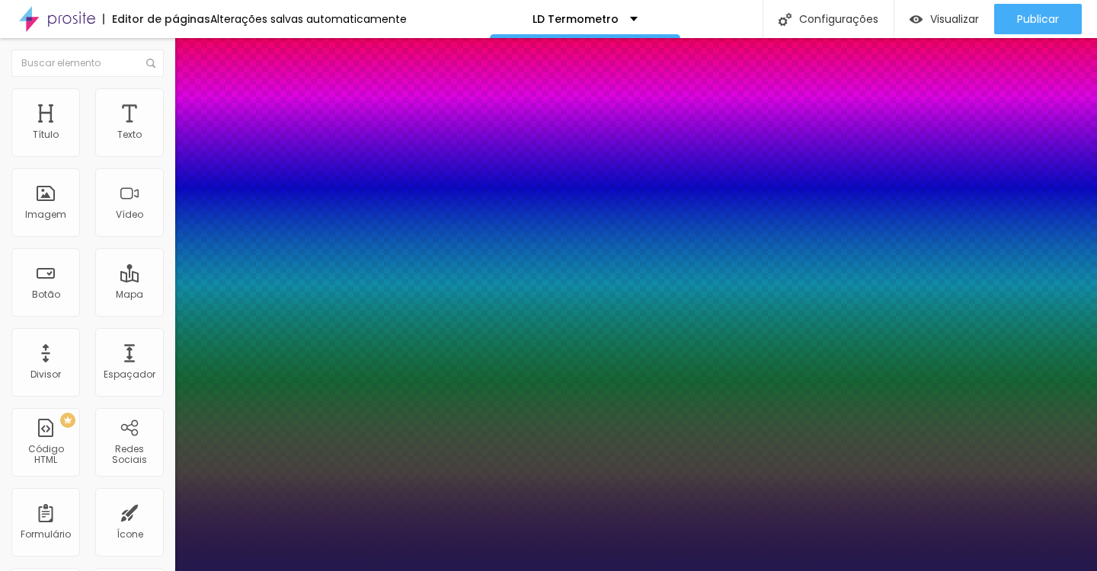
click at [807, 571] on div at bounding box center [548, 571] width 1097 height 0
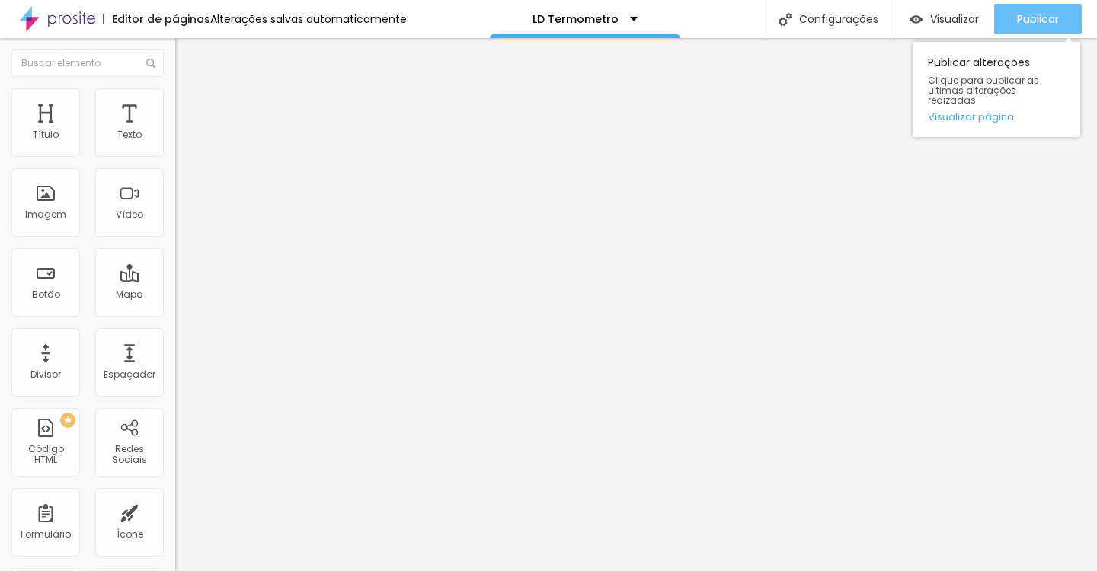
click at [1037, 17] on span "Publicar" at bounding box center [1038, 19] width 42 height 12
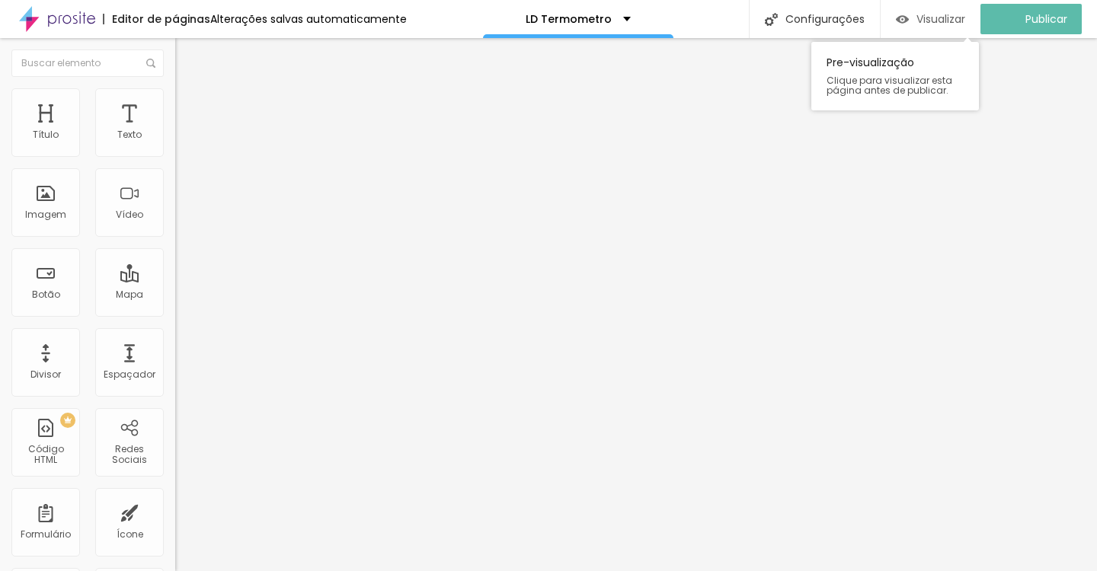
click at [959, 19] on span "Visualizar" at bounding box center [940, 19] width 49 height 12
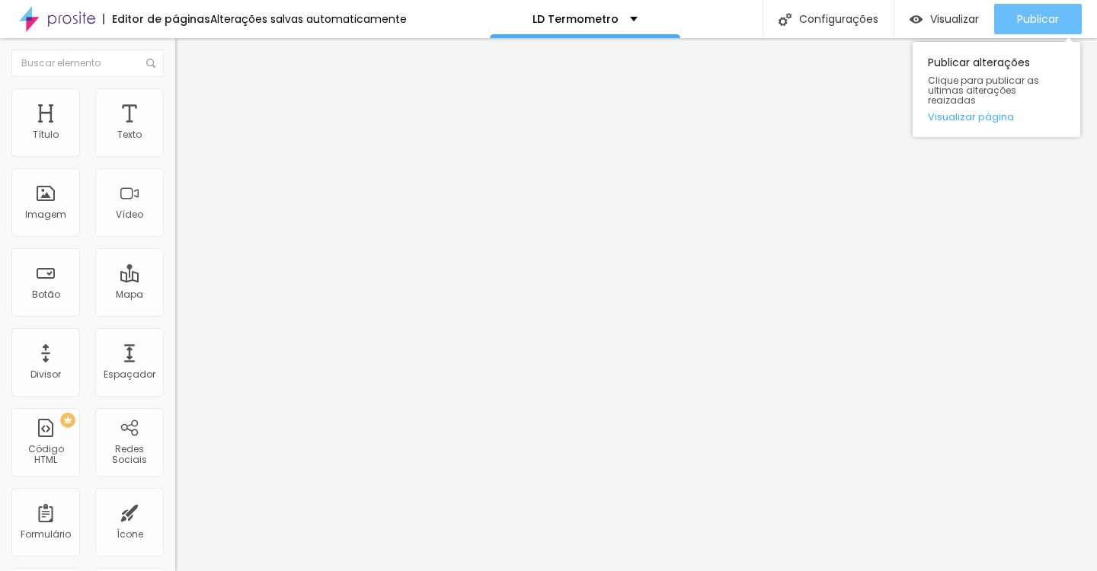
click at [1032, 18] on span "Publicar" at bounding box center [1038, 19] width 42 height 12
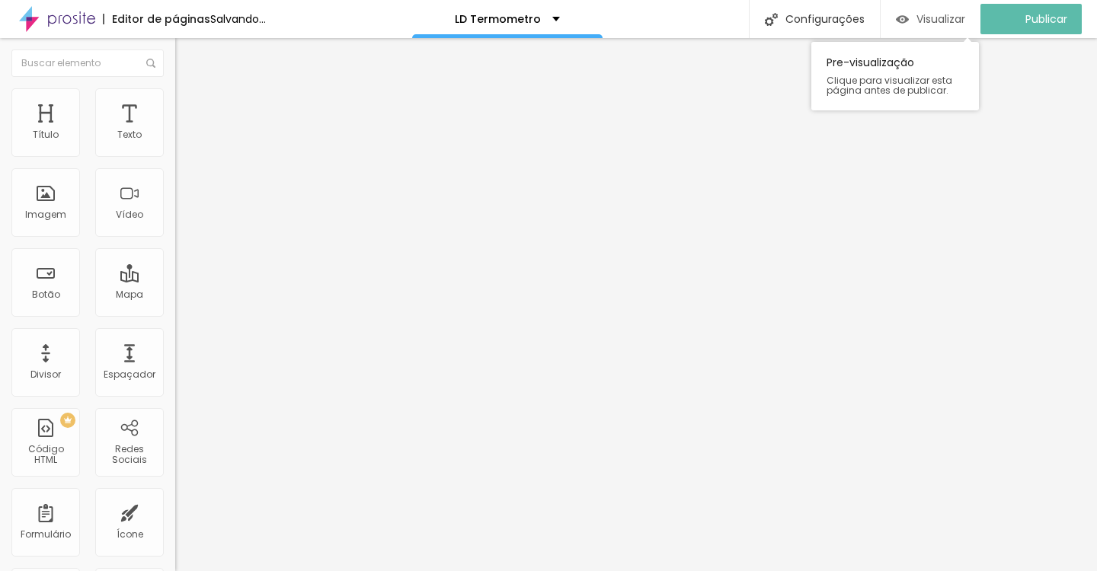
click at [962, 14] on span "Visualizar" at bounding box center [940, 19] width 49 height 12
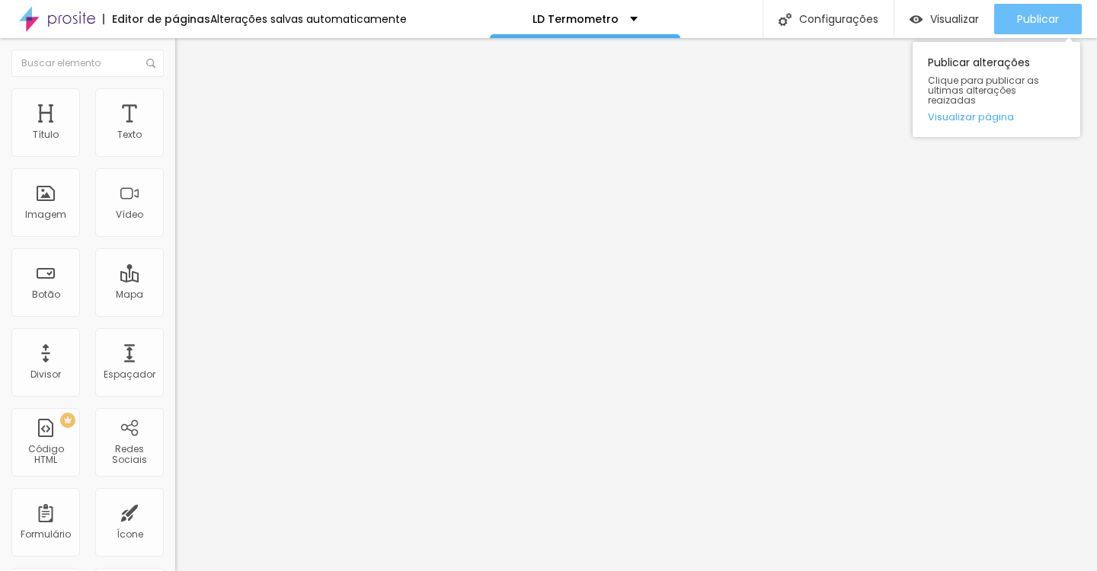
click at [1044, 6] on div "Publicar" at bounding box center [1038, 19] width 42 height 30
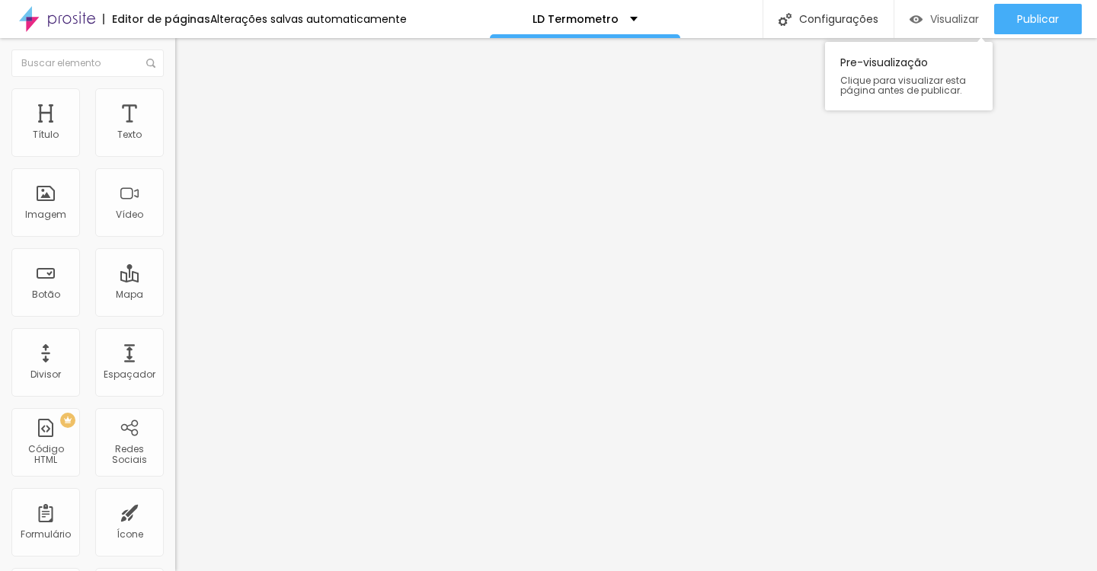
click at [950, 18] on span "Visualizar" at bounding box center [954, 19] width 49 height 12
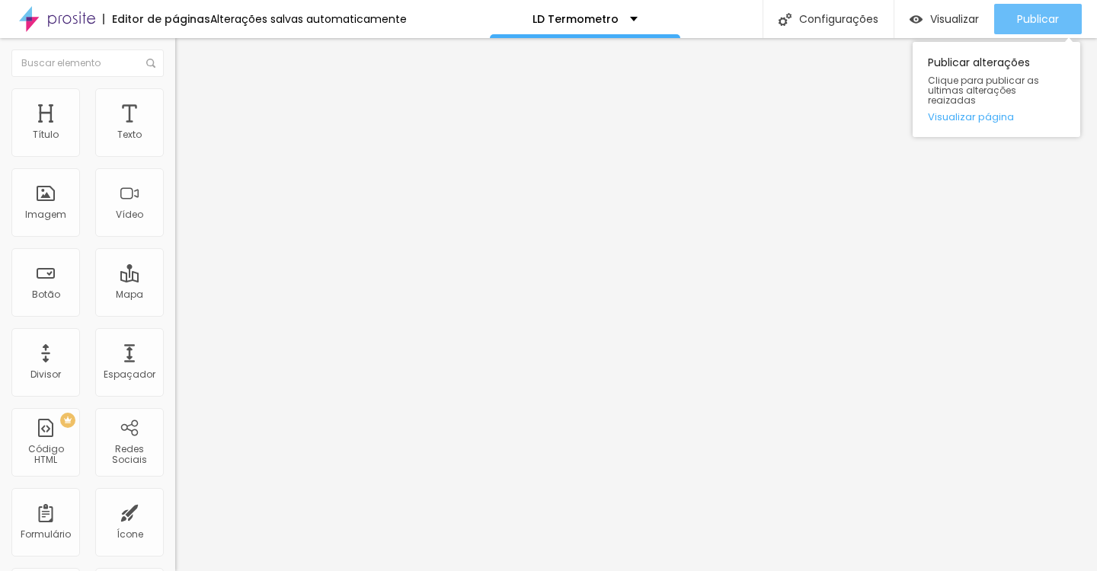
click at [1057, 20] on span "Publicar" at bounding box center [1038, 19] width 42 height 12
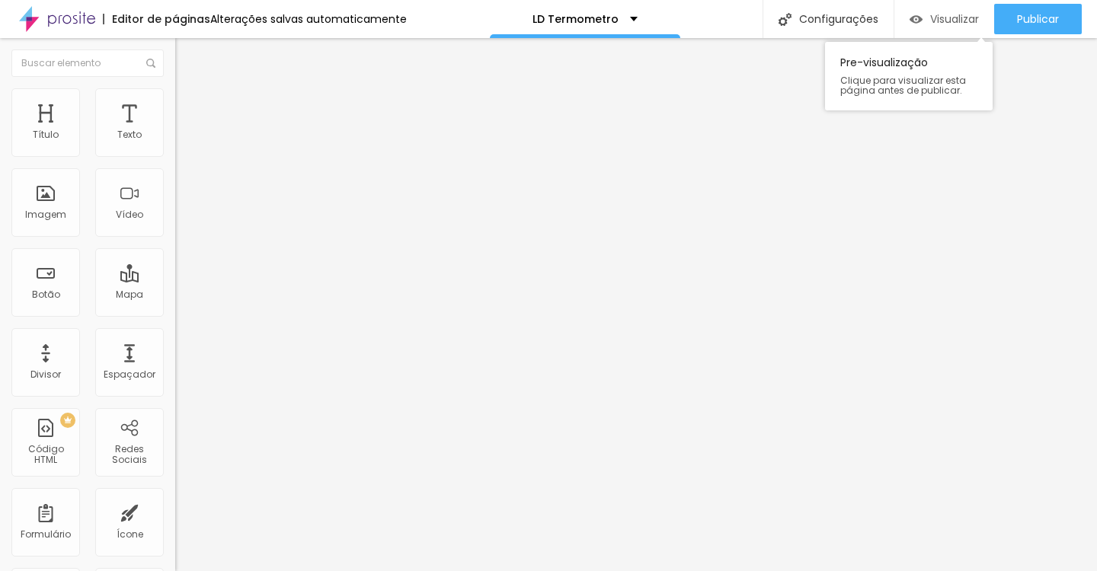
click at [930, 11] on div "Visualizar" at bounding box center [944, 19] width 69 height 30
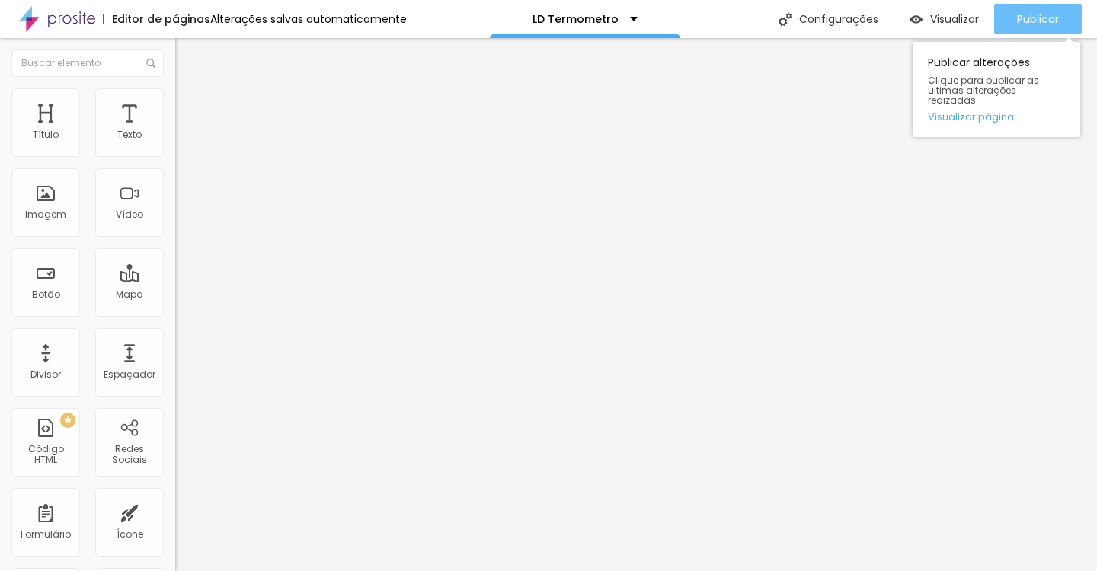
click at [1059, 11] on button "Publicar" at bounding box center [1038, 19] width 88 height 30
click at [1023, 18] on span "Publicar" at bounding box center [1038, 19] width 42 height 12
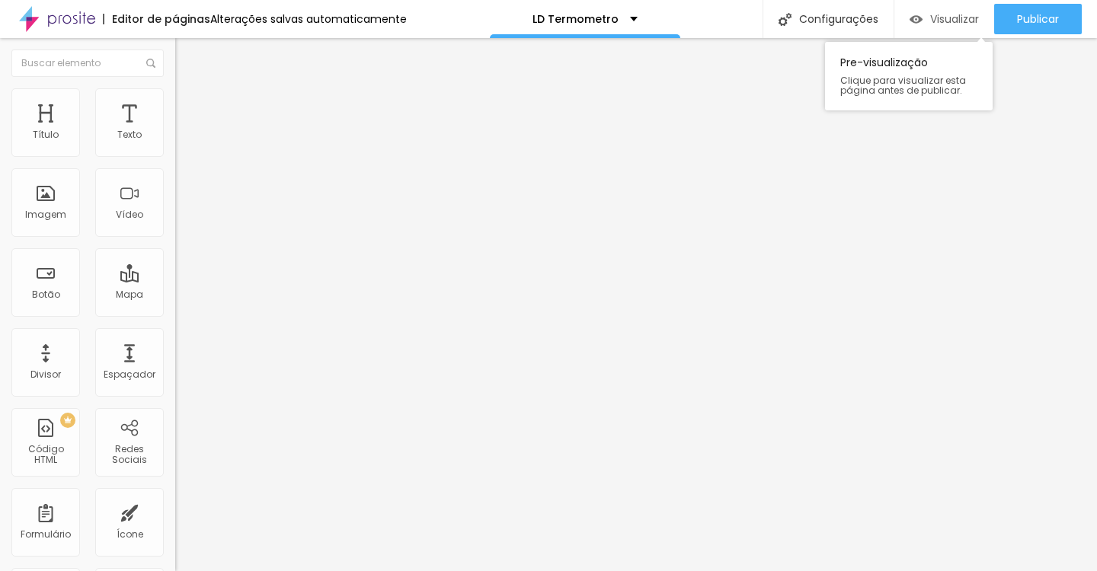
click at [931, 22] on span "Visualizar" at bounding box center [954, 19] width 49 height 12
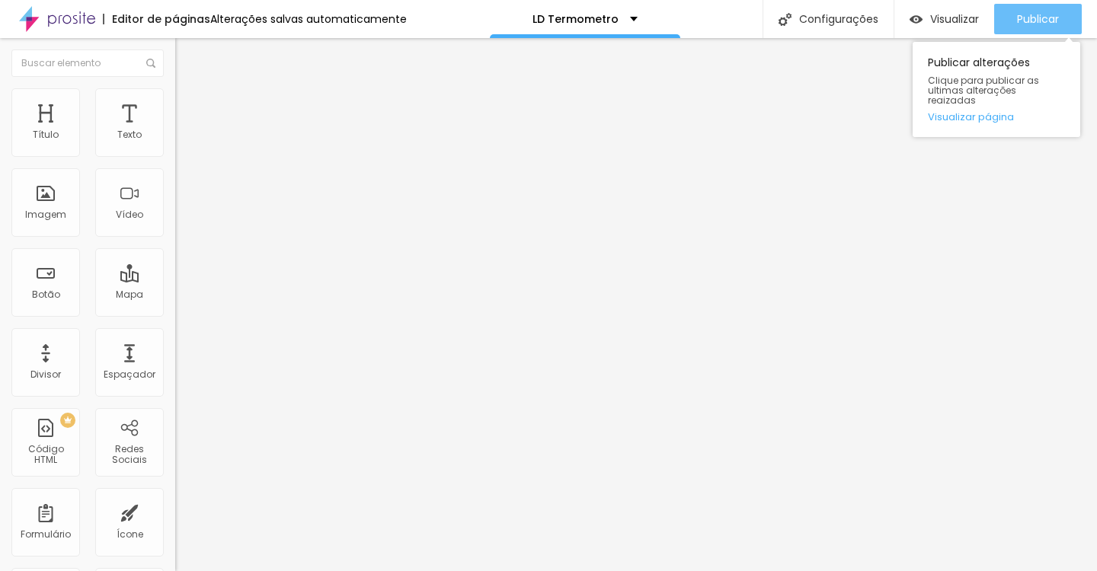
click at [1023, 23] on span "Publicar" at bounding box center [1038, 19] width 42 height 12
click at [1032, 25] on span "Publicar" at bounding box center [1038, 19] width 42 height 12
click at [1030, 22] on span "Publicar" at bounding box center [1038, 19] width 42 height 12
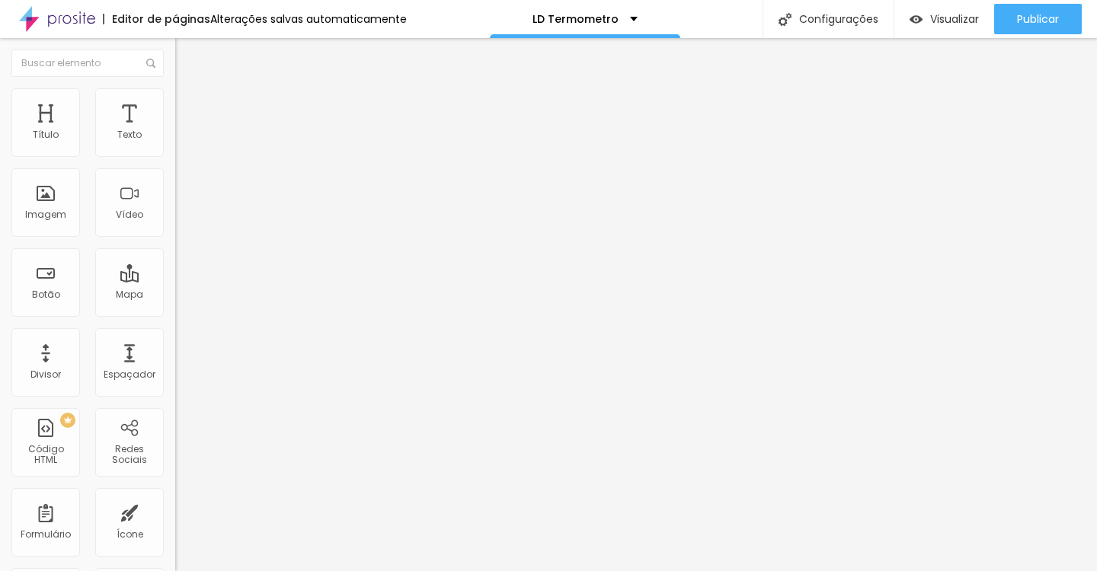
click at [187, 50] on img "button" at bounding box center [193, 56] width 12 height 12
click at [189, 105] on span "Estilo" at bounding box center [201, 98] width 24 height 13
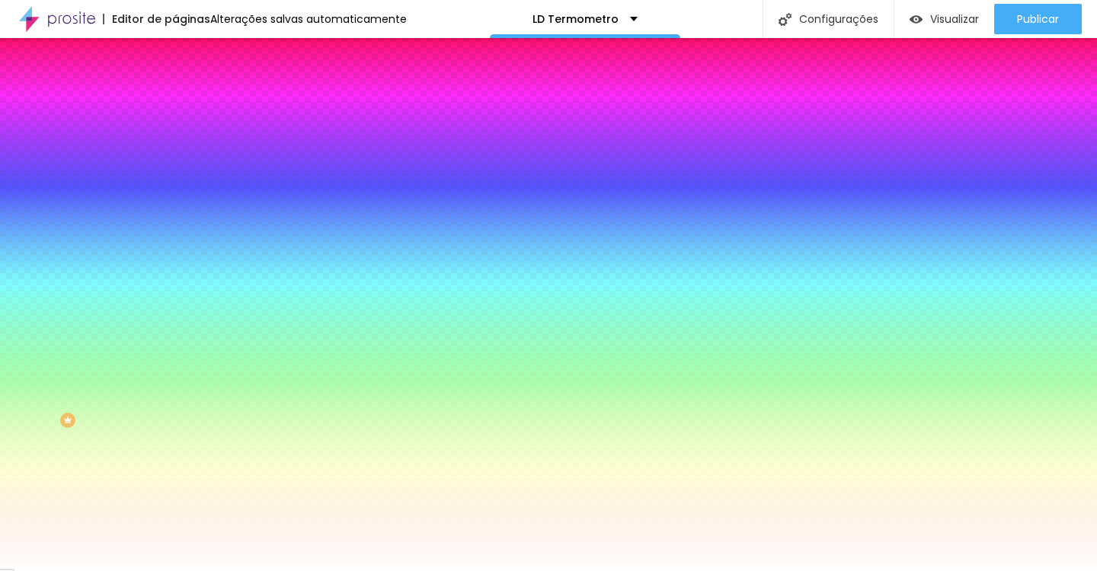
click at [189, 108] on span "Avançado" at bounding box center [214, 113] width 50 height 13
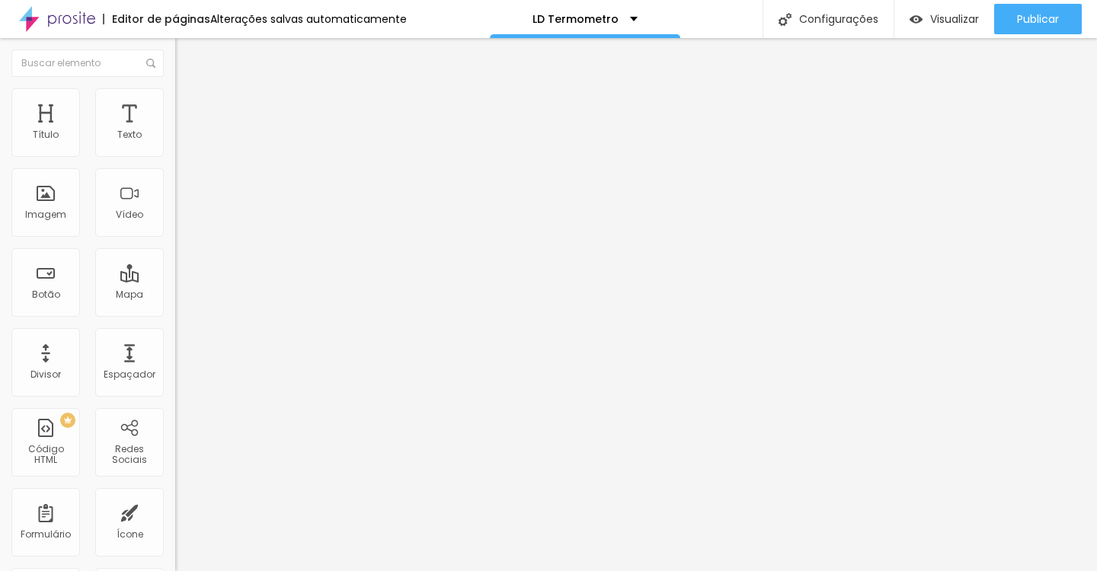
click at [189, 104] on span "Estilo" at bounding box center [201, 98] width 24 height 13
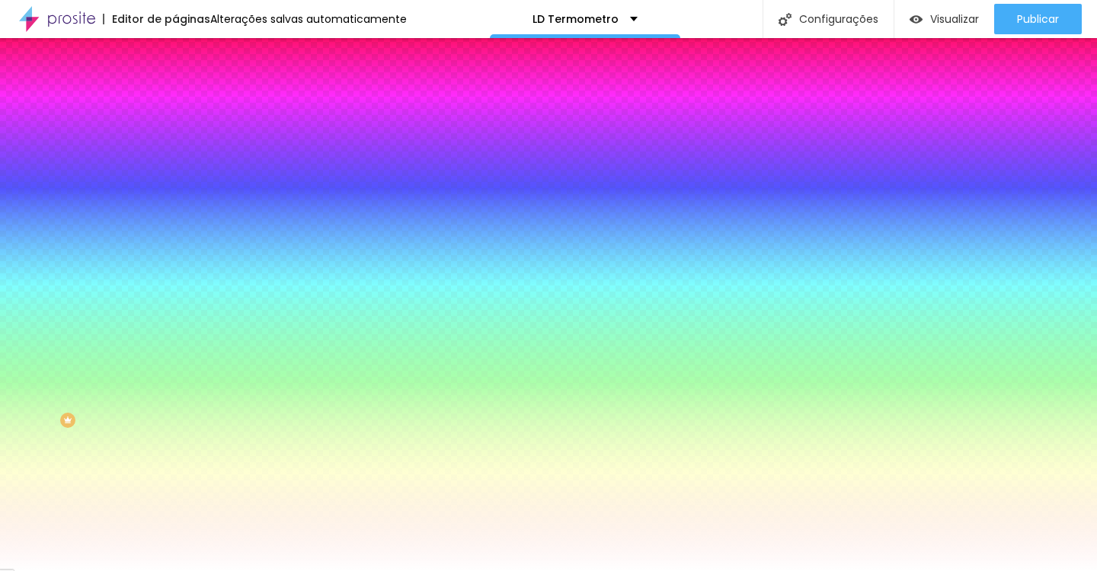
click at [175, 88] on li "Conteúdo" at bounding box center [262, 80] width 175 height 15
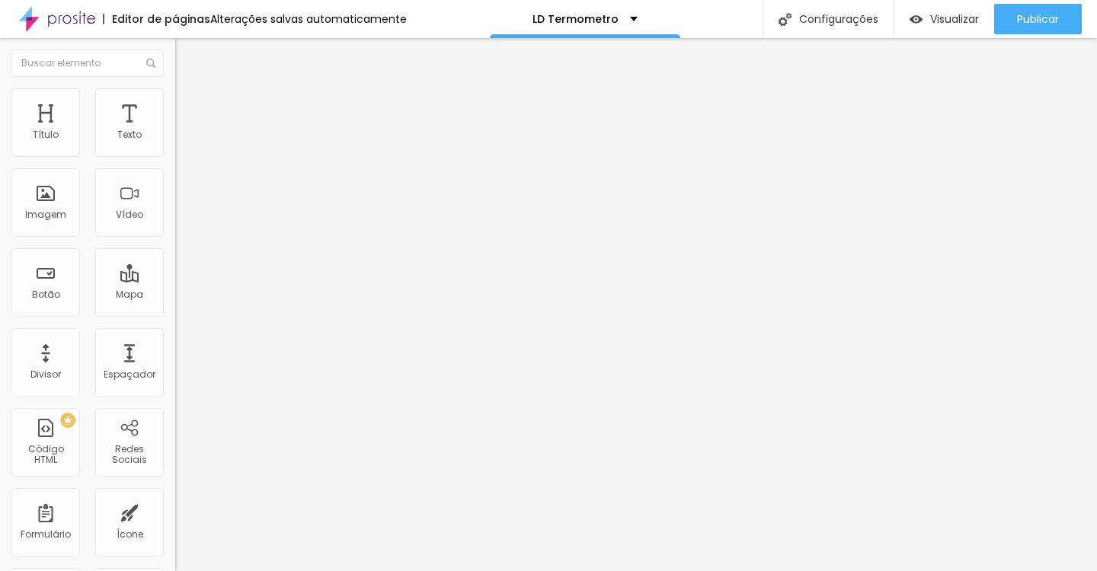
click at [175, 88] on img at bounding box center [182, 95] width 14 height 14
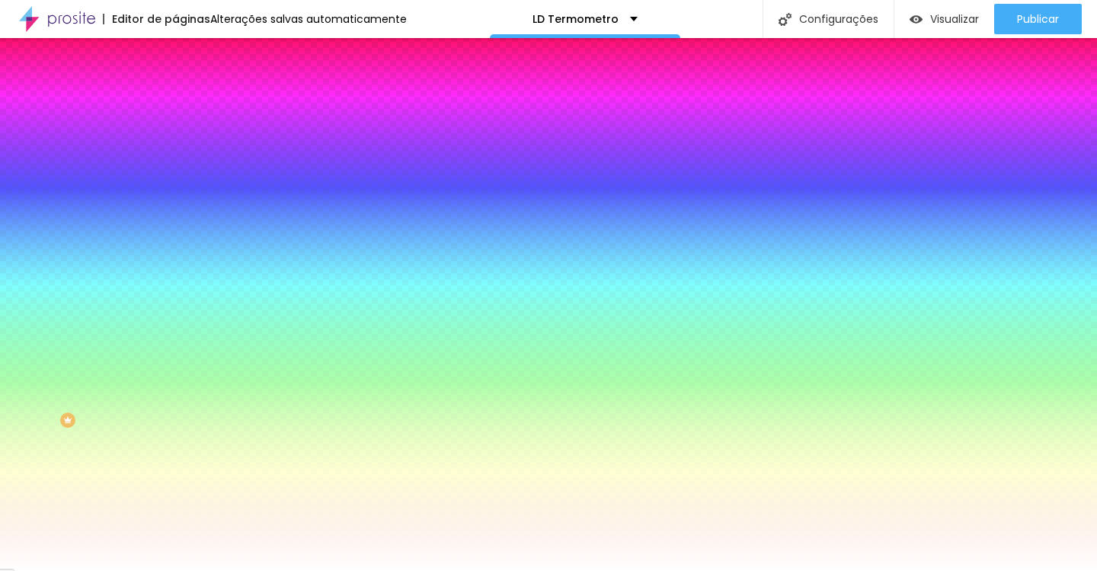
click at [175, 146] on div at bounding box center [262, 146] width 175 height 0
drag, startPoint x: 153, startPoint y: 203, endPoint x: 158, endPoint y: 168, distance: 36.1
click at [175, 161] on div at bounding box center [262, 161] width 175 height 0
click at [175, 146] on input "#FFFFFF" at bounding box center [266, 153] width 183 height 15
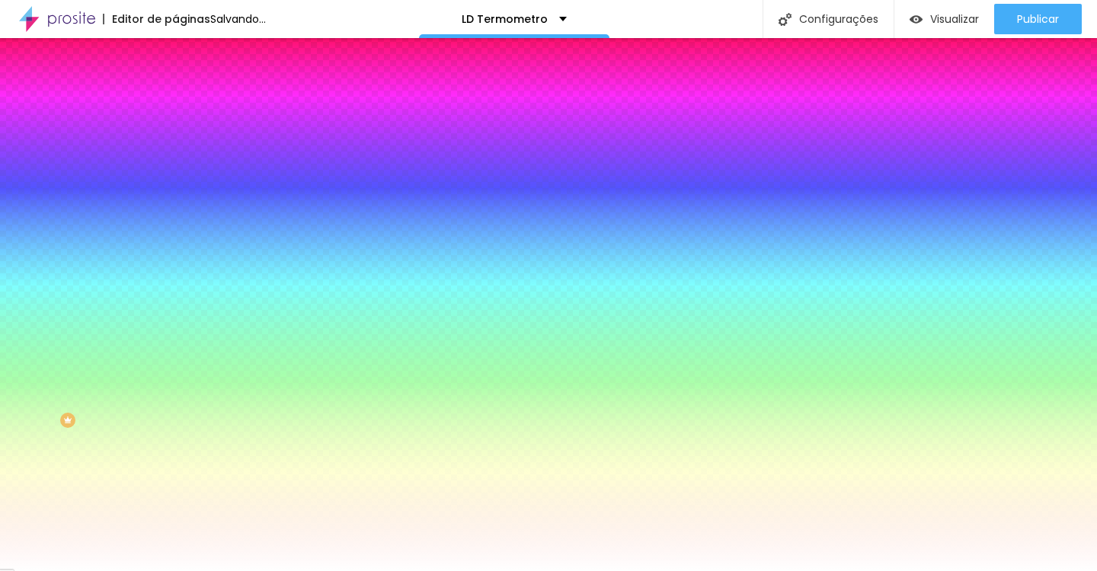
drag, startPoint x: 158, startPoint y: 153, endPoint x: 107, endPoint y: 152, distance: 51.0
click at [175, 152] on div "#FFFFFF" at bounding box center [262, 153] width 175 height 15
paste input "B89B44"
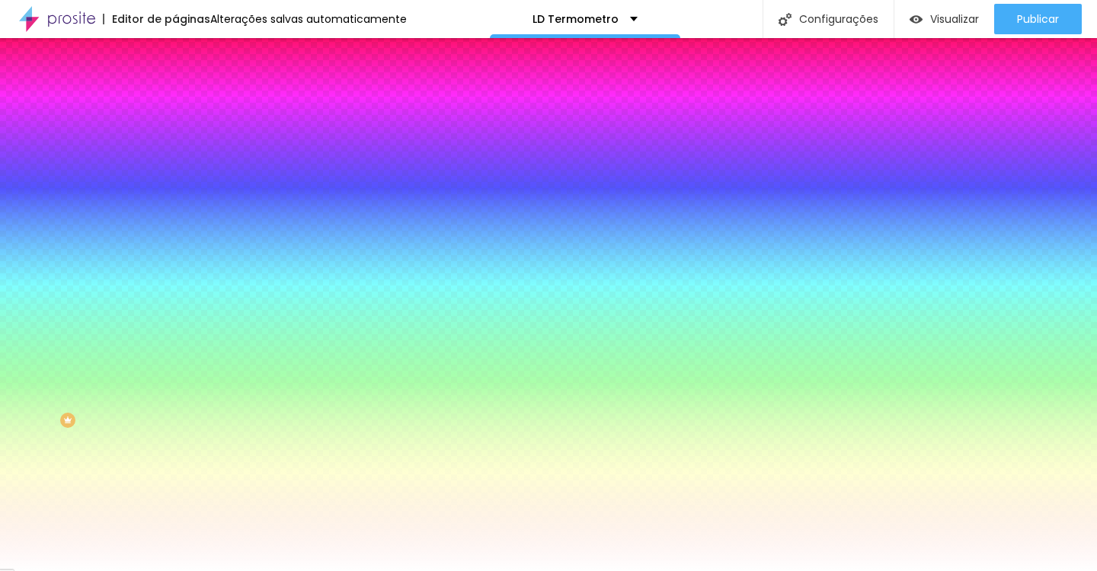
type input "#B89B44"
click at [175, 161] on div "Cor de fundo Voltar ao padrão #B89B44" at bounding box center [262, 140] width 175 height 42
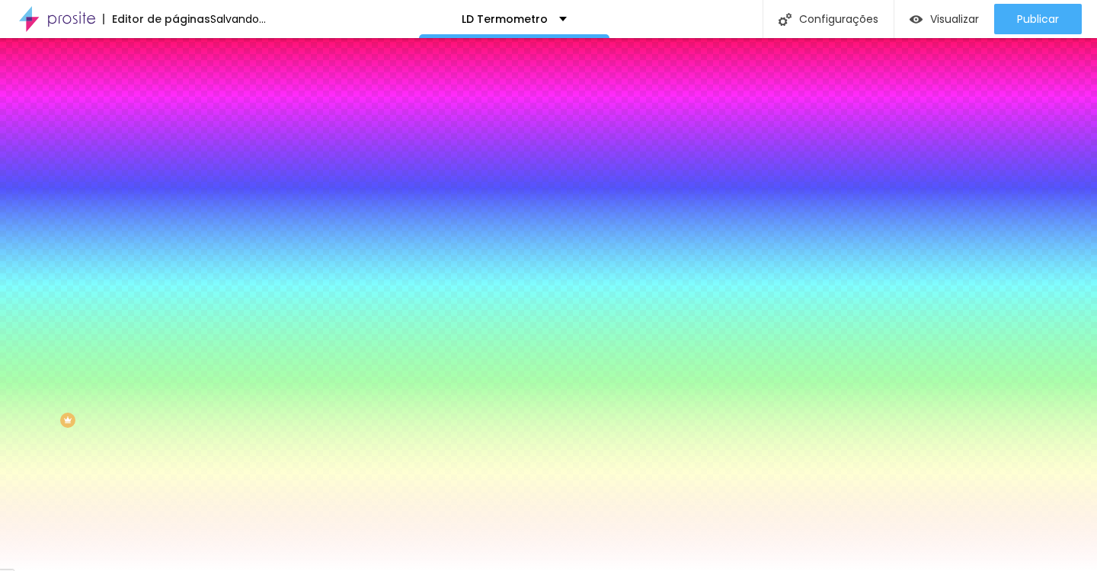
click at [175, 146] on div at bounding box center [262, 146] width 175 height 0
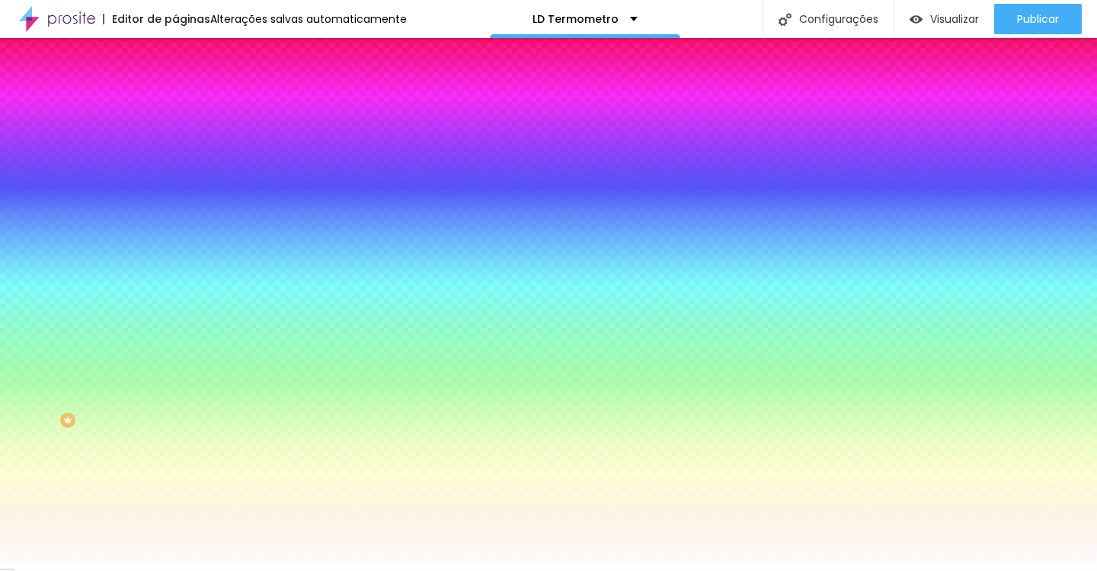
drag, startPoint x: 155, startPoint y: 191, endPoint x: 160, endPoint y: 307, distance: 115.9
click at [175, 307] on div "Cor de fundo Voltar ao padrão #B89B44 Tipografia Voltar ao padrão Borda Voltar …" at bounding box center [262, 368] width 175 height 498
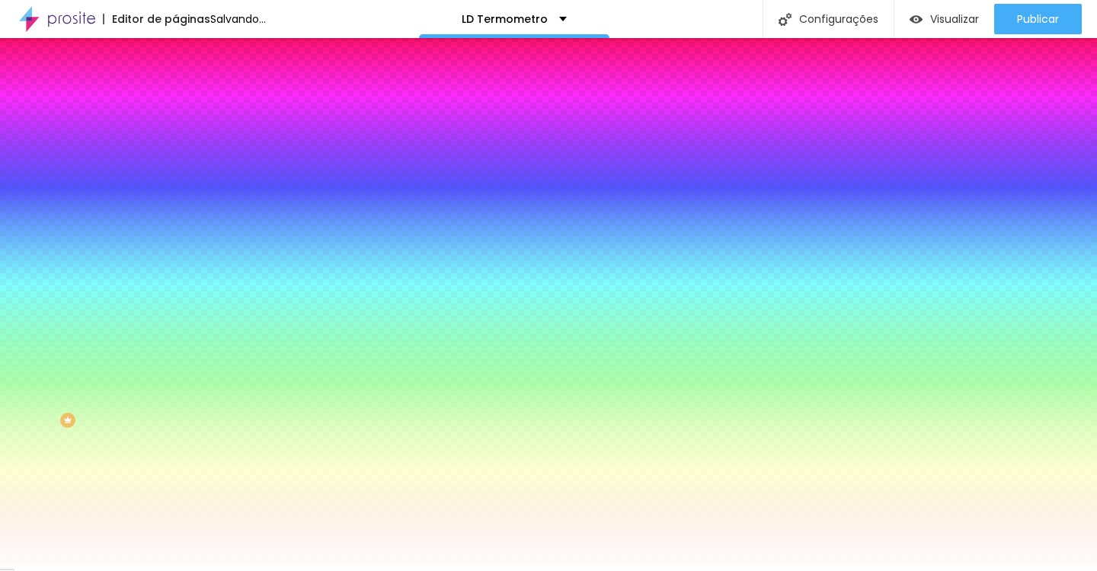
click at [175, 174] on div "Tipografia Voltar ao padrão" at bounding box center [262, 182] width 175 height 43
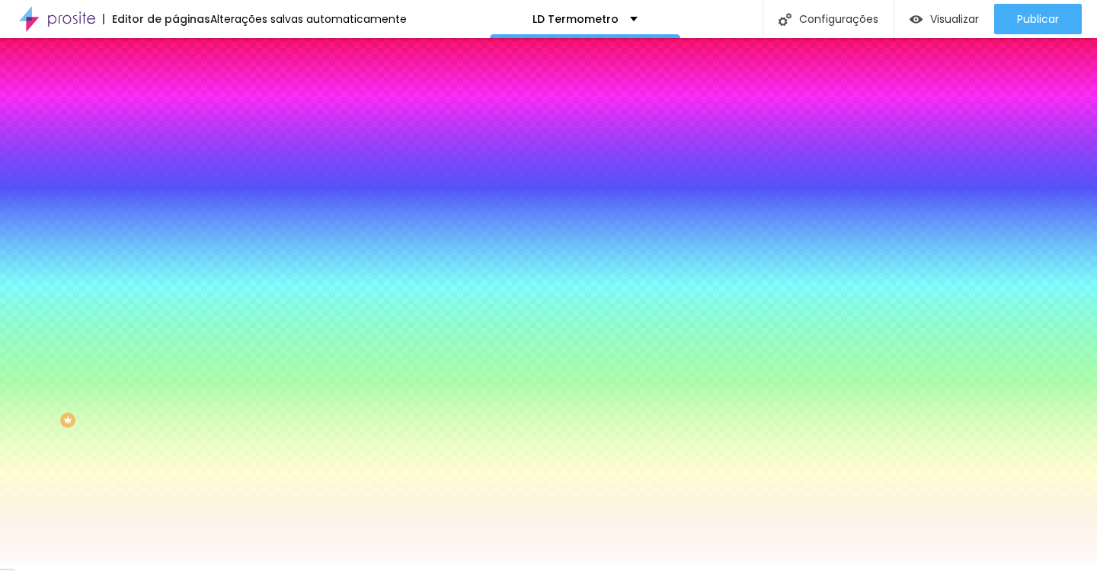
click at [187, 190] on icon "button" at bounding box center [188, 191] width 3 height 3
type input "#030000"
drag, startPoint x: 299, startPoint y: 457, endPoint x: 312, endPoint y: 492, distance: 37.6
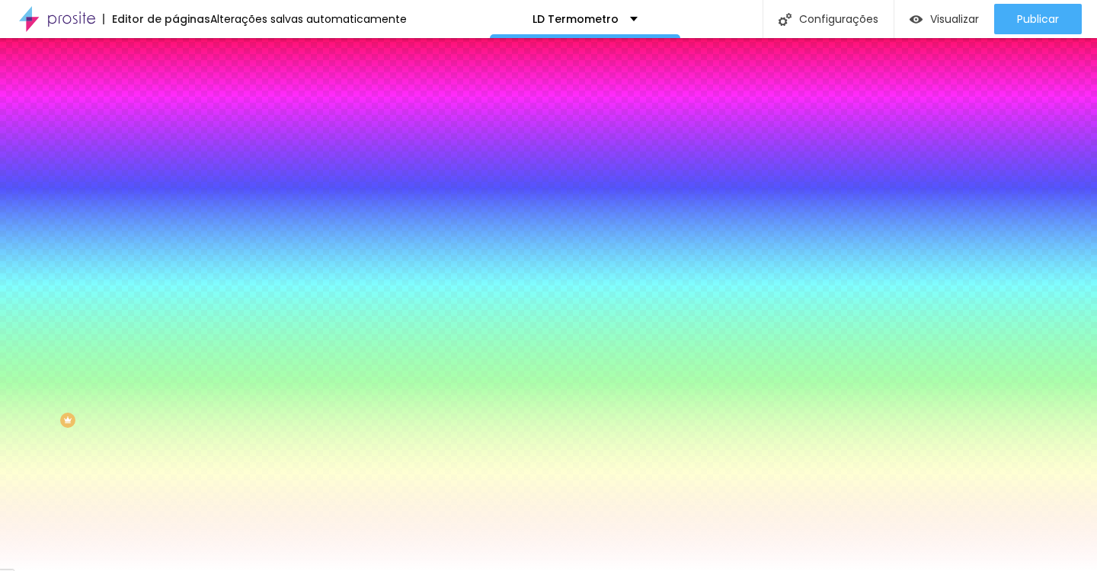
click at [91, 571] on div at bounding box center [548, 571] width 1097 height 0
click at [181, 189] on icon "button" at bounding box center [185, 193] width 9 height 9
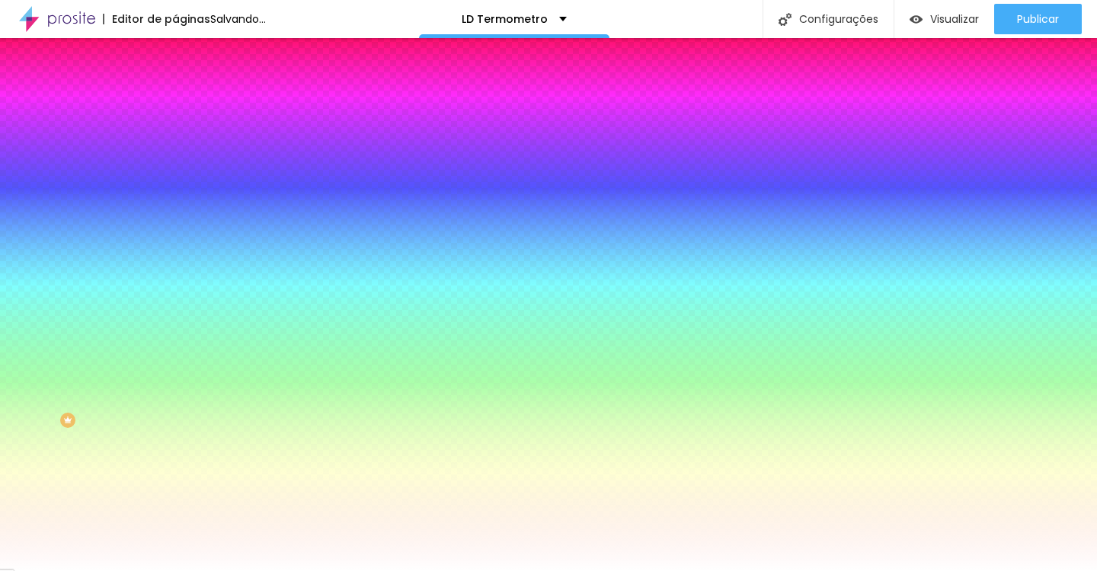
click at [72, 571] on div at bounding box center [548, 571] width 1097 height 0
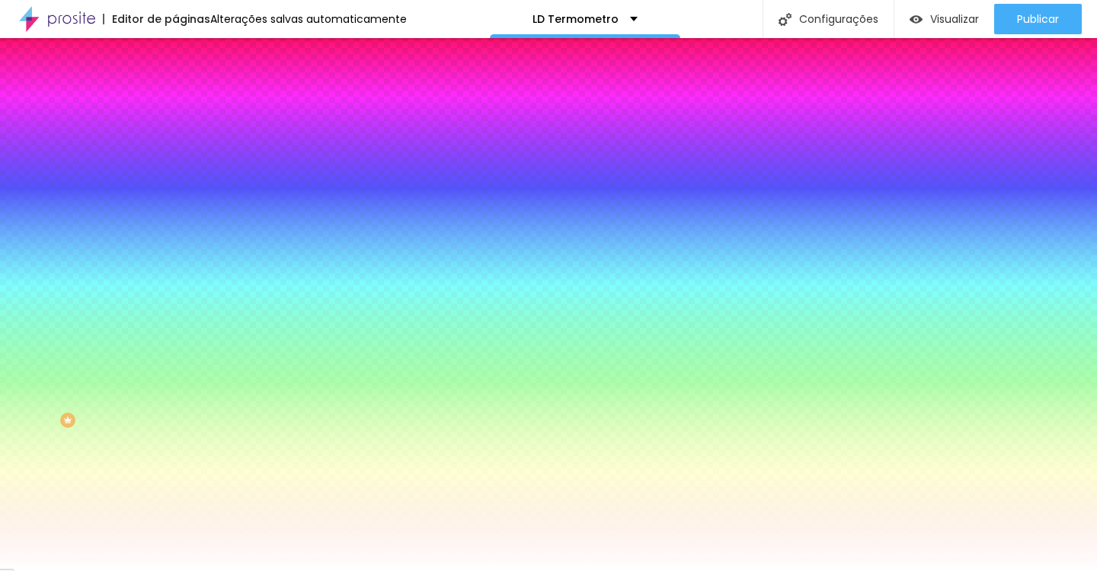
click at [183, 285] on icon "button" at bounding box center [186, 288] width 6 height 6
type input "21"
type input "25"
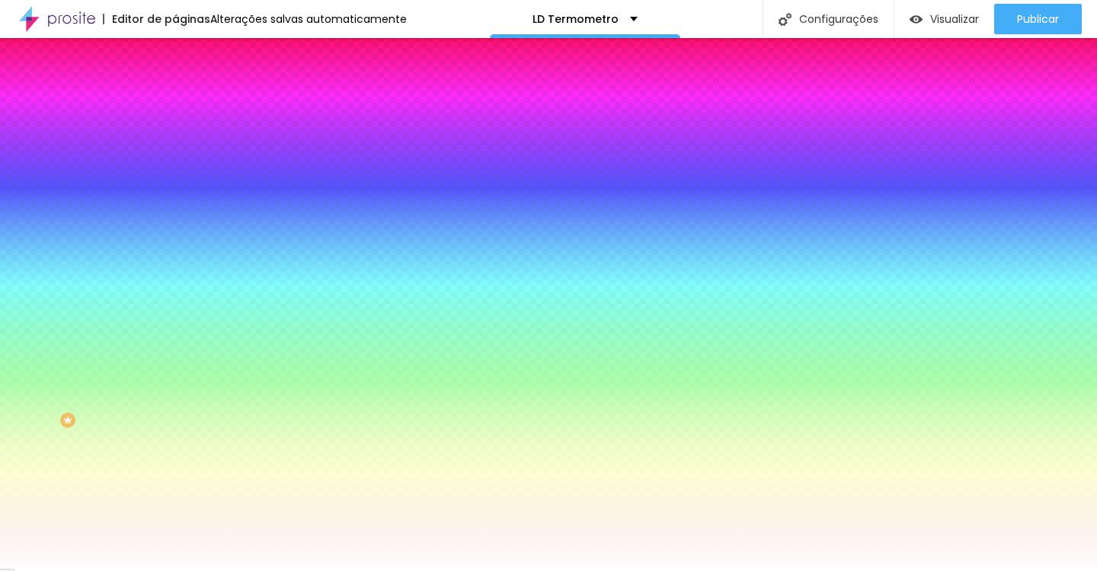
type input "26"
type input "27"
type input "28"
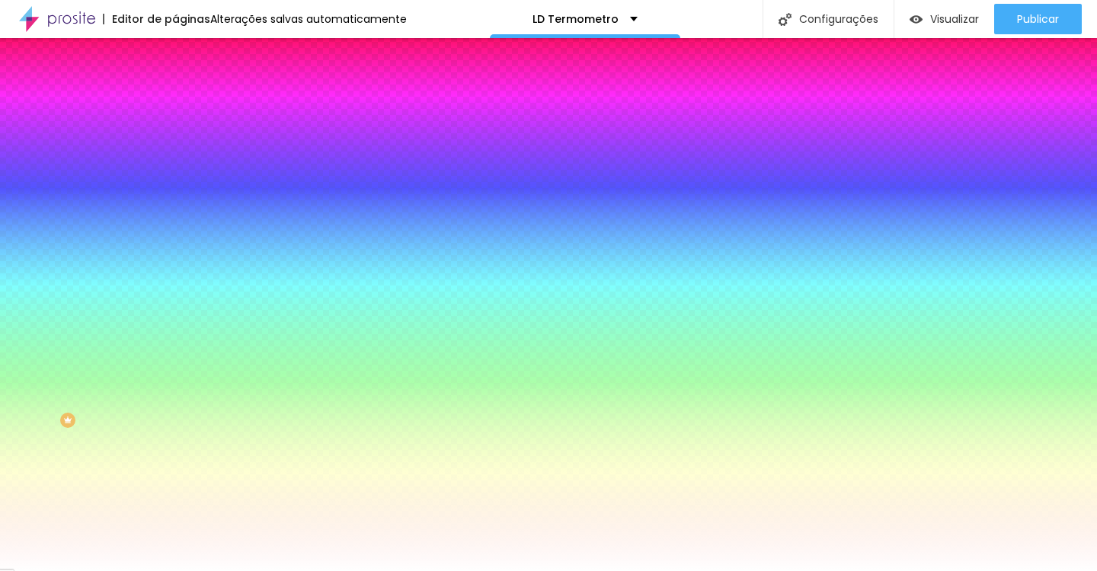
type input "28"
type input "29"
type input "30"
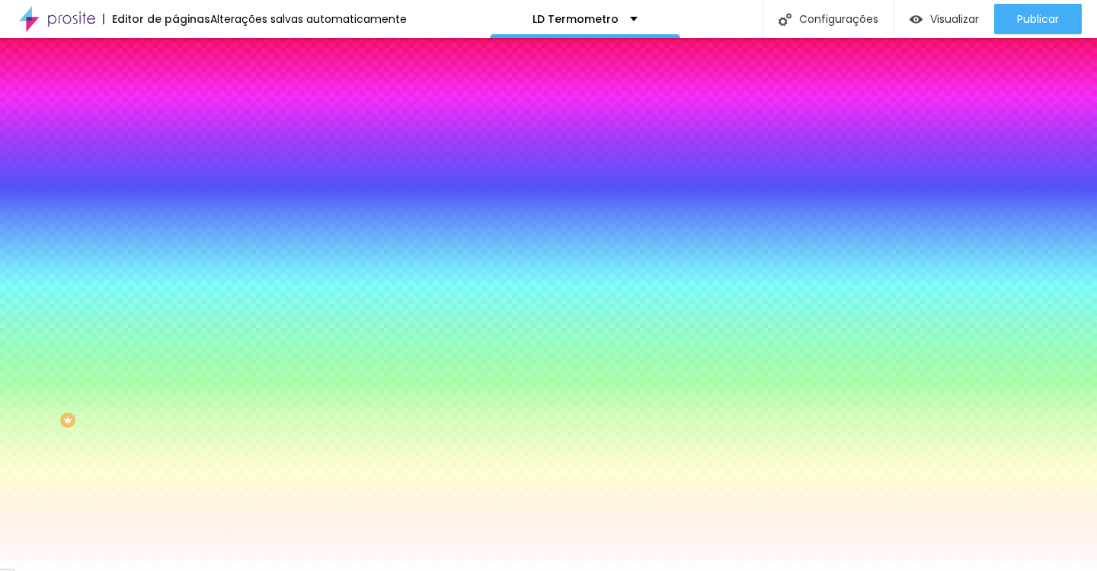
type input "31"
type input "32"
type input "33"
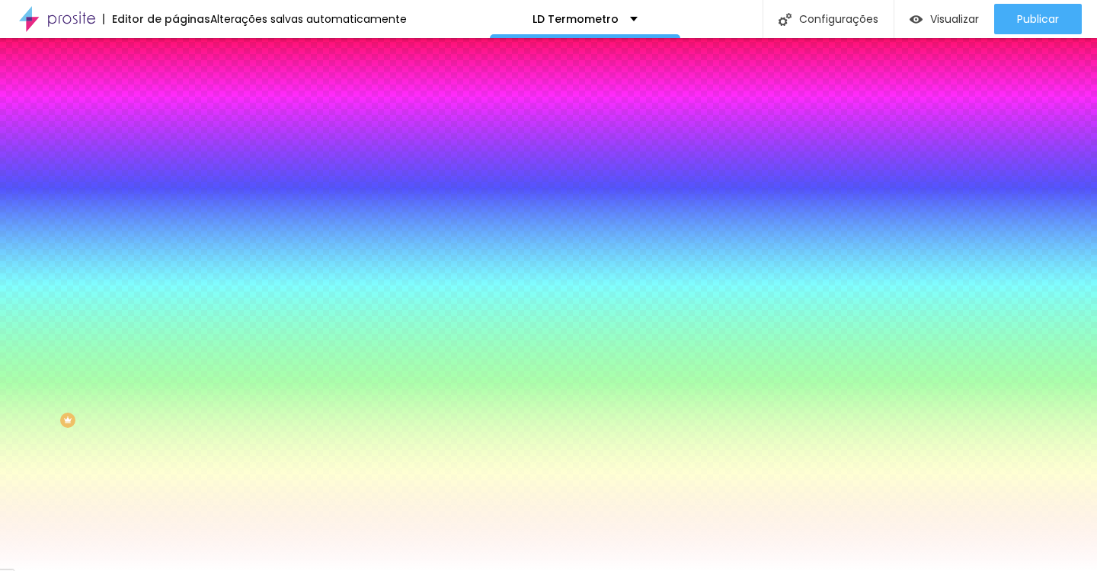
type input "33"
type input "27"
type input "21"
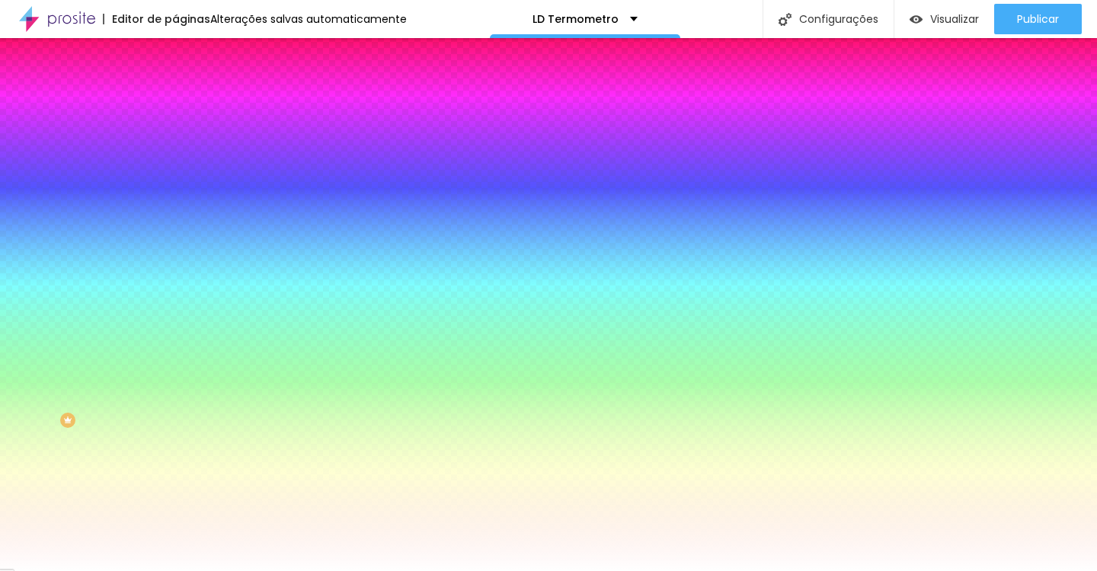
type input "19"
type input "22"
type input "23"
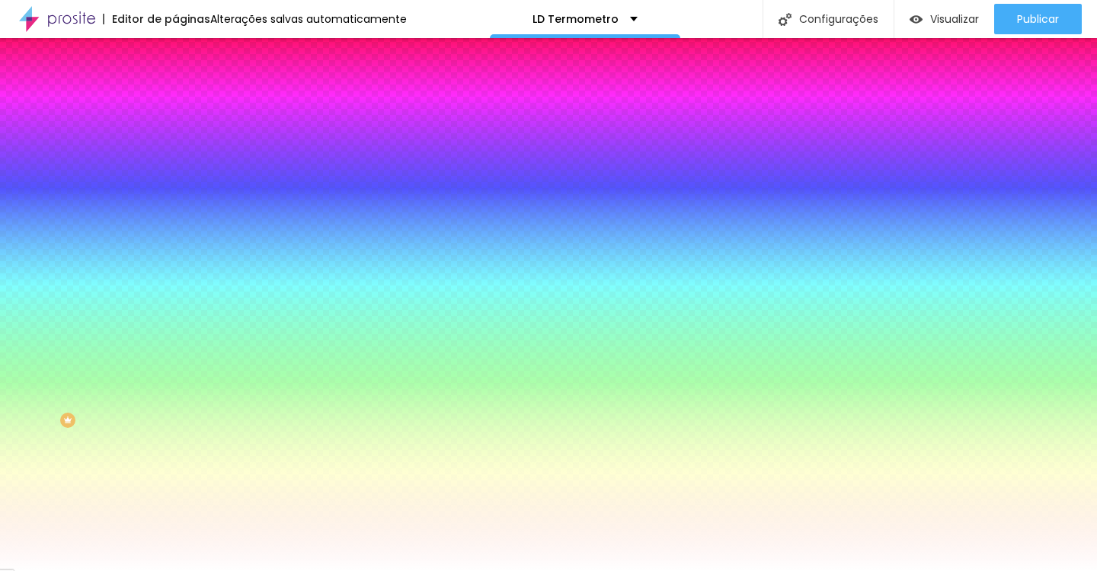
drag, startPoint x: 252, startPoint y: 453, endPoint x: 260, endPoint y: 451, distance: 7.8
type input "23"
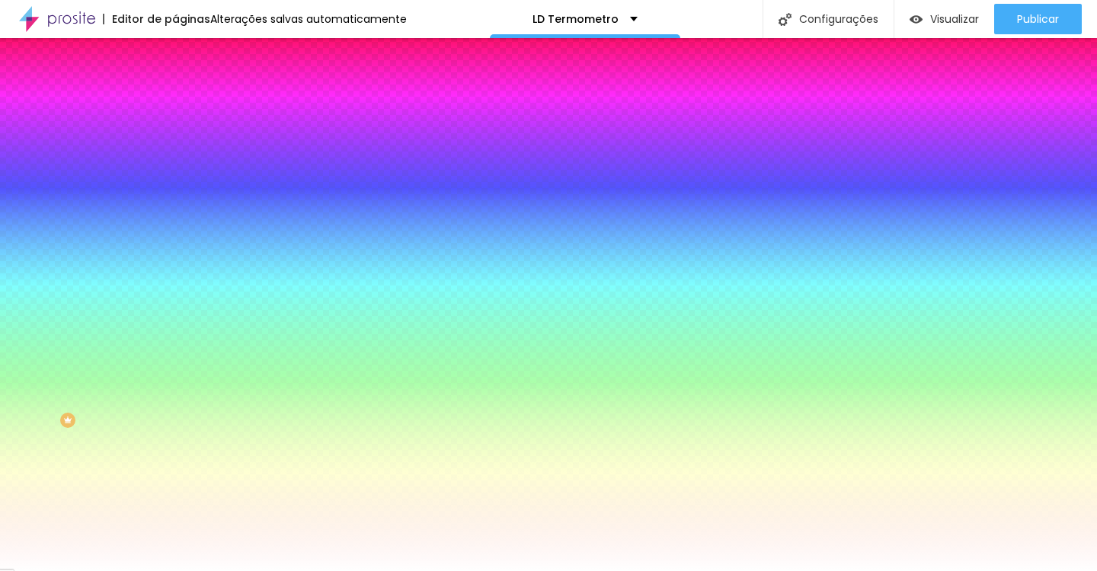
click at [153, 385] on div at bounding box center [548, 285] width 1097 height 571
click at [165, 389] on div at bounding box center [548, 285] width 1097 height 571
drag, startPoint x: 165, startPoint y: 389, endPoint x: 190, endPoint y: 417, distance: 37.8
click at [415, 201] on div at bounding box center [416, 199] width 3 height 3
click at [264, 475] on div at bounding box center [548, 285] width 1097 height 571
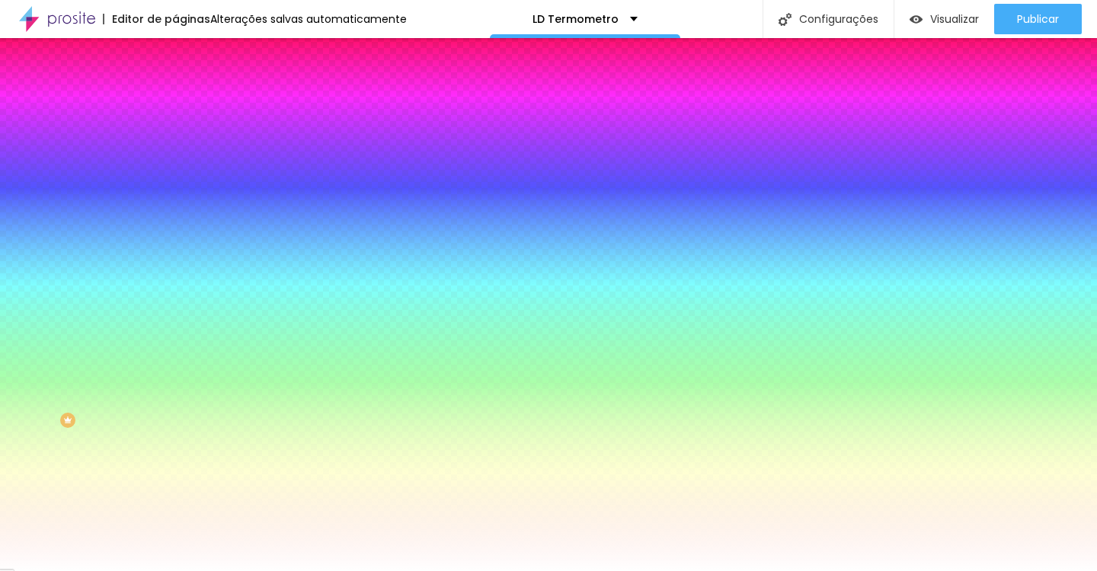
click at [264, 478] on div at bounding box center [548, 285] width 1097 height 571
click at [264, 475] on div at bounding box center [548, 285] width 1097 height 571
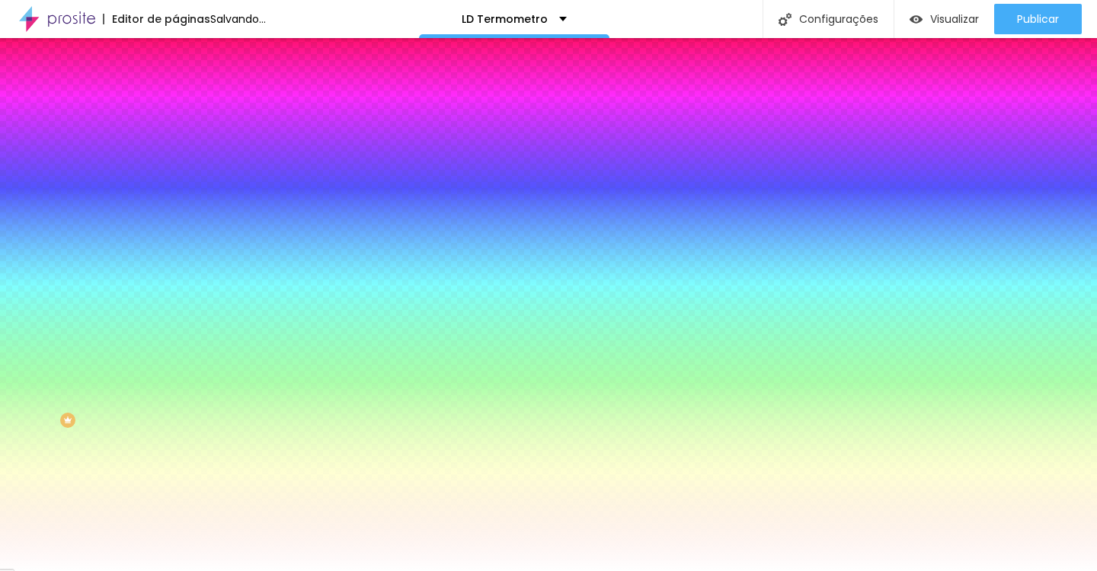
click at [209, 431] on div at bounding box center [548, 285] width 1097 height 571
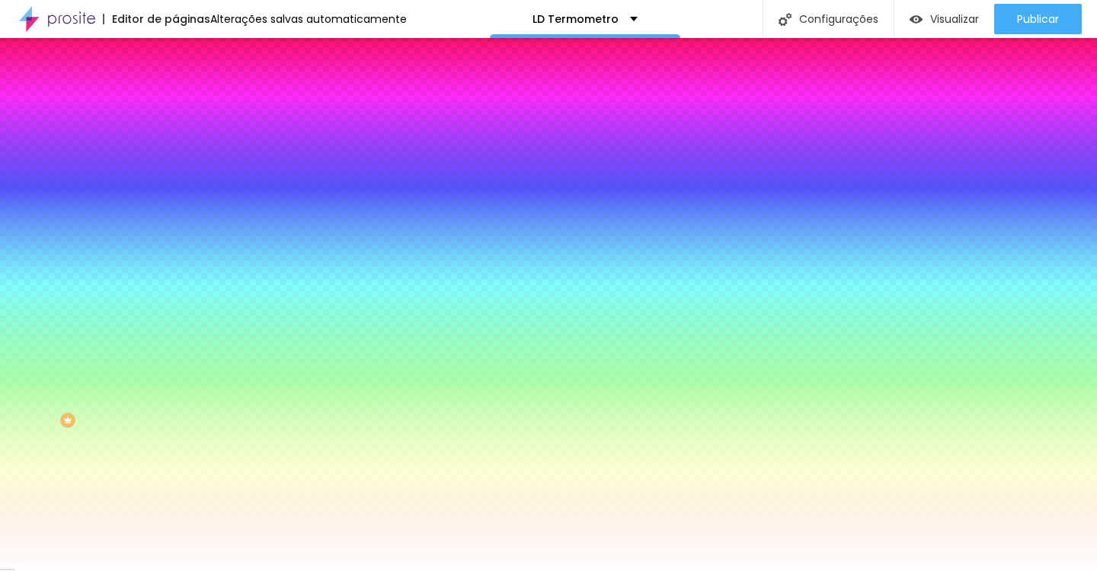
click at [213, 440] on div at bounding box center [548, 285] width 1097 height 571
click at [218, 436] on div at bounding box center [548, 285] width 1097 height 571
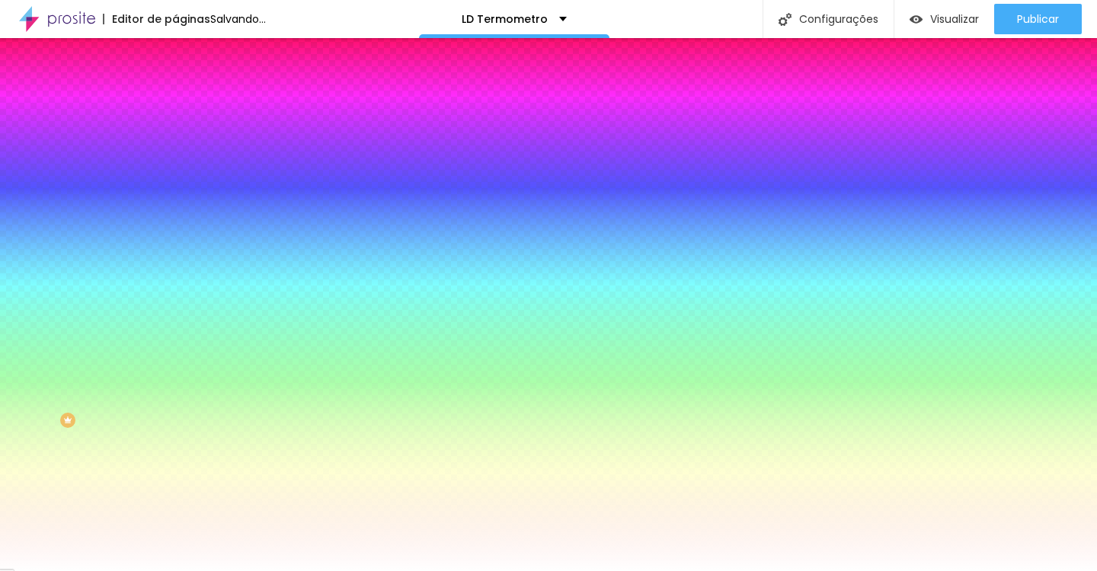
click at [225, 434] on div at bounding box center [548, 285] width 1097 height 571
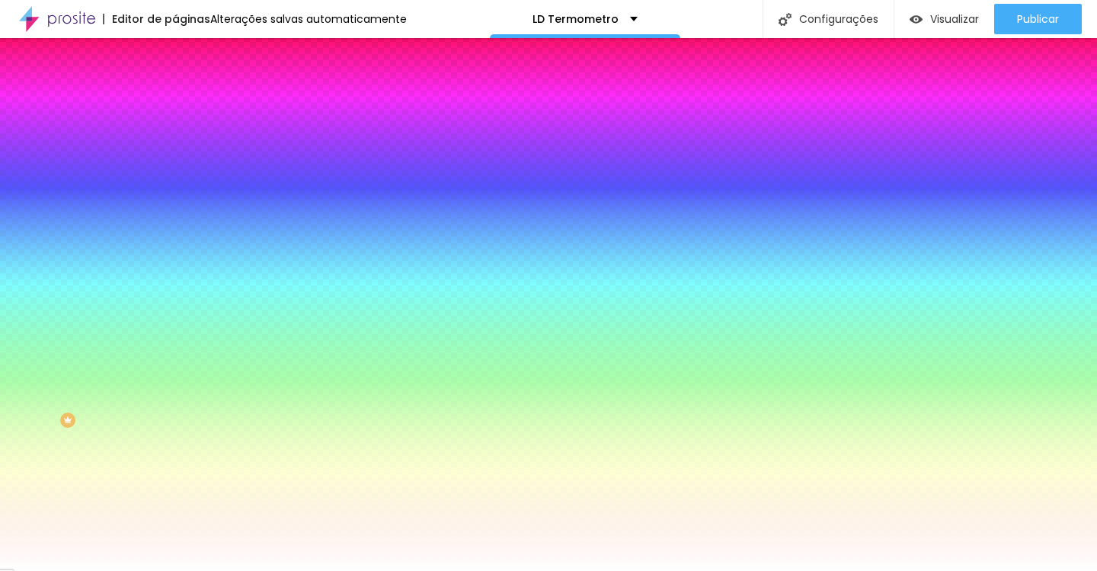
click at [233, 439] on div at bounding box center [548, 285] width 1097 height 571
click at [235, 426] on div at bounding box center [548, 285] width 1097 height 571
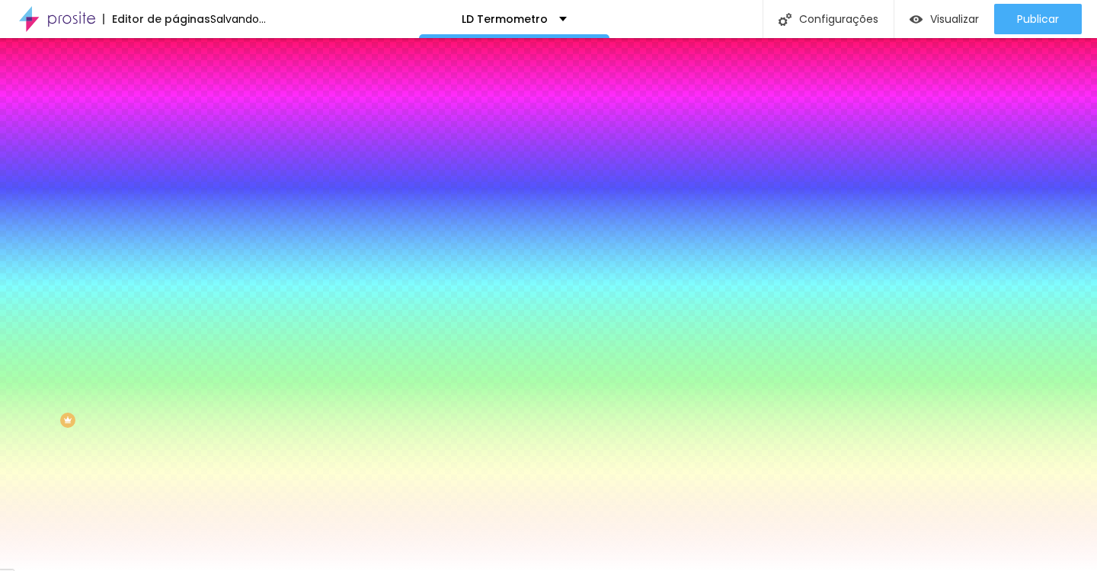
type input "#927D17"
click at [233, 430] on div at bounding box center [548, 285] width 1097 height 571
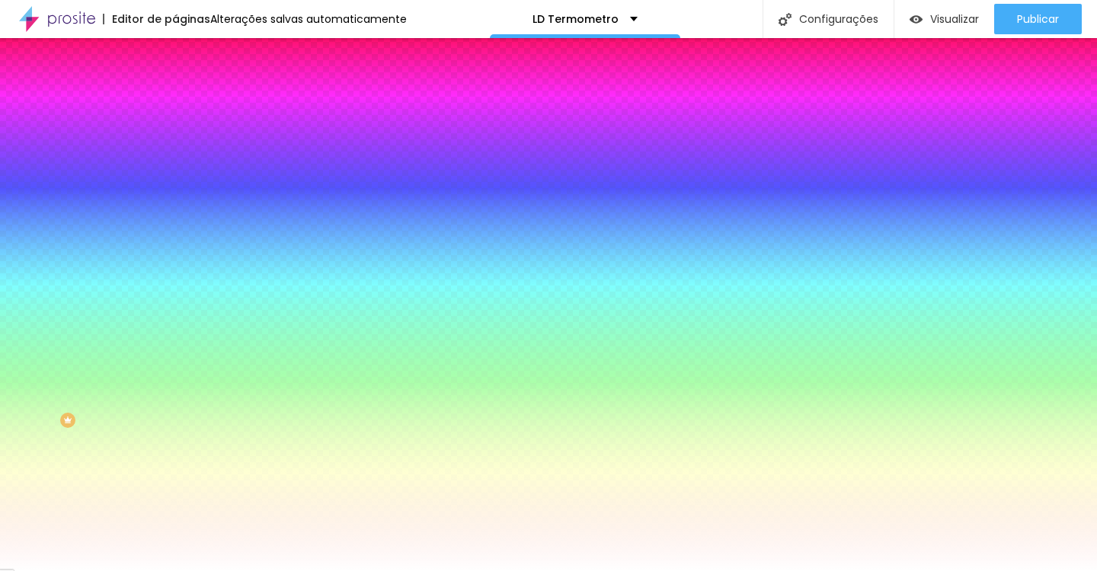
click at [388, 571] on div at bounding box center [548, 571] width 1097 height 0
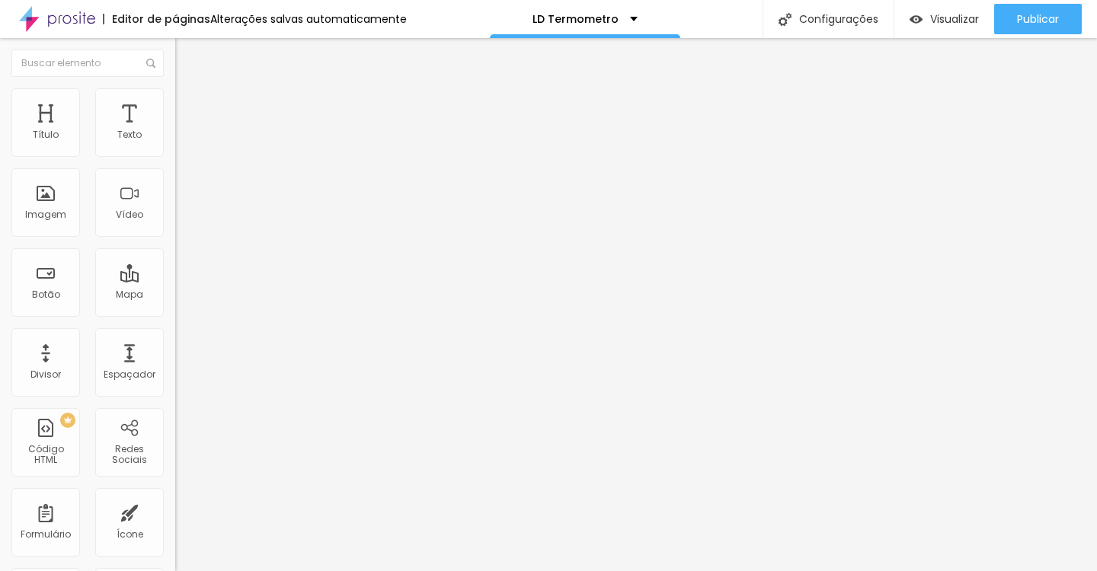
click at [173, 229] on div "Título Texto Imagem Vídeo Botão Mapa Divisor Espaçador PREMIUM Código HTML Rede…" at bounding box center [87, 448] width 175 height 720
click at [175, 93] on li "Estilo" at bounding box center [262, 95] width 175 height 15
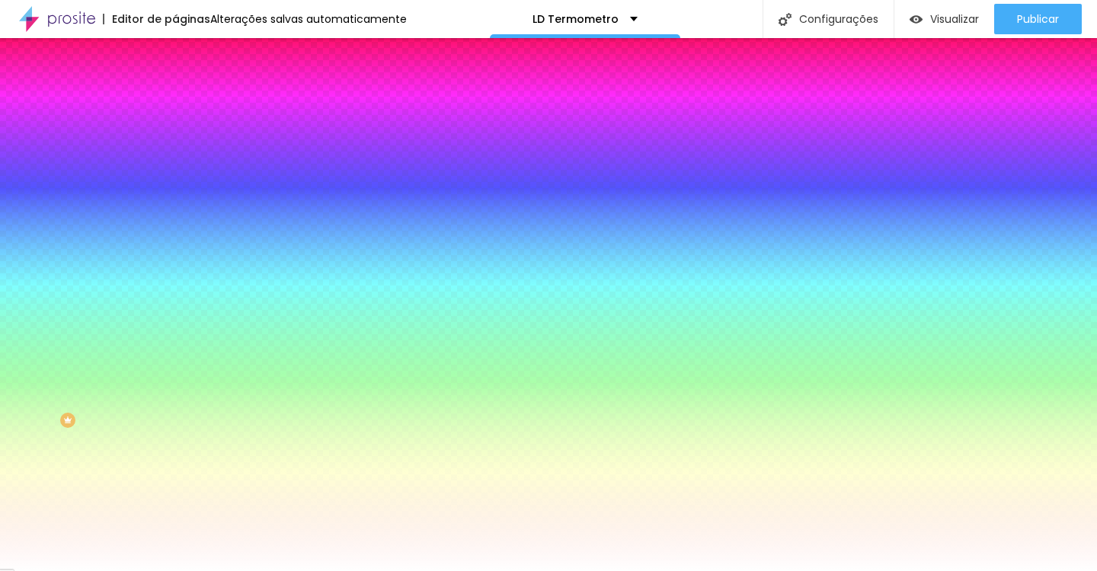
click at [175, 518] on input "#FFFFFF" at bounding box center [266, 525] width 183 height 15
paste input "A17E1E"
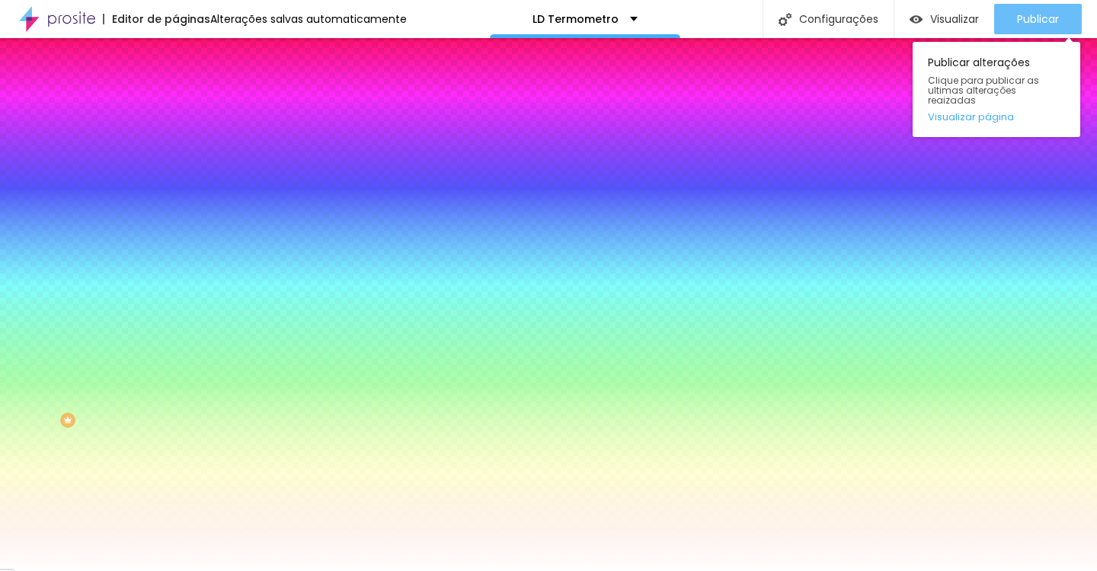
type input "#A17E1E"
click at [1026, 13] on span "Publicar" at bounding box center [1038, 19] width 42 height 12
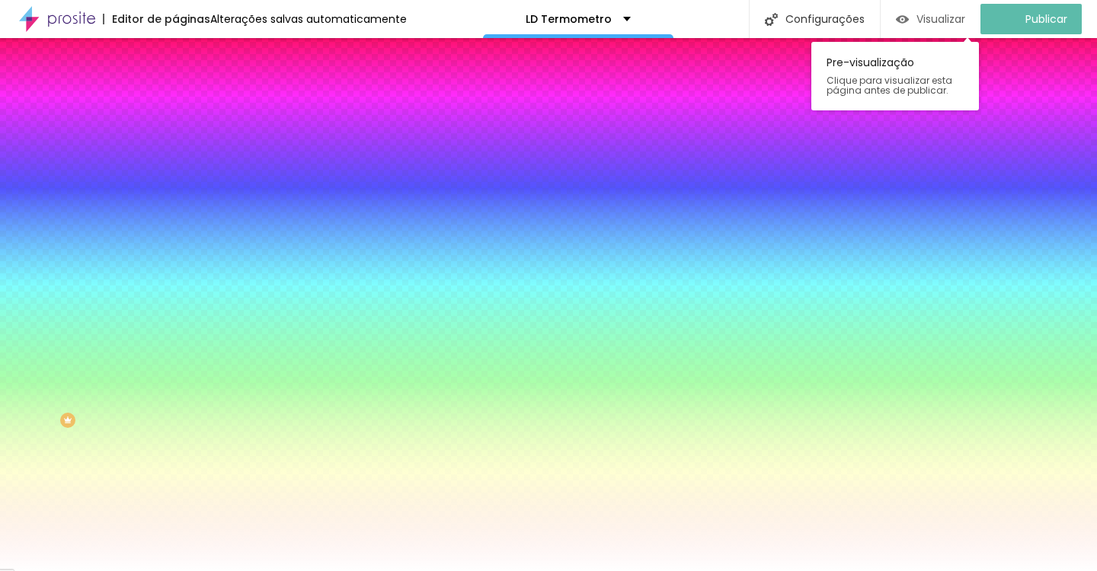
click at [961, 20] on span "Visualizar" at bounding box center [940, 19] width 49 height 12
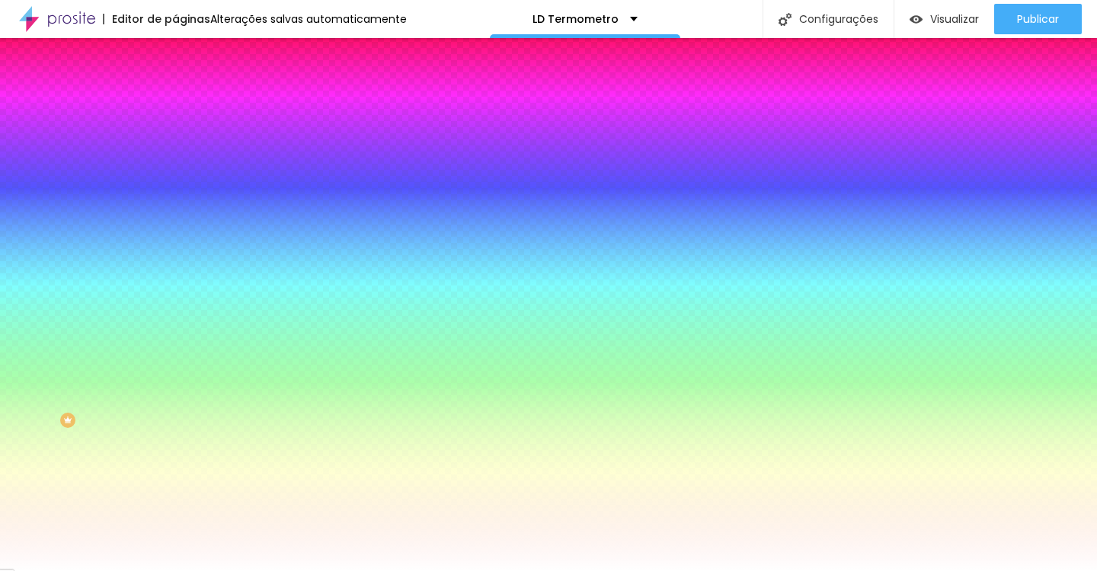
click at [175, 560] on div at bounding box center [262, 560] width 175 height 0
type input "#FFFFFF"
drag, startPoint x: 35, startPoint y: 392, endPoint x: 10, endPoint y: 378, distance: 29.0
click at [175, 378] on div "Cor de fundo Voltar ao padrão #B89B44 Tipografia Voltar ao padrão Borda Voltar …" at bounding box center [262, 368] width 175 height 498
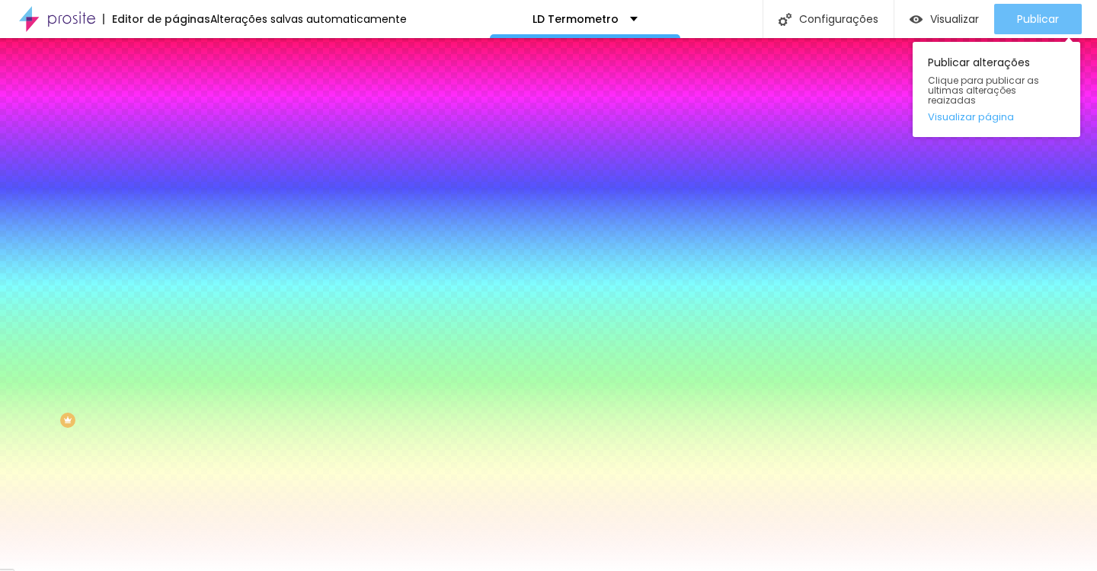
click at [1022, 30] on div "Publicar" at bounding box center [1038, 19] width 42 height 30
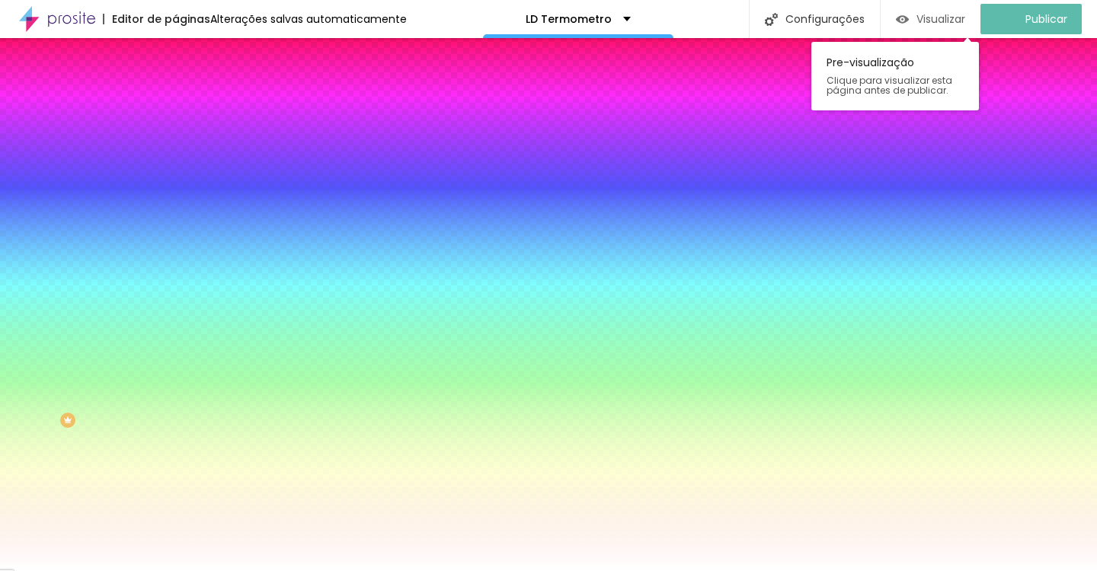
click at [954, 22] on span "Visualizar" at bounding box center [940, 19] width 49 height 12
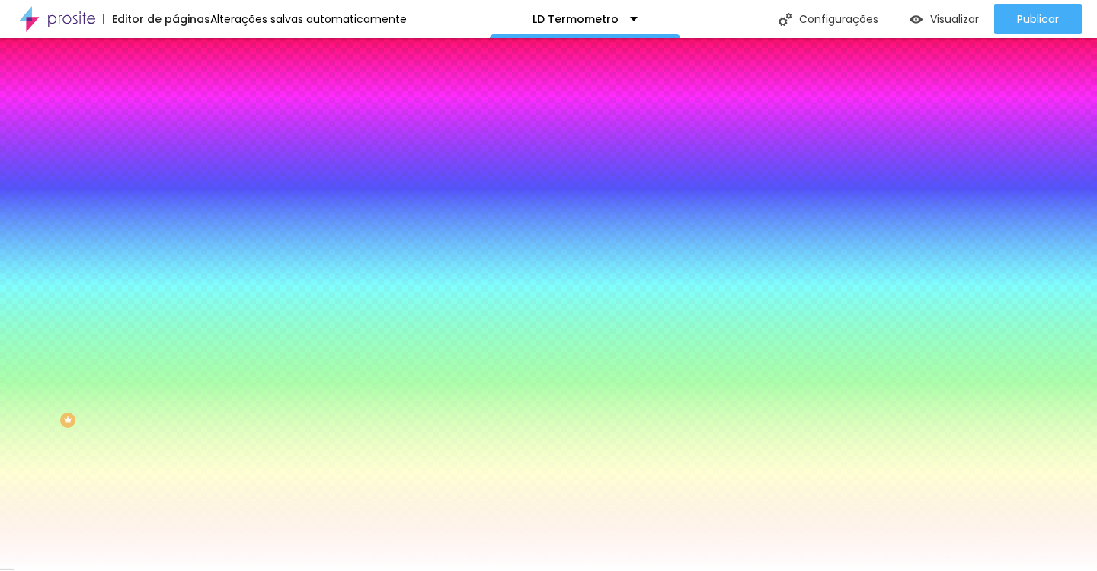
click at [175, 158] on input "#B89B44" at bounding box center [266, 153] width 183 height 15
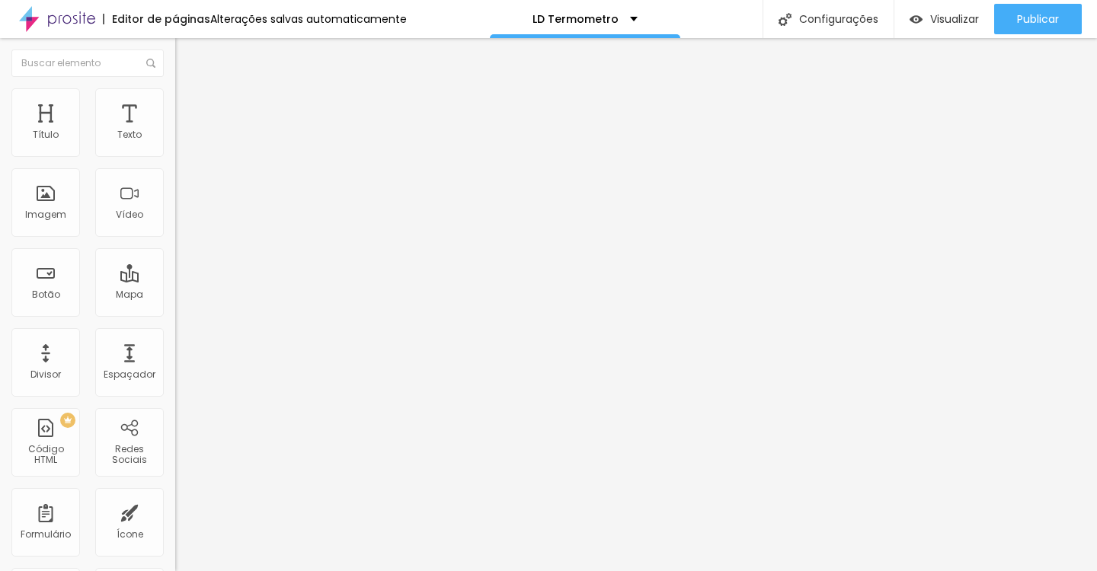
click at [189, 105] on span "Estilo" at bounding box center [201, 98] width 24 height 13
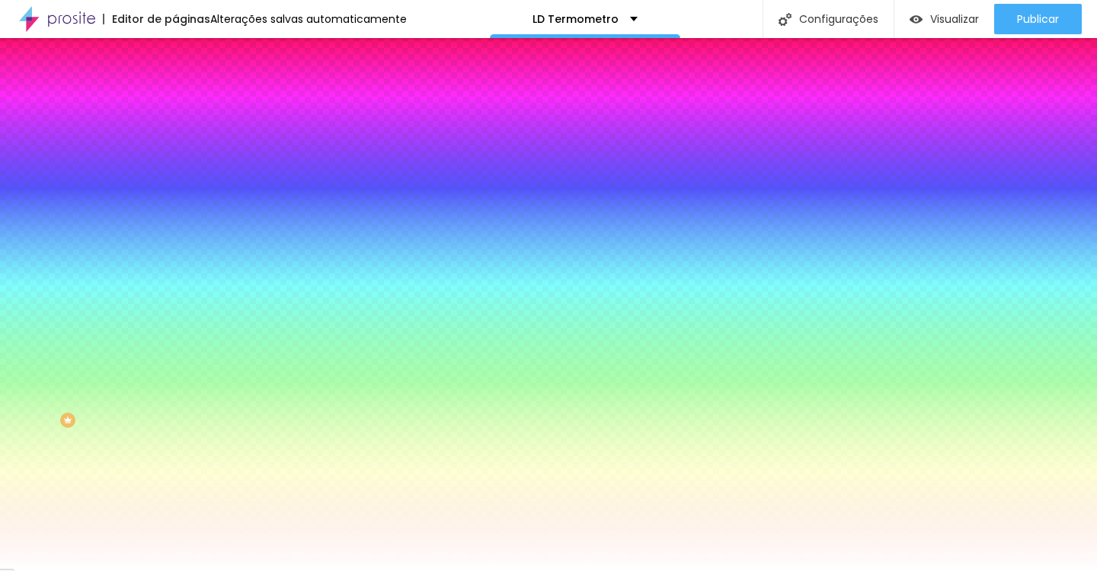
click at [175, 158] on input "#FFFFFF" at bounding box center [266, 153] width 183 height 15
paste input "B89B44"
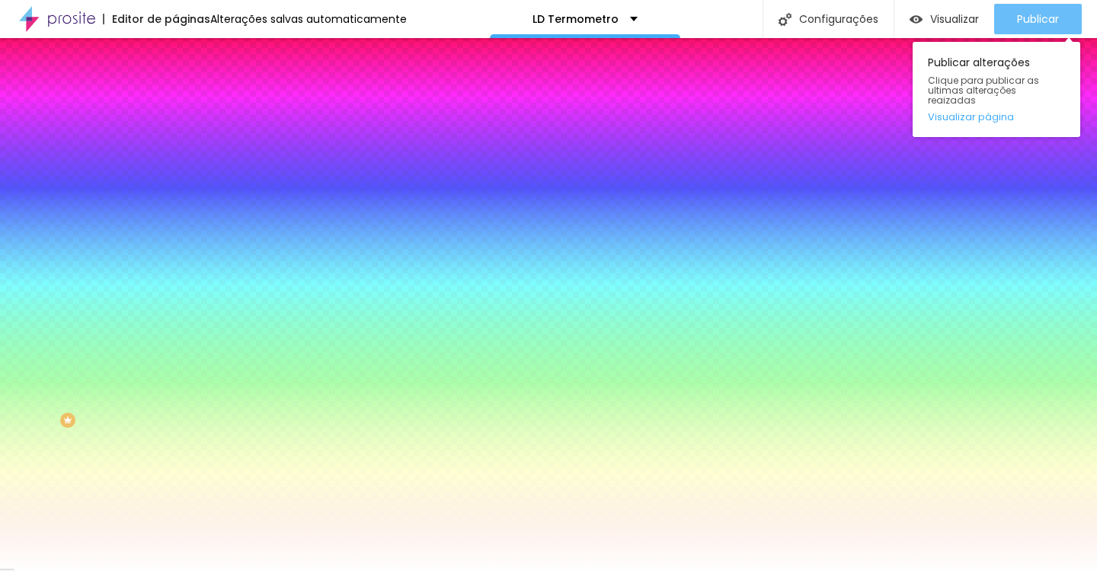
type input "#B89B44"
click at [1034, 13] on span "Publicar" at bounding box center [1038, 19] width 42 height 12
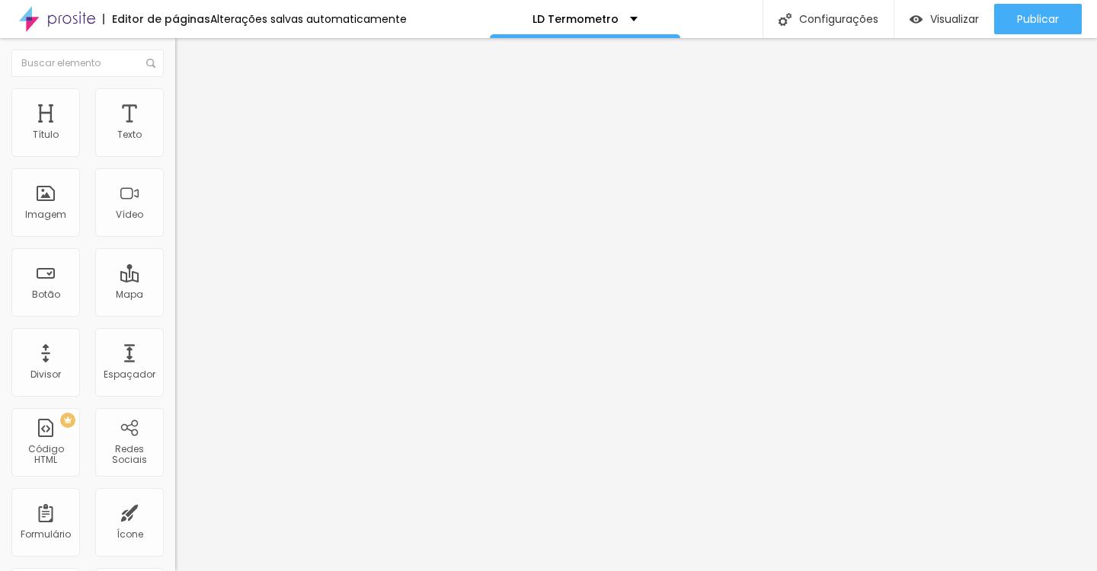
click at [189, 105] on span "Estilo" at bounding box center [201, 98] width 24 height 13
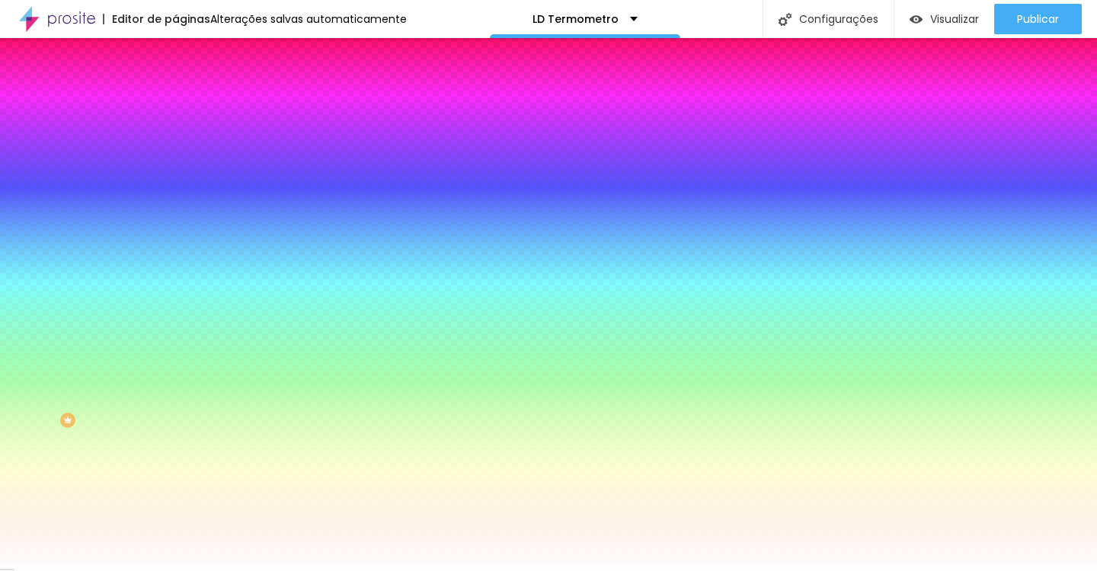
click at [175, 518] on input "#FFFFFF" at bounding box center [266, 525] width 183 height 15
drag, startPoint x: 158, startPoint y: 326, endPoint x: 97, endPoint y: 324, distance: 61.0
click at [175, 518] on div "#FFFFFF" at bounding box center [262, 525] width 175 height 15
paste input "A17E1E"
type input "#A17E1E"
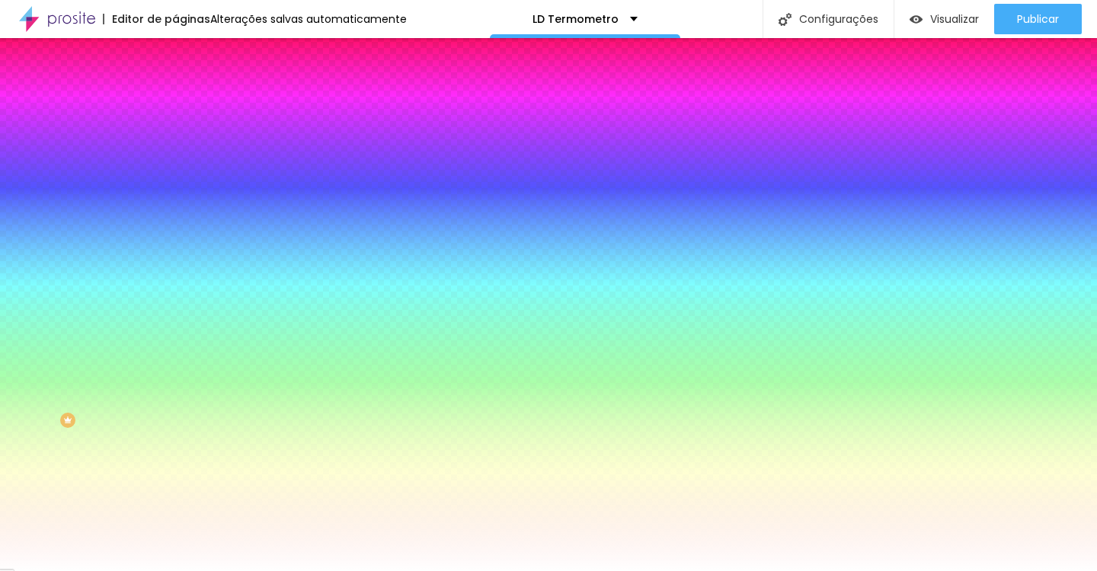
click at [175, 560] on div at bounding box center [262, 560] width 175 height 0
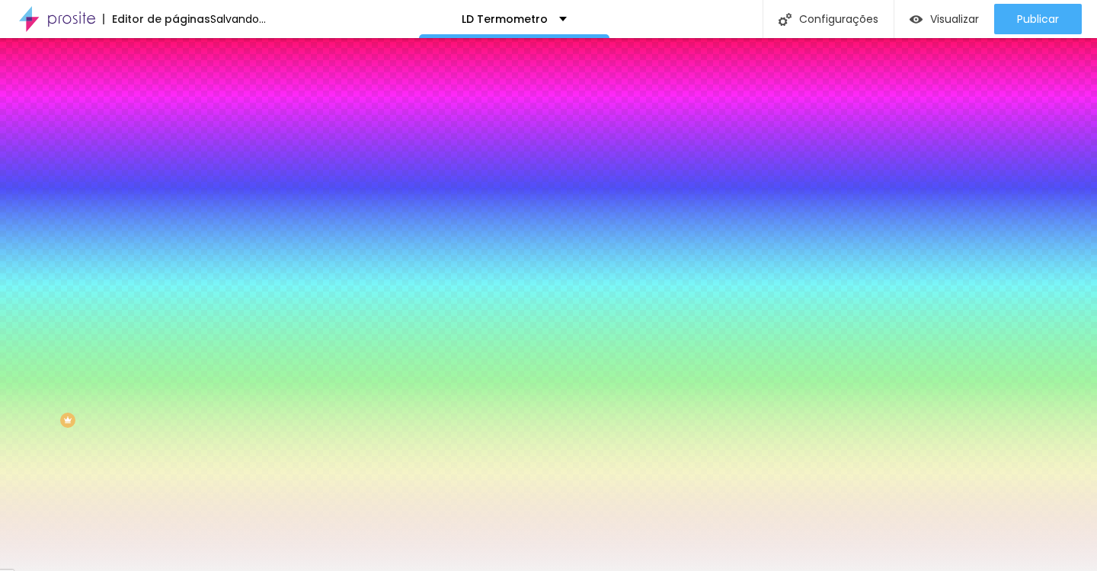
type input "#FFFFFF"
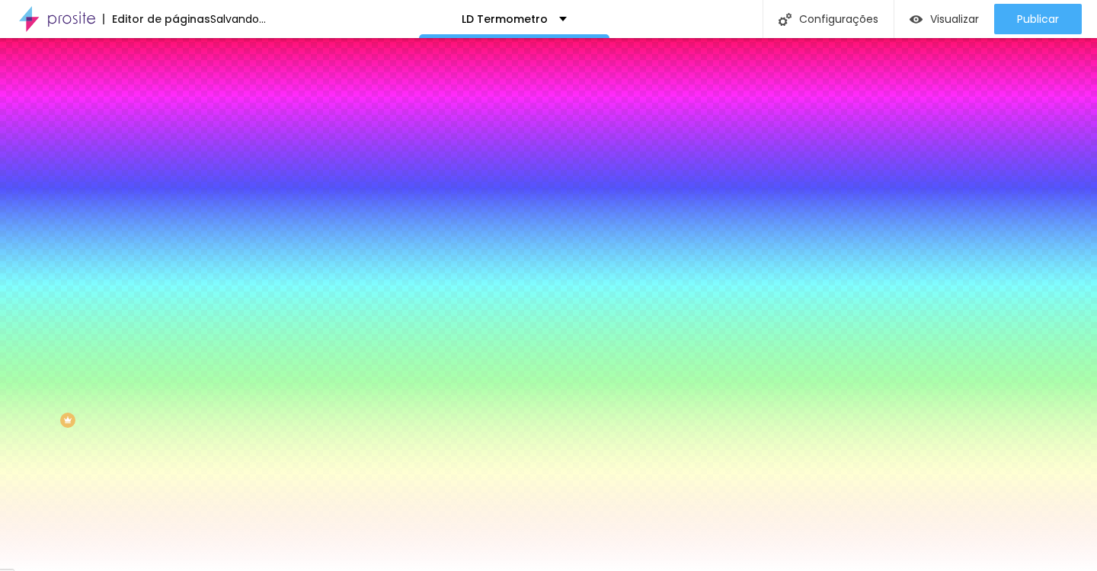
drag, startPoint x: 43, startPoint y: 395, endPoint x: 18, endPoint y: 380, distance: 28.7
click at [175, 571] on div at bounding box center [262, 575] width 175 height 0
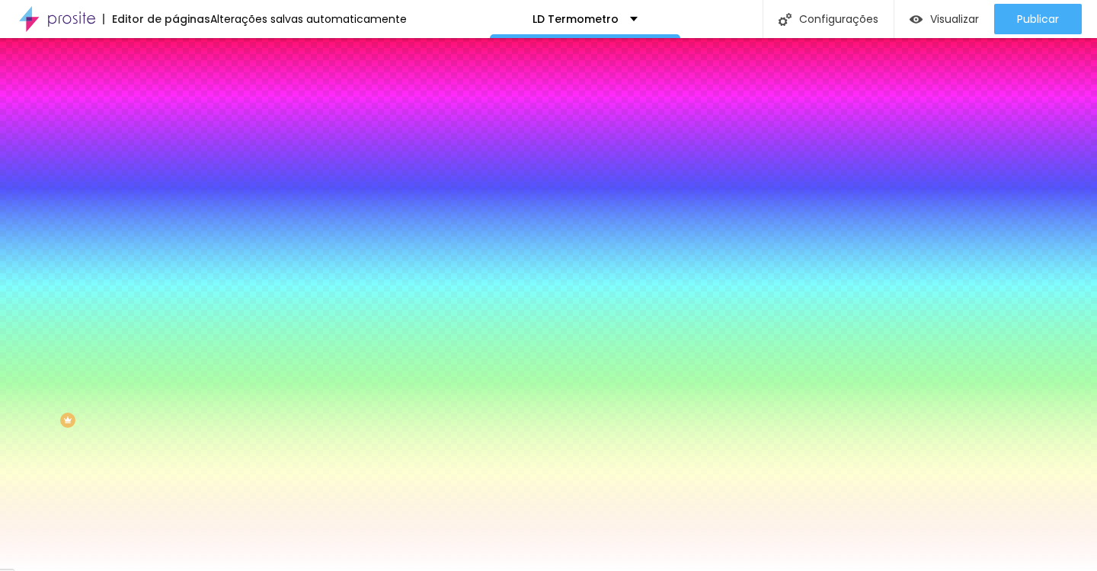
click at [181, 190] on icon "button" at bounding box center [185, 193] width 9 height 9
type input "#000000"
drag, startPoint x: 299, startPoint y: 446, endPoint x: 310, endPoint y: 503, distance: 58.1
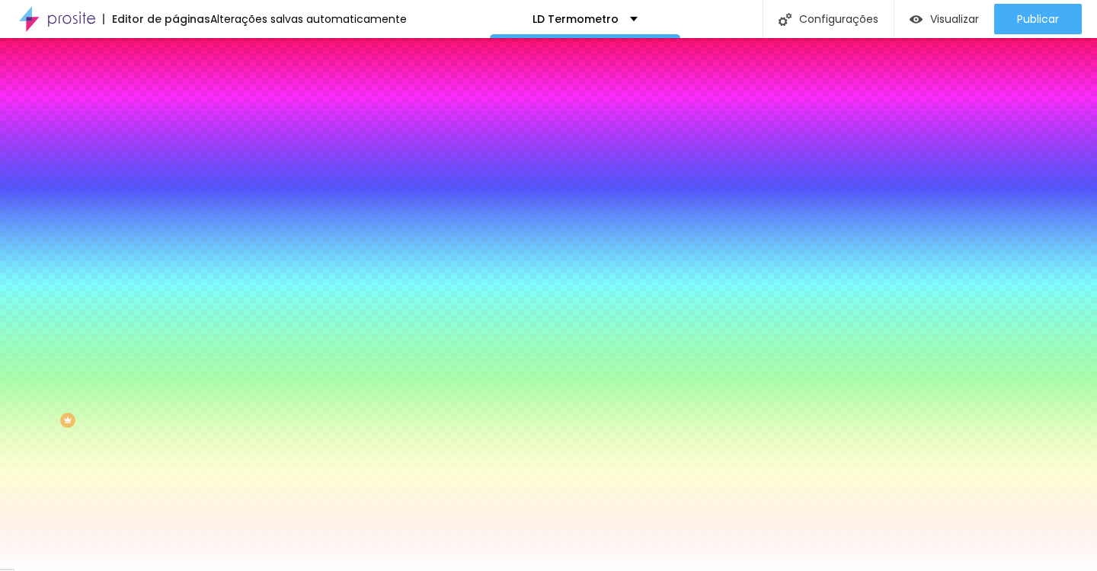
click at [310, 503] on body "Editor de páginas Alterações salvas automaticamente LD Termometro Configurações…" at bounding box center [548, 285] width 1097 height 571
click at [305, 571] on div at bounding box center [548, 571] width 1097 height 0
click at [181, 283] on icon "button" at bounding box center [185, 287] width 9 height 9
click at [264, 478] on div at bounding box center [548, 285] width 1097 height 571
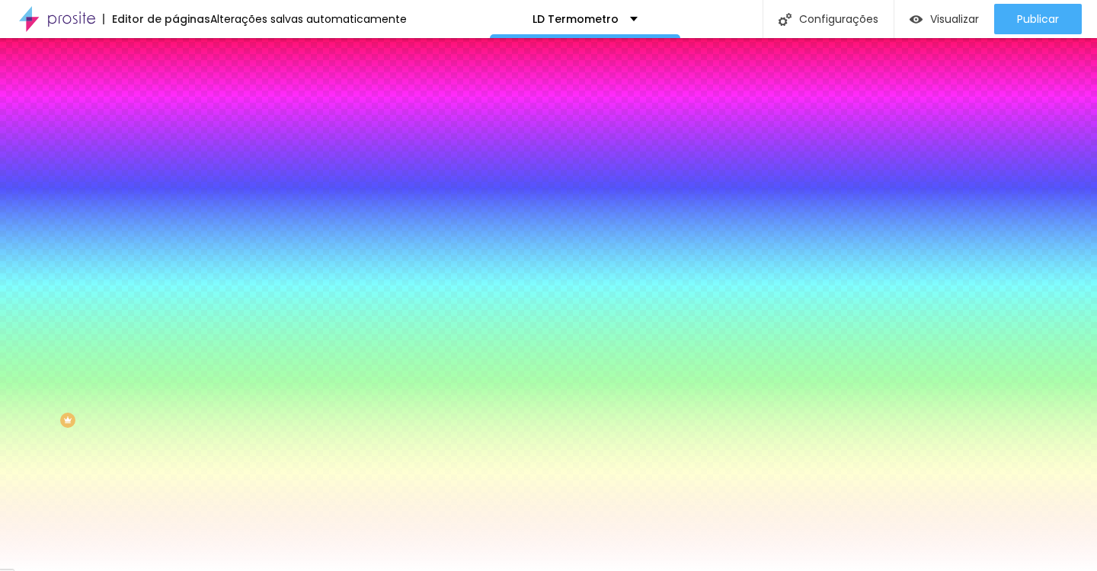
click at [263, 475] on div at bounding box center [548, 285] width 1097 height 571
click at [238, 413] on div at bounding box center [548, 285] width 1097 height 571
type input "#AF9518"
click at [282, 471] on div at bounding box center [548, 285] width 1097 height 571
click at [282, 456] on div at bounding box center [548, 285] width 1097 height 571
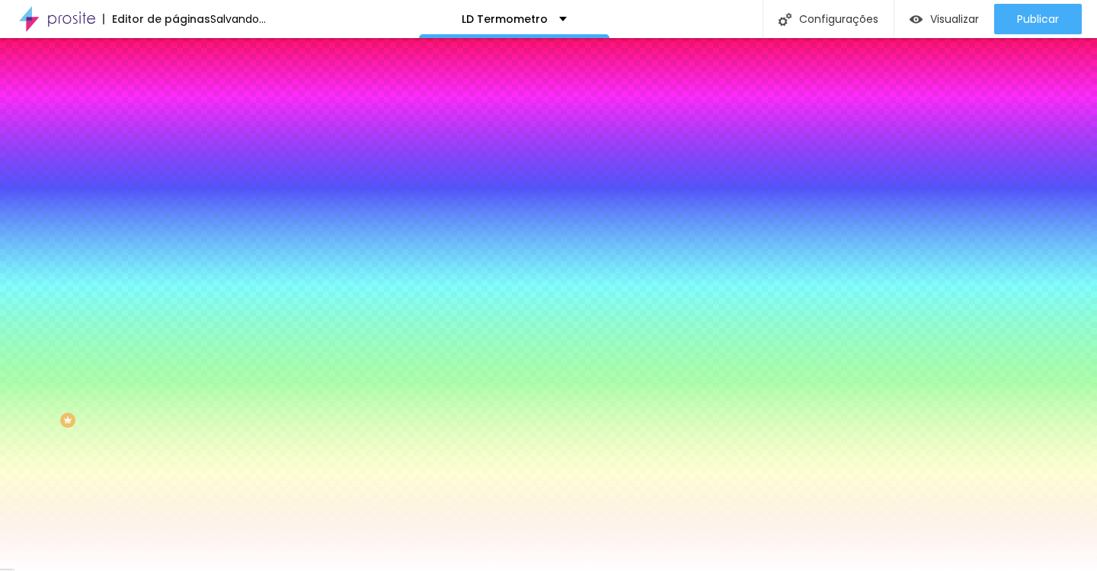
click at [380, 571] on div at bounding box center [548, 571] width 1097 height 0
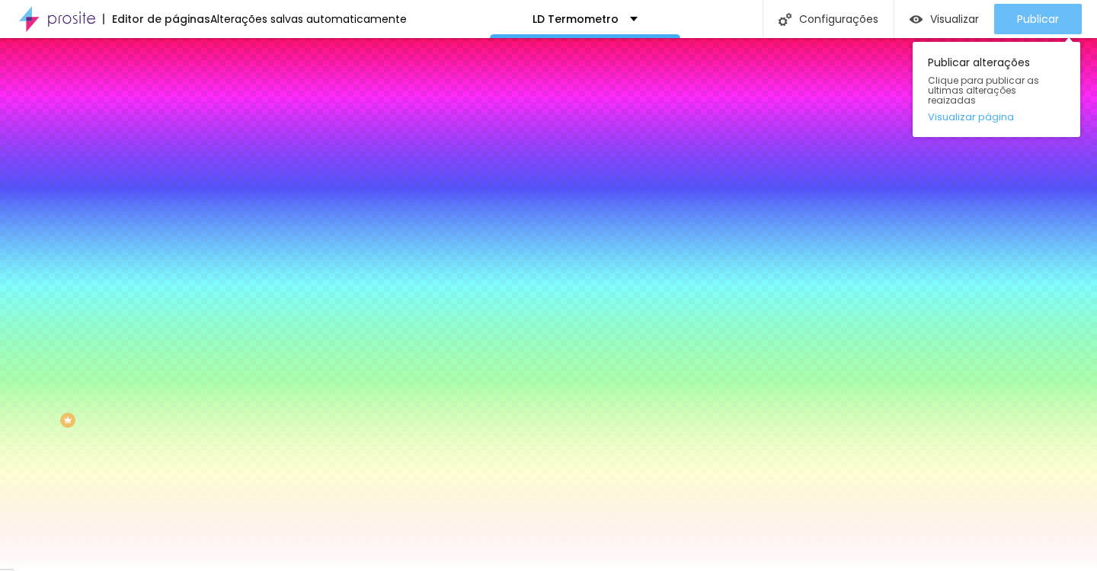
click at [1024, 27] on div "Publicar" at bounding box center [1038, 19] width 42 height 30
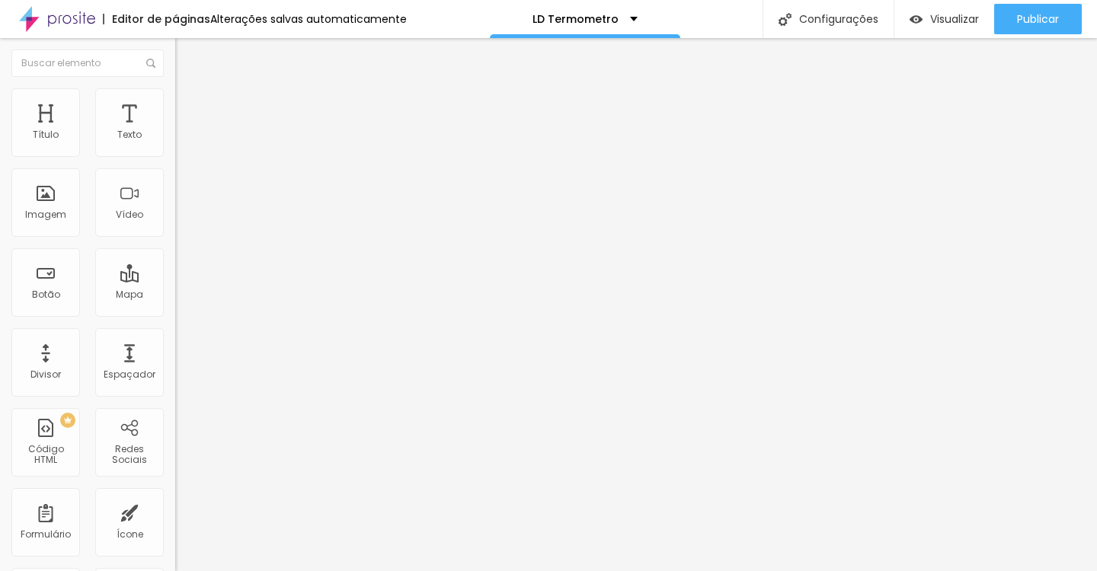
click at [189, 105] on span "Estilo" at bounding box center [201, 98] width 24 height 13
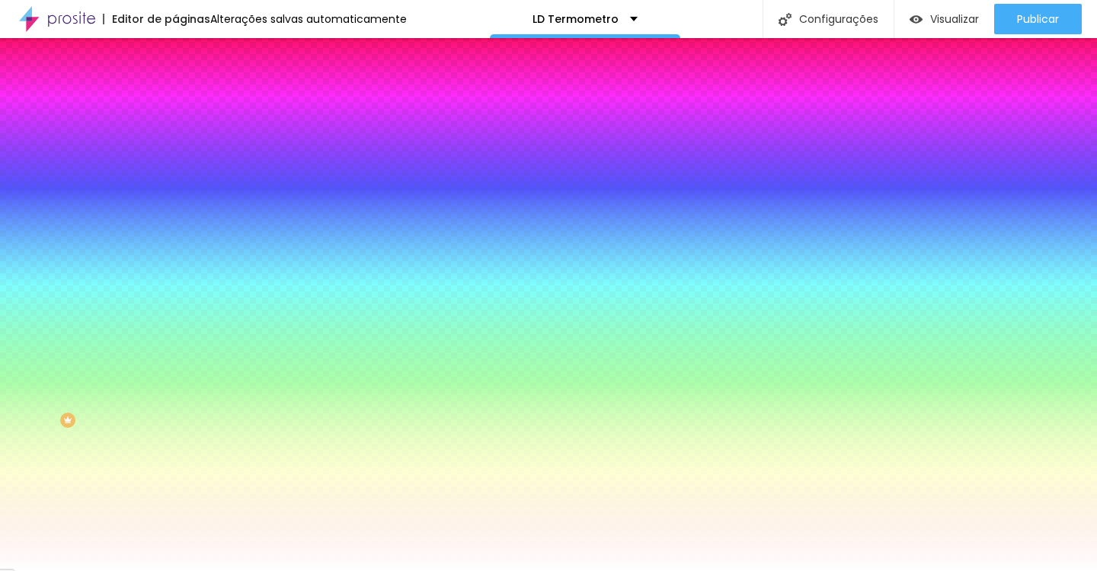
drag, startPoint x: 155, startPoint y: 328, endPoint x: 119, endPoint y: 328, distance: 36.6
click at [175, 518] on input "#FFFFFF" at bounding box center [266, 525] width 183 height 15
paste input "A17E1E"
type input "#A17E1E"
click at [175, 560] on div at bounding box center [262, 560] width 175 height 0
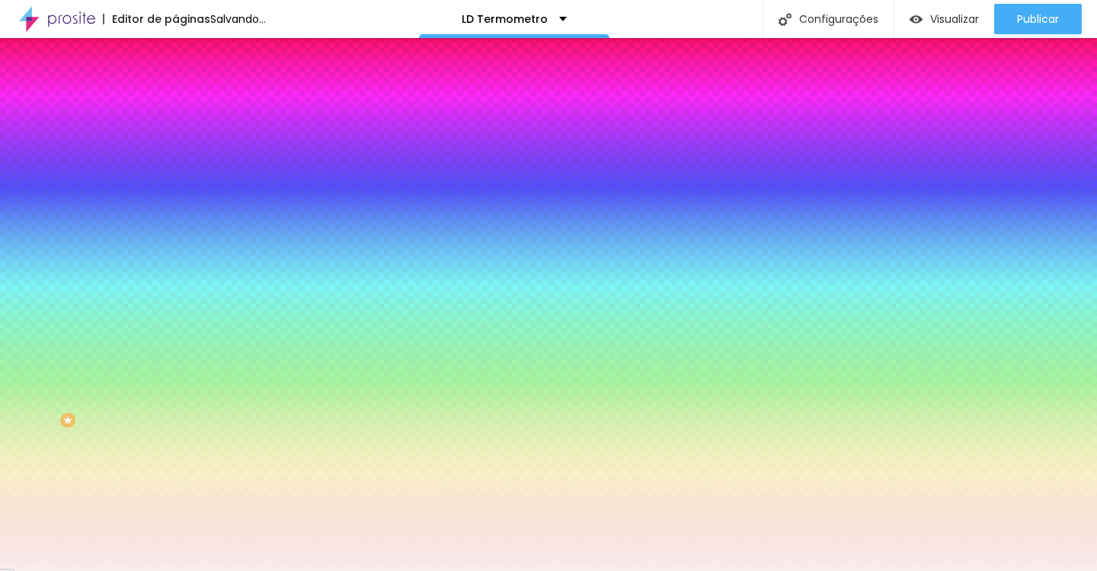
type input "#FFFFFF"
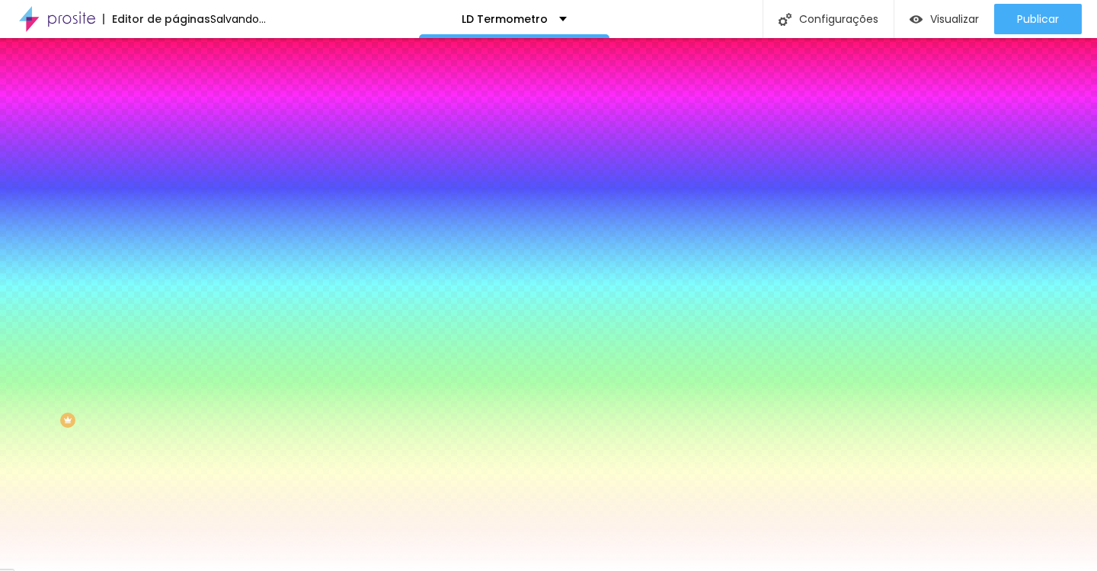
drag, startPoint x: 35, startPoint y: 386, endPoint x: 22, endPoint y: 379, distance: 15.0
click at [175, 571] on div at bounding box center [262, 575] width 175 height 0
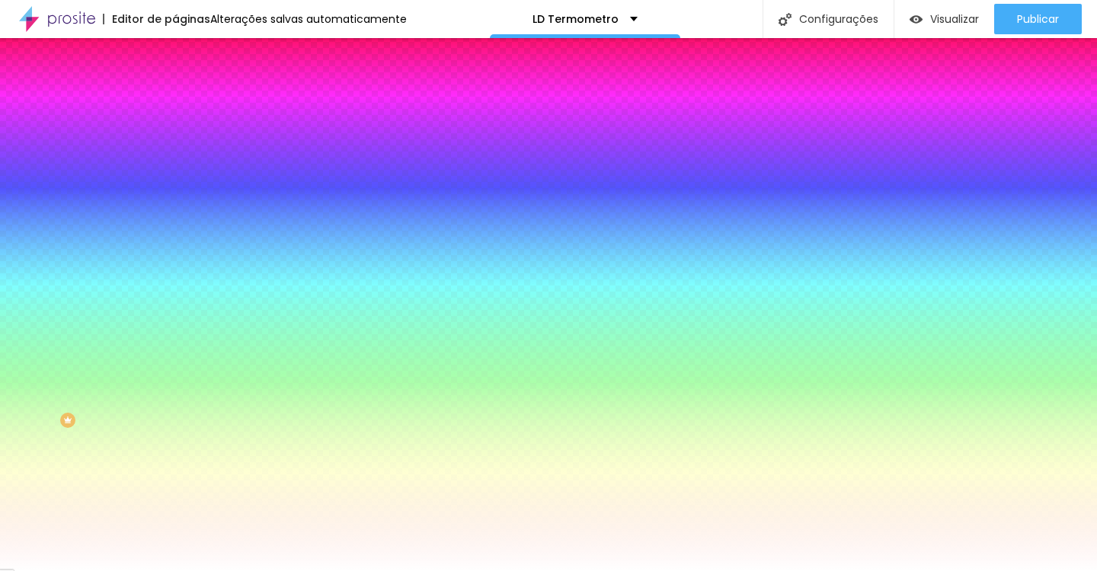
click at [183, 190] on icon "button" at bounding box center [186, 193] width 6 height 6
type input "#000000"
drag, startPoint x: 265, startPoint y: 407, endPoint x: 331, endPoint y: 511, distance: 123.2
click at [331, 511] on body "Editor de páginas Alterações salvas automaticamente LD Termometro Configurações…" at bounding box center [548, 285] width 1097 height 571
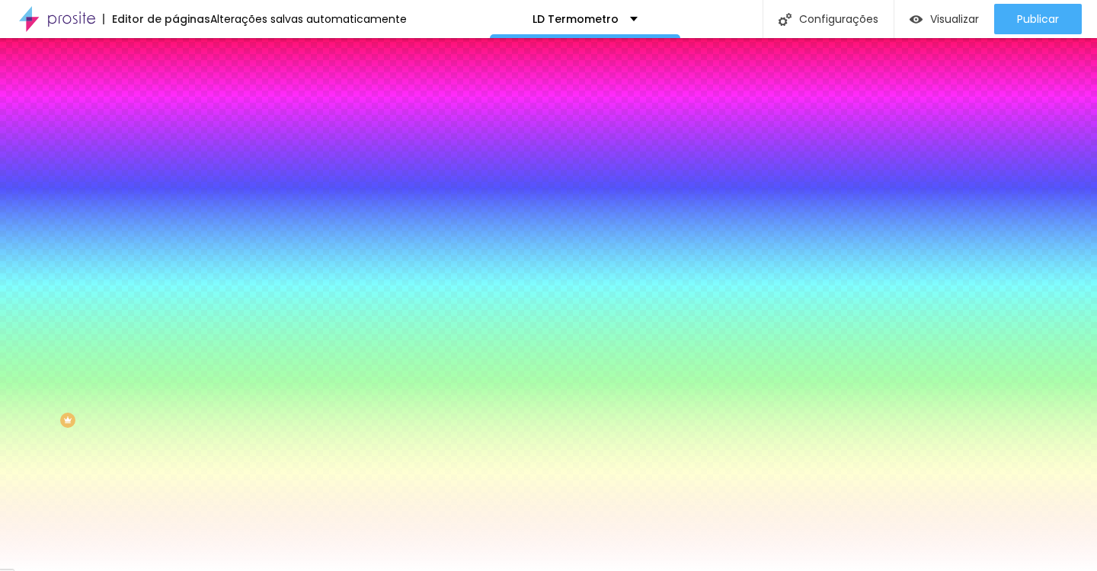
click at [101, 571] on div at bounding box center [548, 571] width 1097 height 0
click at [175, 267] on div "Cor de fundo Voltar ao padrão #FFFFFF Tipografia Voltar ao padrão Borda Voltar …" at bounding box center [262, 368] width 175 height 498
click at [183, 285] on icon "button" at bounding box center [186, 288] width 6 height 6
click at [264, 475] on div at bounding box center [548, 285] width 1097 height 571
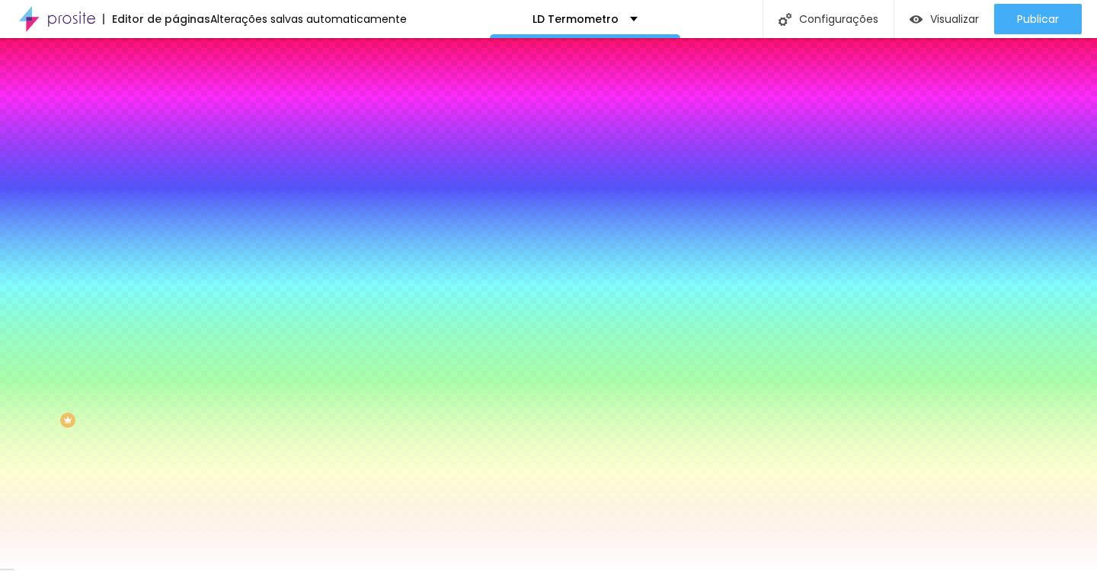
click at [229, 421] on div at bounding box center [548, 285] width 1097 height 571
click at [229, 412] on div at bounding box center [548, 285] width 1097 height 571
type input "#B09927"
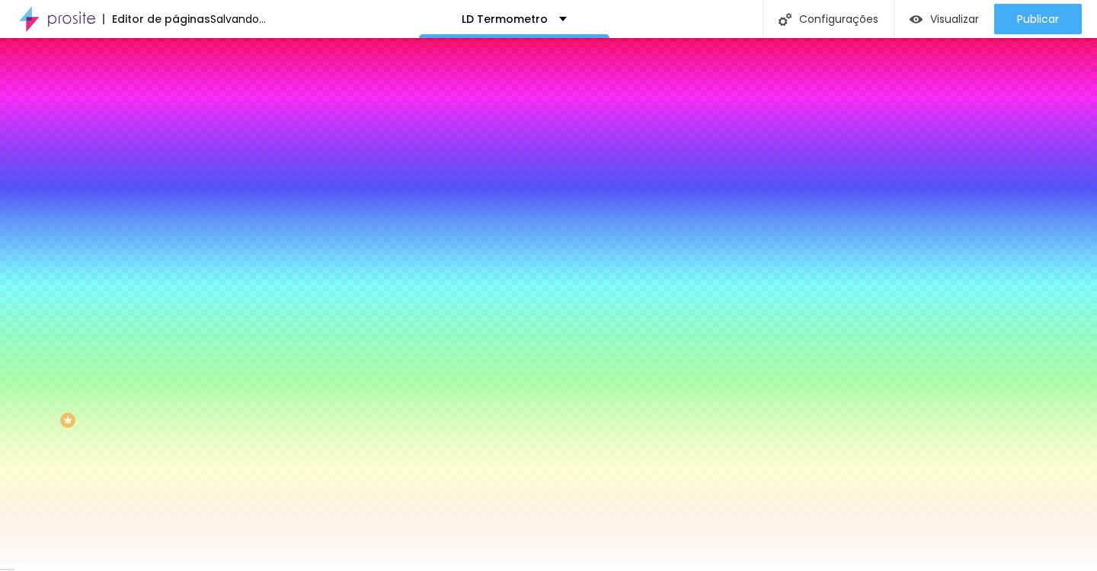
click at [3, 492] on div at bounding box center [1, 495] width 3 height 7
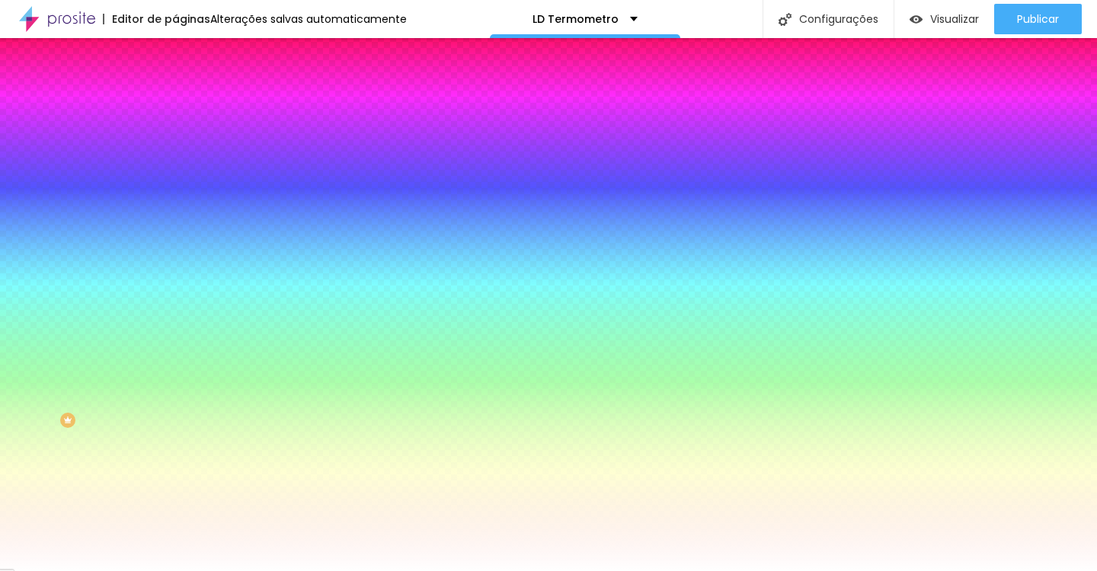
click at [85, 571] on div at bounding box center [548, 571] width 1097 height 0
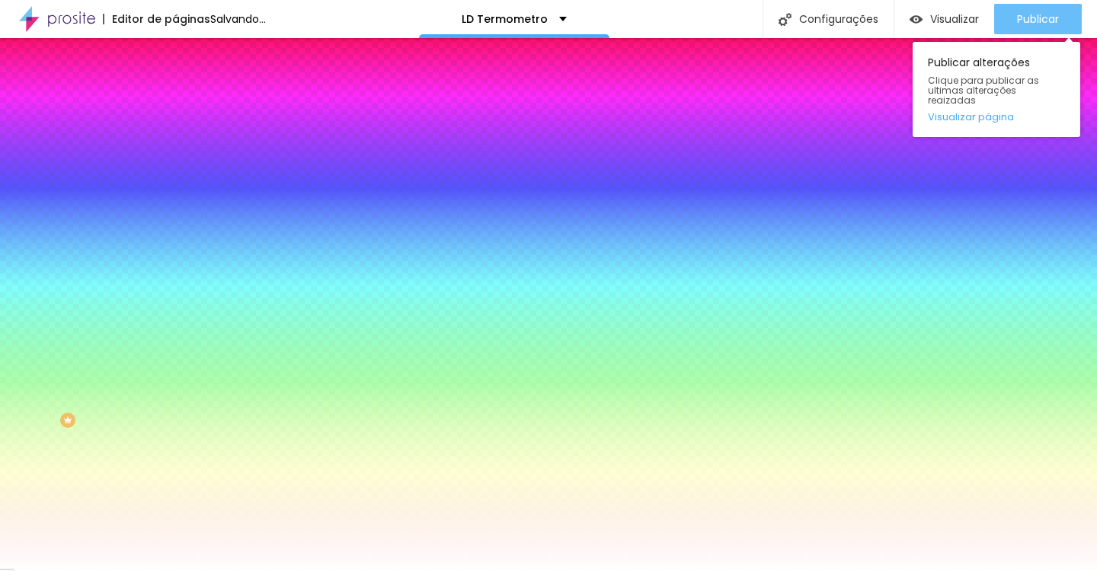
click at [1029, 19] on span "Publicar" at bounding box center [1038, 19] width 42 height 12
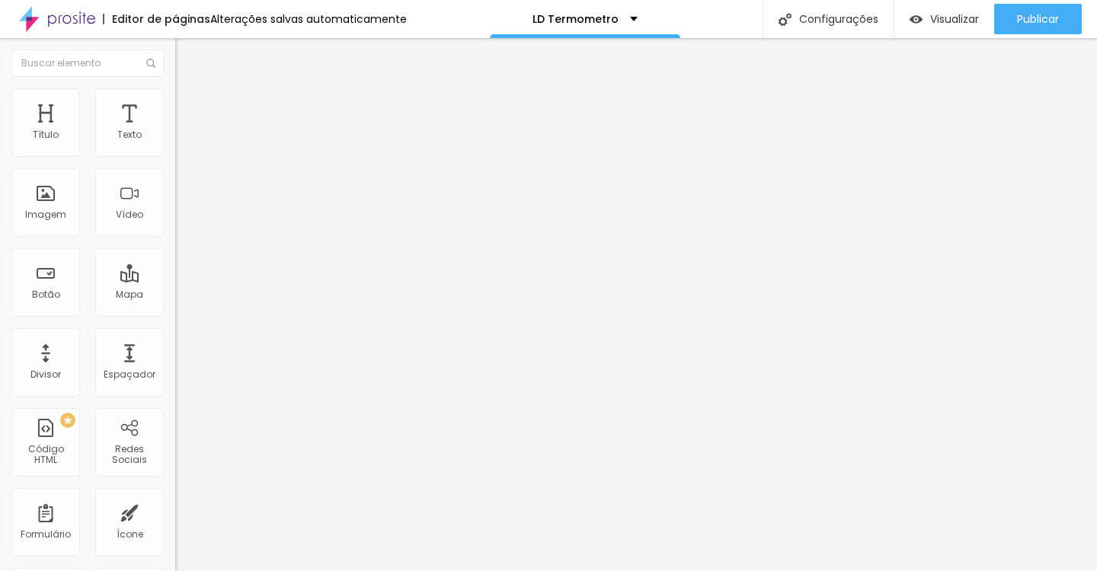
click at [175, 102] on li "Estilo" at bounding box center [262, 95] width 175 height 15
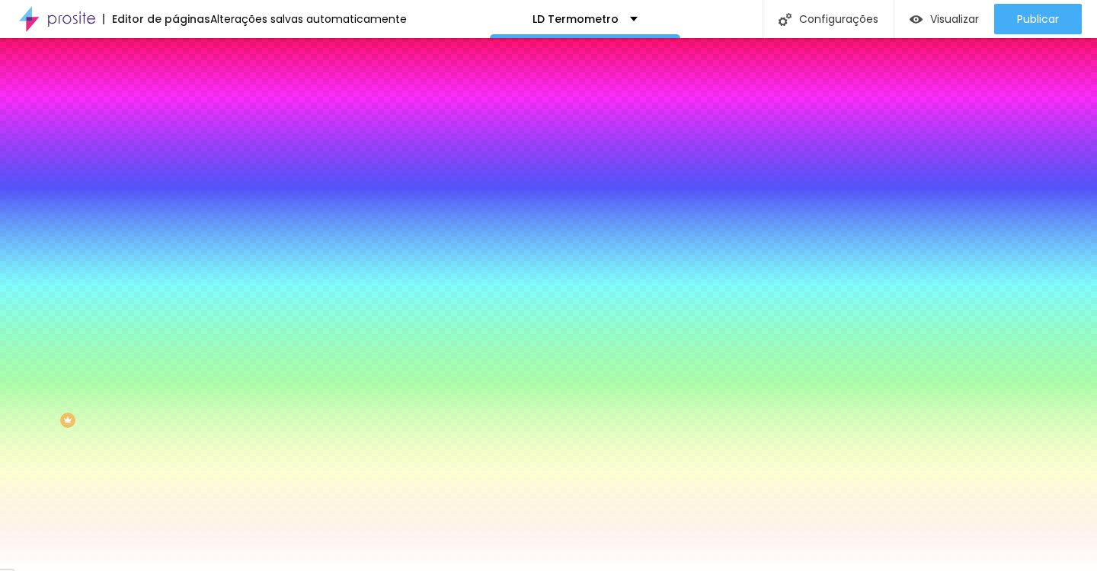
drag, startPoint x: 158, startPoint y: 154, endPoint x: 117, endPoint y: 154, distance: 41.1
click at [175, 154] on input "#FFFFFF" at bounding box center [266, 153] width 183 height 15
paste input "D4AF37"
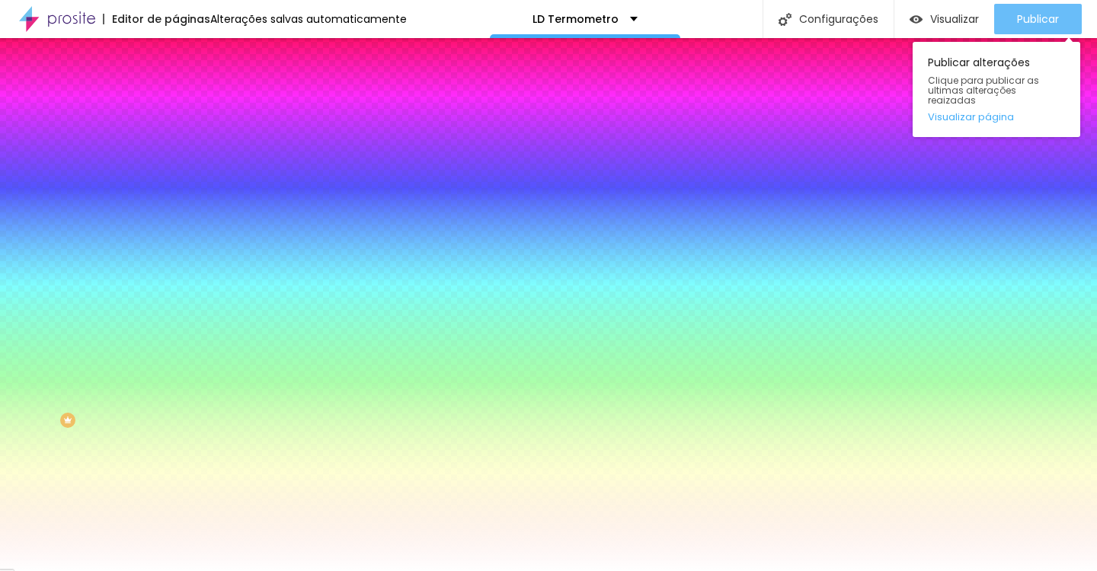
type input "#D4AF37"
click at [1044, 27] on div "Publicar" at bounding box center [1038, 19] width 42 height 30
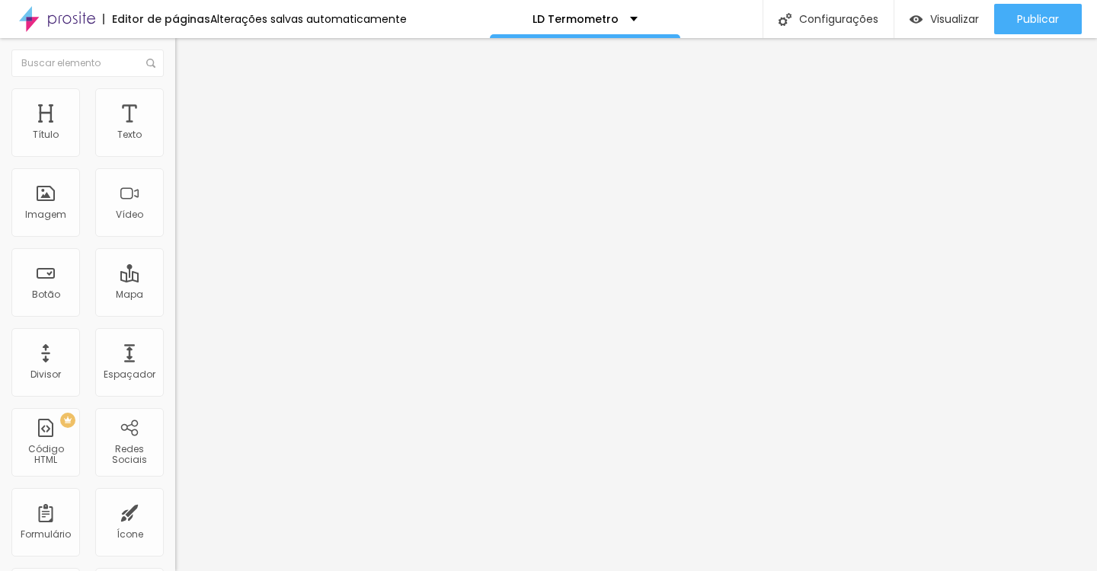
click at [189, 105] on span "Estilo" at bounding box center [201, 98] width 24 height 13
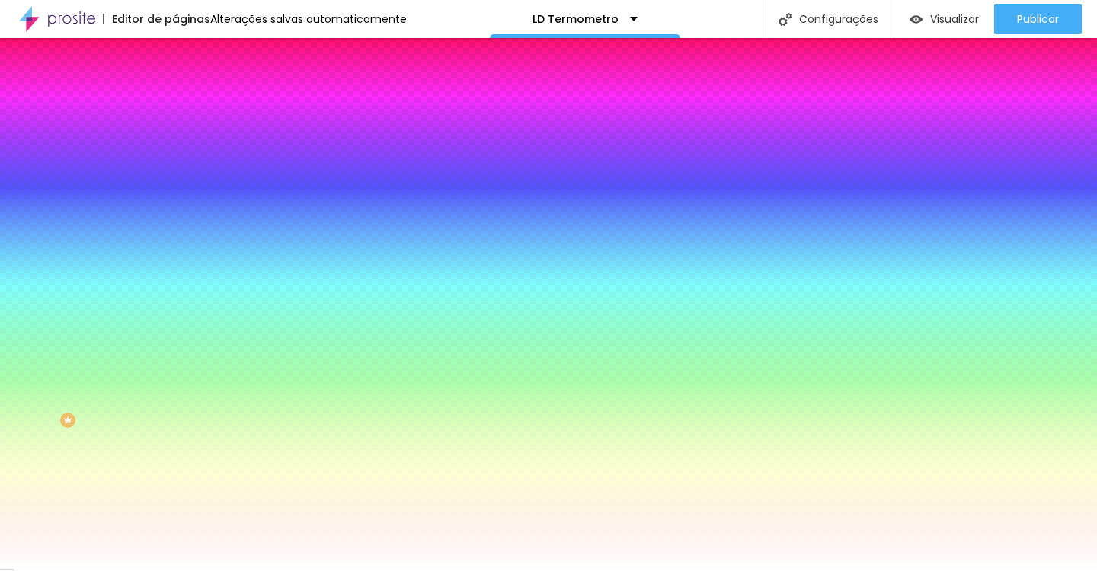
click at [175, 159] on input "#FFFFFF" at bounding box center [266, 153] width 183 height 15
paste input "D4AF37"
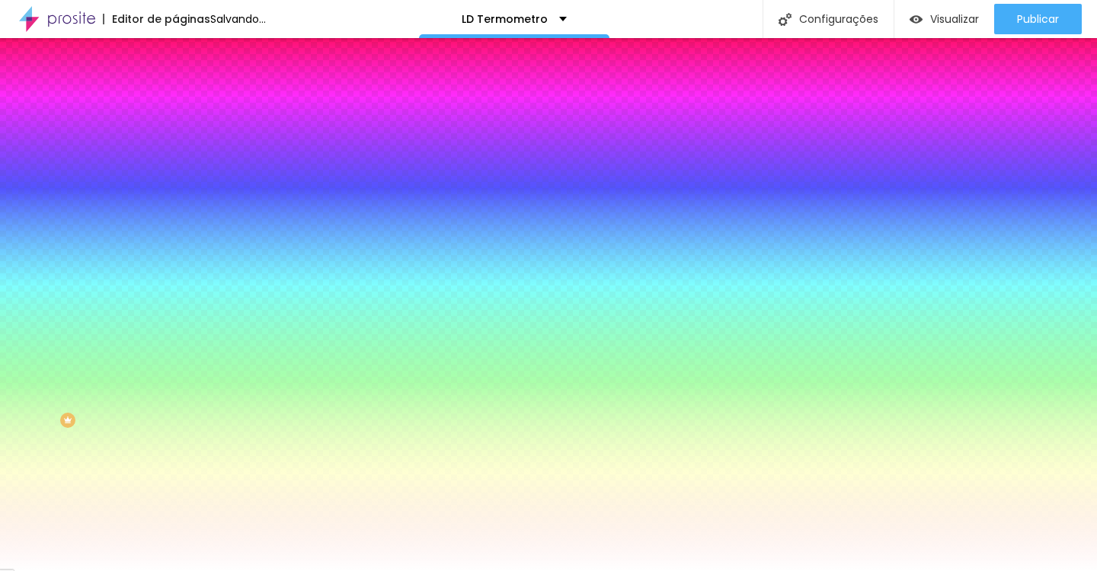
type input "#D4AF37"
click at [181, 189] on icon "button" at bounding box center [185, 193] width 9 height 9
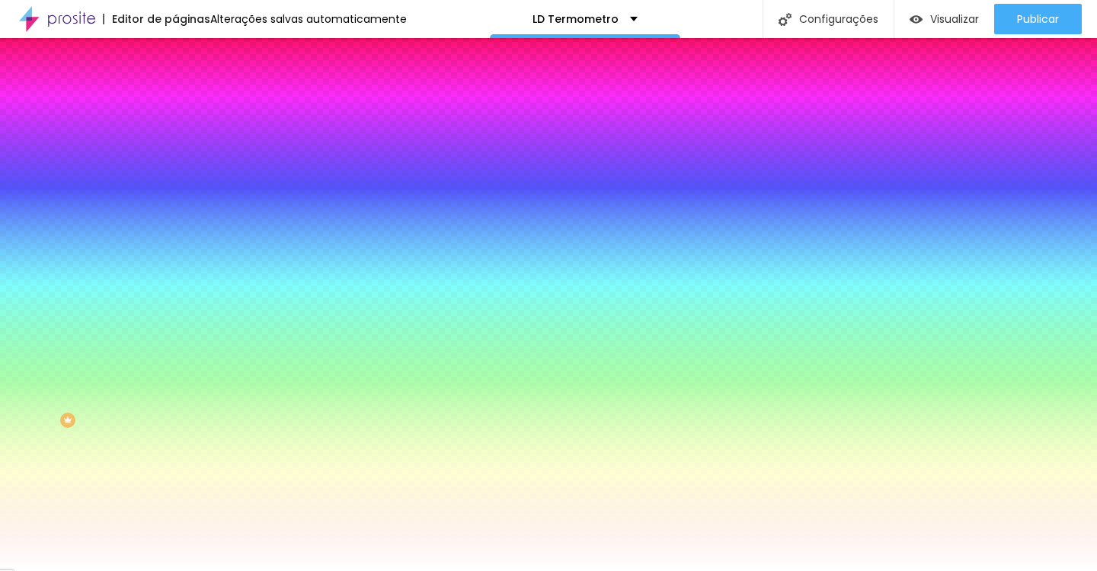
type input "#000000"
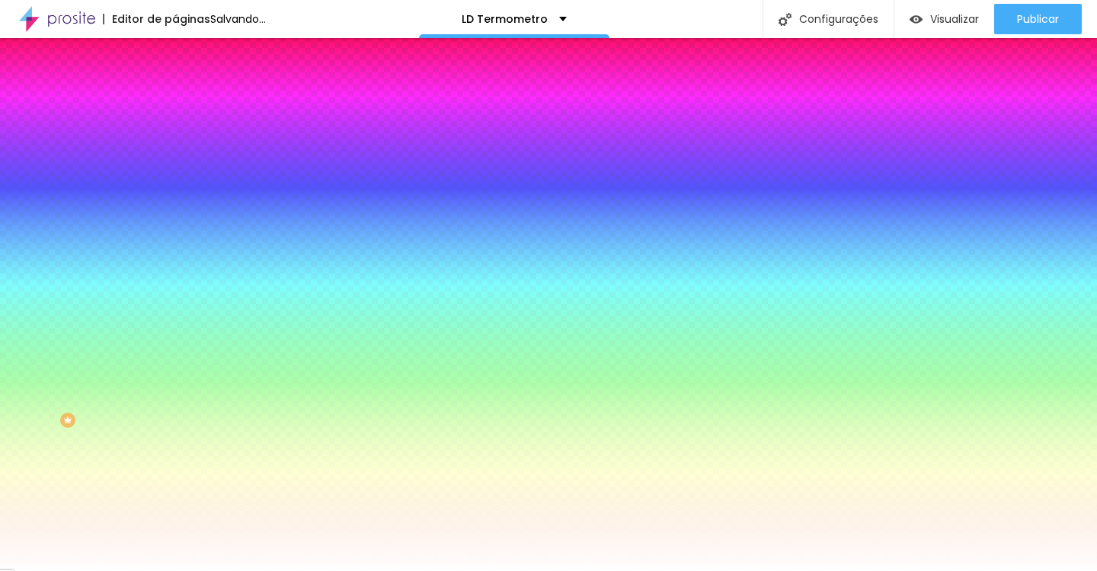
drag, startPoint x: 301, startPoint y: 449, endPoint x: 310, endPoint y: 510, distance: 61.6
click at [310, 510] on body "Editor de páginas Salvando... LD Termometro Configurações Configurações da pági…" at bounding box center [548, 285] width 1097 height 571
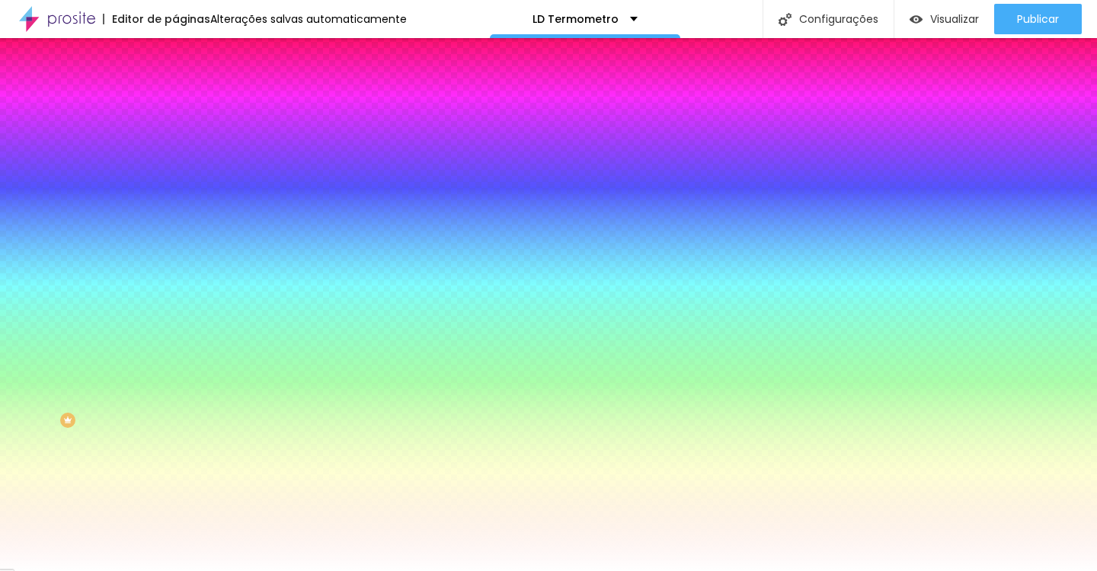
click at [103, 571] on div at bounding box center [548, 571] width 1097 height 0
click at [183, 285] on icon "button" at bounding box center [186, 288] width 6 height 6
click at [262, 475] on div at bounding box center [548, 285] width 1097 height 571
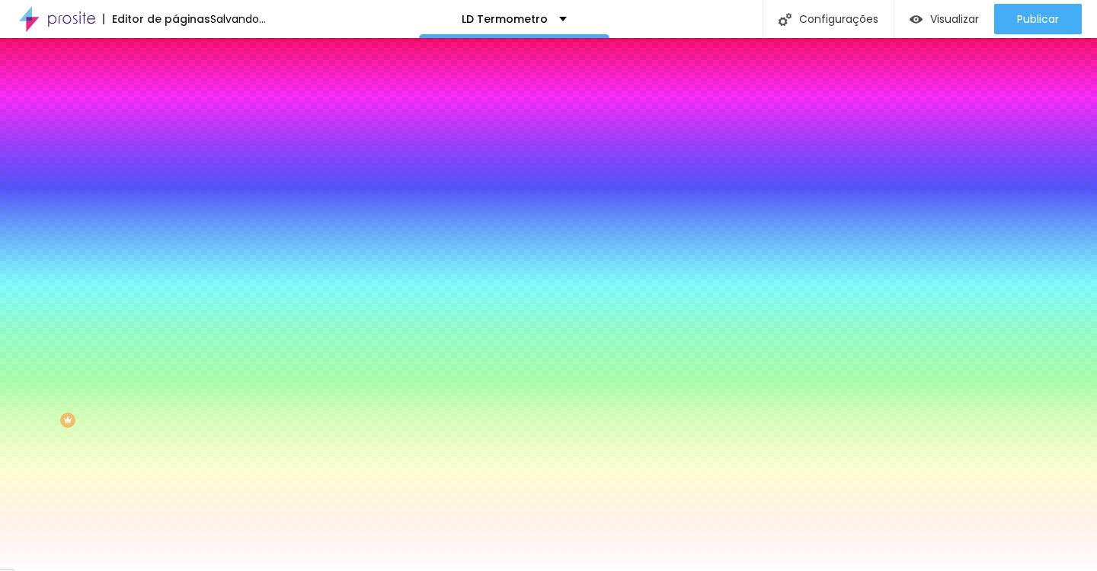
type input "#A19962"
click at [229, 413] on div at bounding box center [548, 285] width 1097 height 571
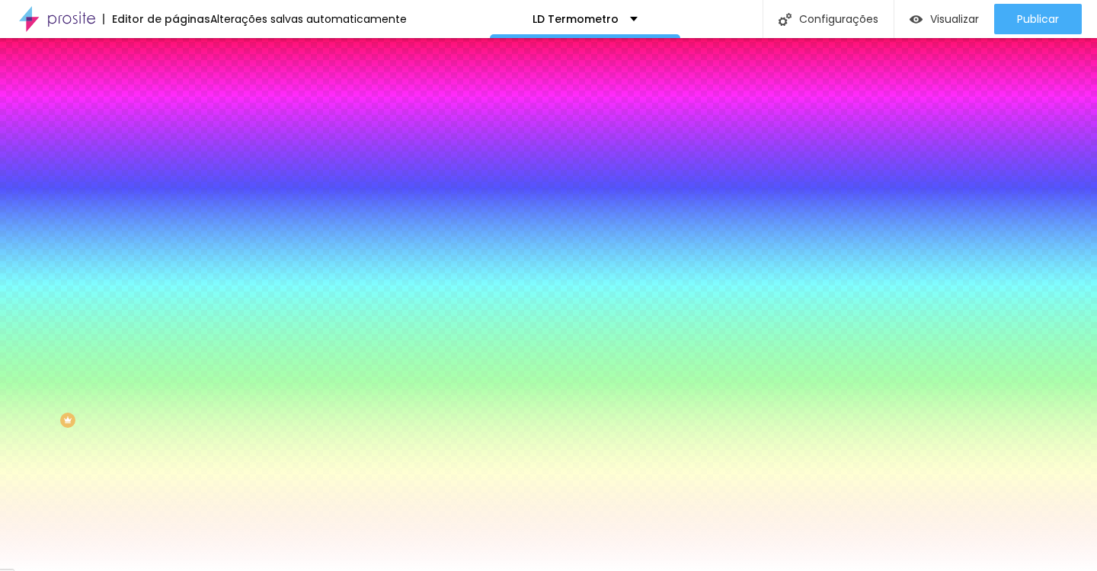
click at [92, 571] on div at bounding box center [548, 571] width 1097 height 0
click at [175, 518] on input "#FFFFFF" at bounding box center [266, 525] width 183 height 15
drag, startPoint x: 156, startPoint y: 325, endPoint x: 120, endPoint y: 326, distance: 36.6
click at [175, 518] on input "#FFFFFF" at bounding box center [266, 525] width 183 height 15
paste input "A17E1E"
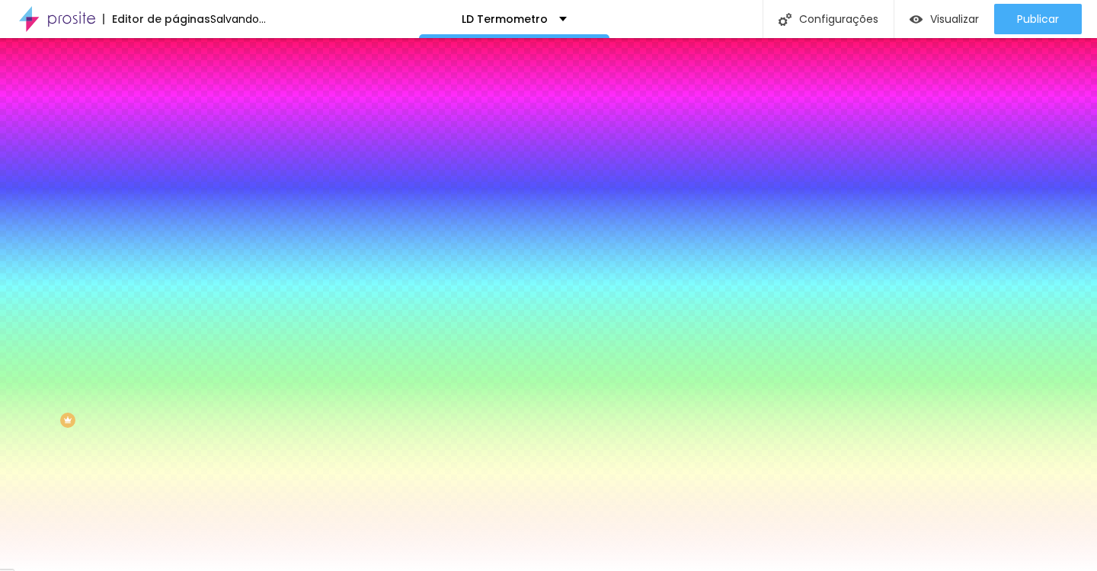
type input "#A17E1E"
click at [175, 560] on div at bounding box center [262, 560] width 175 height 0
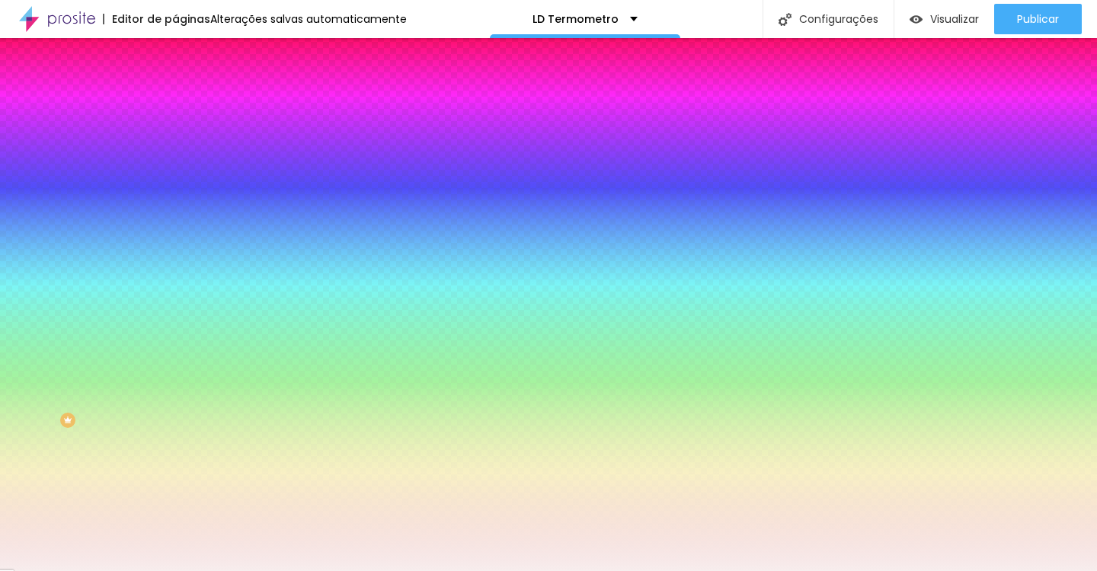
type input "#FDFDFD"
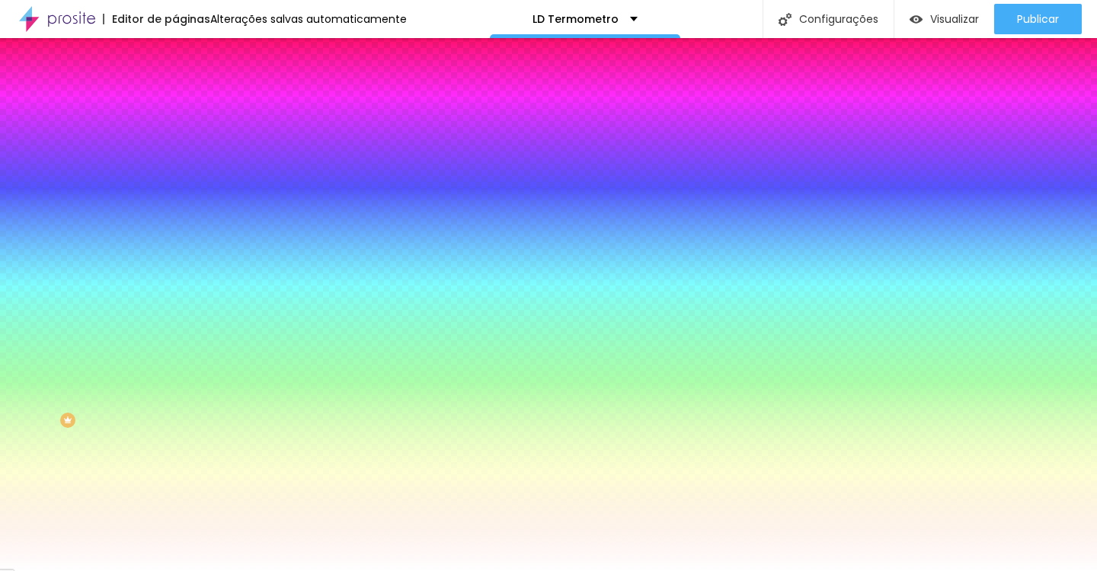
drag, startPoint x: 32, startPoint y: 389, endPoint x: 22, endPoint y: 381, distance: 13.0
click at [175, 571] on div at bounding box center [262, 575] width 175 height 0
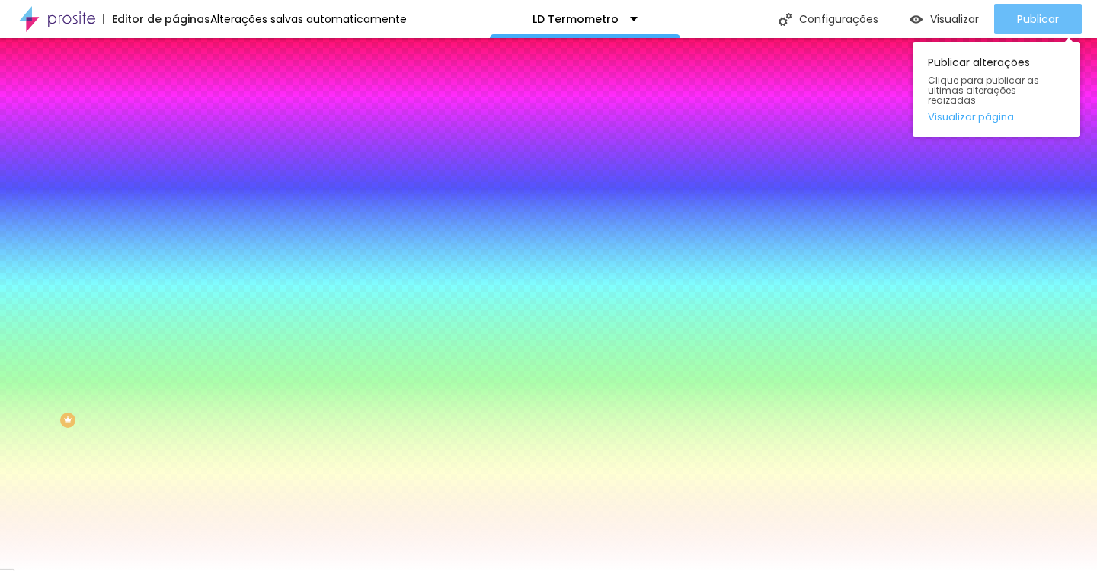
click at [1017, 29] on div "Publicar" at bounding box center [1038, 19] width 42 height 30
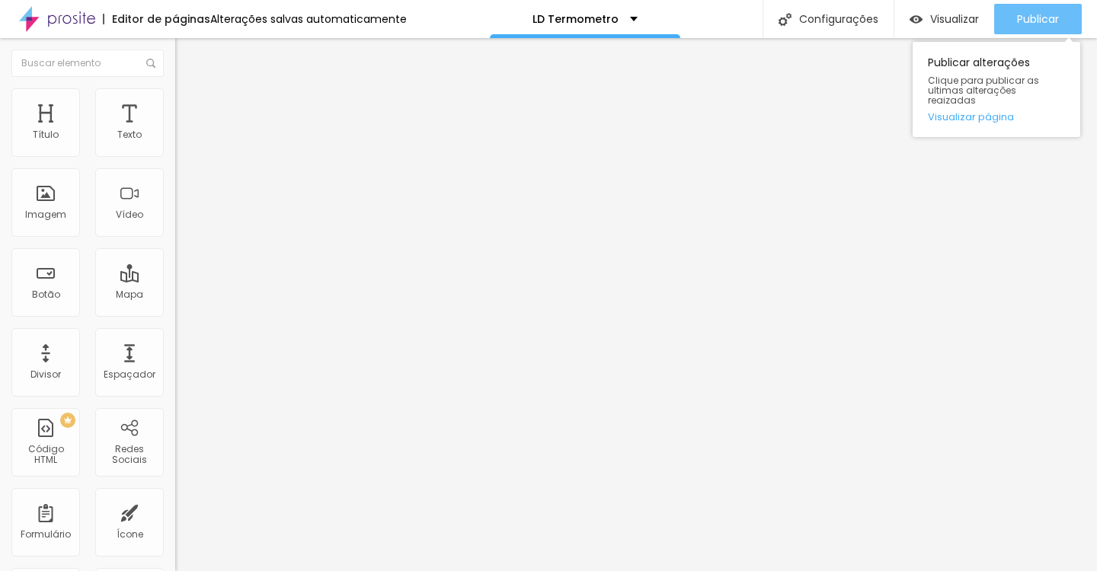
click at [1054, 23] on span "Publicar" at bounding box center [1038, 19] width 42 height 12
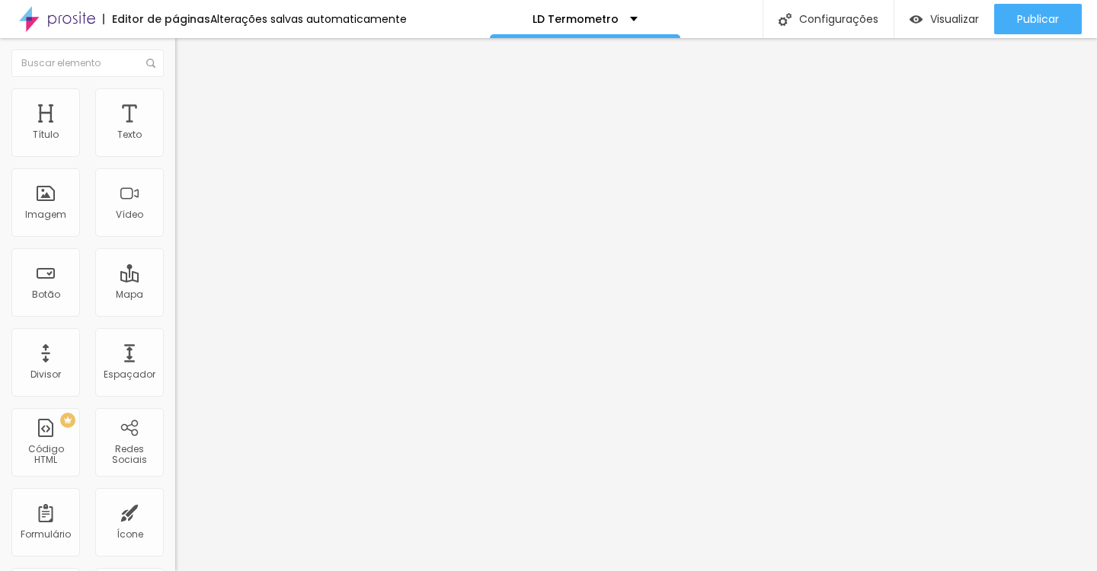
click at [175, 98] on li "Estilo" at bounding box center [262, 95] width 175 height 15
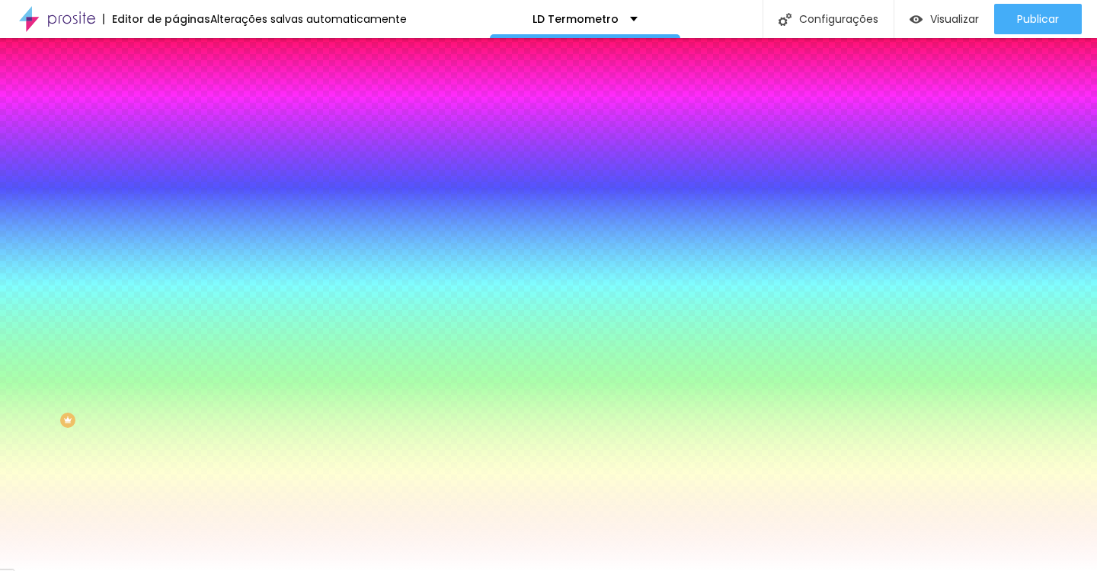
drag, startPoint x: 158, startPoint y: 325, endPoint x: 109, endPoint y: 325, distance: 49.5
click at [175, 518] on div "#FFFFFF" at bounding box center [262, 525] width 175 height 15
paste input "A17E1E"
type input "#A17E1E"
click at [175, 560] on div at bounding box center [262, 560] width 175 height 0
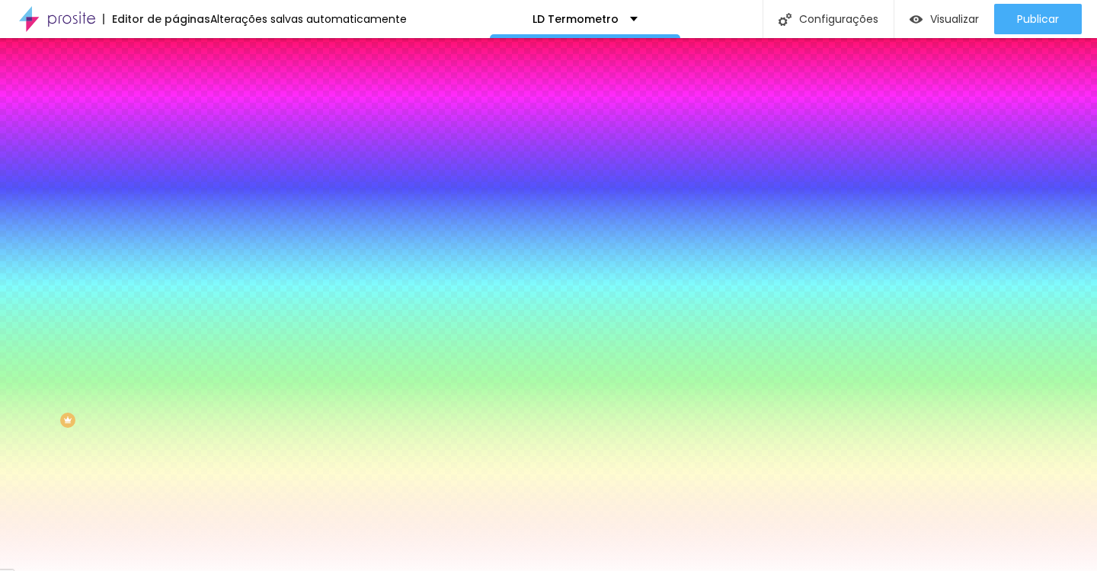
type input "#FFFBFB"
drag, startPoint x: 30, startPoint y: 389, endPoint x: 25, endPoint y: 380, distance: 9.9
click at [175, 571] on div at bounding box center [262, 575] width 175 height 0
click at [181, 283] on icon "button" at bounding box center [185, 287] width 9 height 9
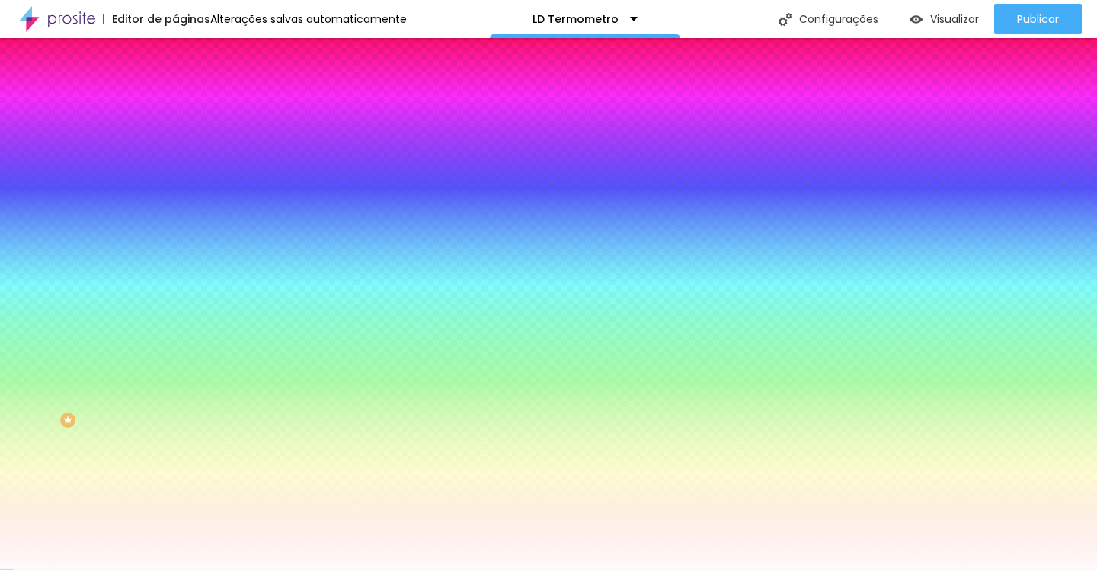
click at [263, 475] on div at bounding box center [548, 285] width 1097 height 571
type input "#AF930A"
click at [236, 405] on div at bounding box center [548, 285] width 1097 height 571
click at [153, 571] on div at bounding box center [548, 571] width 1097 height 0
click at [175, 187] on button "button" at bounding box center [185, 195] width 21 height 16
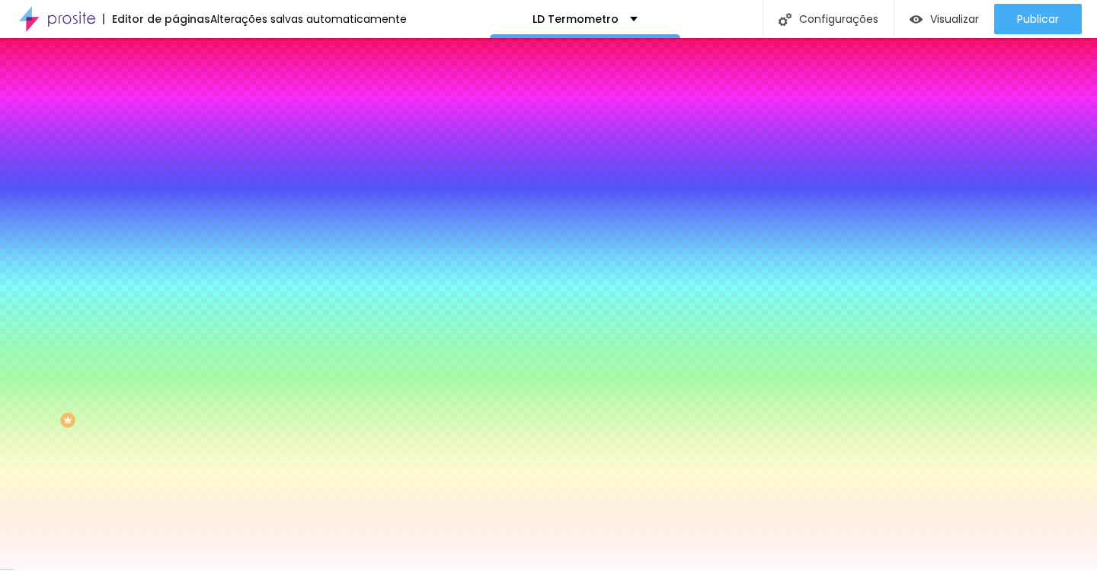
type input "#000000"
drag, startPoint x: 290, startPoint y: 449, endPoint x: 309, endPoint y: 495, distance: 50.2
click at [114, 571] on div at bounding box center [548, 571] width 1097 height 0
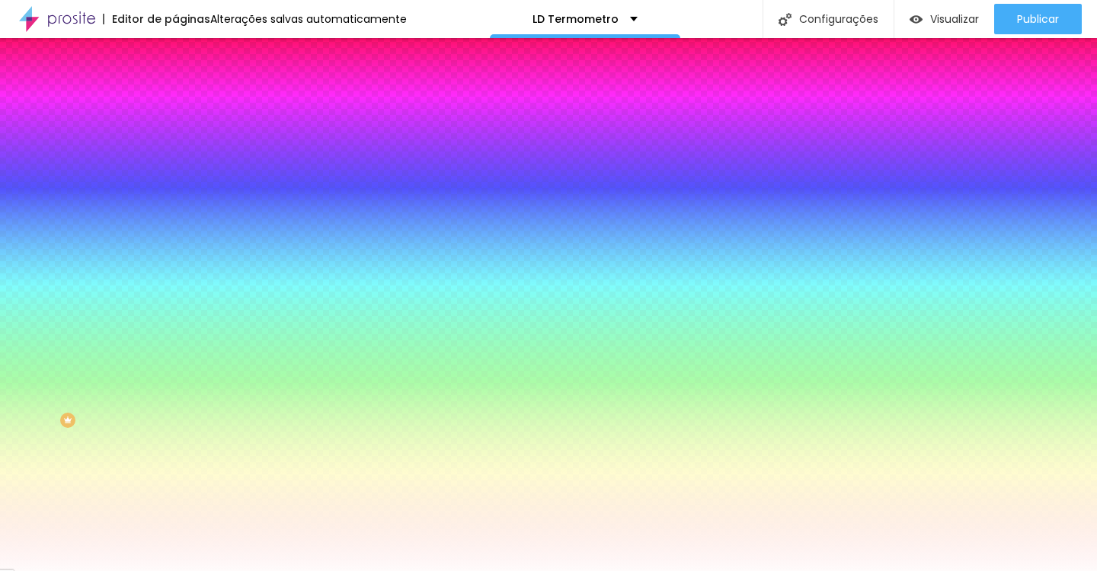
click at [175, 191] on button "button" at bounding box center [185, 195] width 21 height 16
click at [158, 571] on div at bounding box center [548, 571] width 1097 height 0
click at [175, 191] on button "button" at bounding box center [185, 195] width 21 height 16
drag, startPoint x: 348, startPoint y: 360, endPoint x: 289, endPoint y: 357, distance: 59.5
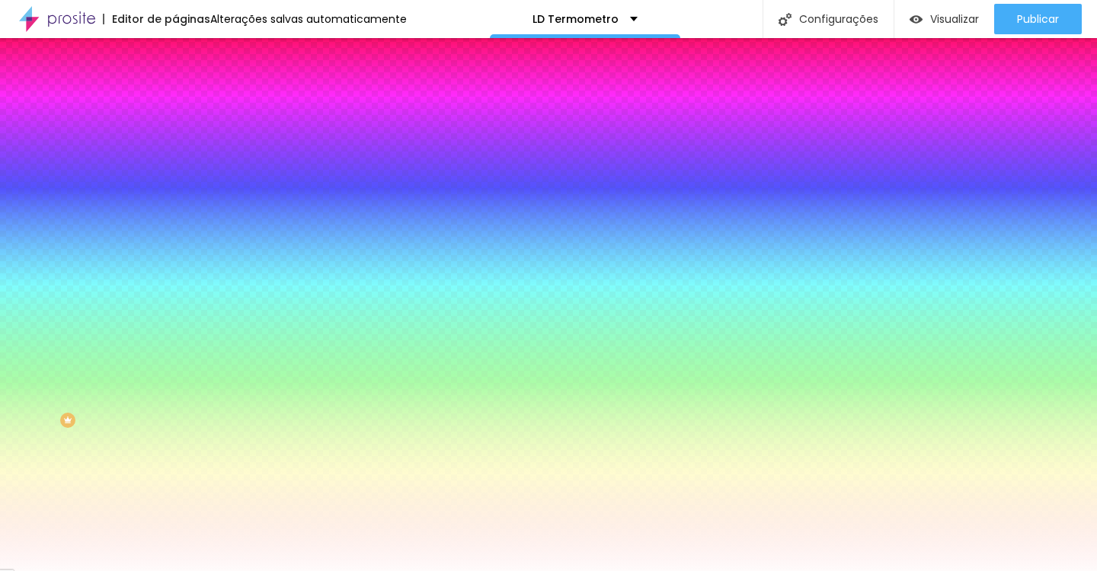
paste input "D4AF37"
type input "#000000"
drag, startPoint x: 254, startPoint y: 414, endPoint x: 342, endPoint y: 530, distance: 145.2
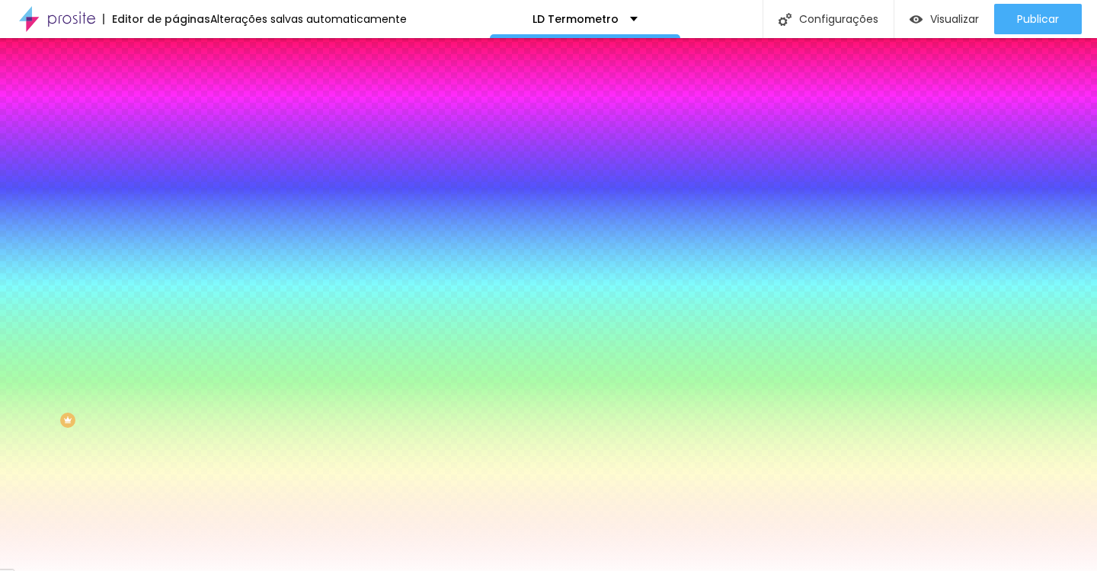
click at [342, 530] on body "Editor de páginas Alterações [PERSON_NAME] automaticamente LD Termometro Config…" at bounding box center [548, 285] width 1097 height 571
click at [95, 571] on div at bounding box center [548, 571] width 1097 height 0
click at [175, 155] on input "#FFFFFF" at bounding box center [266, 153] width 183 height 15
drag, startPoint x: 159, startPoint y: 152, endPoint x: 104, endPoint y: 152, distance: 54.9
click at [175, 152] on div "#FFFFFF" at bounding box center [262, 153] width 175 height 15
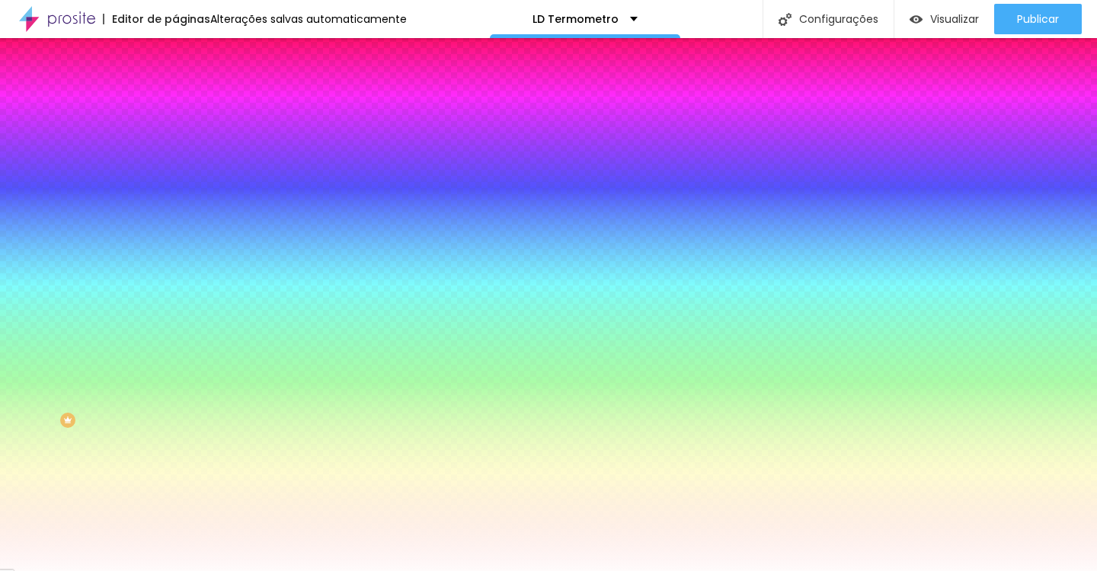
paste input "D4AF37"
type input "#D4AF37"
click at [175, 456] on div "Editar Botão Conteúdo Estilo Avançado Cor de fundo Voltar ao padrão #D4AF37 Tip…" at bounding box center [262, 304] width 175 height 533
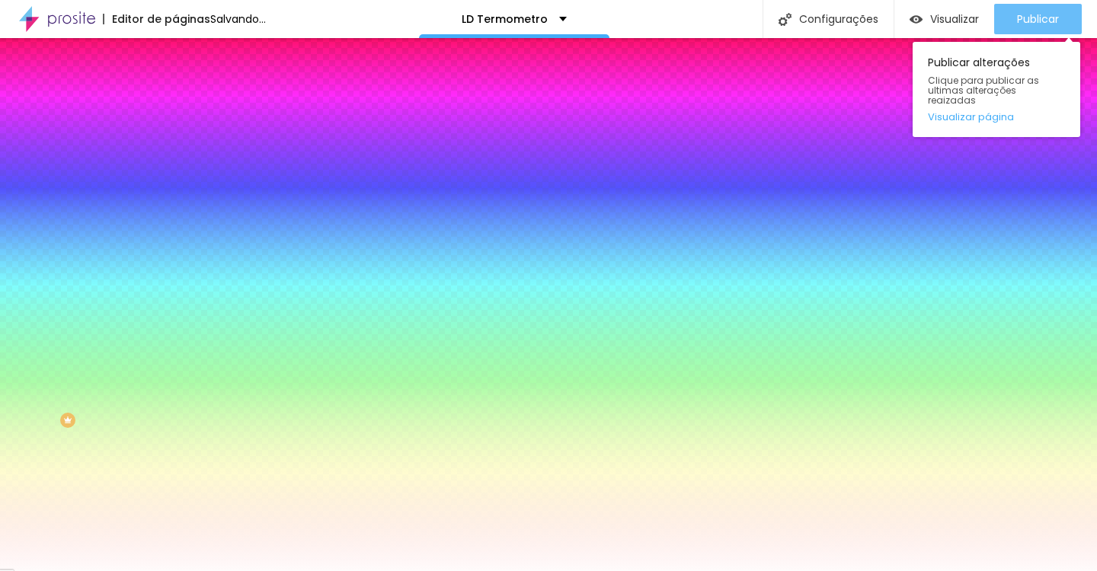
click at [1035, 6] on div "Publicar" at bounding box center [1038, 19] width 42 height 30
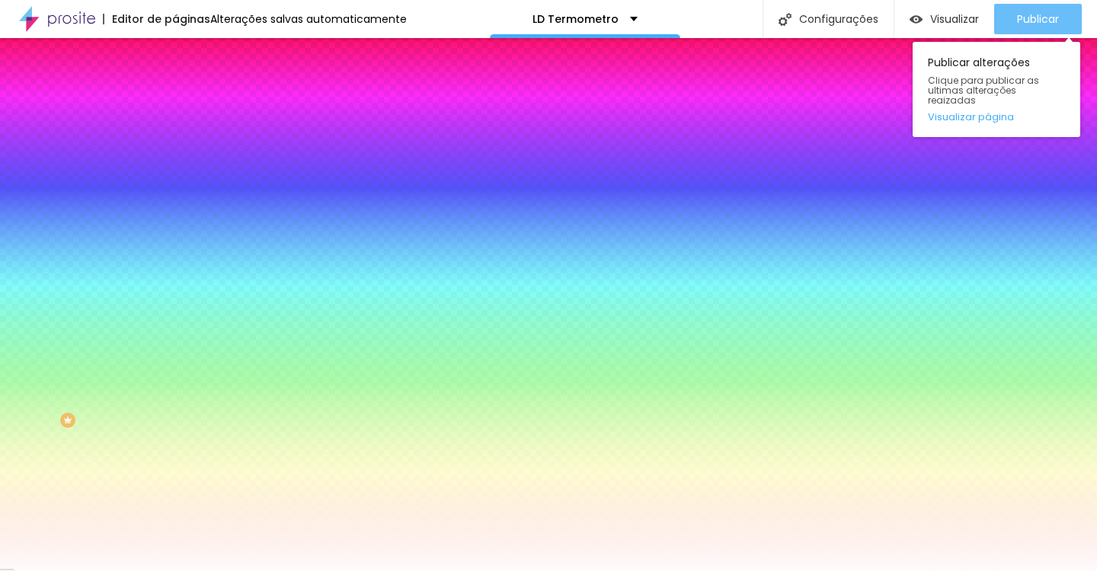
click at [1035, 6] on div "Publicar" at bounding box center [1038, 19] width 42 height 30
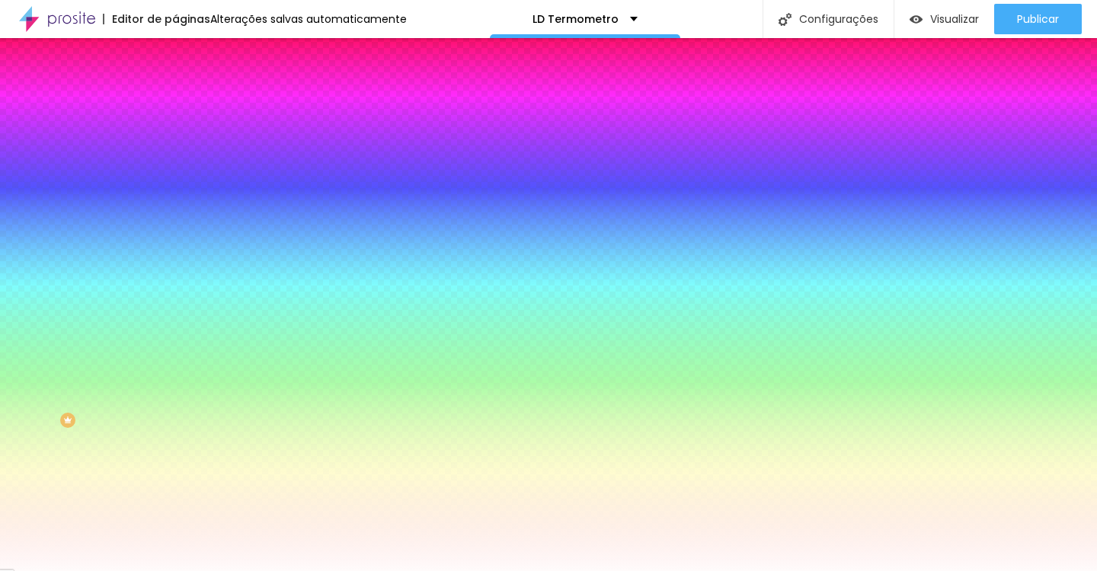
click at [187, 52] on img "button" at bounding box center [193, 56] width 12 height 12
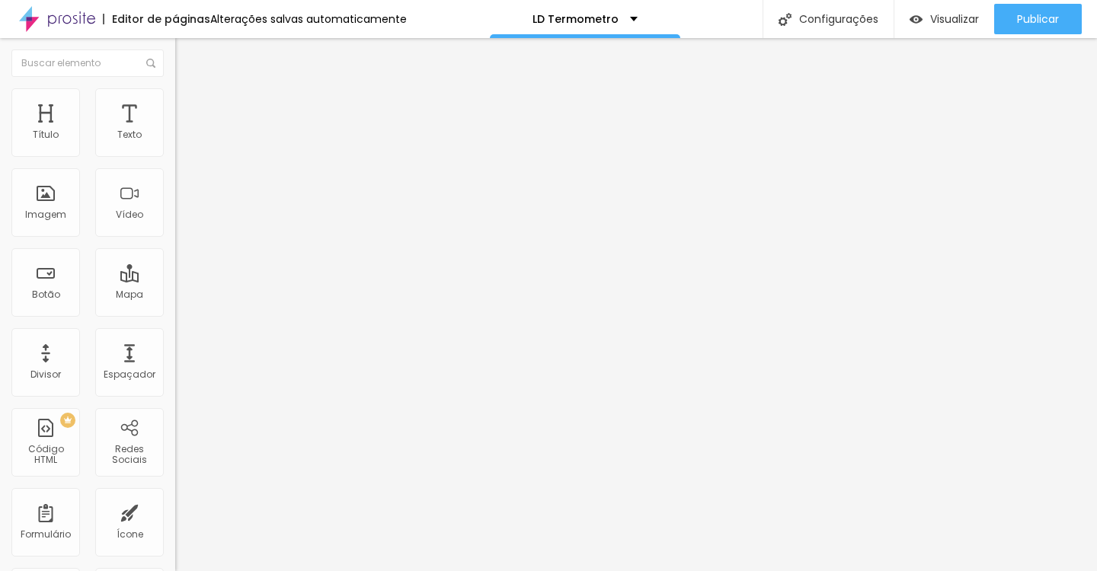
click at [175, 96] on img at bounding box center [182, 95] width 14 height 14
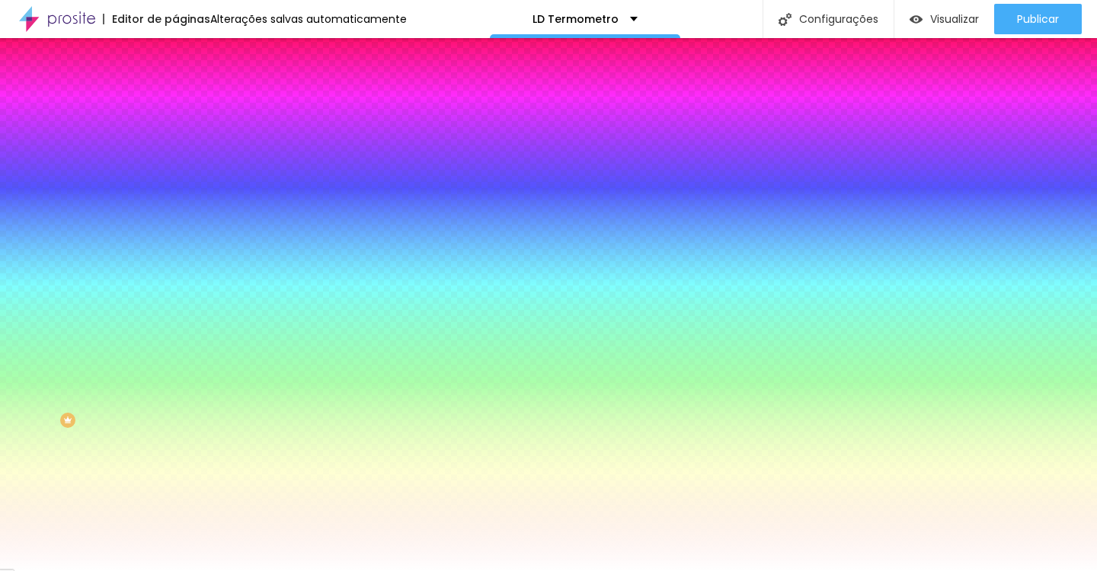
click at [175, 187] on button "button" at bounding box center [185, 195] width 21 height 16
click at [287, 571] on div at bounding box center [548, 571] width 1097 height 0
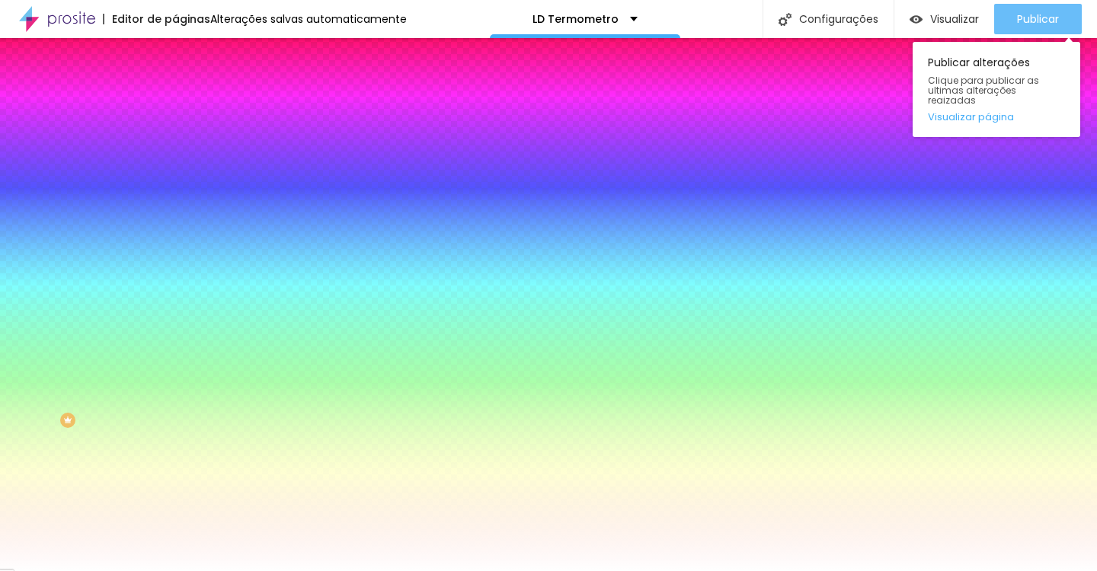
click at [1008, 5] on button "Publicar" at bounding box center [1038, 19] width 88 height 30
click at [1008, 14] on button "Publicar" at bounding box center [1038, 19] width 88 height 30
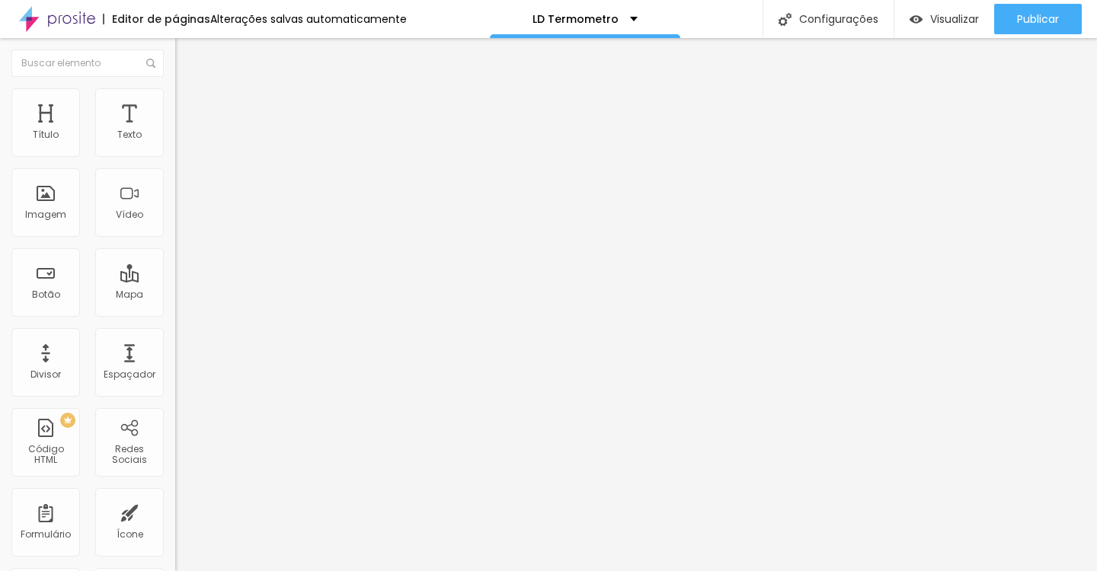
click at [175, 96] on img at bounding box center [182, 95] width 14 height 14
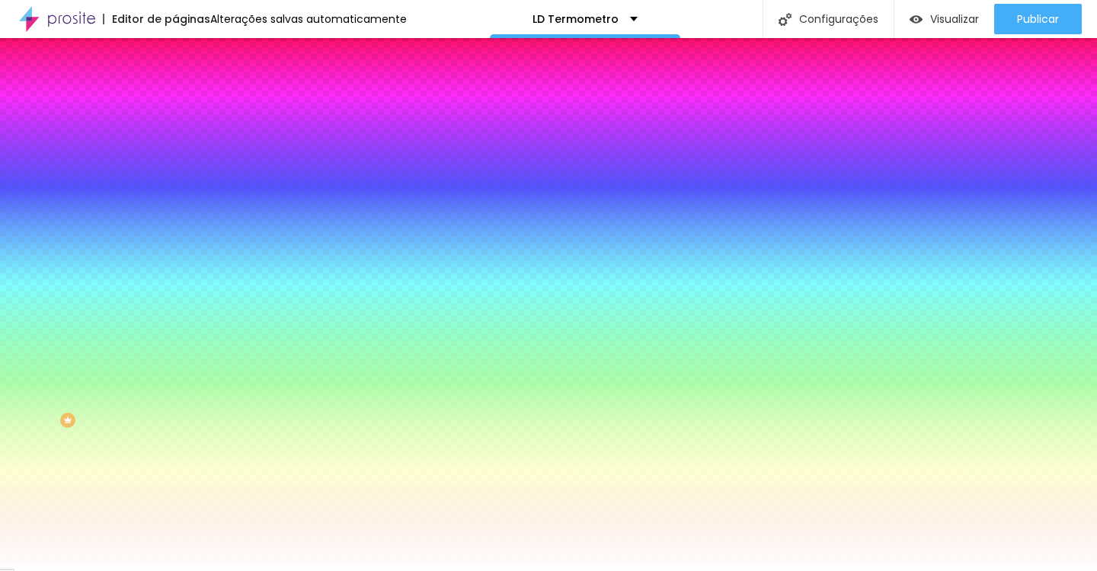
click at [181, 192] on icon "button" at bounding box center [185, 193] width 9 height 9
click at [91, 571] on div at bounding box center [548, 571] width 1097 height 0
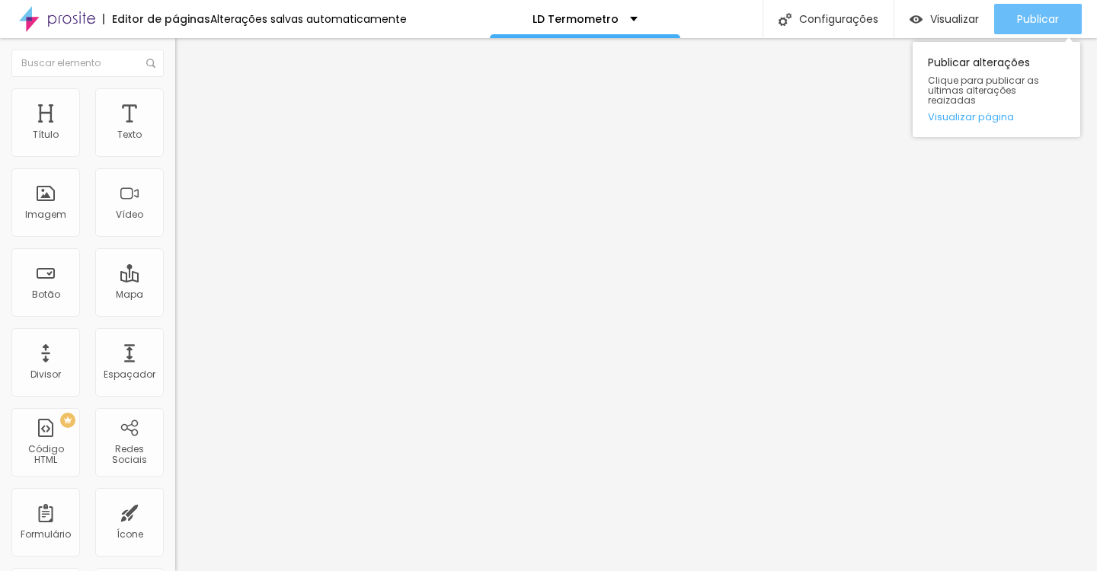
click at [1022, 21] on span "Publicar" at bounding box center [1038, 19] width 42 height 12
click at [1042, 9] on div "Publicar" at bounding box center [1038, 19] width 42 height 30
click at [1029, 15] on span "Publicar" at bounding box center [1038, 19] width 42 height 12
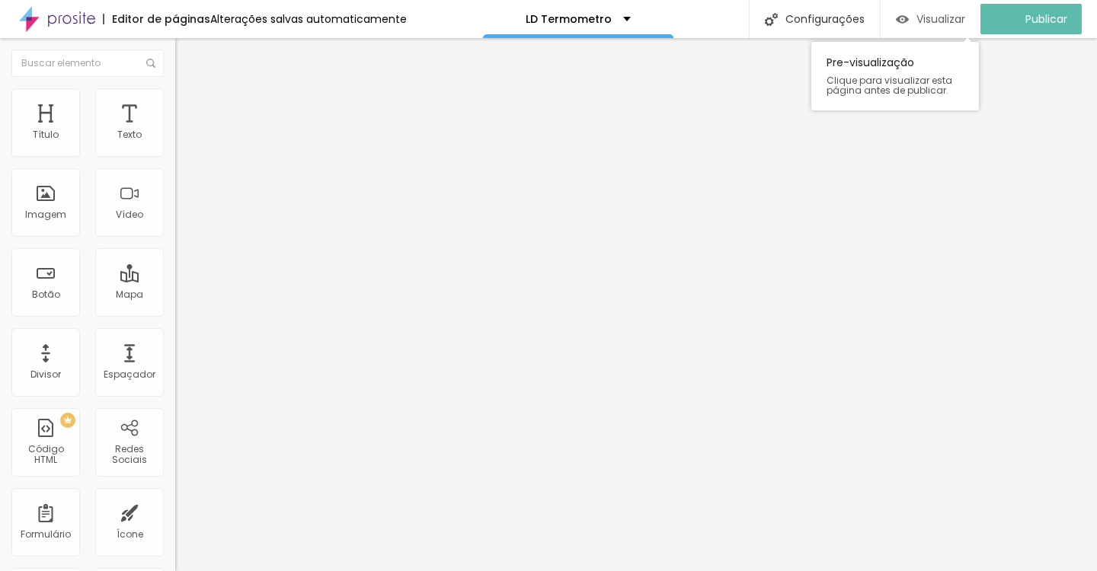
click at [944, 6] on div "Visualizar" at bounding box center [930, 19] width 69 height 30
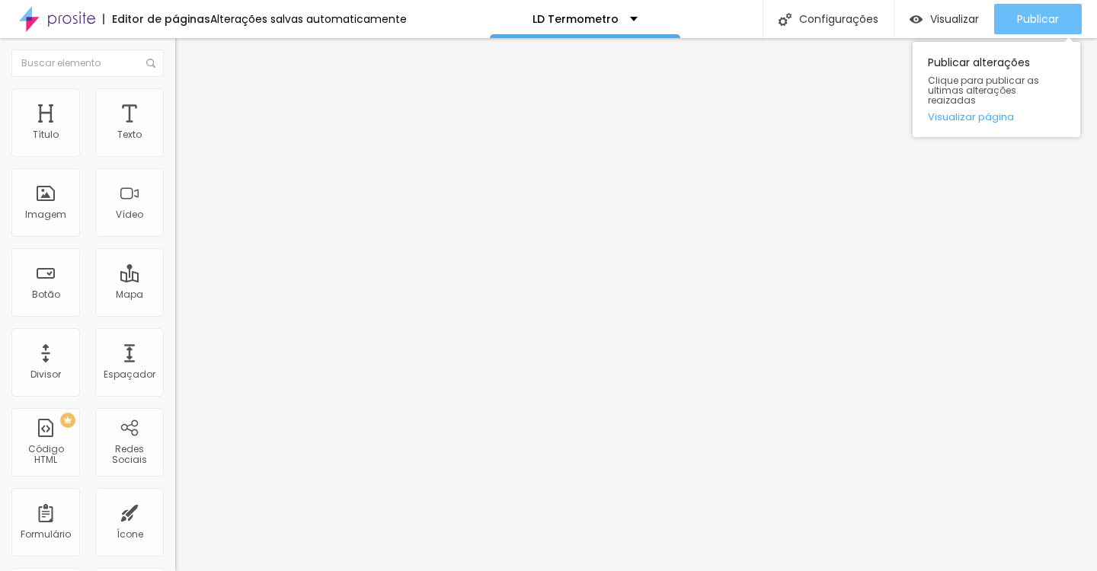
click at [1004, 17] on button "Publicar" at bounding box center [1038, 19] width 88 height 30
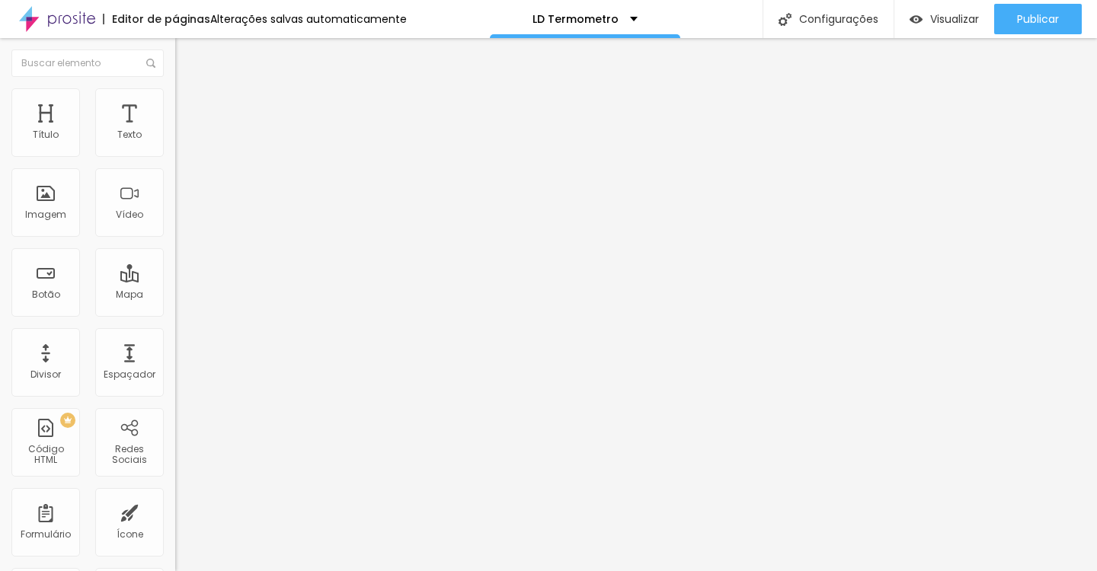
click at [175, 143] on input "Quero medir agora minha Autoridade" at bounding box center [266, 135] width 183 height 15
type input "Quero Medir Agora Minha Autoridade"
click at [175, 143] on input "Quero medir agora minha Autoridade" at bounding box center [266, 135] width 183 height 15
type input "Quero Medir Agora Minha Autoridade"
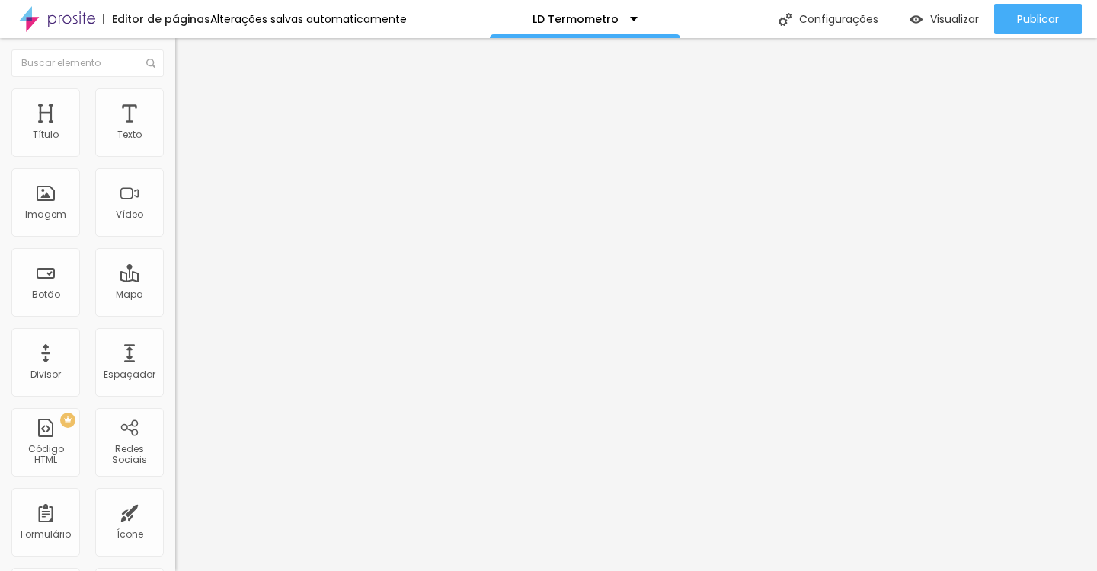
click at [175, 143] on input "“Sim, quero descobrir meu nível de autoridade”" at bounding box center [266, 135] width 183 height 15
type input "“Sim, Quero Descobrir Meu Nível de Autoridade”"
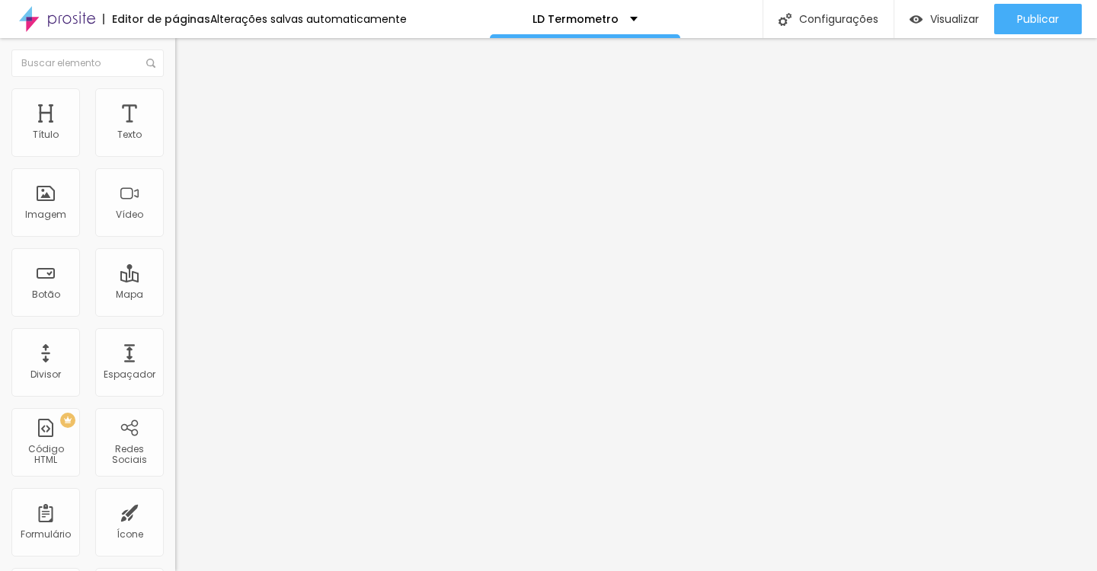
click at [175, 143] on input "“Sim, quero descobrir meu nível de autoridade”" at bounding box center [266, 135] width 183 height 15
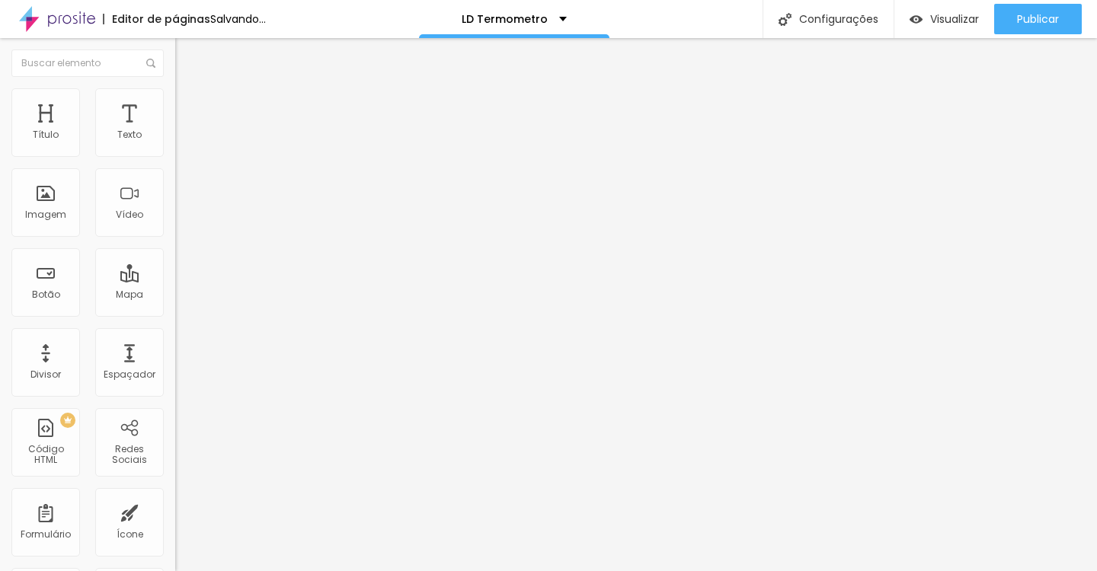
scroll to position [0, 69]
type input "“Sim, Quero Descobrir Meu Nível de Autoridade”"
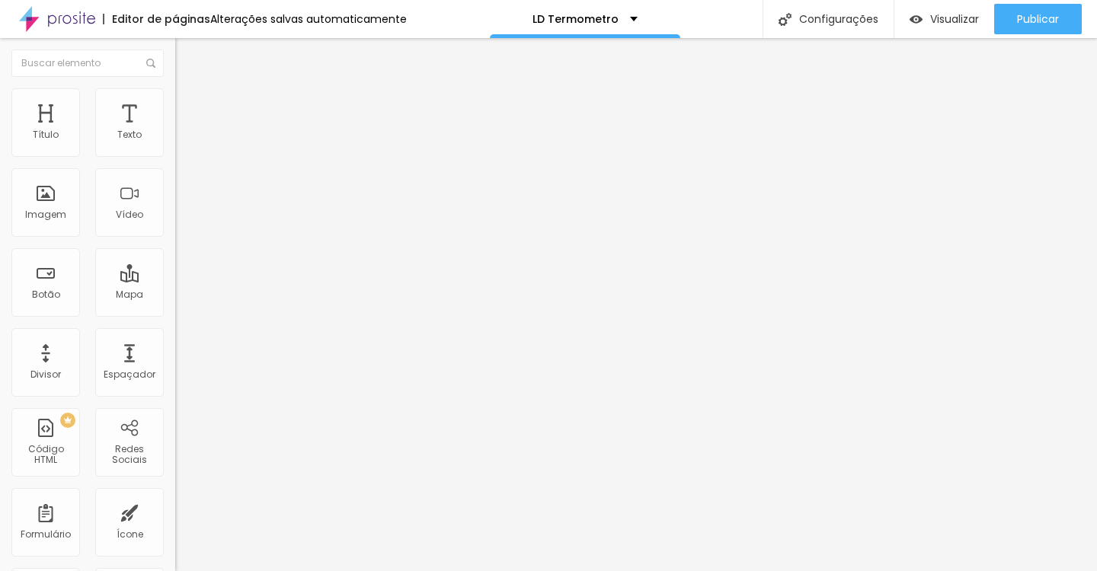
click at [175, 143] on input "Quero medir agora minha Autoridade + bônus”" at bounding box center [266, 135] width 183 height 15
type input "Quero Medir Agora Minha Autoridade + Bônus”"
click at [175, 143] on input "“Sim, Quero Descobrir Meu Nível de Autoridade”" at bounding box center [266, 135] width 183 height 15
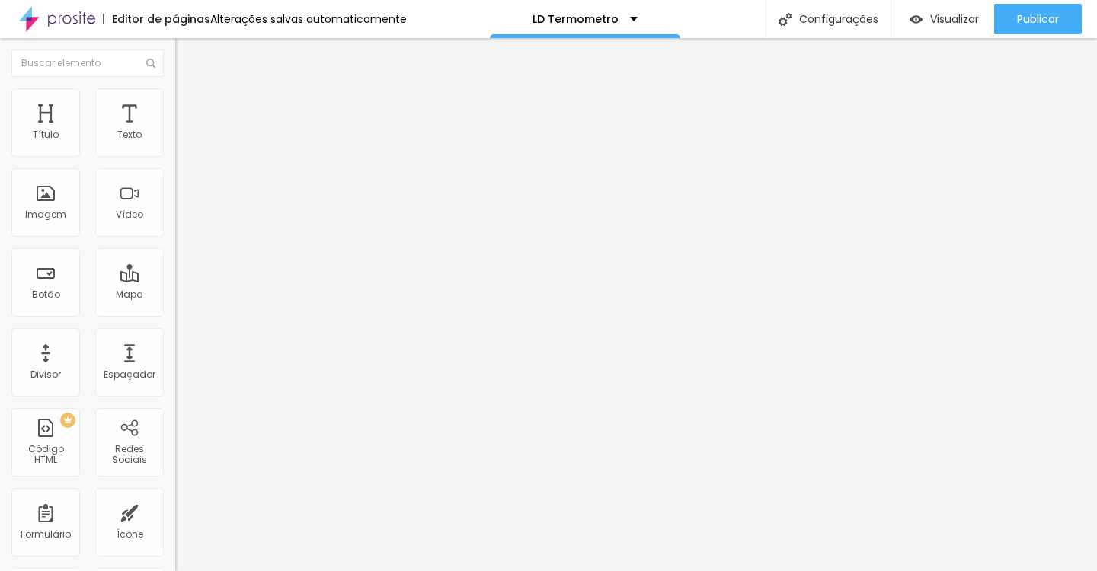
scroll to position [0, 119]
type input "“Sim, Quero Descobrir Meu Nível de Autoridade” + Bônus"
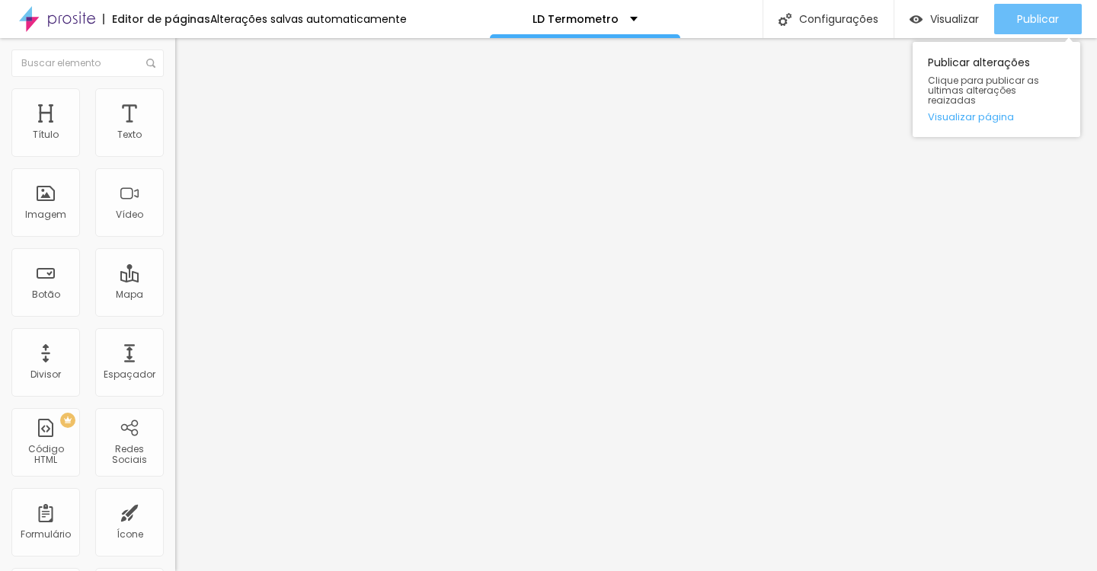
click at [1054, 30] on div "Publicar" at bounding box center [1038, 19] width 42 height 30
click at [1041, 21] on span "Publicar" at bounding box center [1038, 19] width 42 height 12
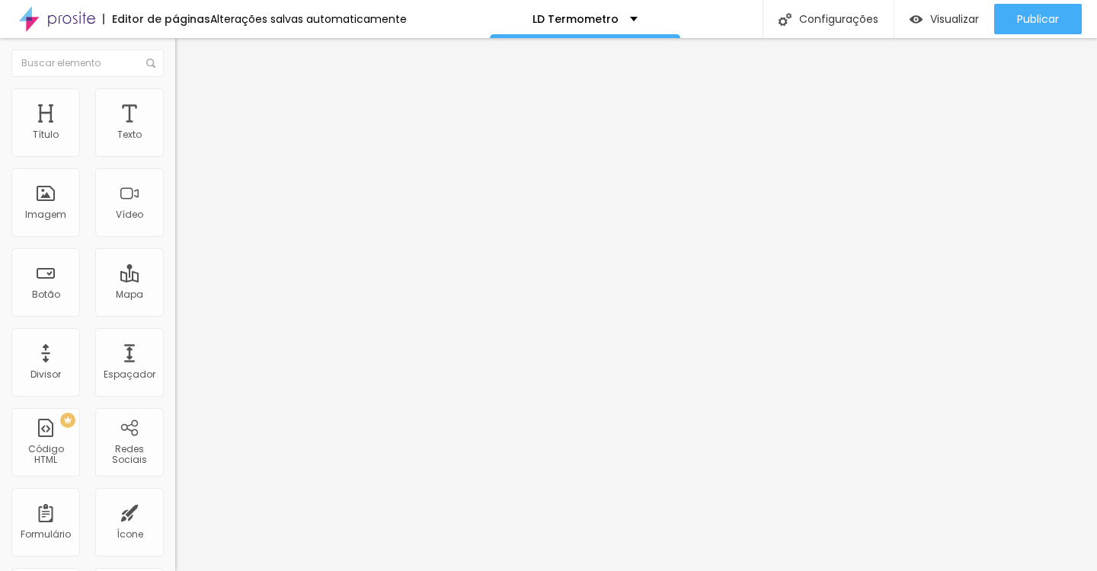
click at [175, 197] on button "button" at bounding box center [185, 189] width 21 height 16
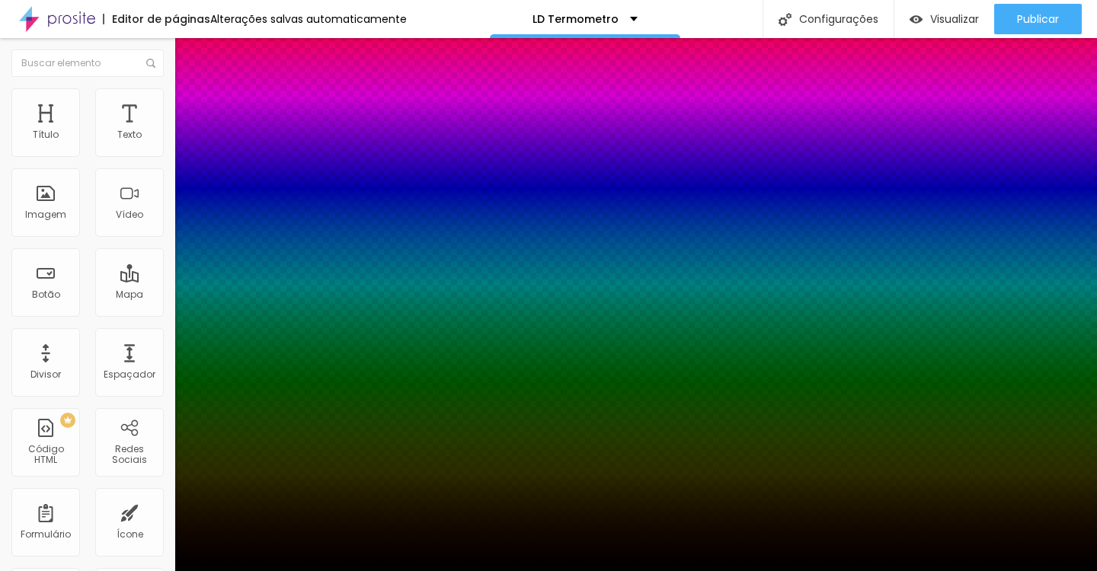
click at [280, 378] on div at bounding box center [548, 285] width 1097 height 571
drag, startPoint x: 280, startPoint y: 377, endPoint x: 283, endPoint y: 421, distance: 43.5
click at [15, 571] on div at bounding box center [7, 572] width 15 height 2
click at [285, 571] on div at bounding box center [548, 581] width 1097 height 0
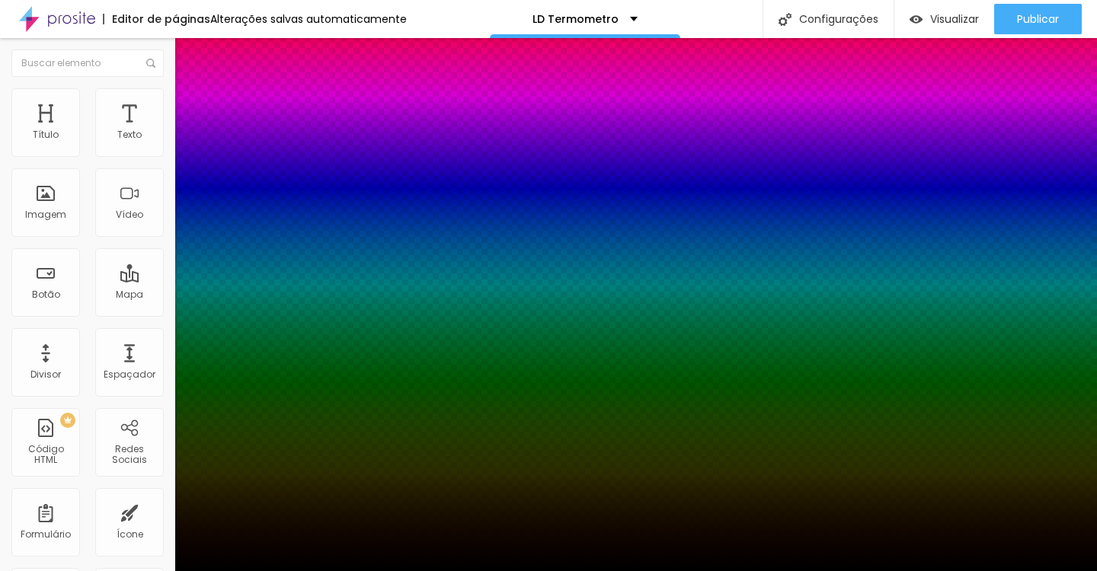
click at [282, 357] on div at bounding box center [548, 285] width 1097 height 571
drag, startPoint x: 282, startPoint y: 357, endPoint x: 280, endPoint y: 334, distance: 22.1
click at [14, 150] on div at bounding box center [5, 149] width 15 height 2
type input "8"
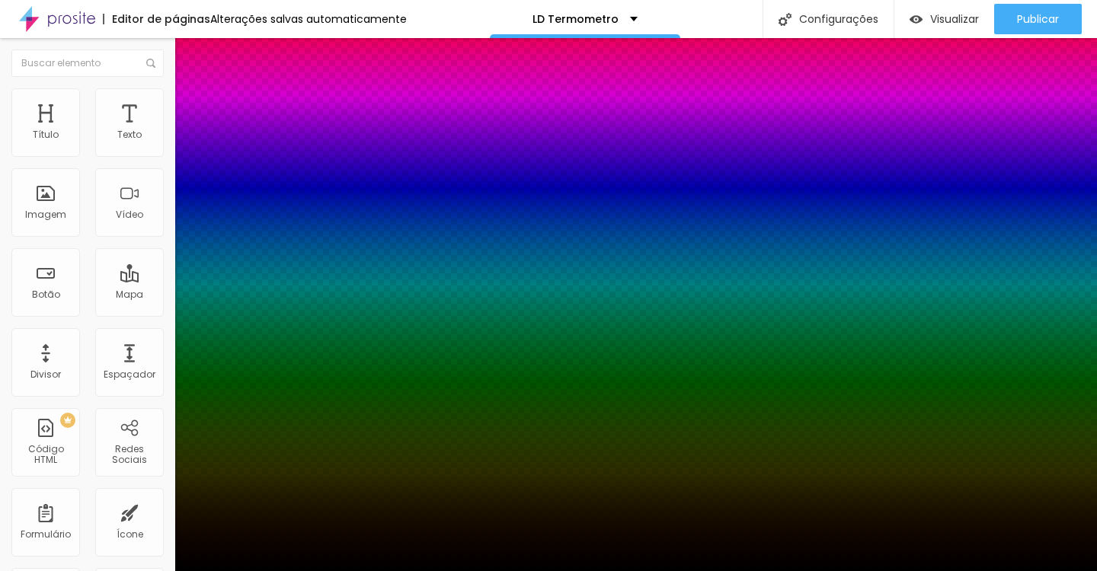
type input "8"
type input "25"
type input "26"
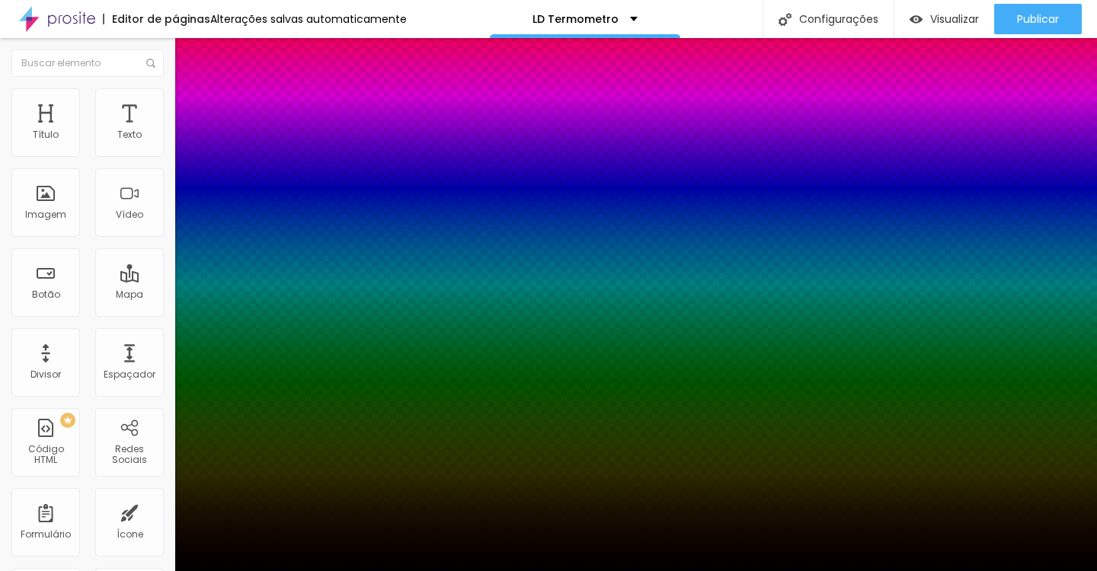
type input "27"
type input "28"
type input "29"
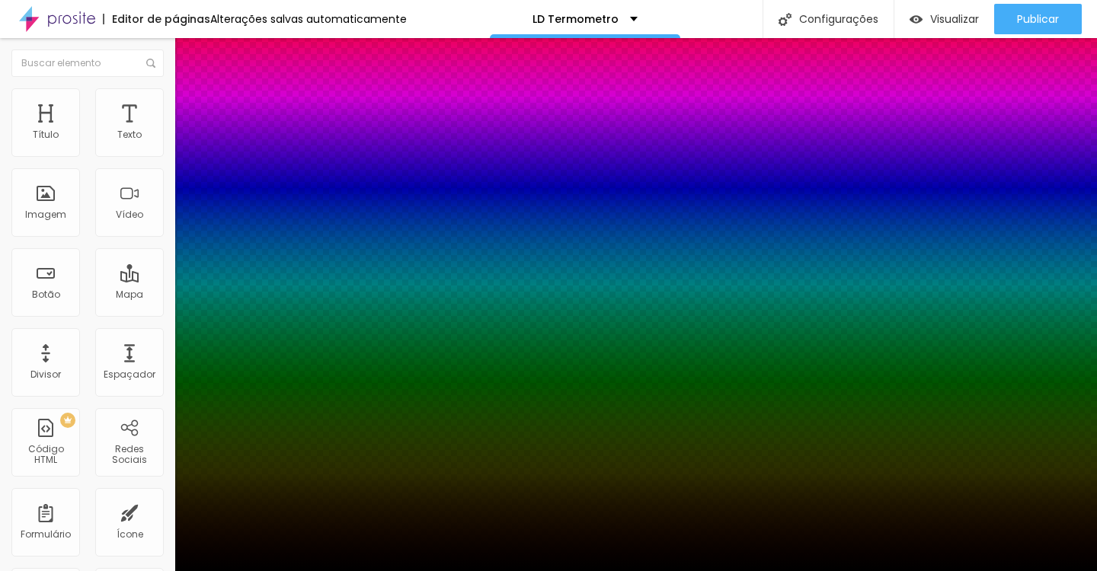
type input "29"
type input "30"
type input "32"
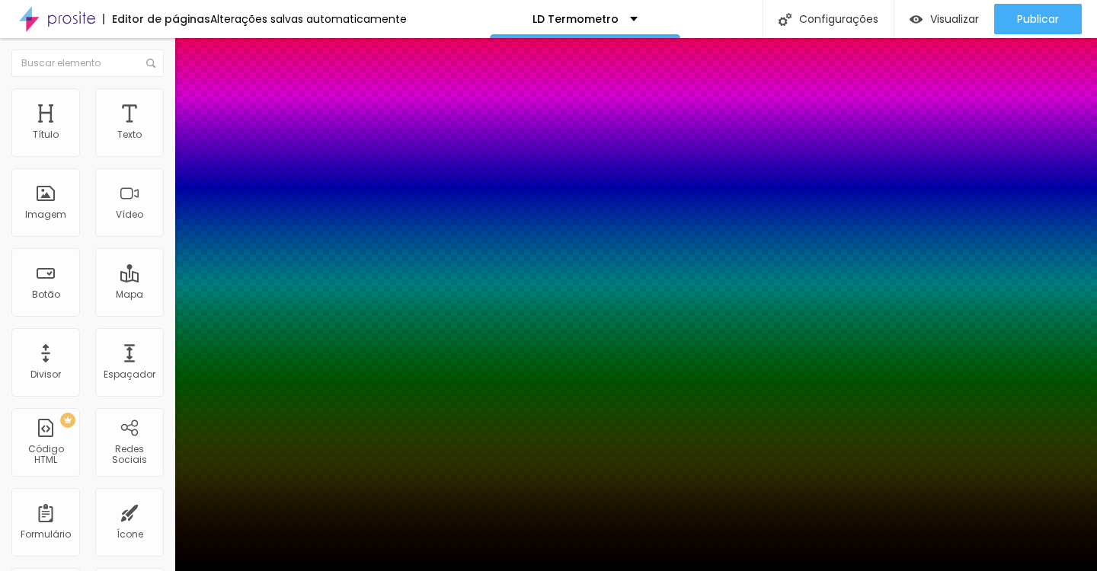
type input "33"
type input "35"
type input "36"
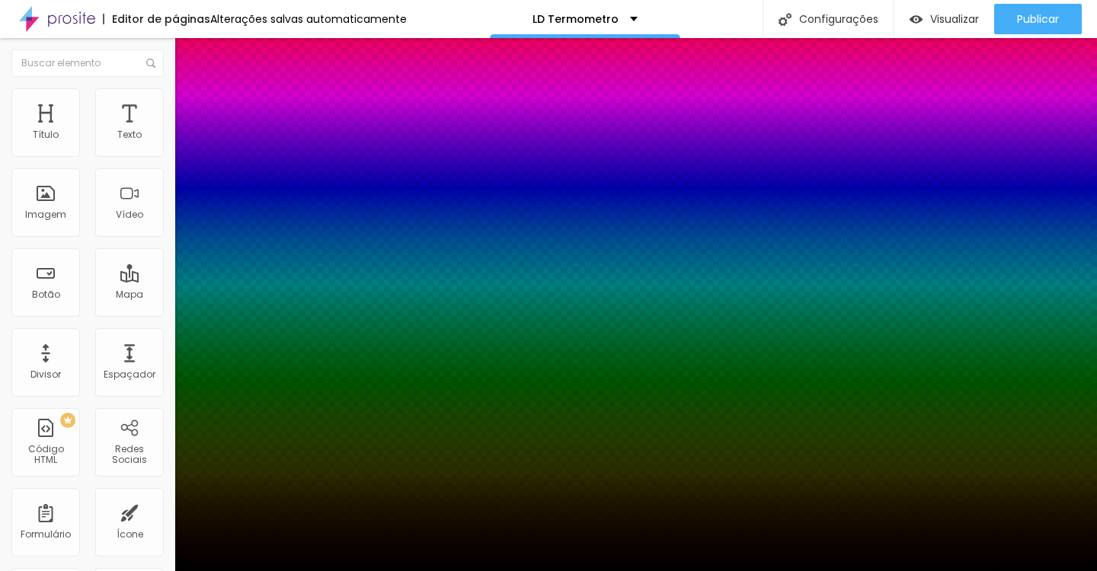
type input "36"
type input "37"
type input "38"
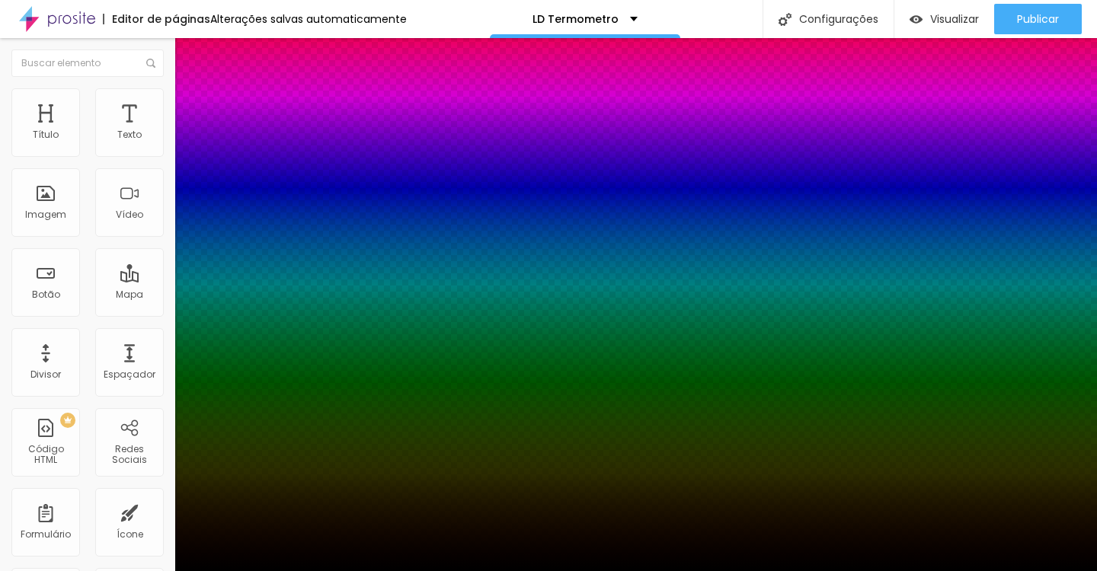
type input "33"
type input "32"
type input "30"
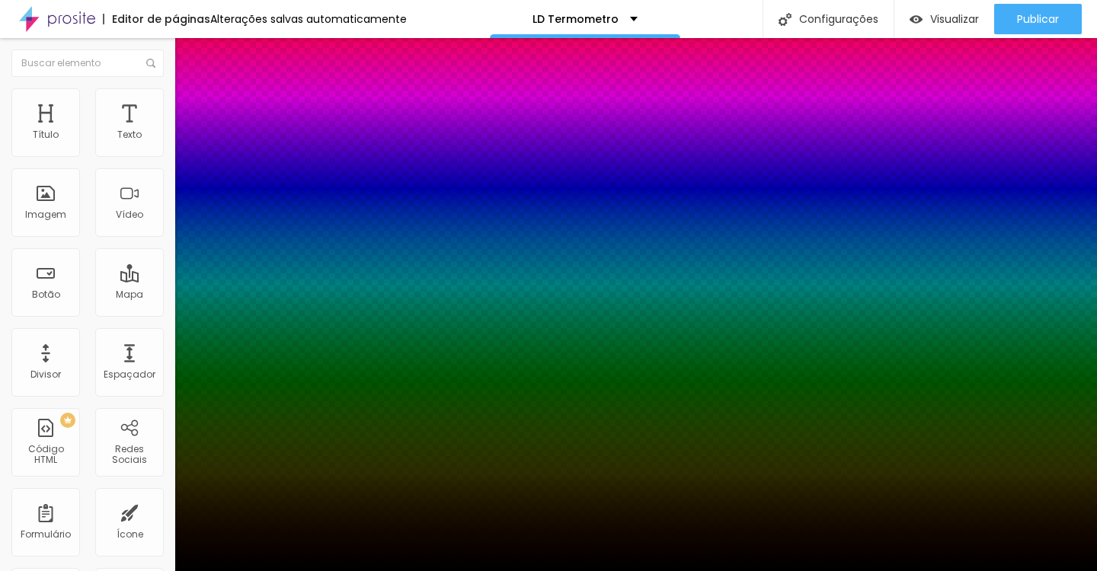
type input "30"
type input "29"
type input "28"
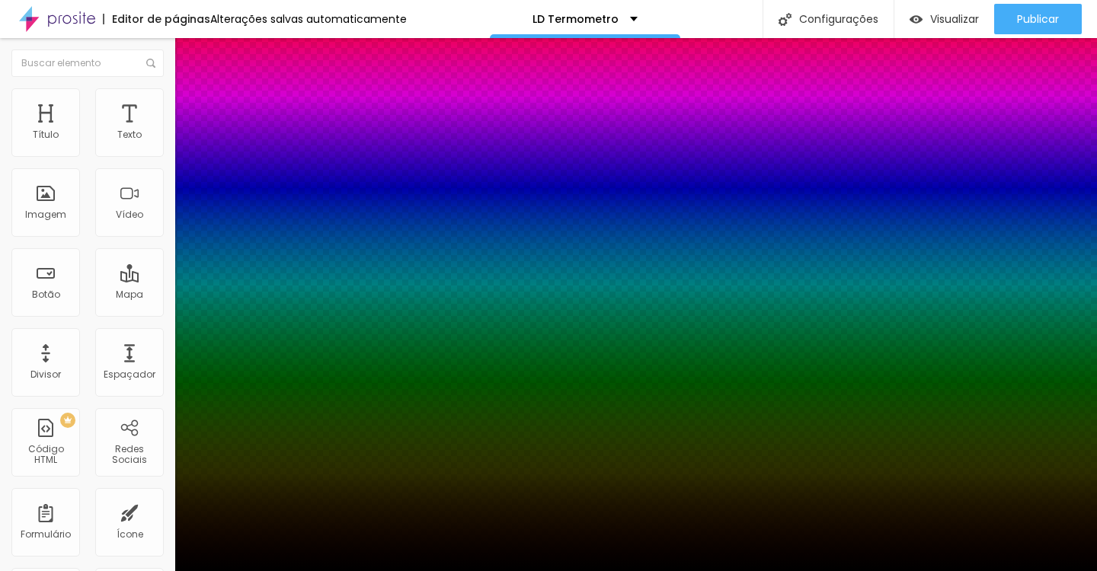
type input "25"
type input "22"
type input "19"
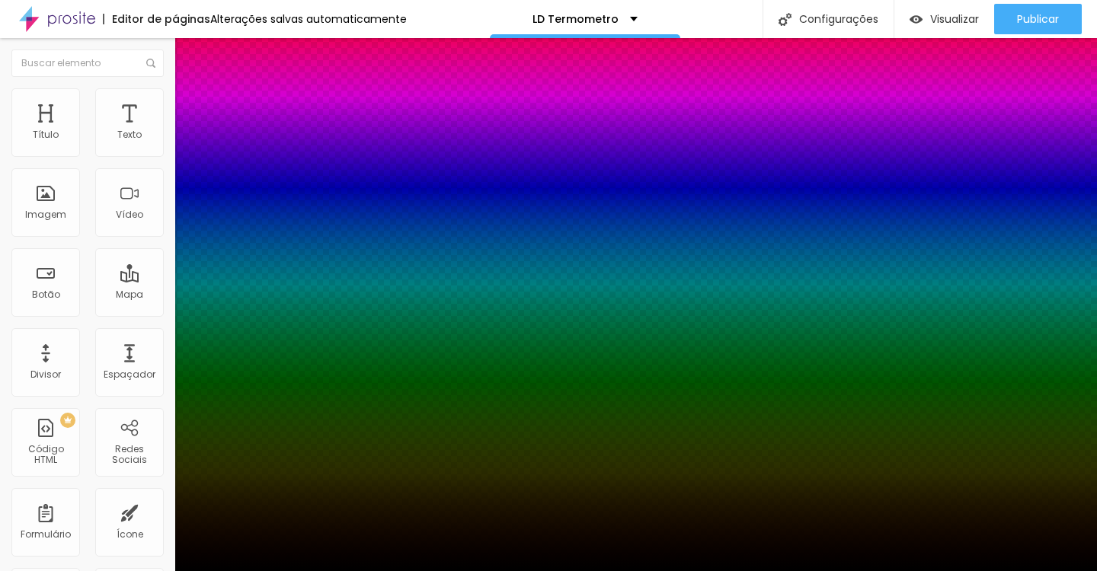
type input "19"
type input "16"
type input "13"
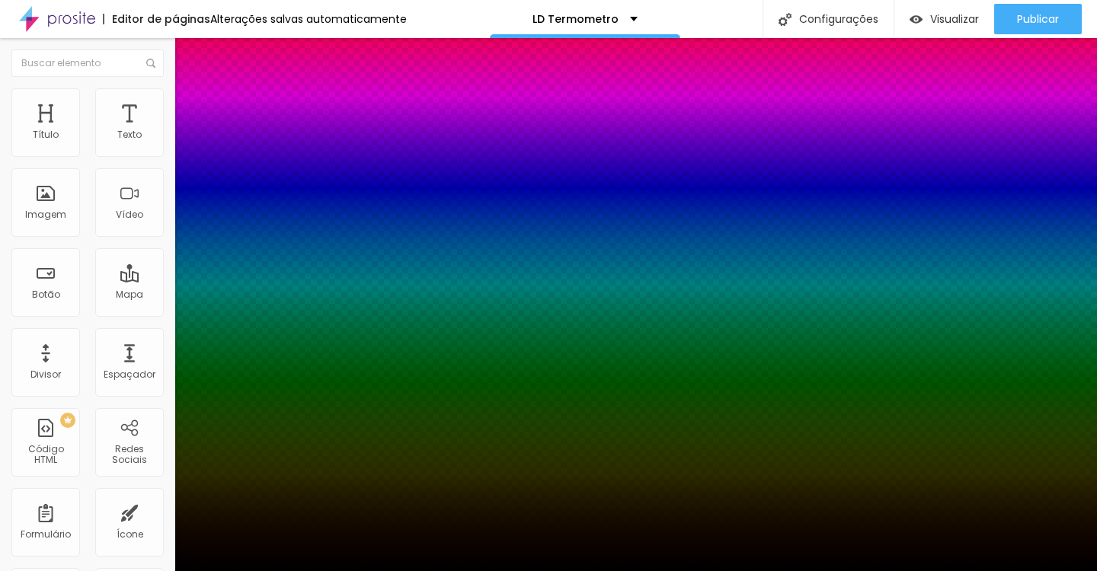
type input "10"
type input "8"
type input "5"
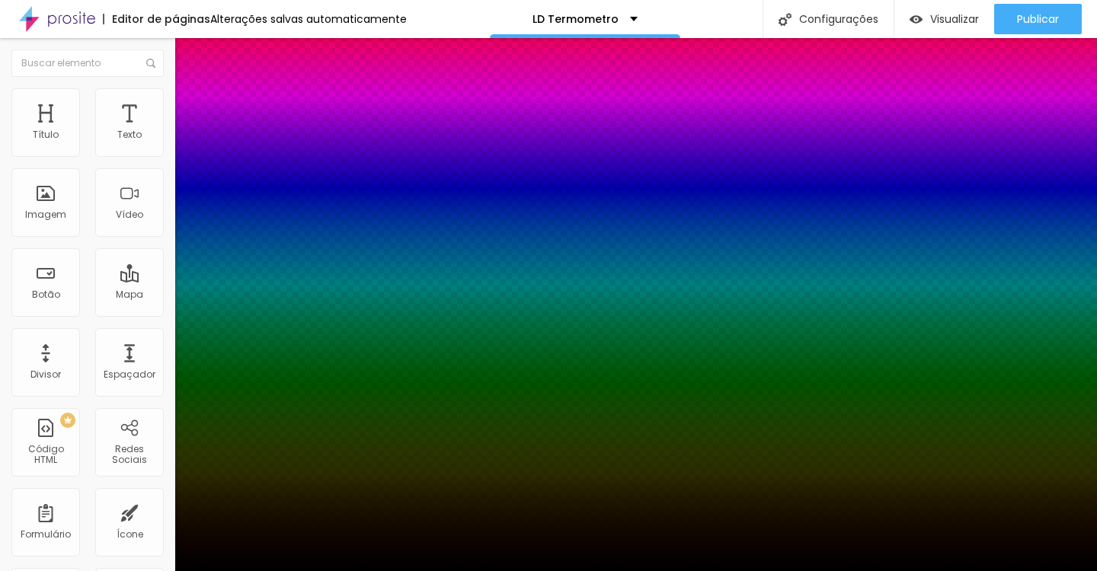
type input "5"
type input "3"
type input "1"
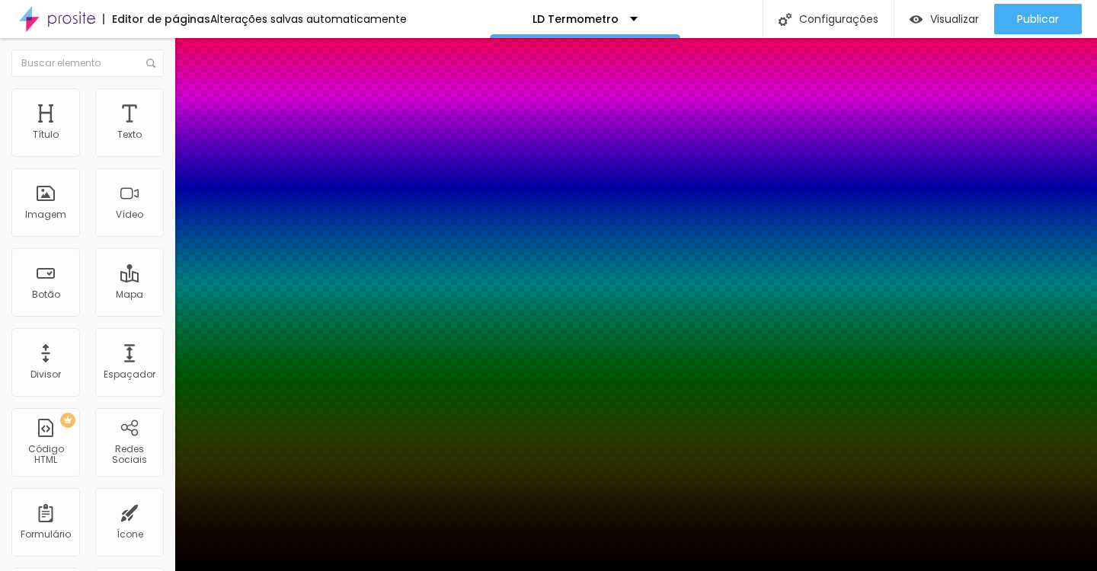
type input "0"
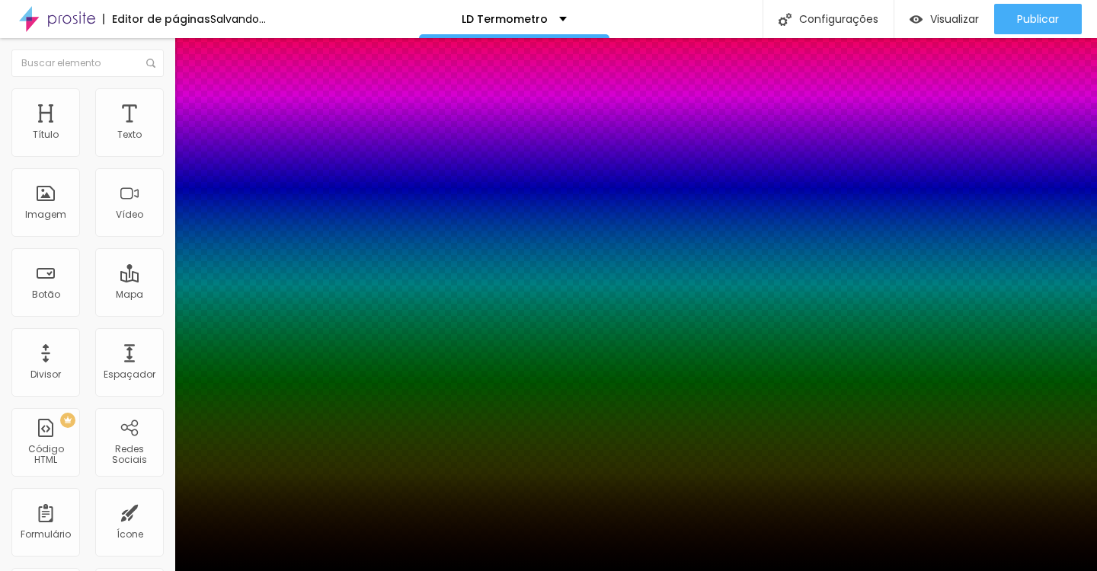
type input "0"
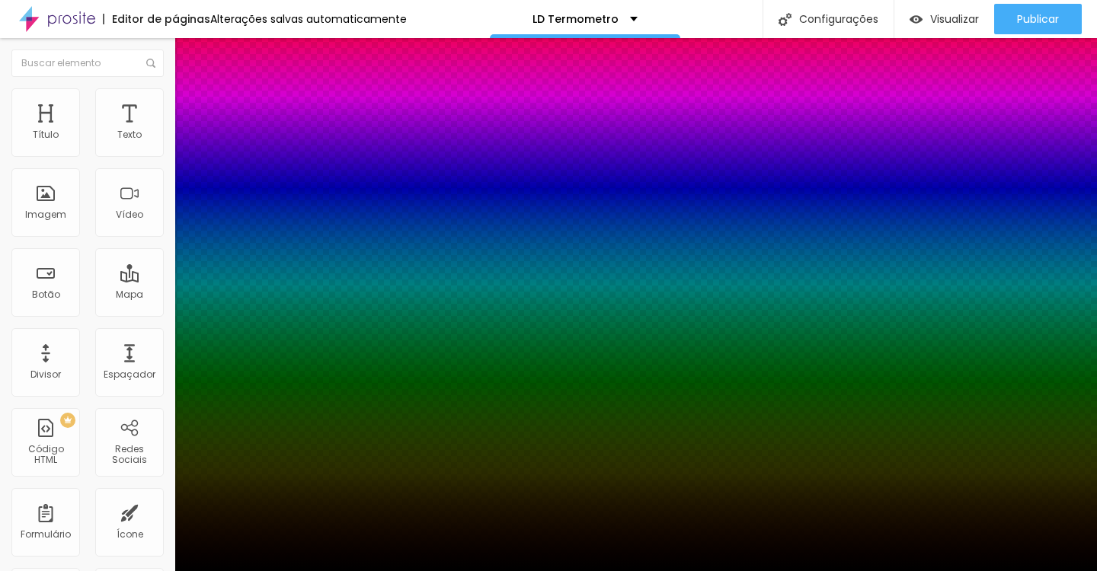
type input "12"
type input "0"
type input "-2"
type input "-3"
type input "4"
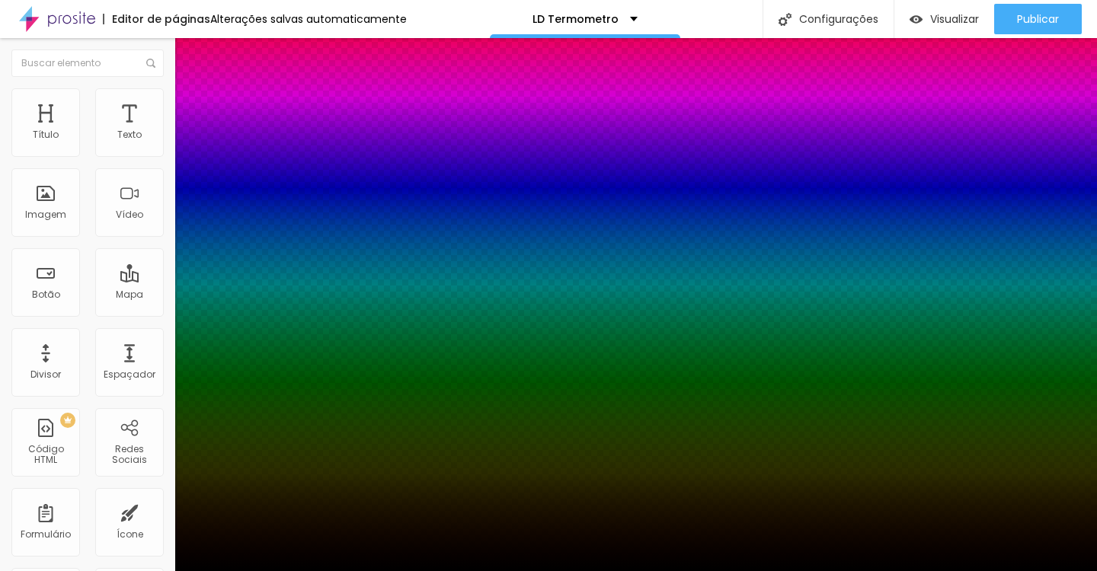
type input "1"
type input "0"
type input "1"
type input "-1"
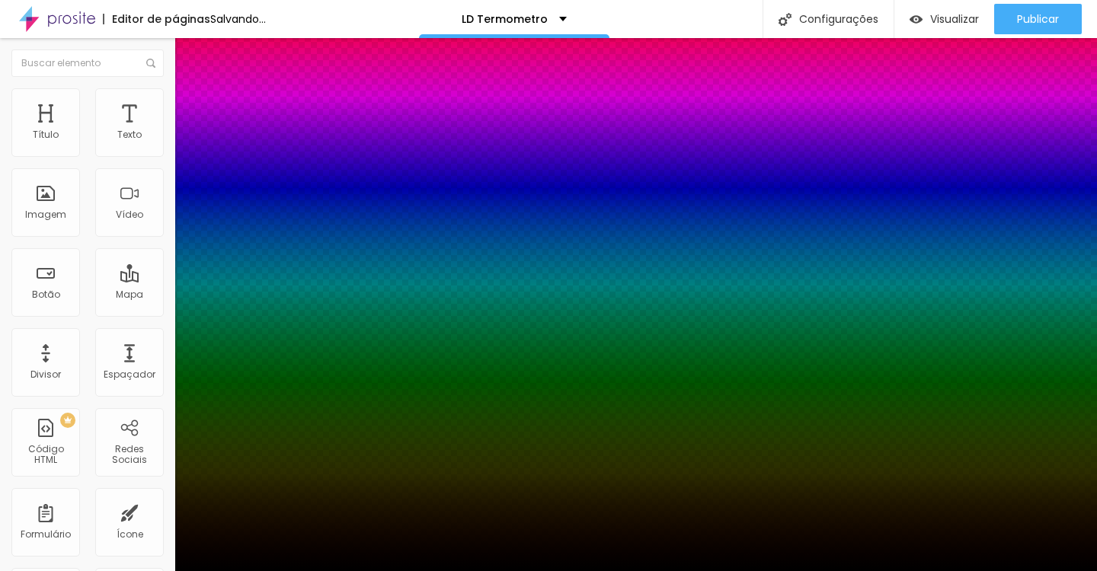
type input "2"
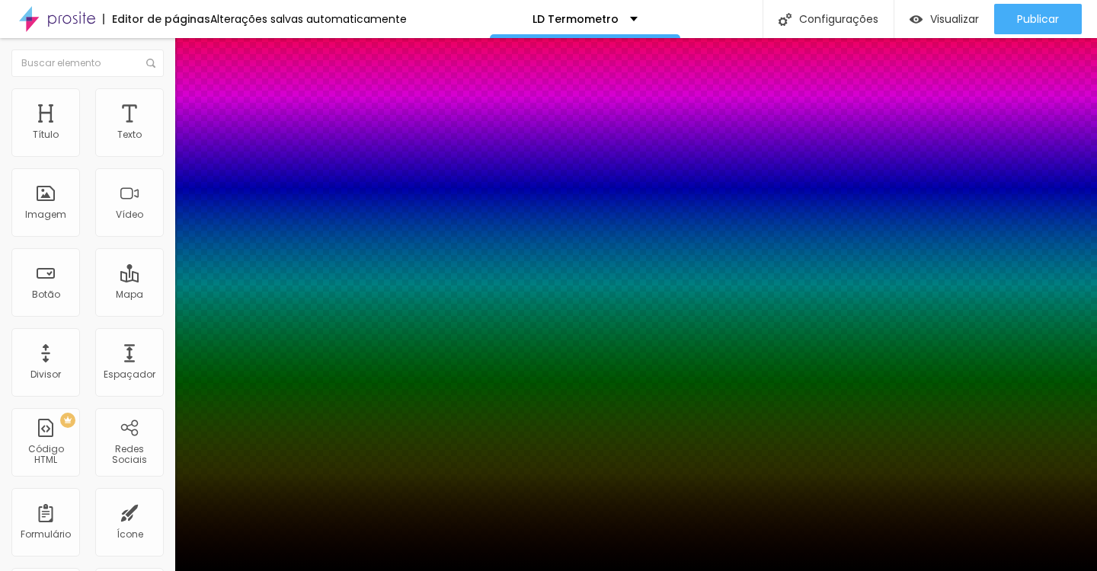
type input "1"
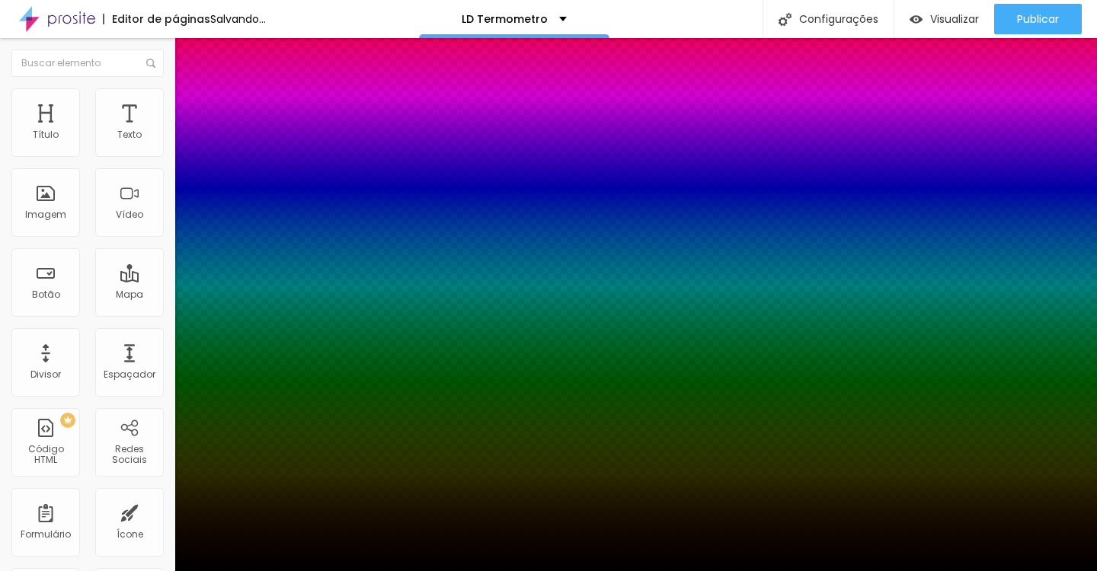
type input "1"
type input "12"
type input "13"
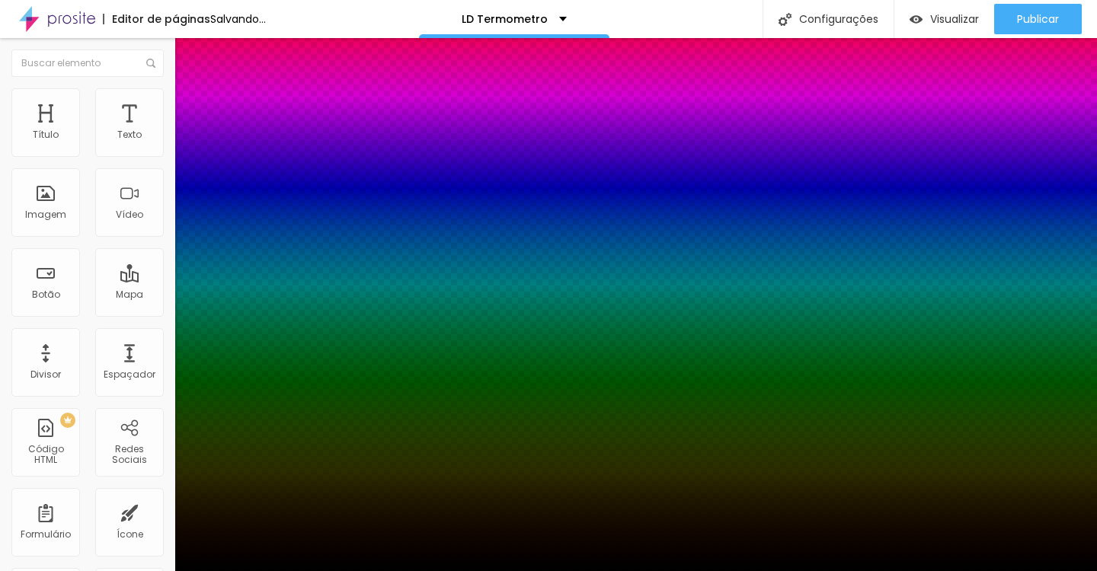
type input "14"
type input "13"
type input "10"
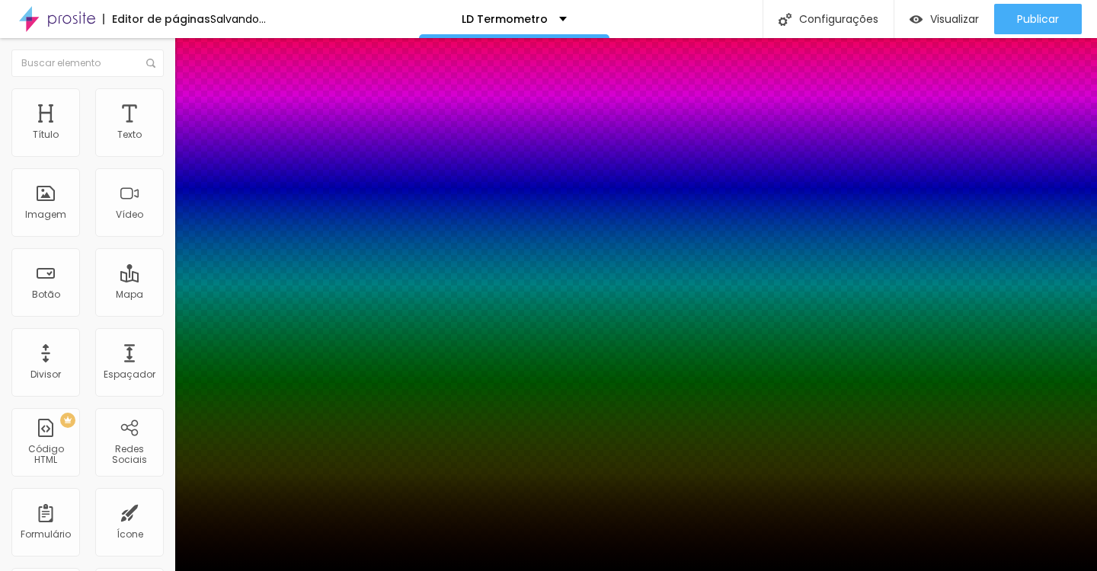
type input "10"
type input "8"
type input "6"
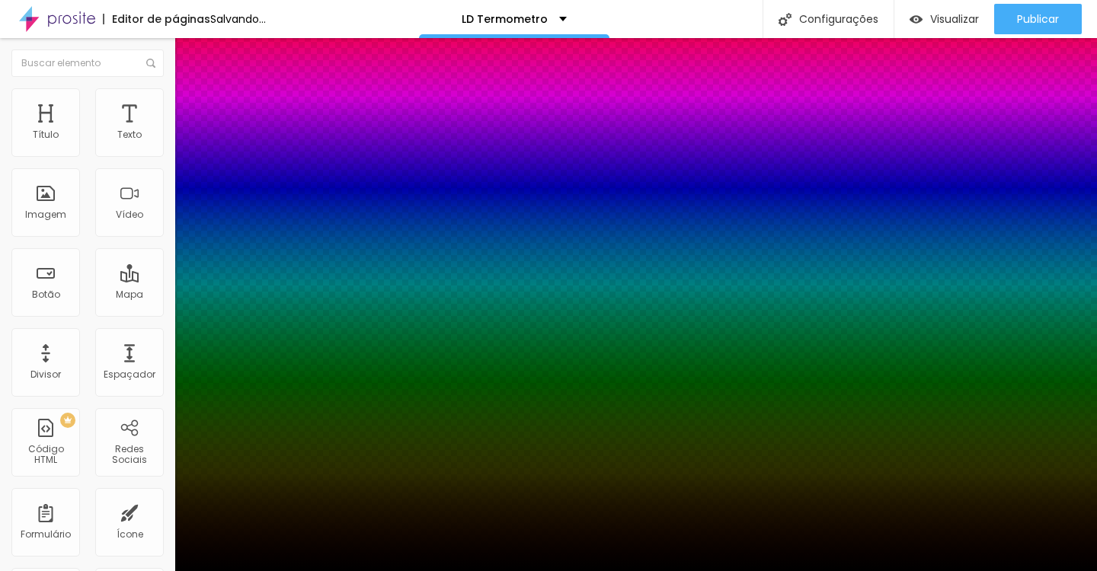
type input "3"
type input "1"
type input "0"
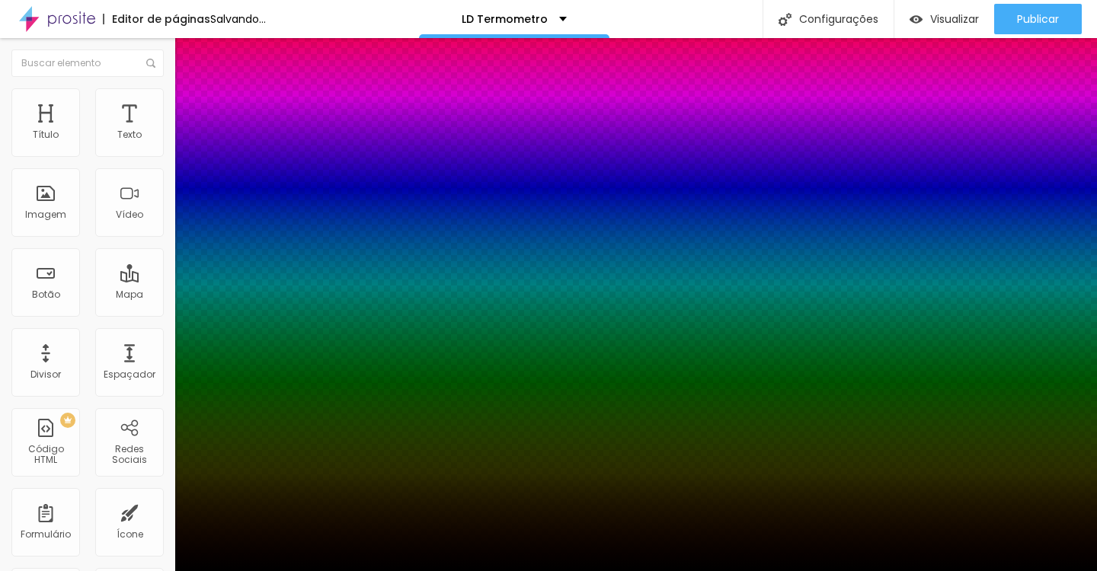
type input "0"
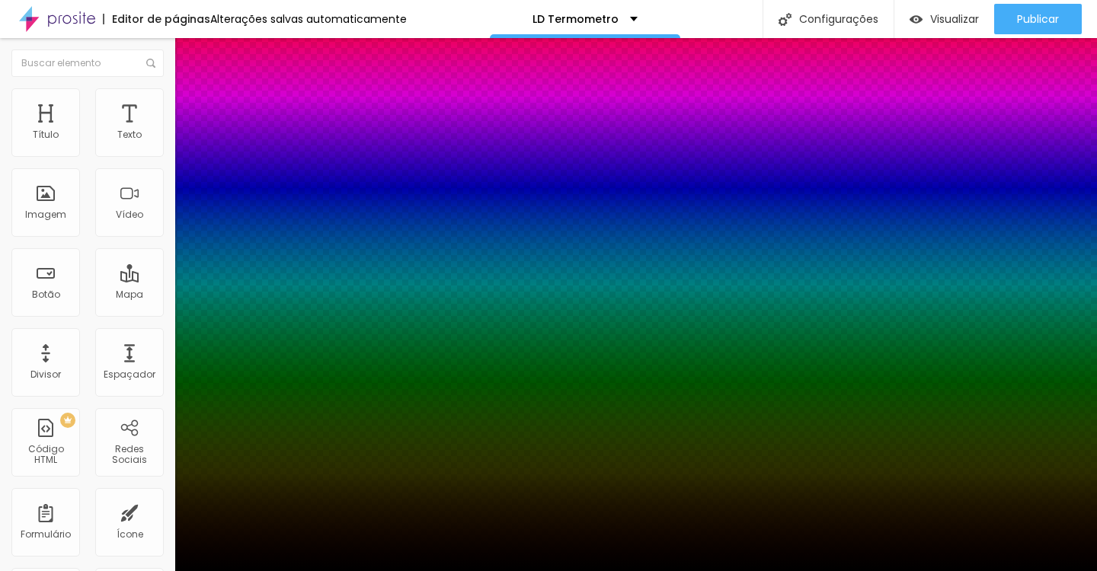
type input "1"
type input "2"
type input "3"
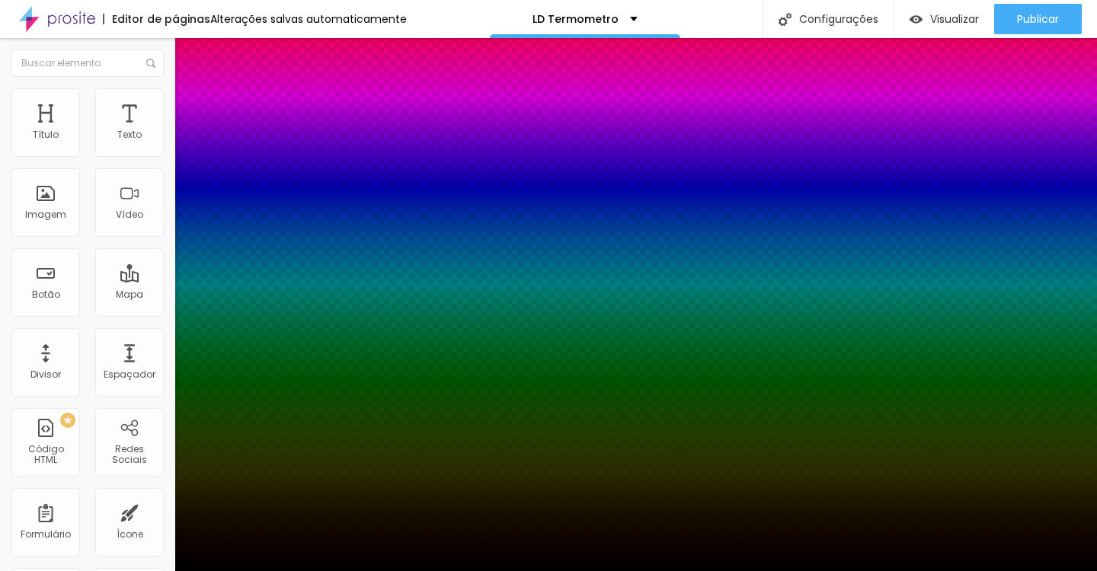
type input "3"
type input "4"
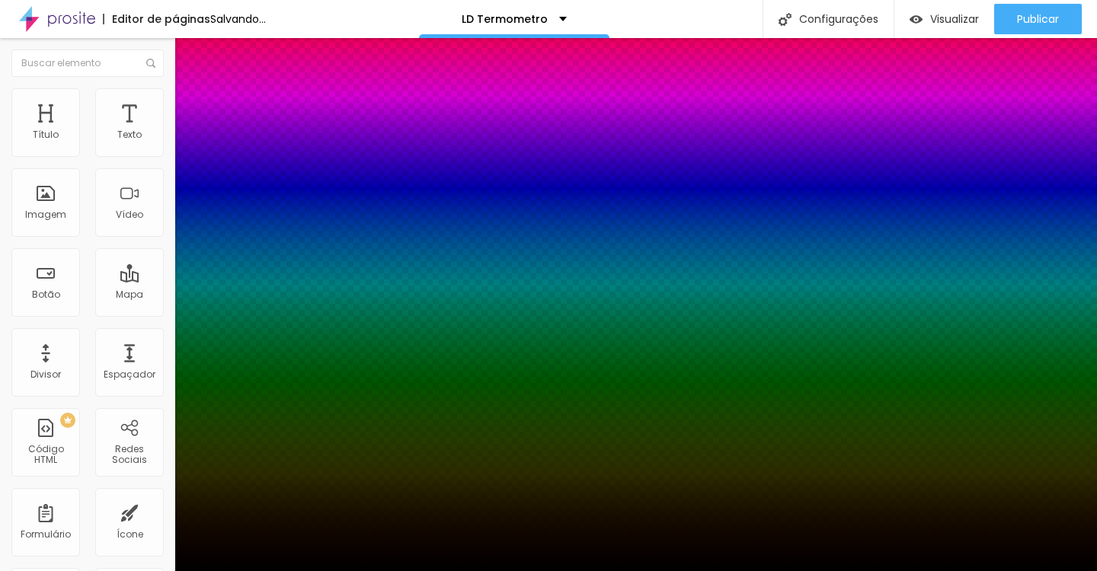
type input "3"
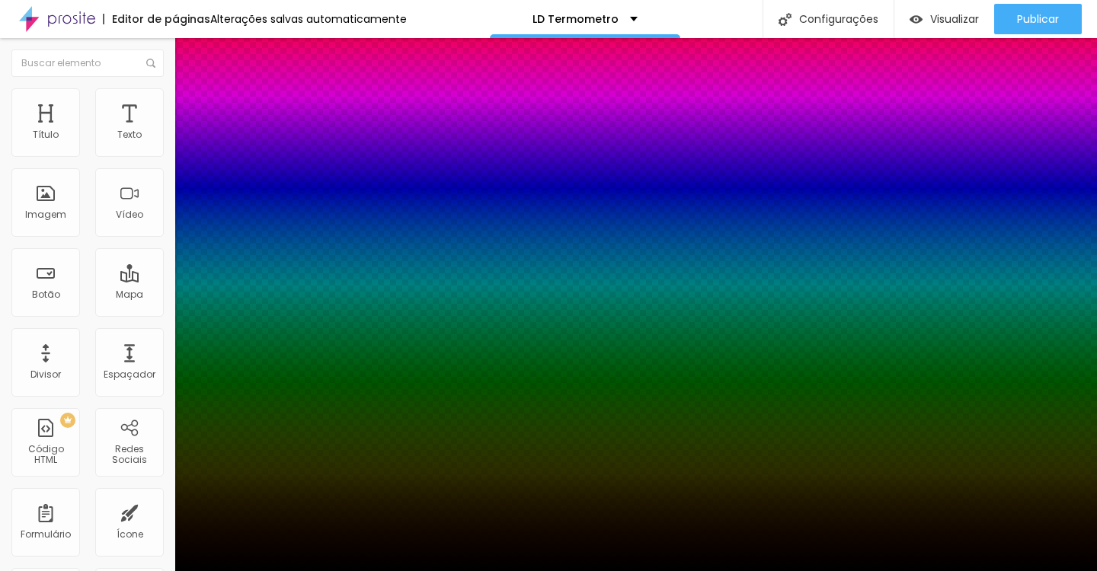
type input "2"
click at [282, 367] on div at bounding box center [548, 285] width 1097 height 571
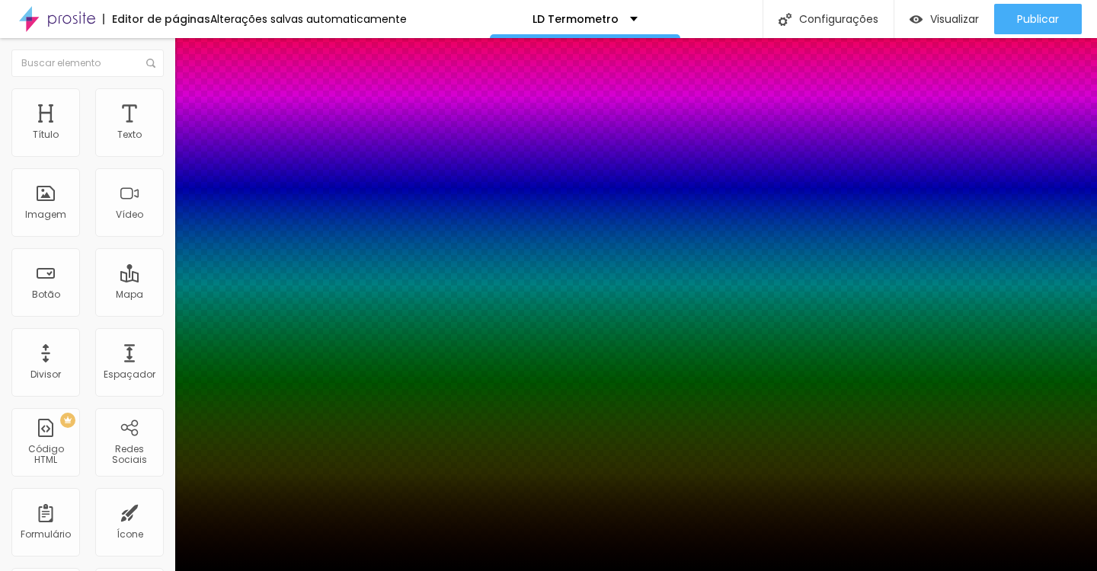
drag, startPoint x: 282, startPoint y: 367, endPoint x: 281, endPoint y: 354, distance: 13.0
click at [14, 253] on div at bounding box center [5, 252] width 15 height 2
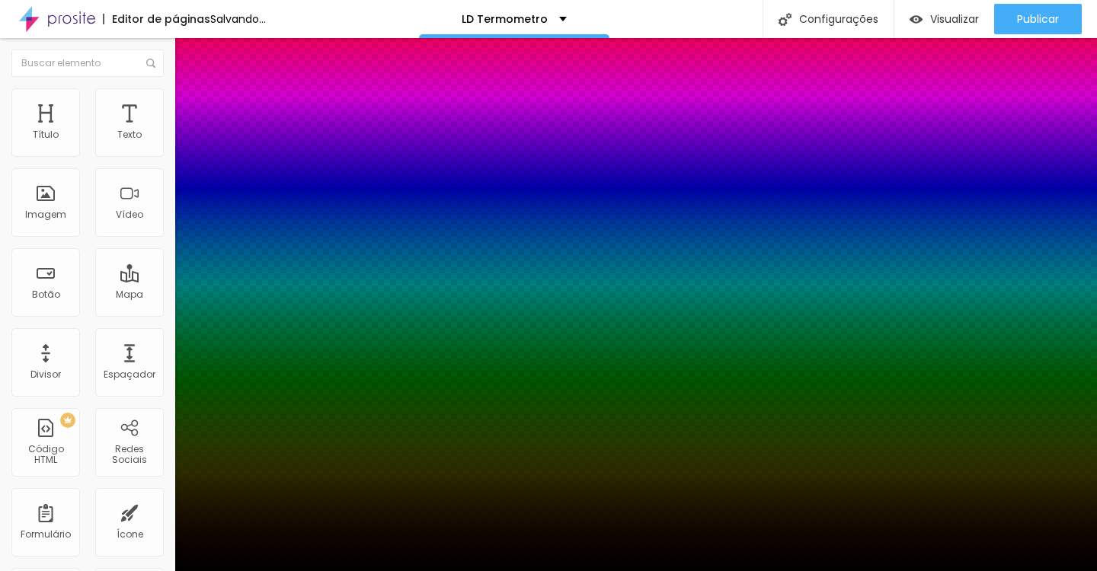
drag, startPoint x: 281, startPoint y: 354, endPoint x: 277, endPoint y: 424, distance: 70.2
click at [277, 424] on body "Editor de páginas Salvando... LD Termometro Configurações Configurações da pági…" at bounding box center [548, 285] width 1097 height 571
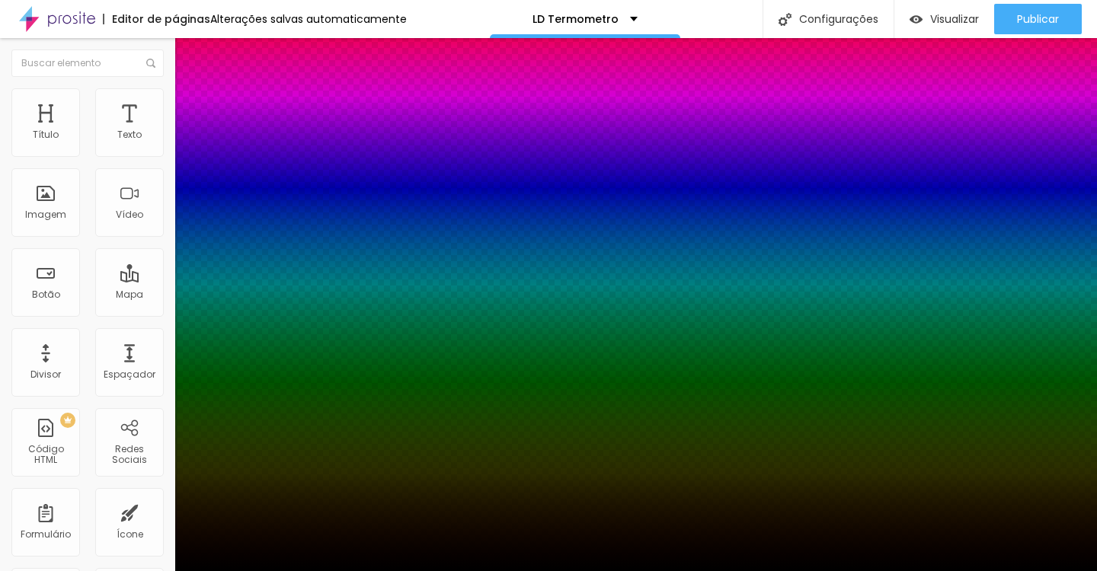
click at [1022, 571] on div at bounding box center [548, 571] width 1097 height 0
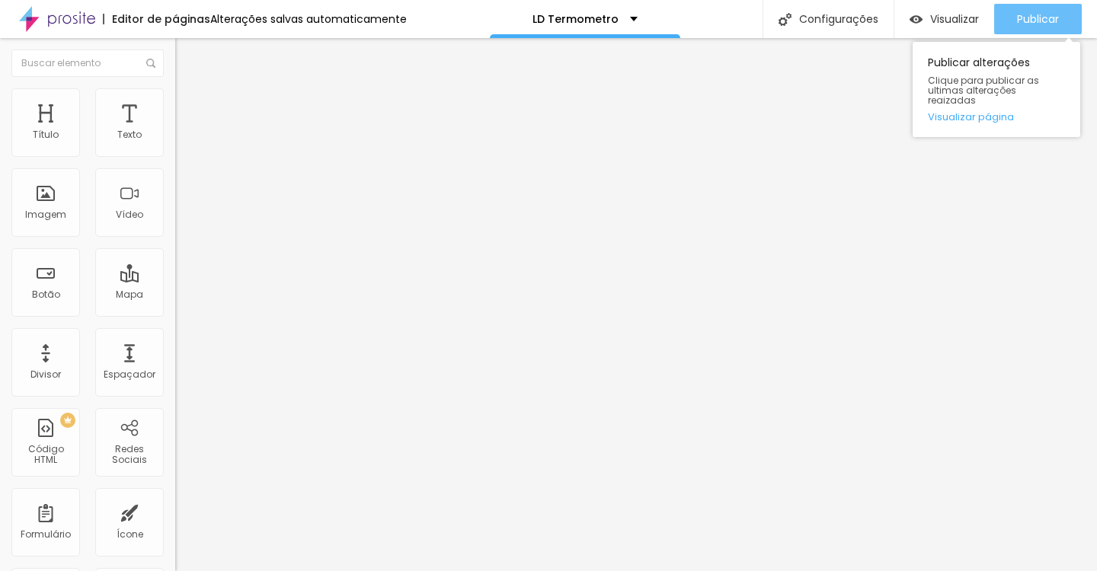
click at [1025, 25] on span "Publicar" at bounding box center [1038, 19] width 42 height 12
click at [1039, 17] on span "Publicar" at bounding box center [1038, 19] width 42 height 12
click at [1064, 8] on button "Publicar" at bounding box center [1038, 19] width 88 height 30
